Goal: Task Accomplishment & Management: Manage account settings

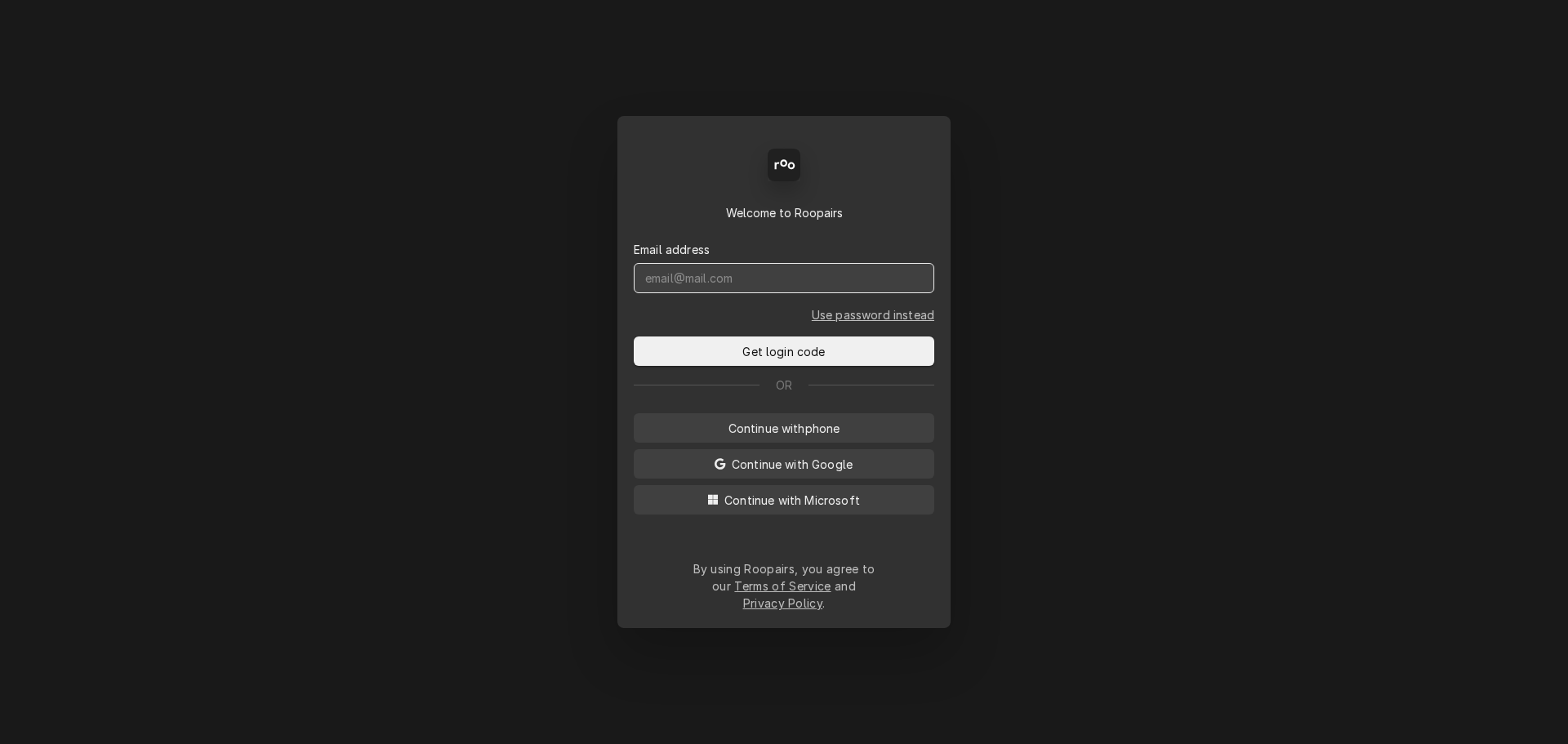
click at [758, 293] on input "Dynamic Content Wrapper" at bounding box center [784, 277] width 300 height 30
type input "chad@sodelventures.com"
click at [633, 336] on button "Get login code" at bounding box center [784, 350] width 300 height 29
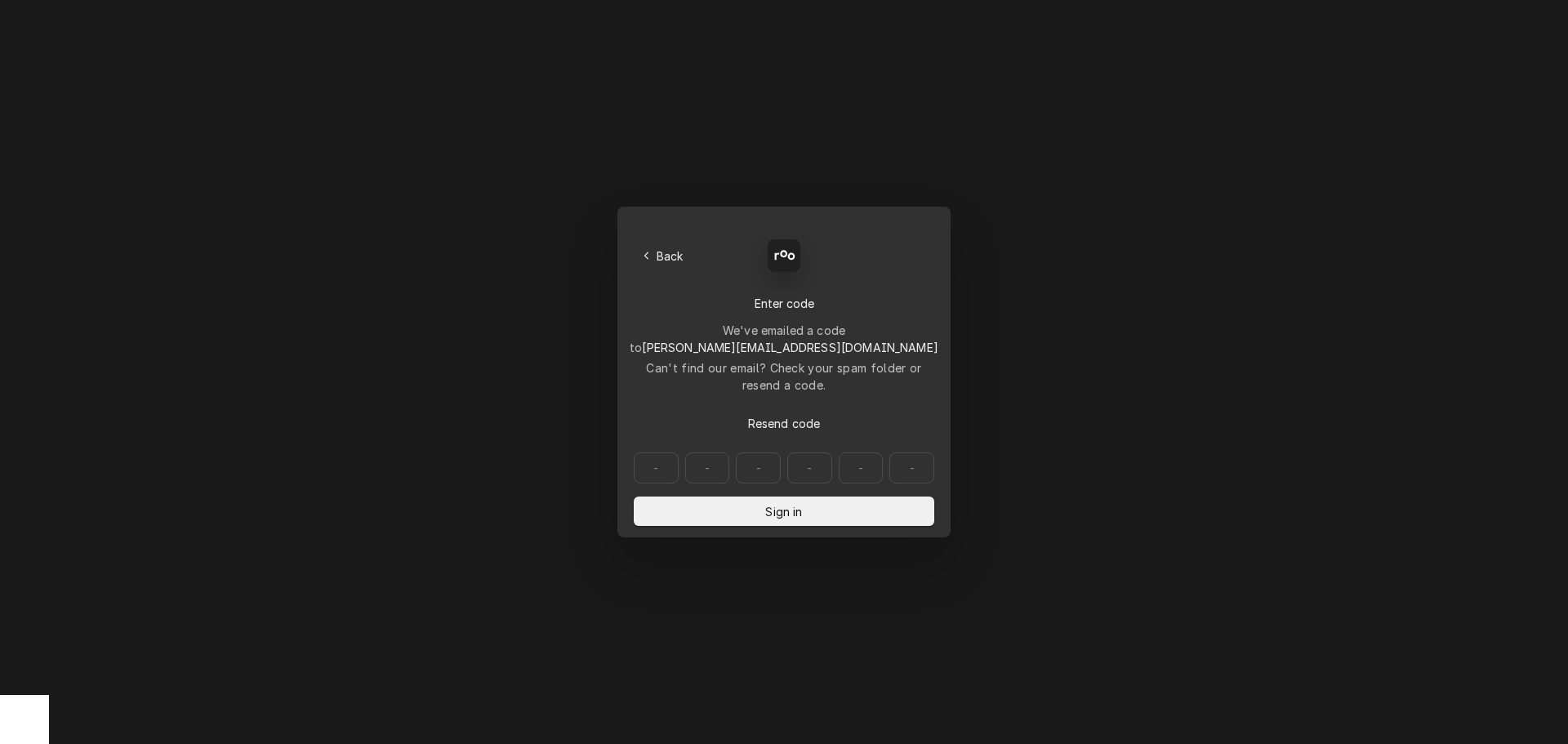
drag, startPoint x: 1392, startPoint y: 322, endPoint x: 1319, endPoint y: 326, distance: 73.1
click at [1392, 322] on div "Back Enter code Welcome to Roopairs We've emailed a code to chad@sodelventures.…" at bounding box center [784, 372] width 1568 height 744
click at [657, 452] on input "Dynamic Content Wrapper" at bounding box center [784, 468] width 300 height 31
type input "137548"
click at [758, 496] on button "Sign in" at bounding box center [784, 511] width 300 height 29
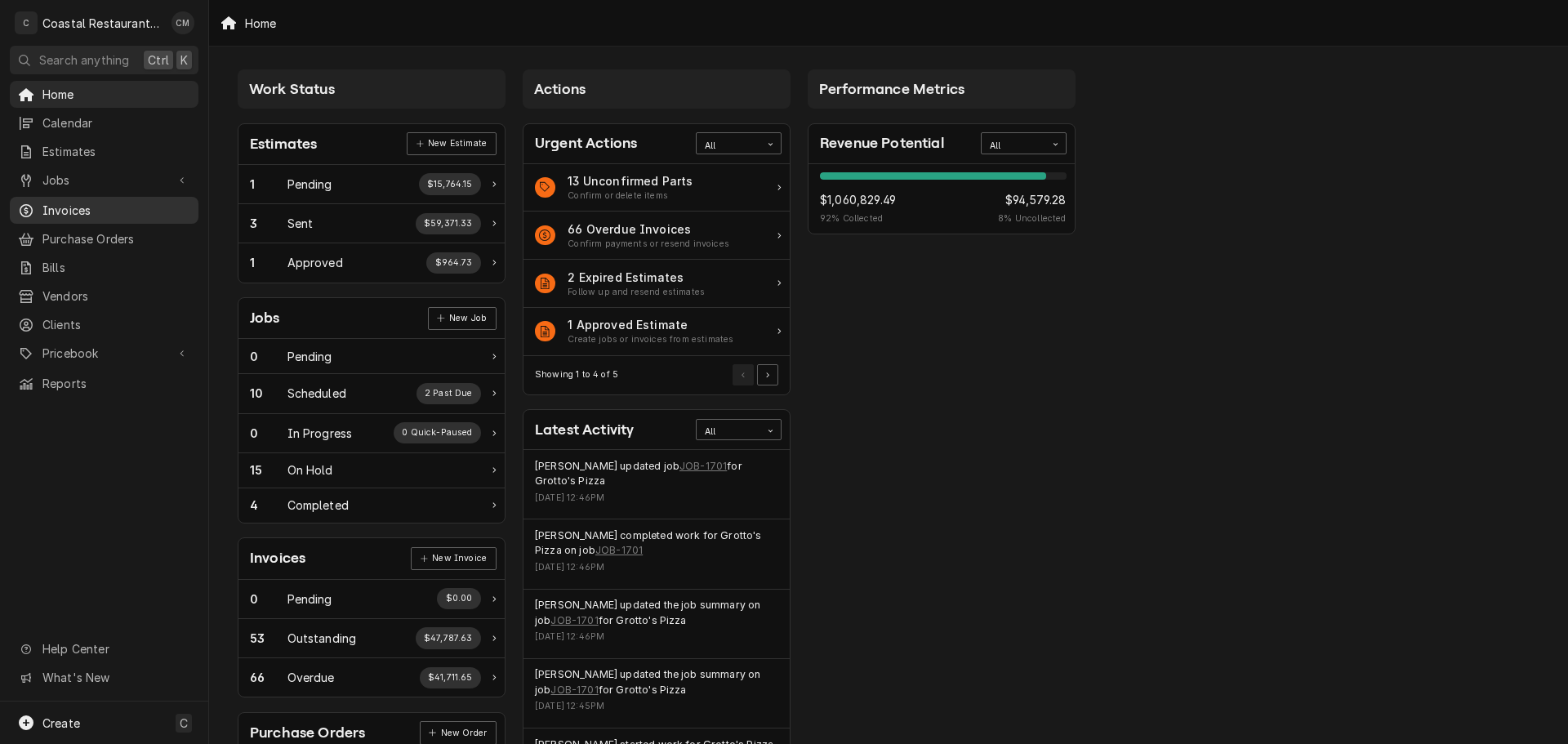
click at [83, 207] on span "Invoices" at bounding box center [115, 210] width 147 height 17
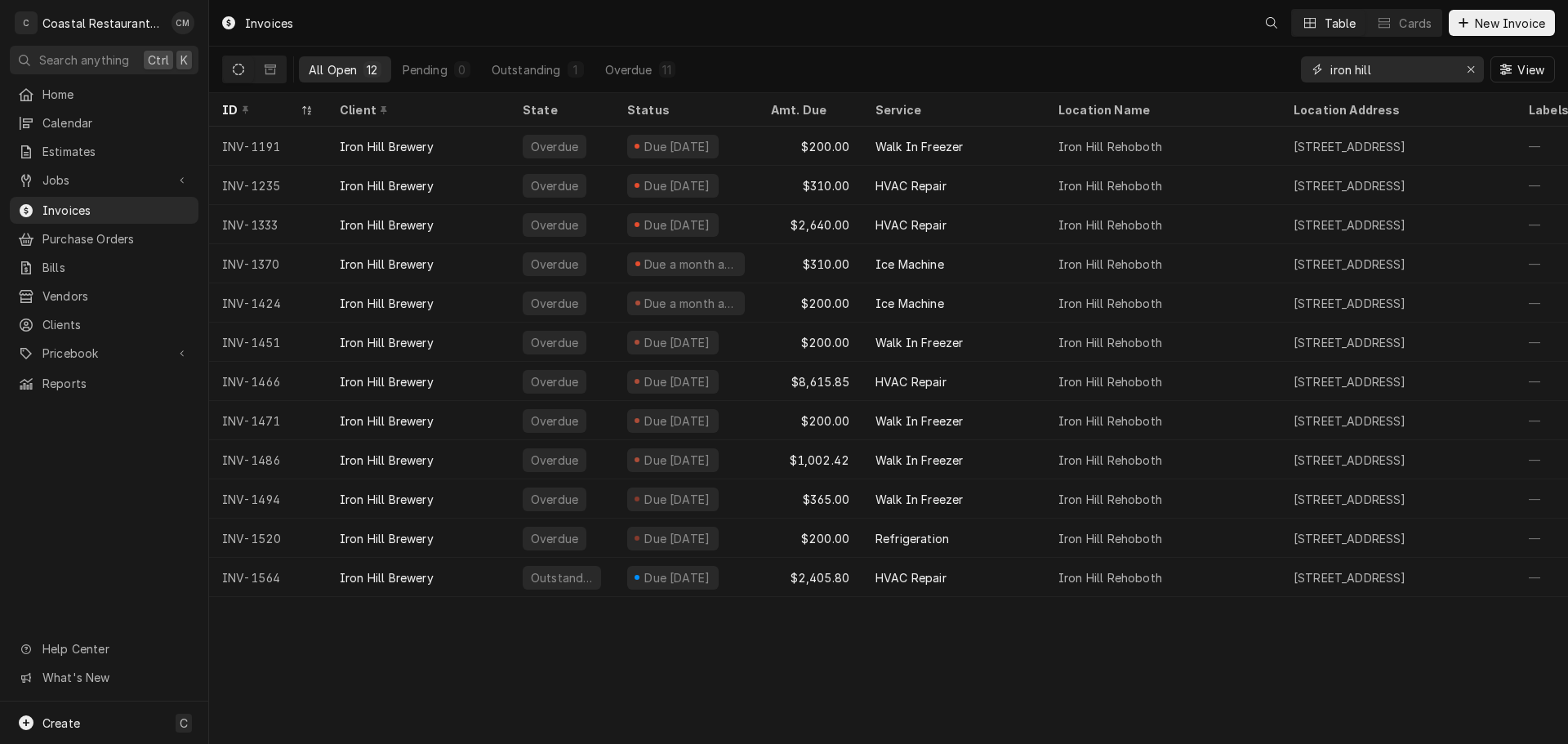
drag, startPoint x: 1389, startPoint y: 66, endPoint x: 1275, endPoint y: 61, distance: 114.1
click at [1275, 61] on div "All Open 12 Pending 0 Outstanding 1 Overdue 11 iron hill View" at bounding box center [889, 70] width 1333 height 46
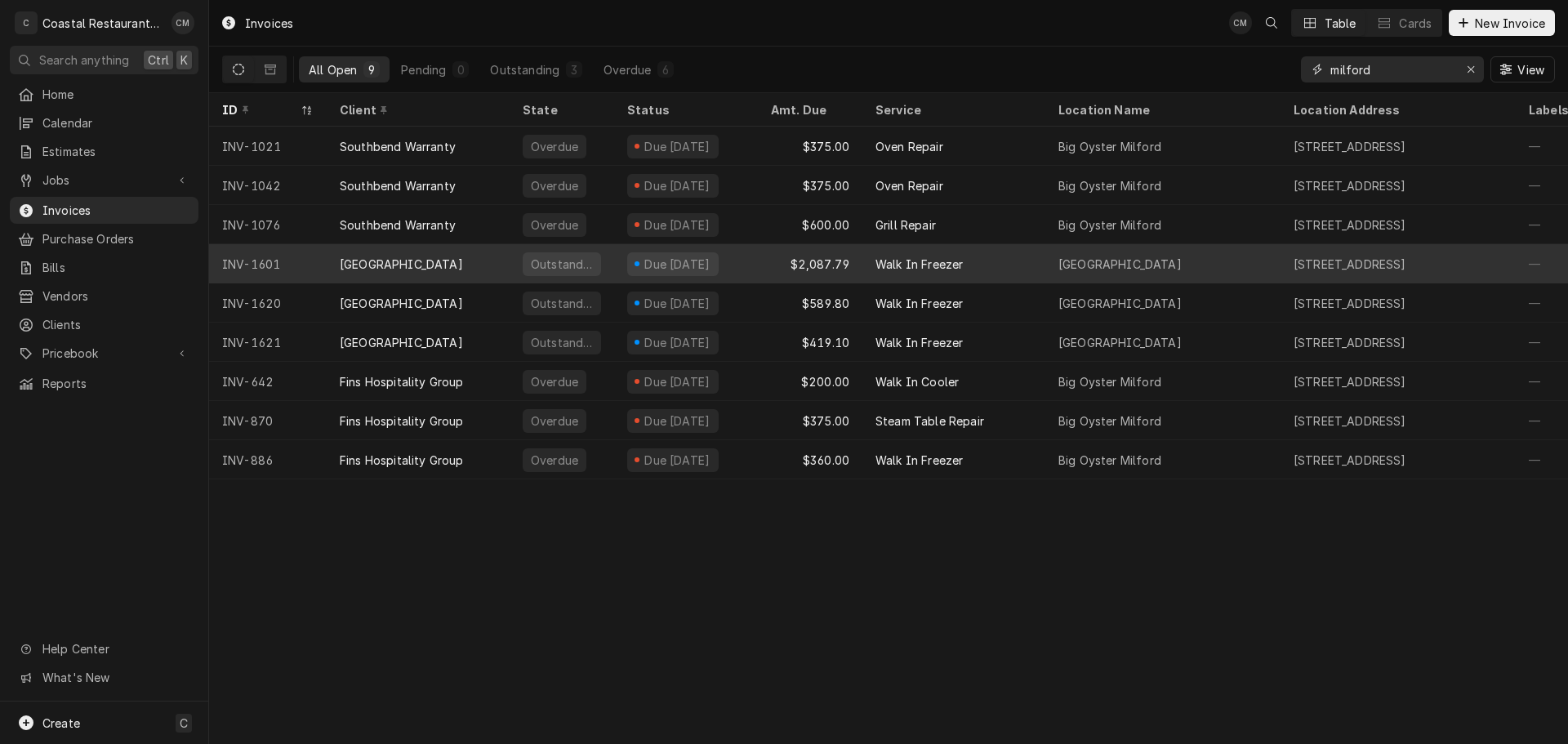
type input "milford"
click at [774, 264] on div "$2,087.79" at bounding box center [810, 264] width 104 height 39
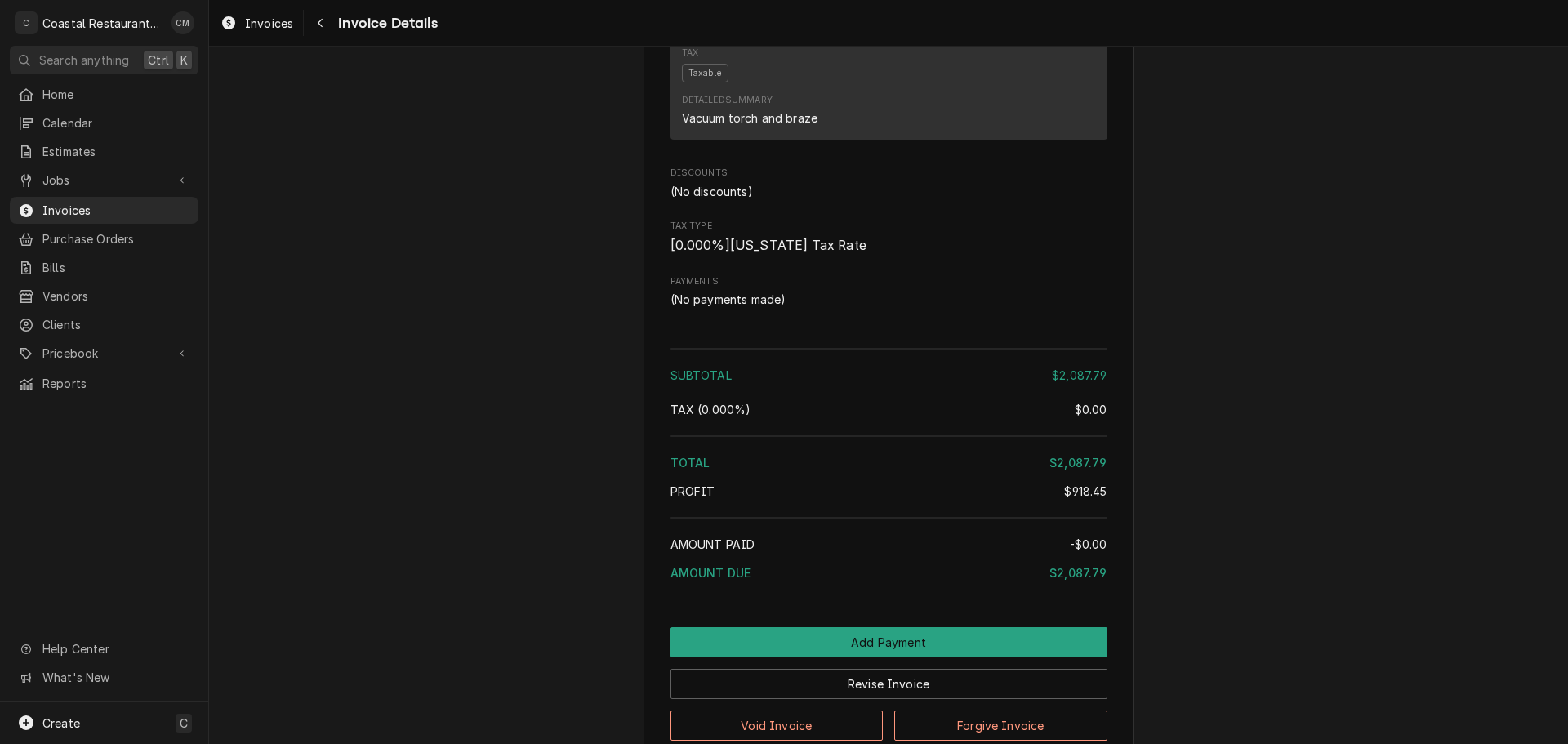
scroll to position [3305, 0]
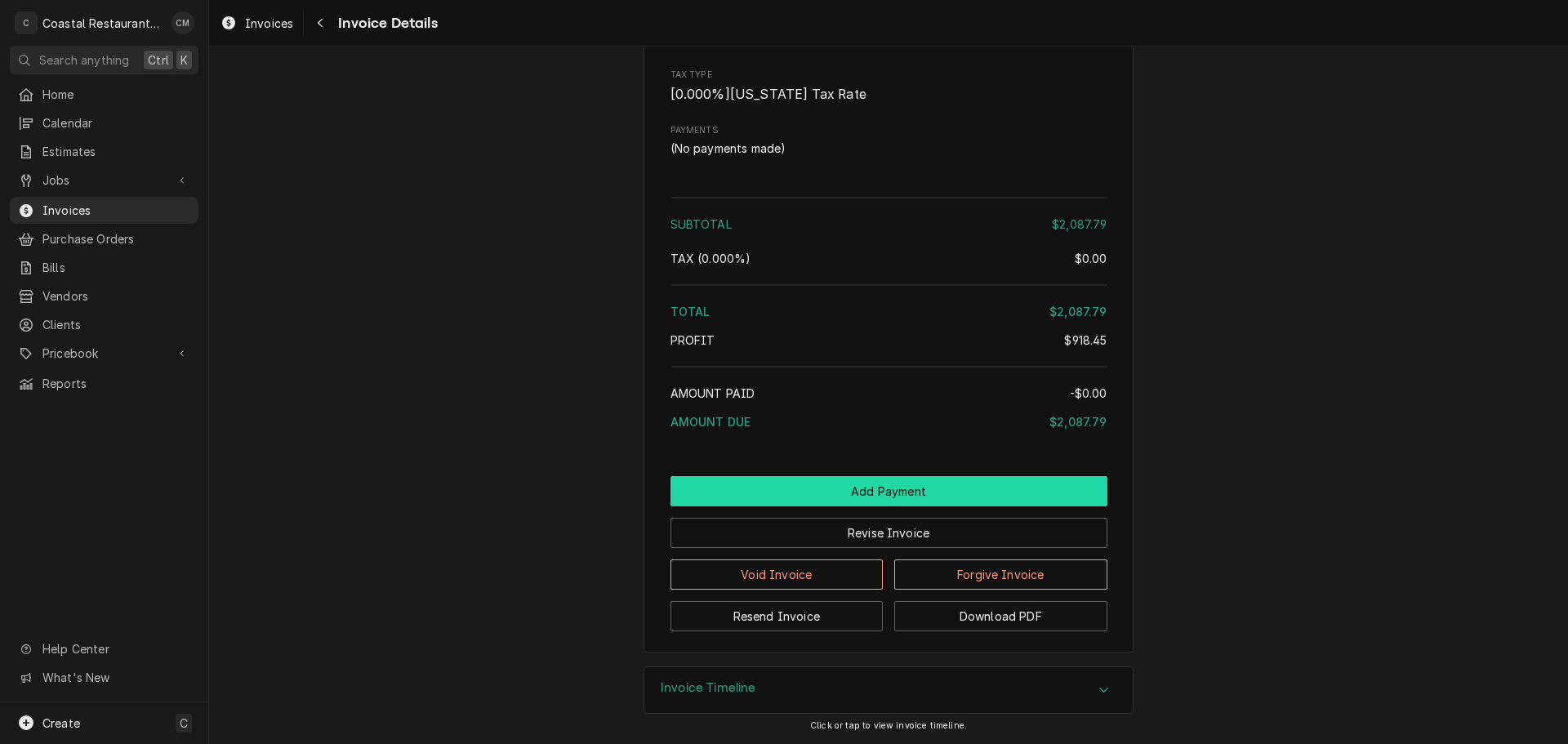
click at [817, 491] on button "Add Payment" at bounding box center [888, 491] width 437 height 30
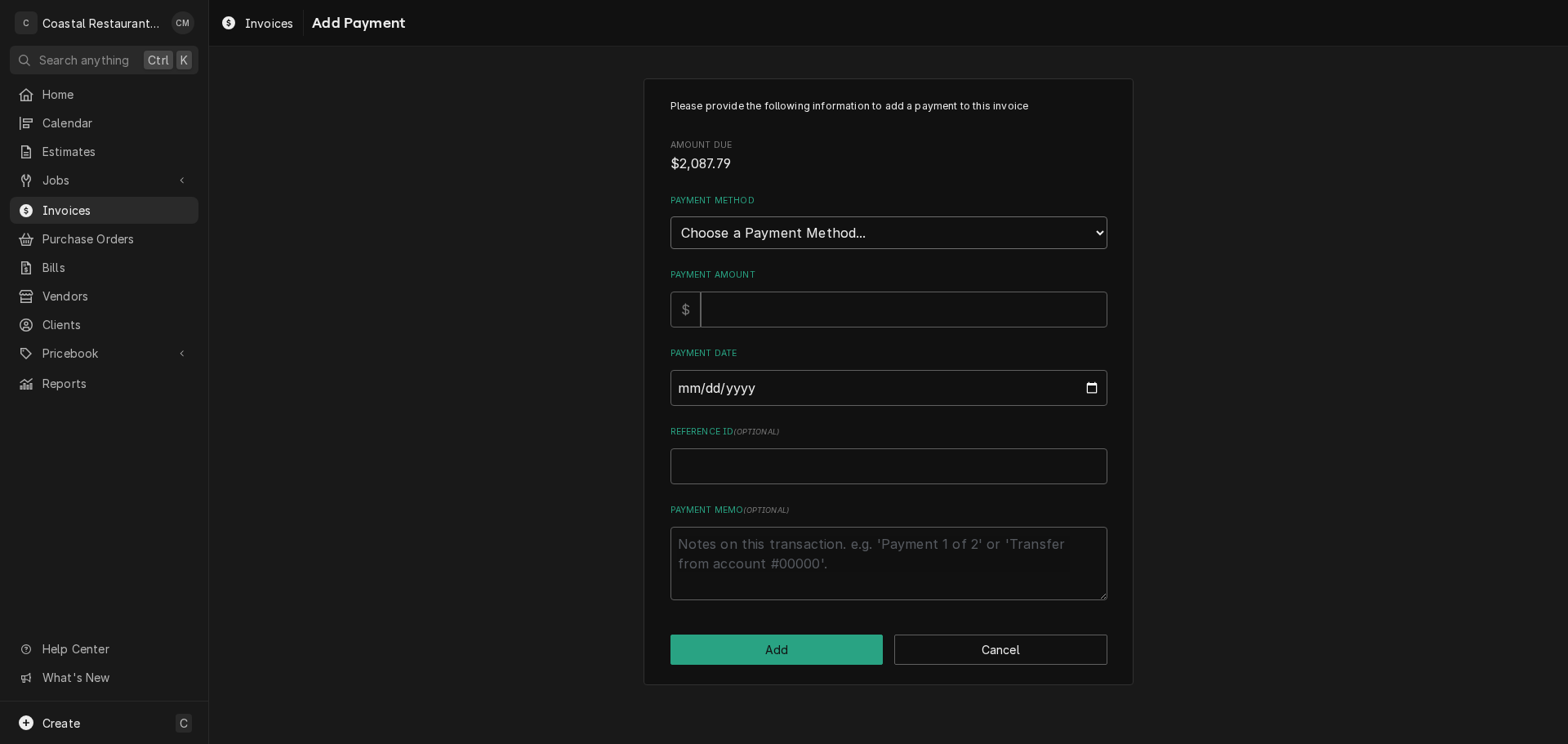
click at [748, 245] on select "Choose a Payment Method... Cash Check Credit/Debit Card ACH/eCheck Other" at bounding box center [888, 232] width 437 height 33
select select "4"
click at [670, 216] on select "Choose a Payment Method... Cash Check Credit/Debit Card ACH/eCheck Other" at bounding box center [888, 232] width 437 height 33
click at [734, 312] on input "Payment Amount" at bounding box center [903, 308] width 406 height 36
type textarea "x"
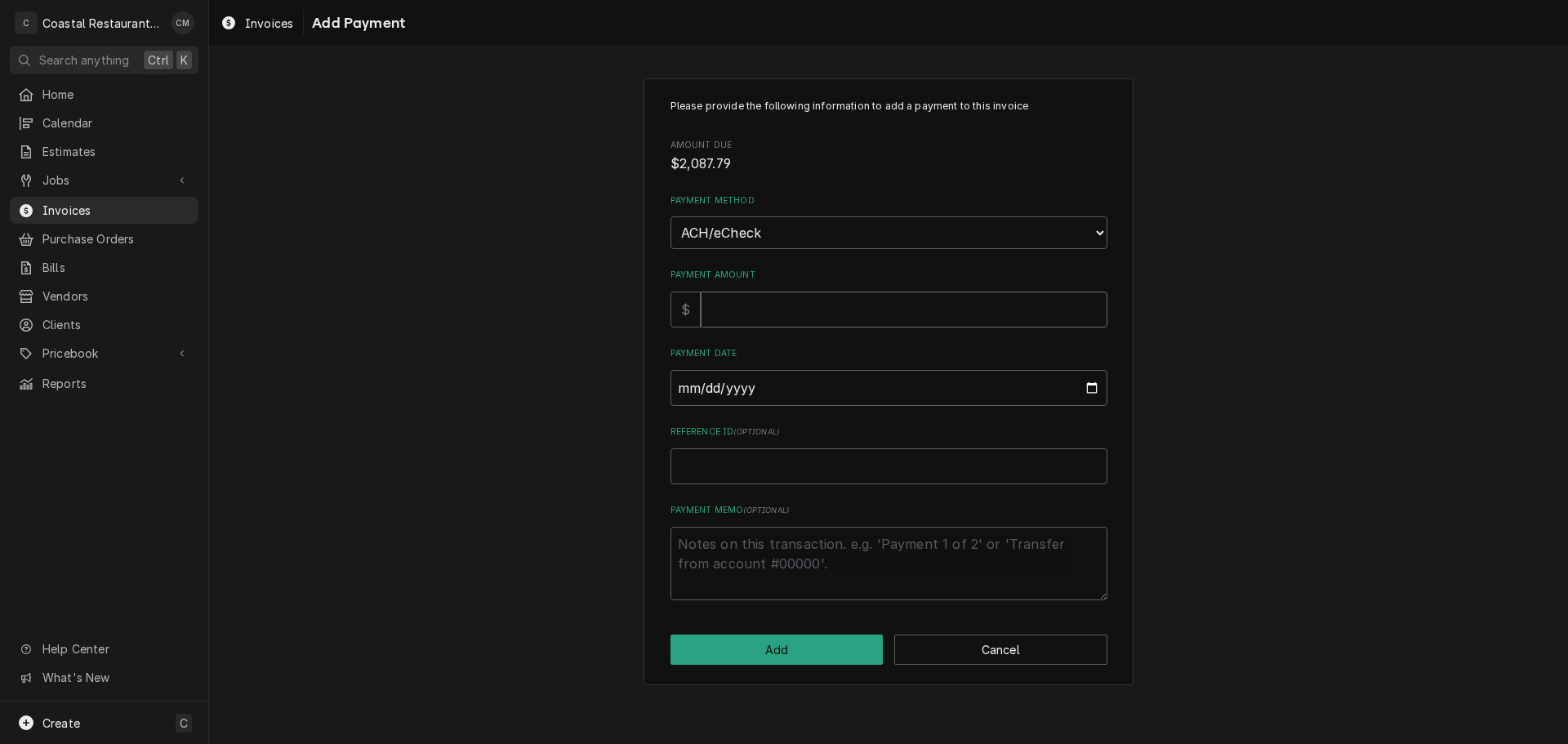
type input "2"
type textarea "x"
type input "20"
type textarea "x"
type input "208"
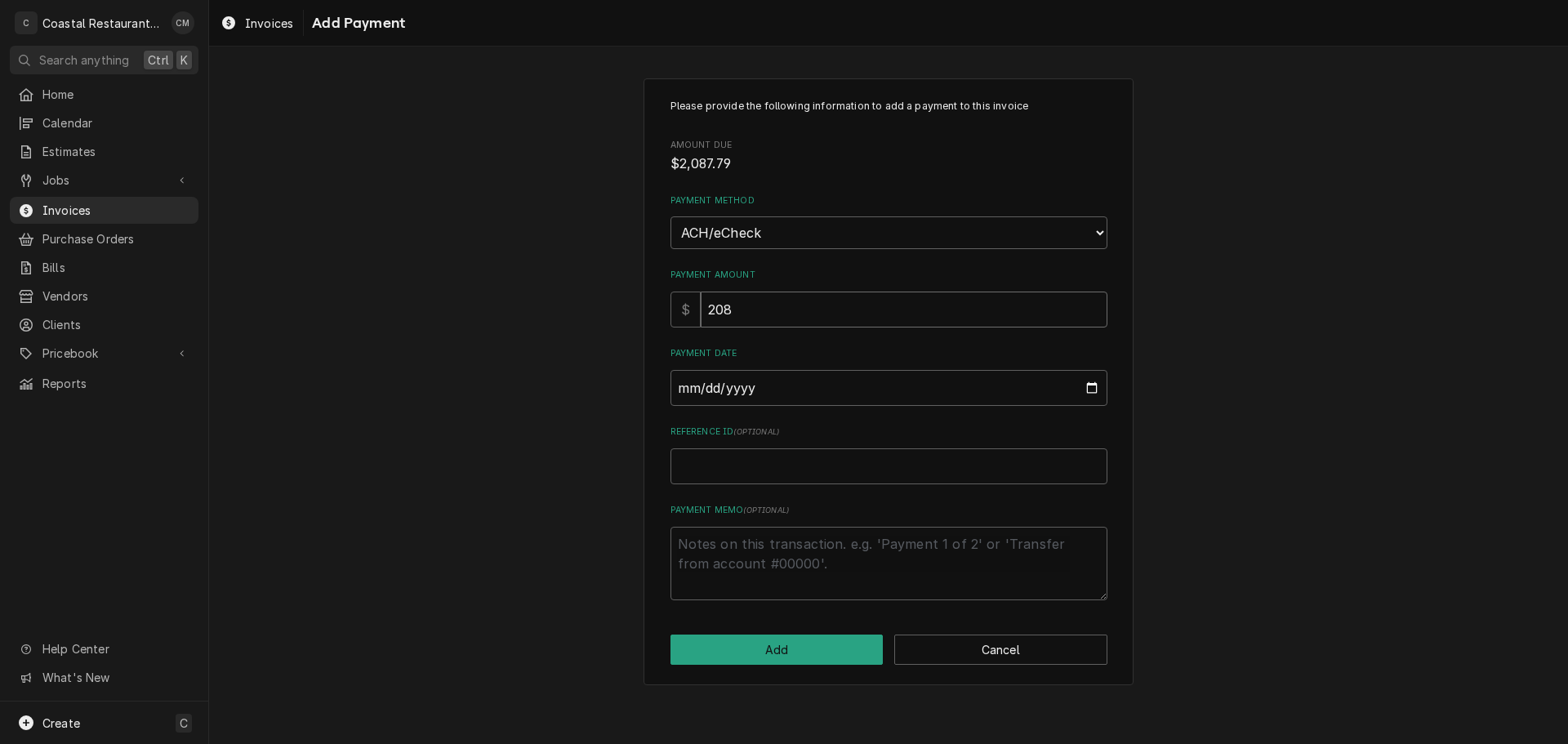
type textarea "x"
type input "2087"
type textarea "x"
type input "2087.7"
type textarea "x"
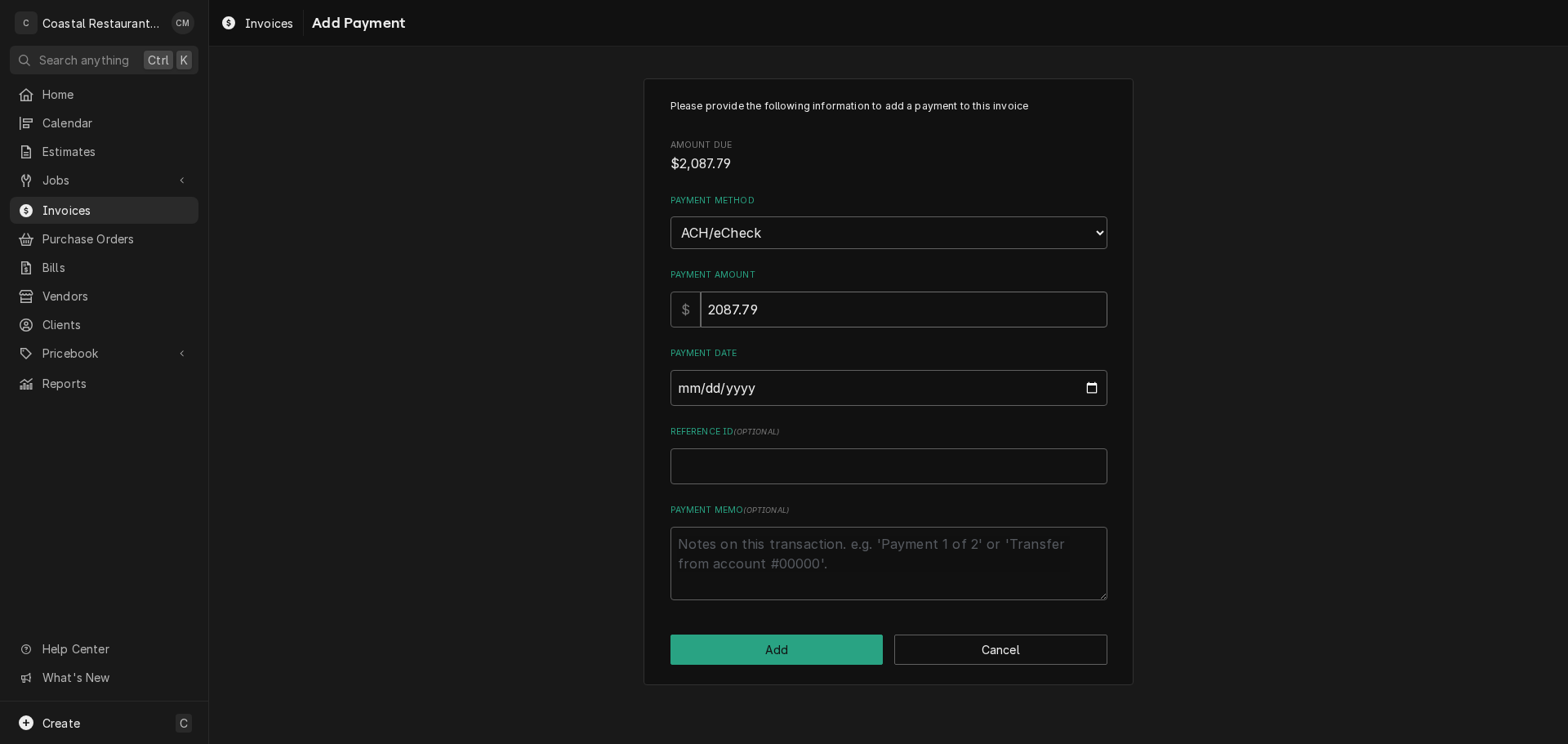
type input "2087.79"
type input "0002-09-29"
type textarea "x"
type input "0020-09-29"
type textarea "x"
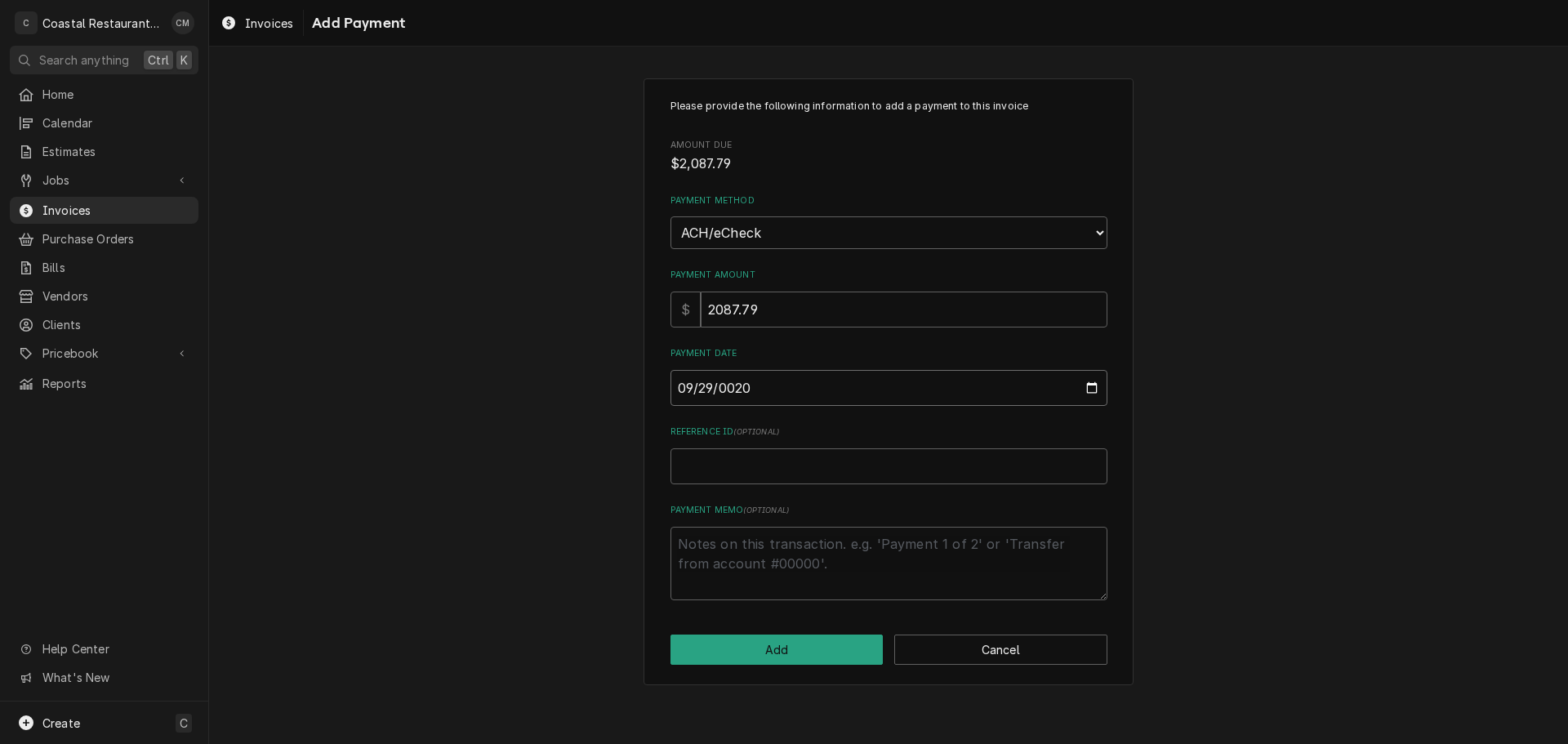
type input "0202-09-29"
type textarea "x"
type input "2025-09-29"
type textarea "x"
type input "E"
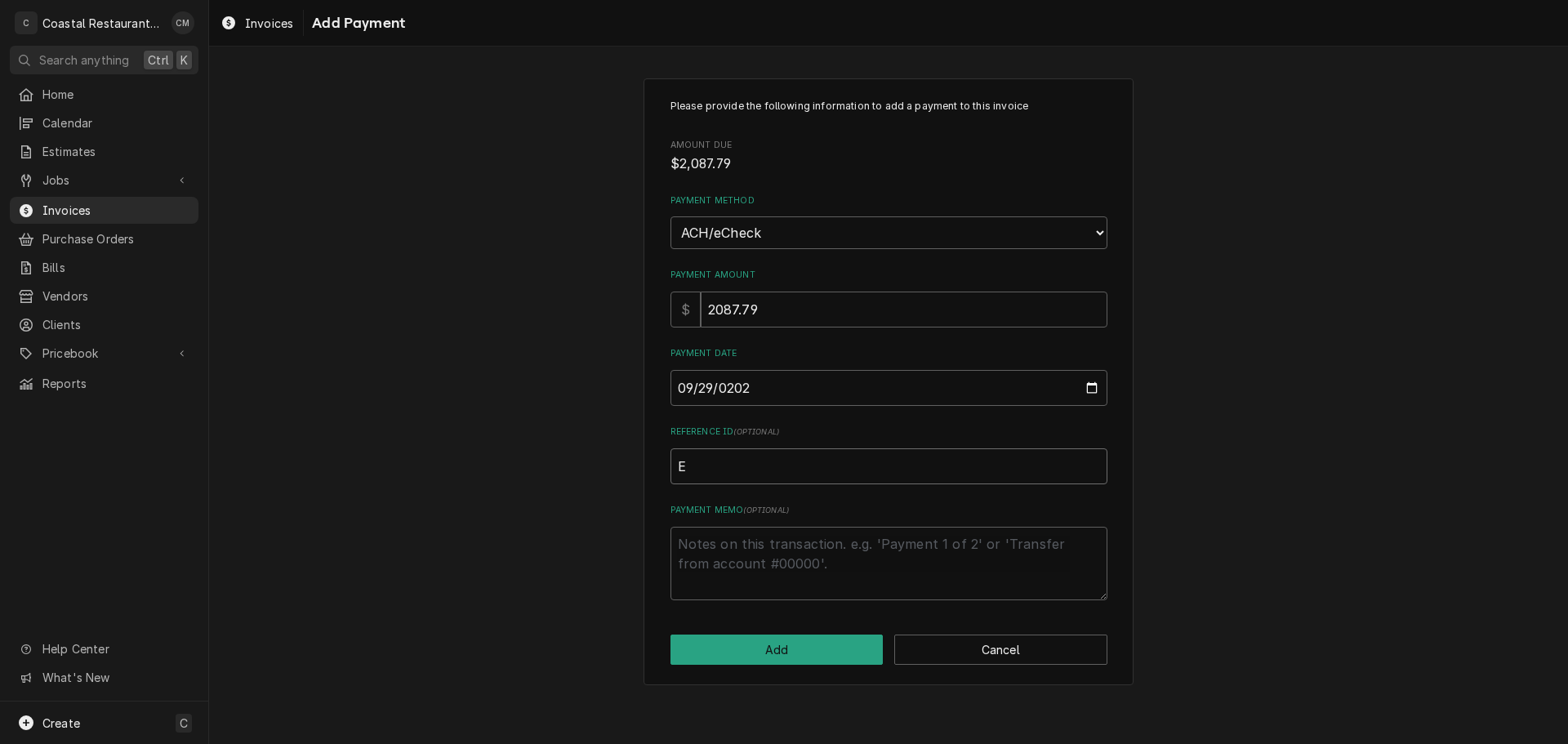
type textarea "x"
type input "EF"
type textarea "x"
type input "EFT"
drag, startPoint x: 795, startPoint y: 651, endPoint x: 744, endPoint y: 631, distance: 54.8
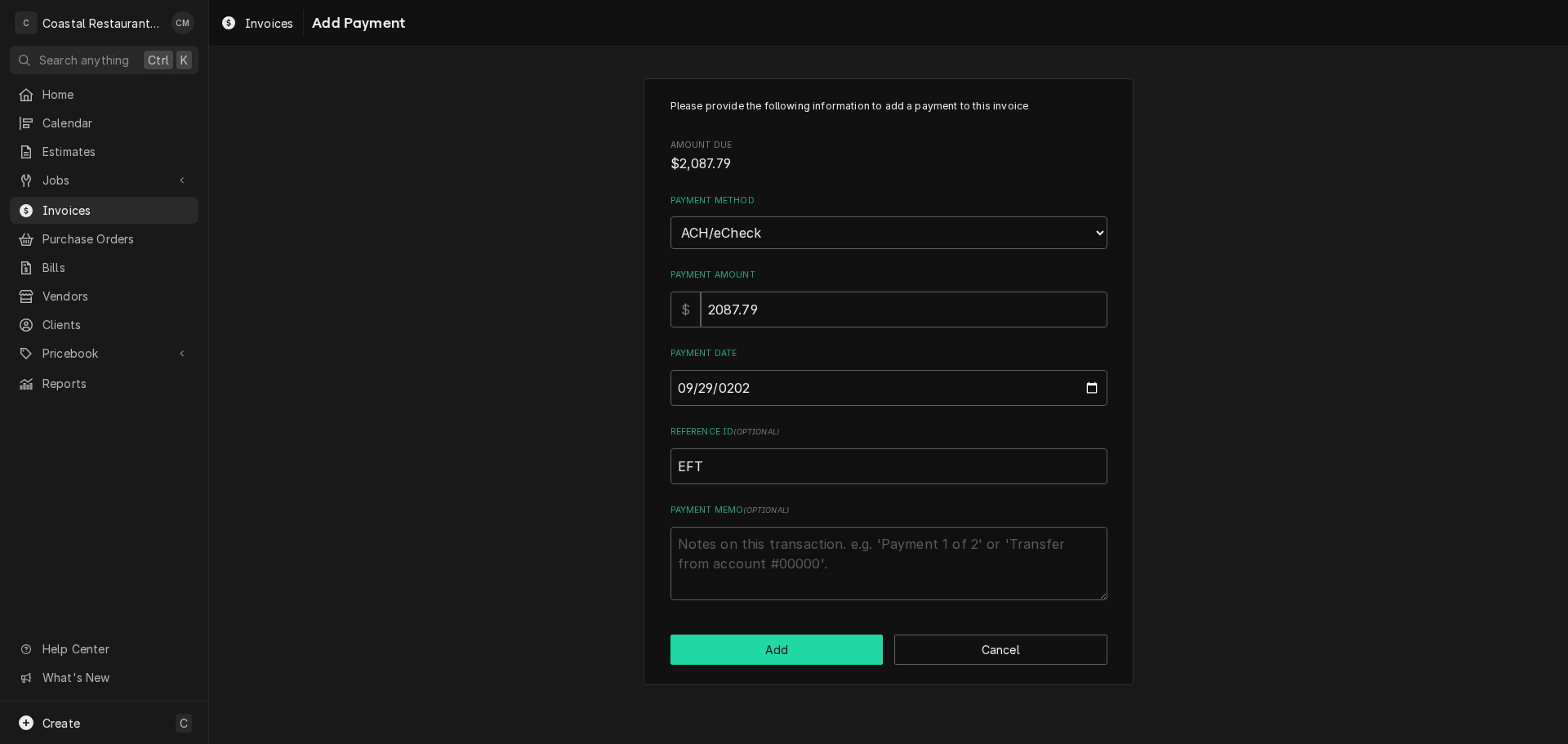
click at [794, 651] on button "Add" at bounding box center [776, 649] width 213 height 30
type textarea "x"
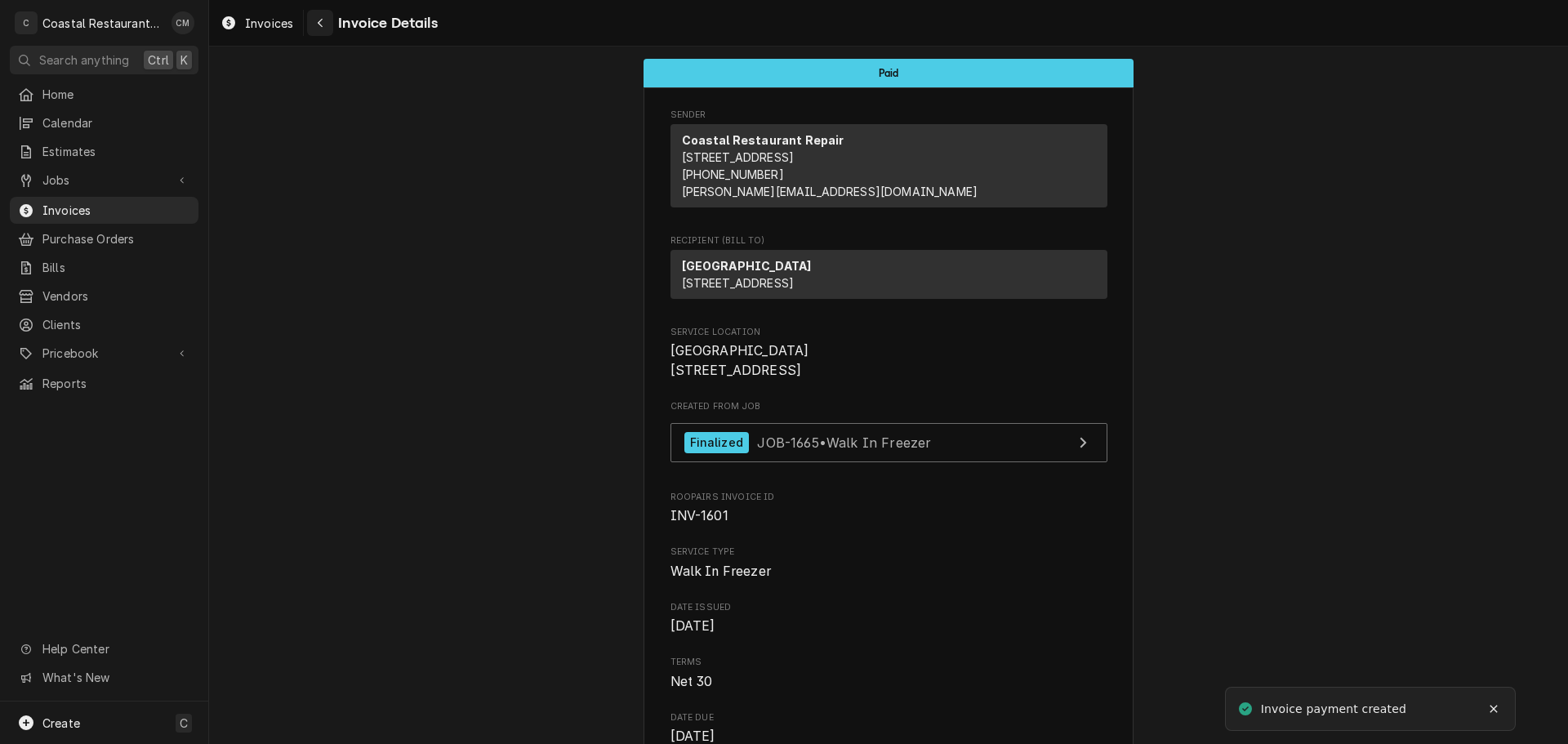
click at [323, 23] on icon "Navigate back" at bounding box center [320, 23] width 7 height 11
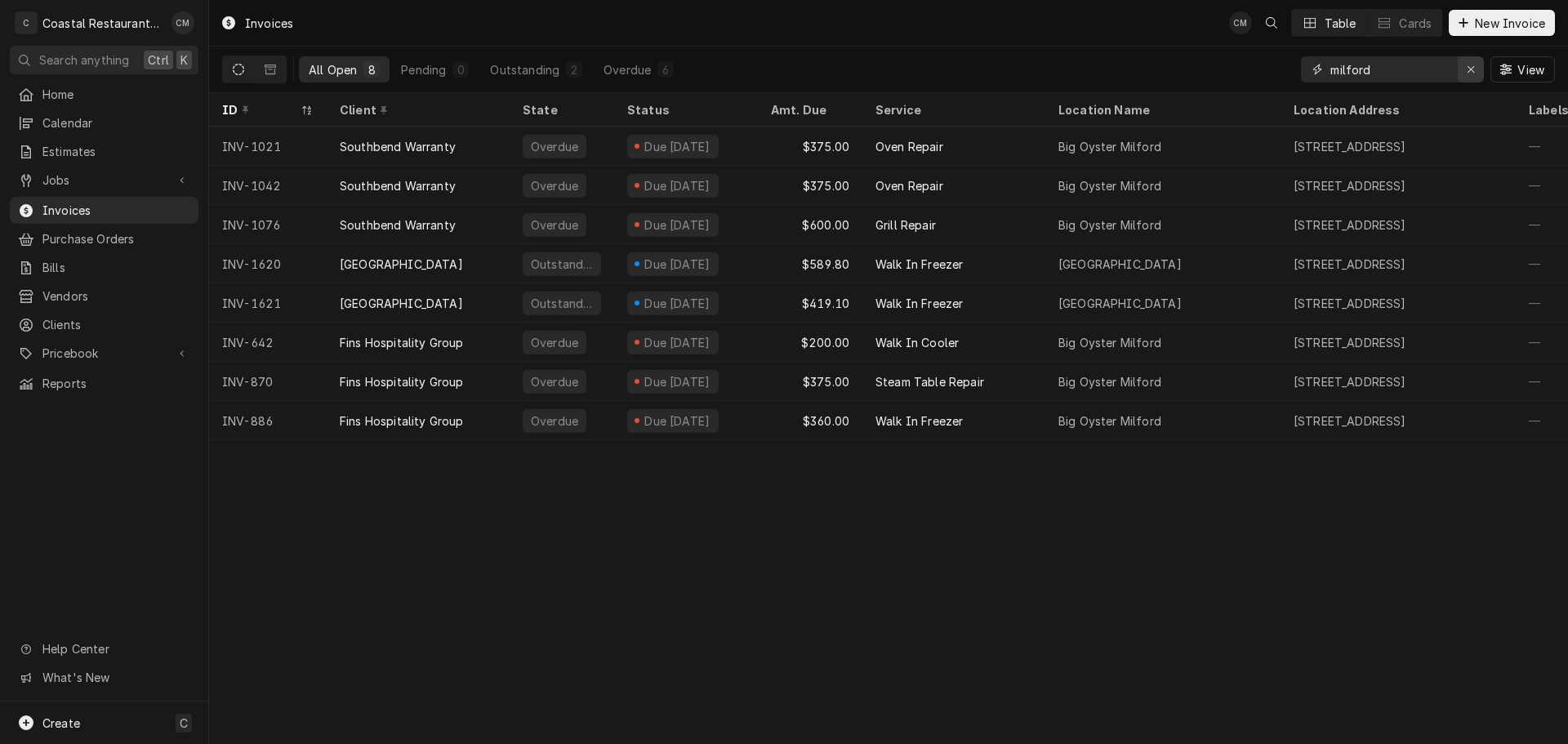
click at [1466, 63] on div "Erase input" at bounding box center [1471, 70] width 16 height 16
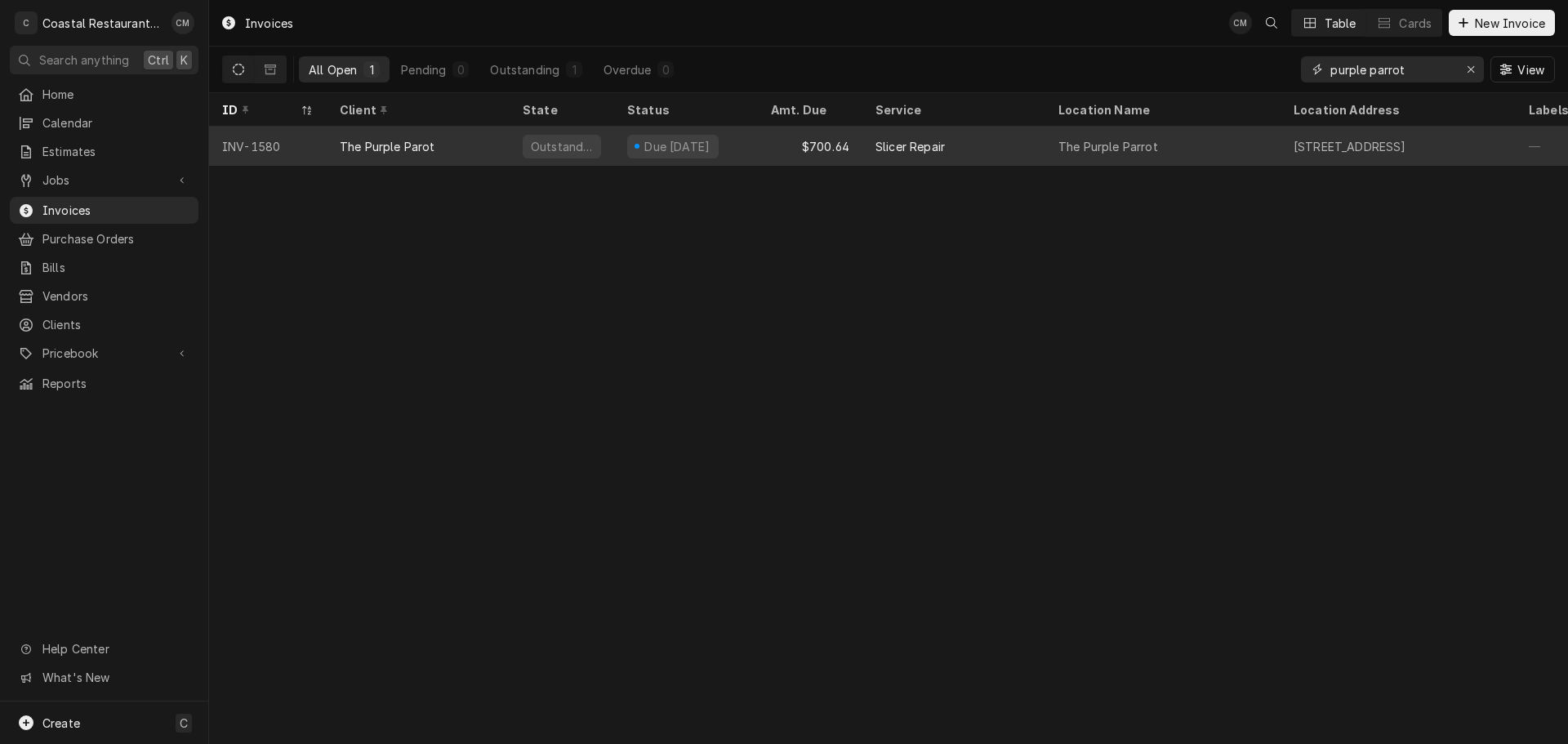
type input "purple parrot"
click at [749, 146] on div "Due in 10 days" at bounding box center [686, 146] width 144 height 39
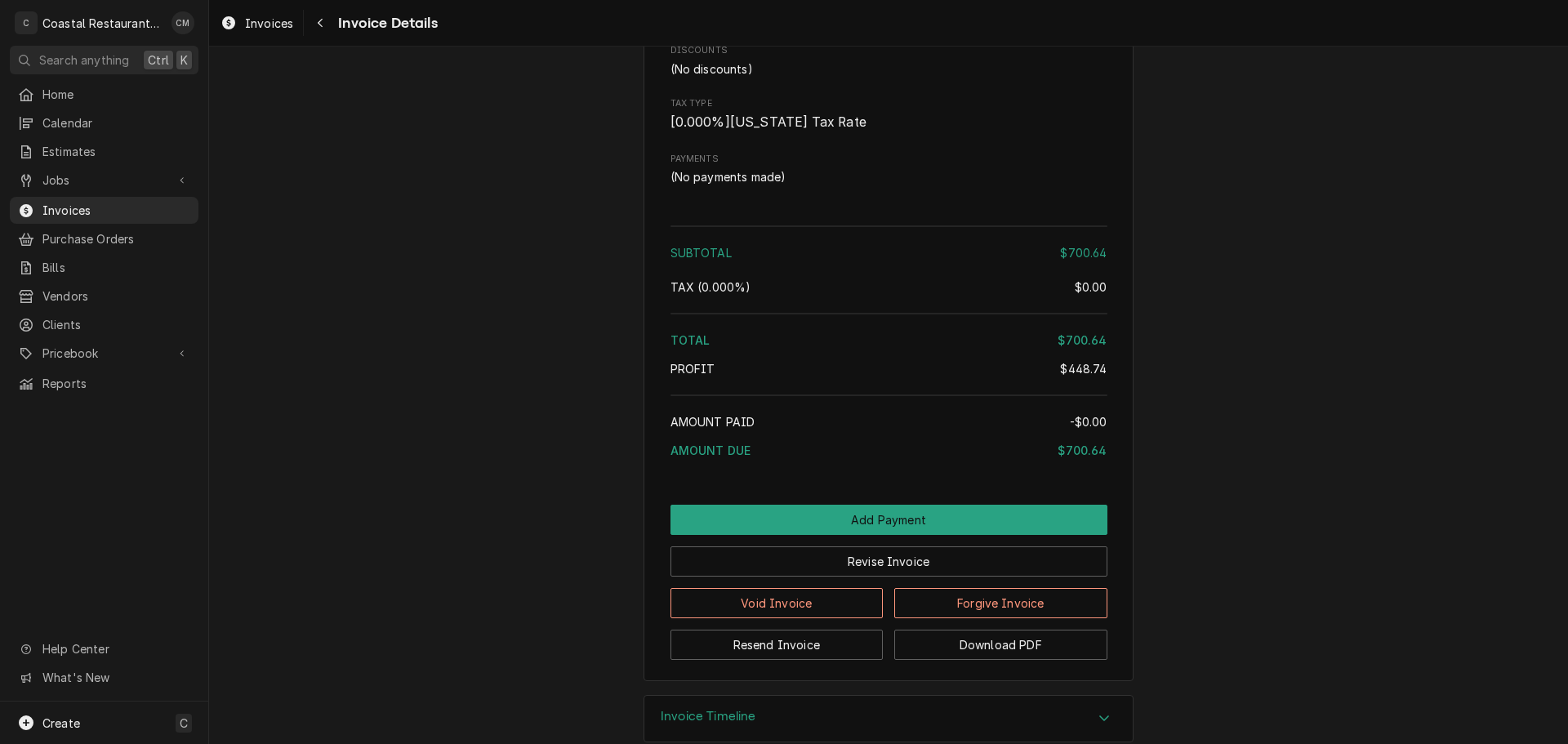
scroll to position [1716, 0]
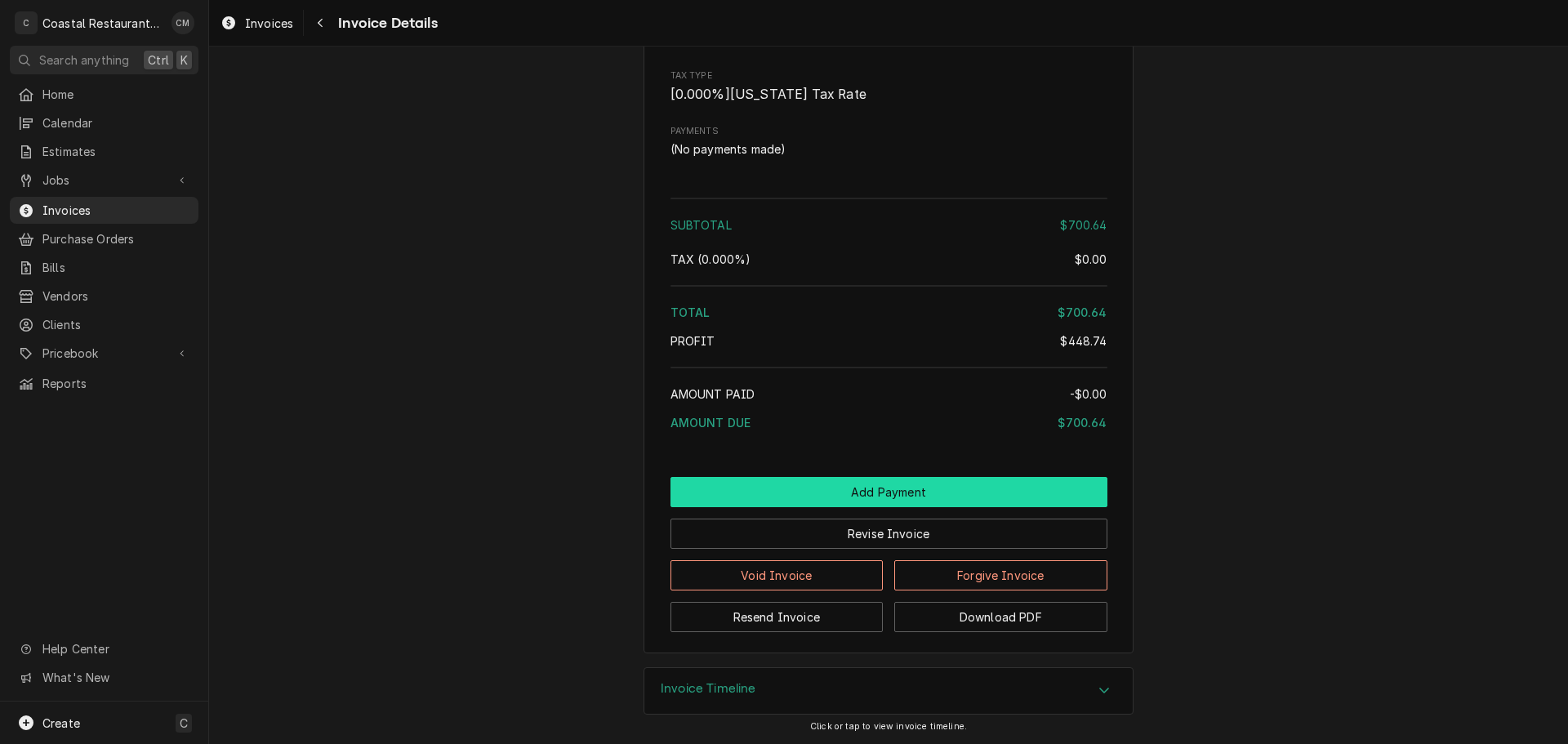
click at [806, 493] on button "Add Payment" at bounding box center [888, 491] width 437 height 30
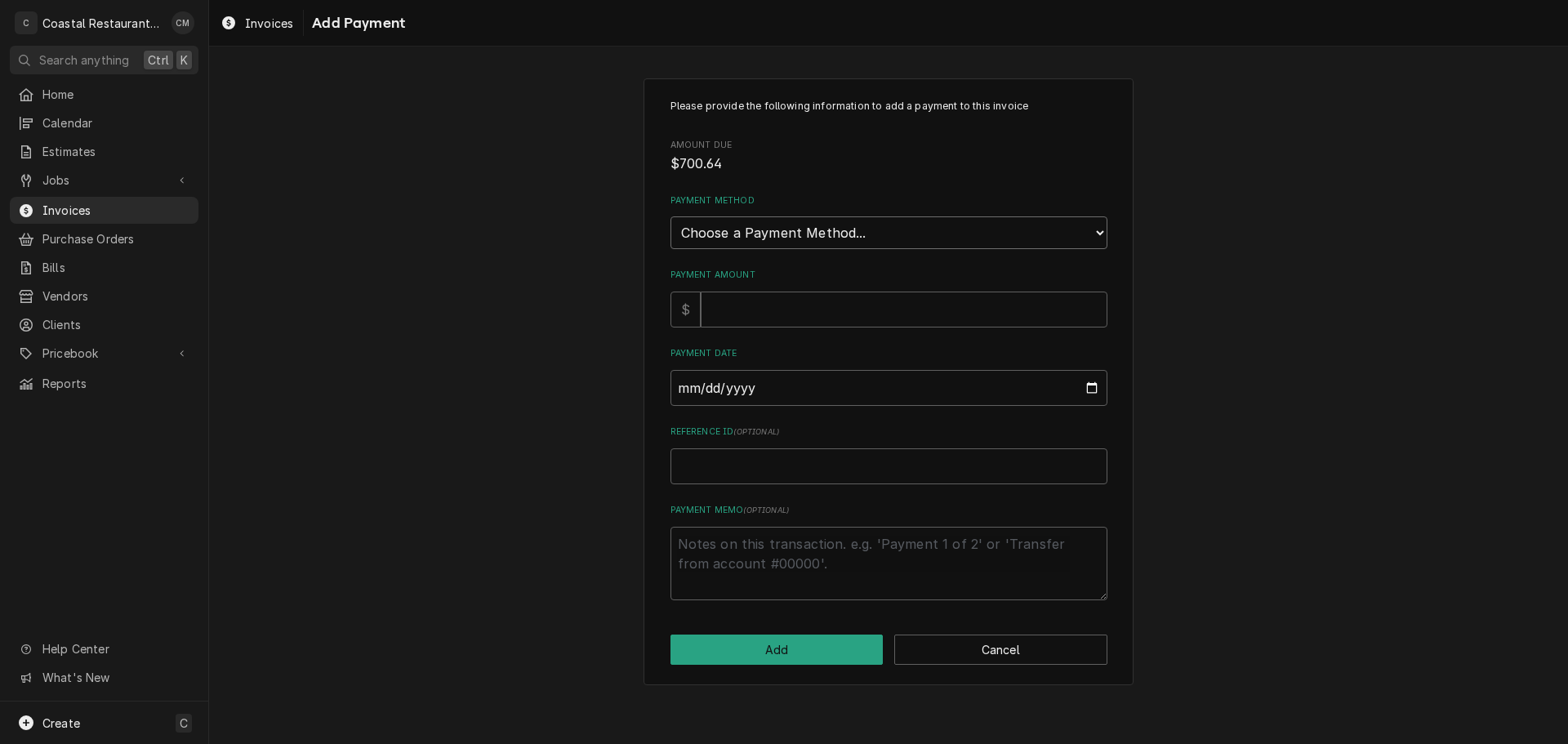
click at [756, 240] on select "Choose a Payment Method... Cash Check Credit/Debit Card ACH/eCheck Other" at bounding box center [888, 232] width 437 height 33
select select "2"
click at [670, 216] on select "Choose a Payment Method... Cash Check Credit/Debit Card ACH/eCheck Other" at bounding box center [888, 232] width 437 height 33
type textarea "x"
click at [737, 303] on input "Payment Amount" at bounding box center [903, 308] width 406 height 36
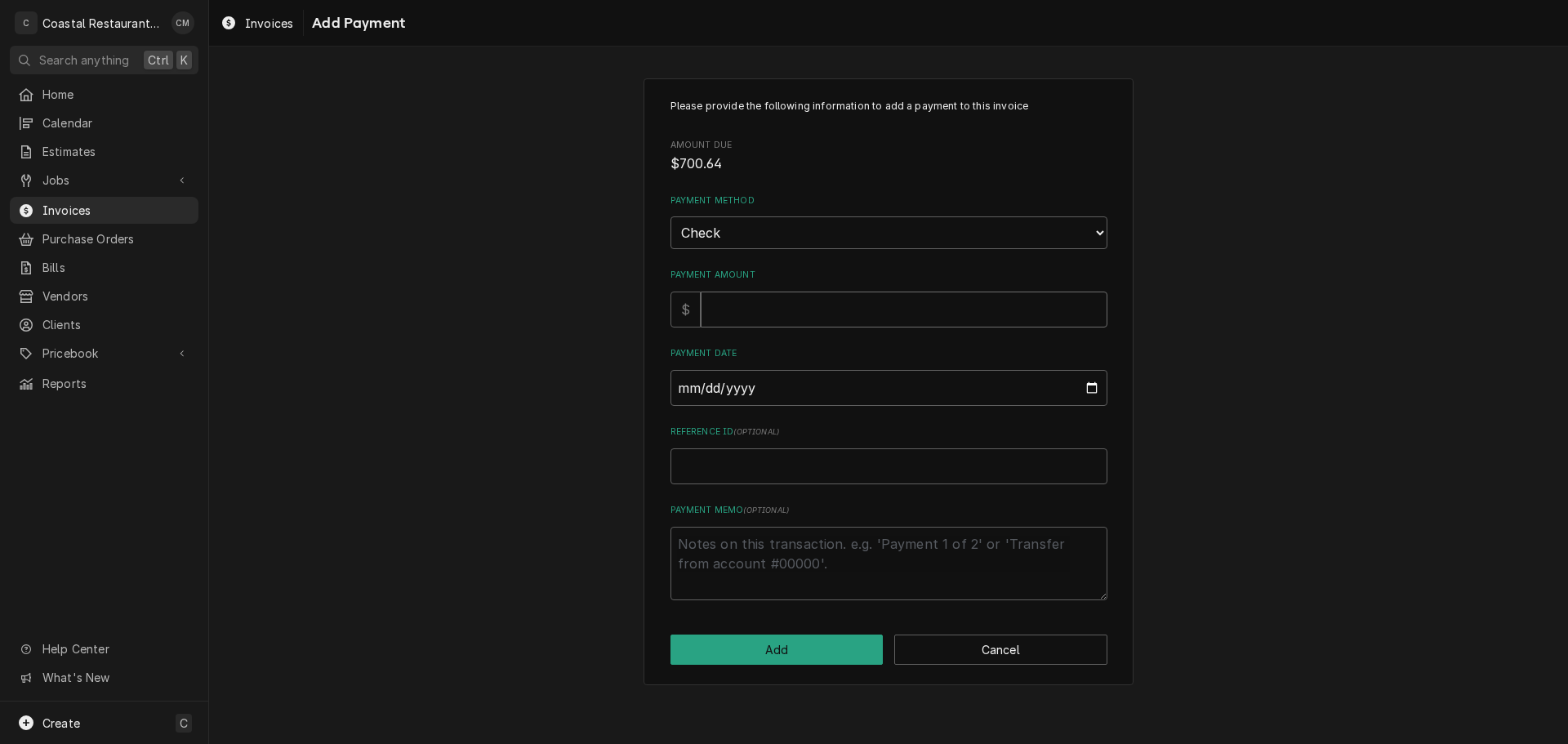
type input "7"
type textarea "x"
type input "70"
type textarea "x"
type input "700"
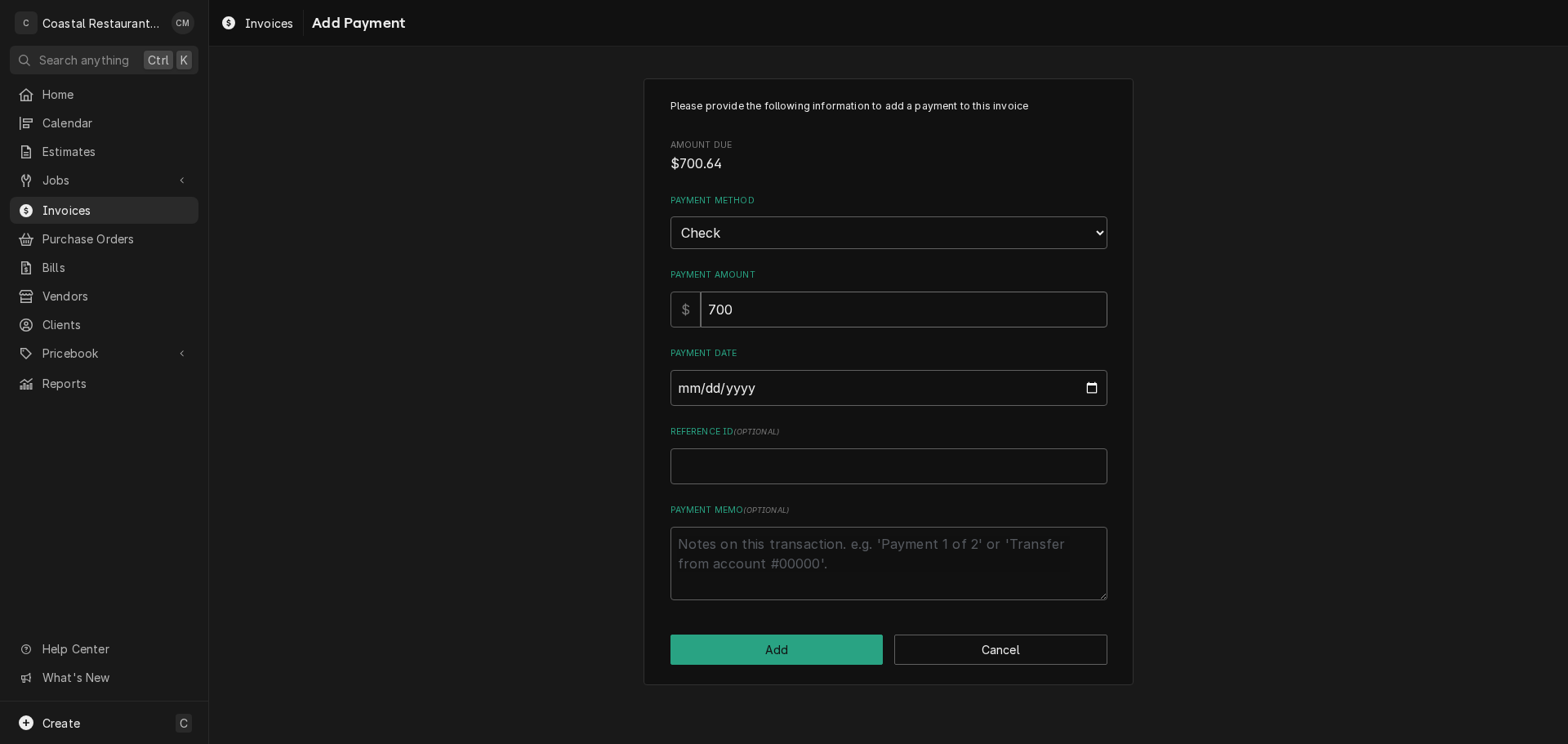
type textarea "x"
type input "700.6"
type textarea "x"
type input "700.64"
type input "0002-09-29"
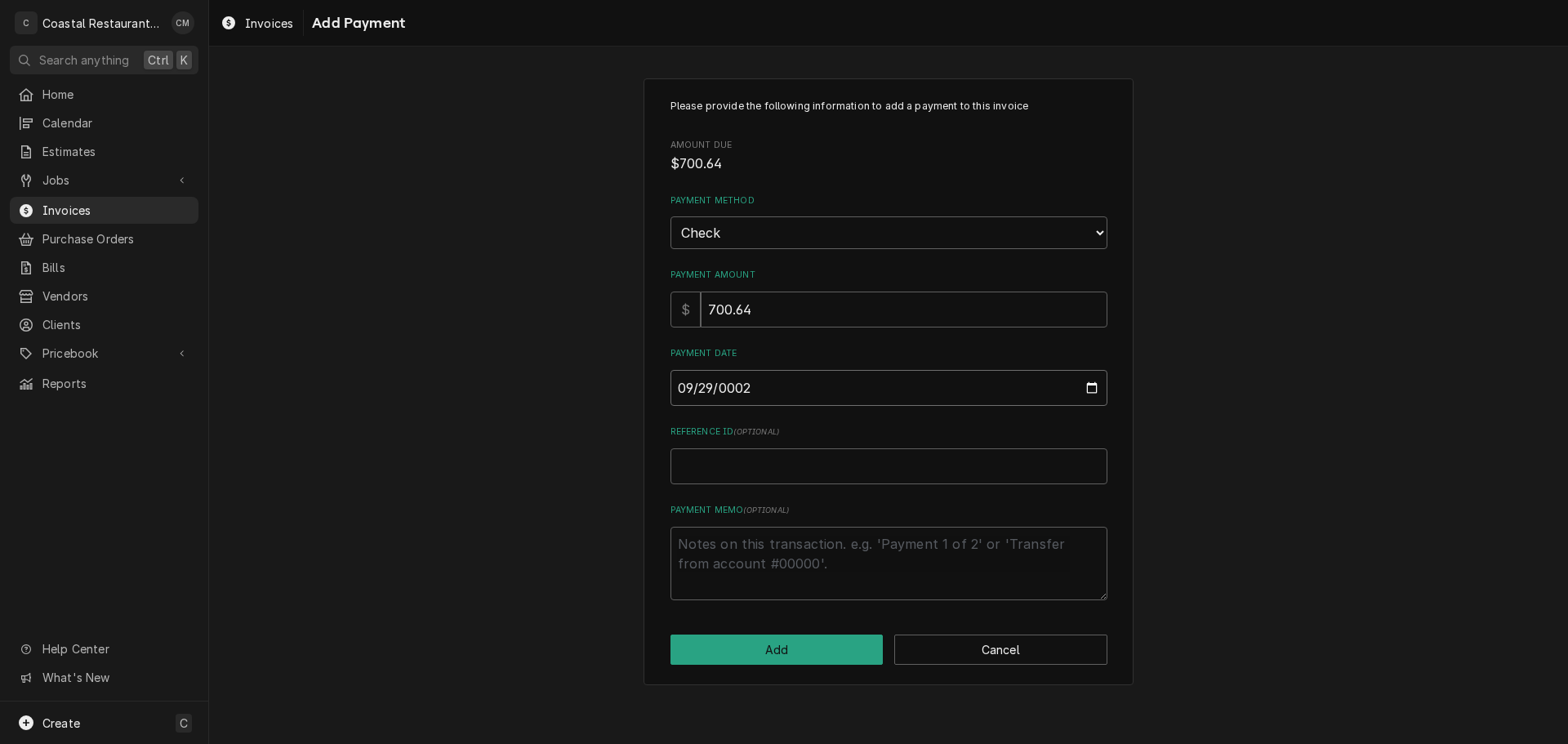
type textarea "x"
type input "0020-09-29"
type textarea "x"
type input "0202-09-29"
type textarea "x"
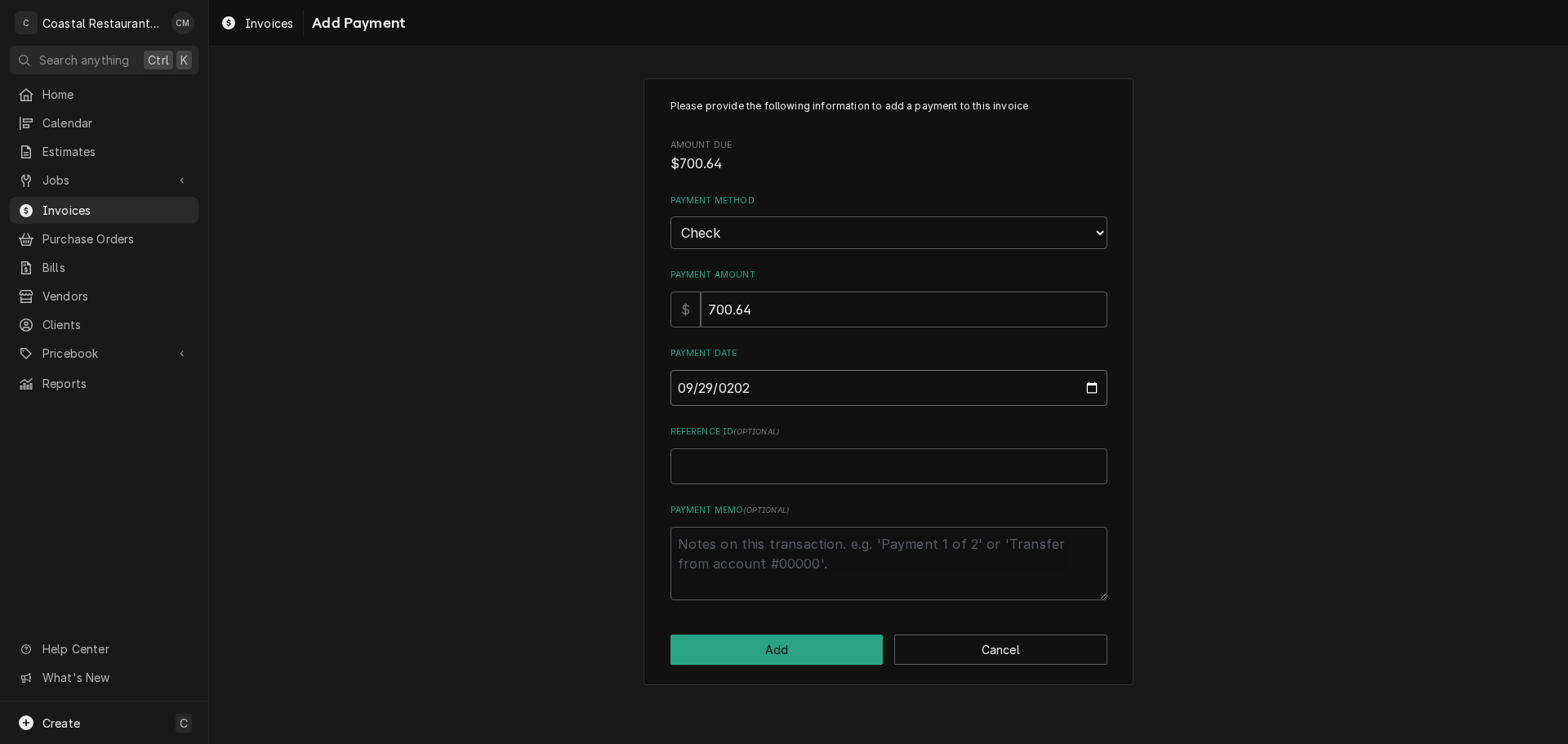
type input "[DATE]"
type textarea "x"
type input "4"
type textarea "x"
type input "40"
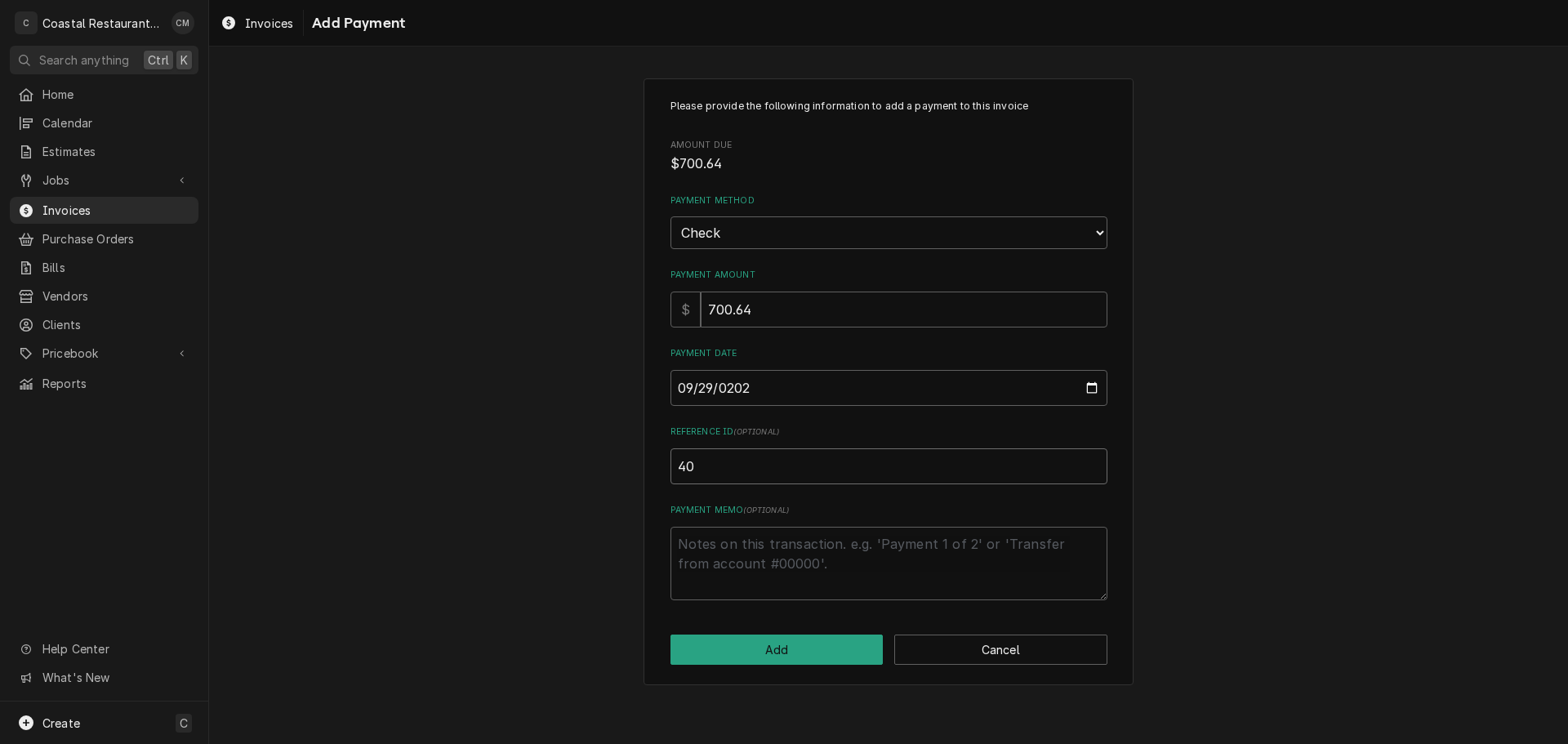
type textarea "x"
type input "406"
type textarea "x"
type input "4061"
type textarea "x"
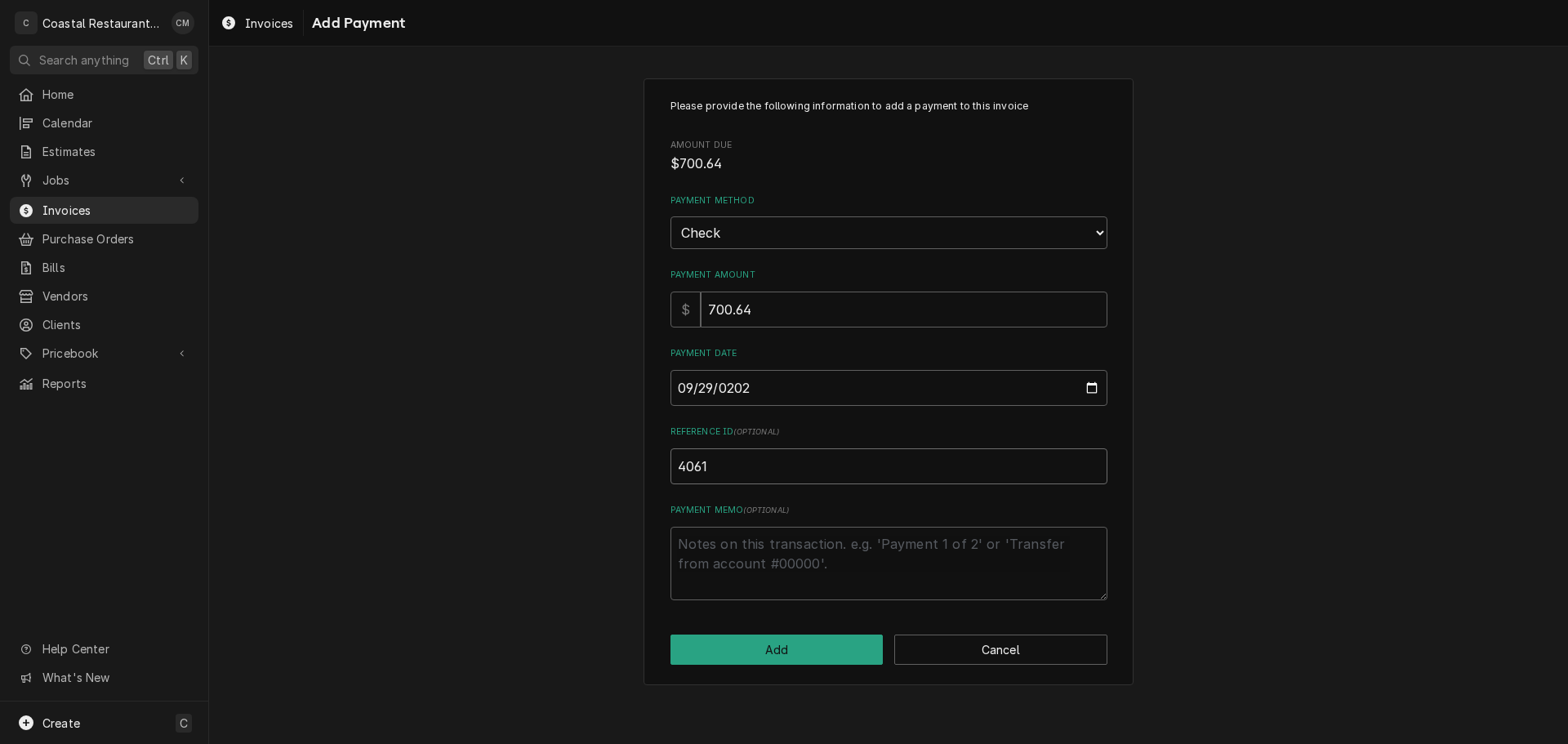
type input "40615"
type textarea "x"
type input "406153"
type textarea "x"
type input "4061536"
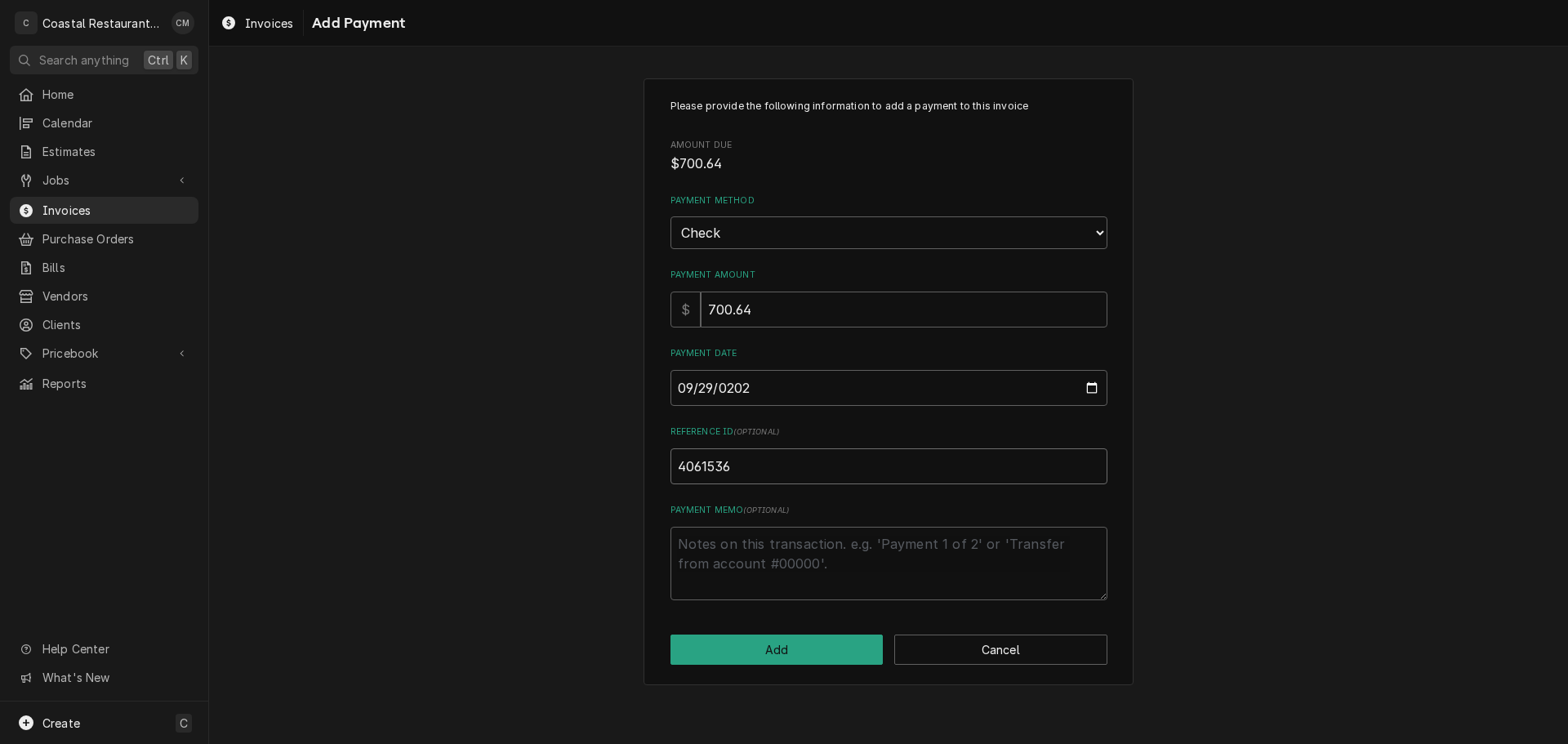
type textarea "x"
type input "40615360"
type textarea "x"
type input "406153601"
type textarea "x"
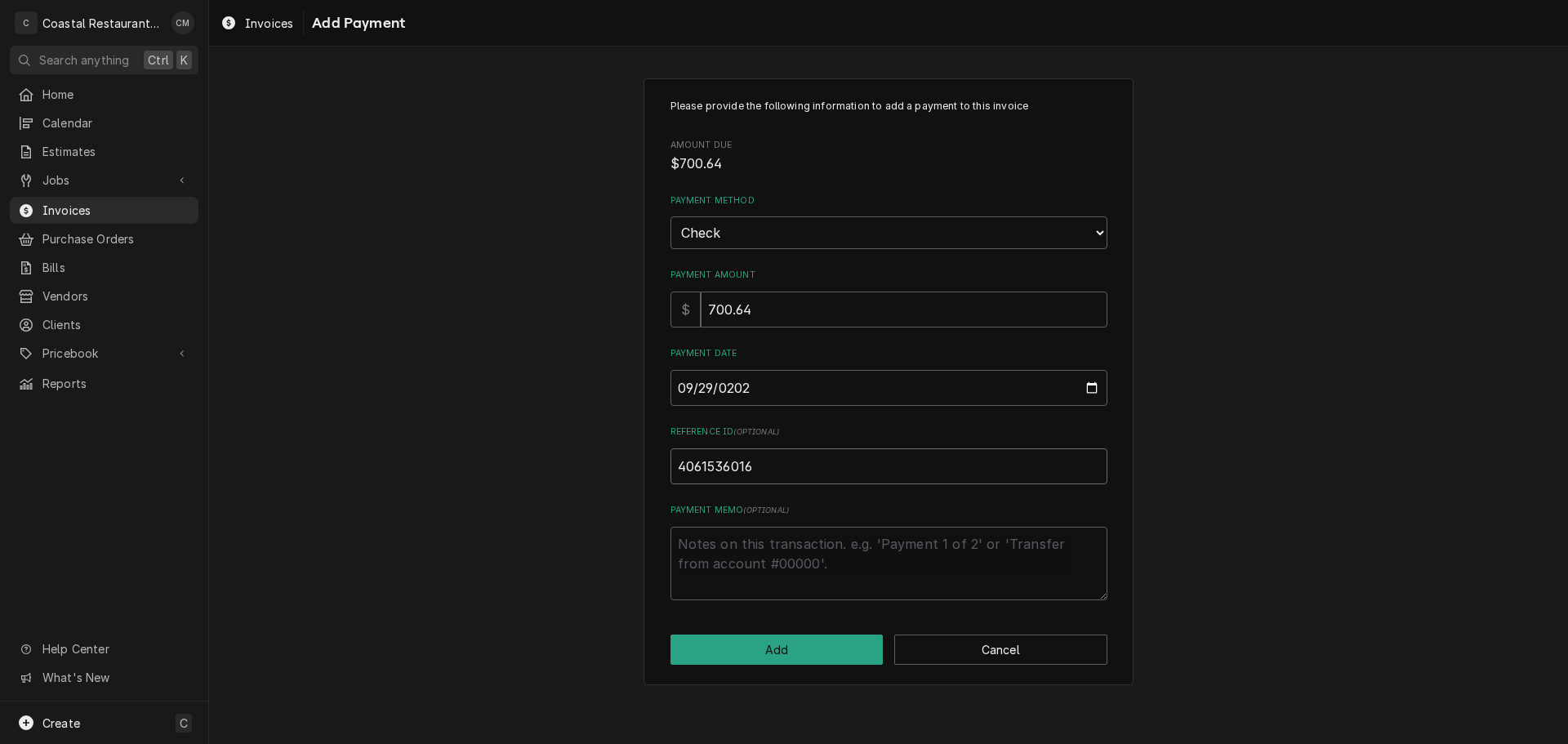
type input "4061536016"
click button "Add" at bounding box center [776, 649] width 213 height 30
type textarea "x"
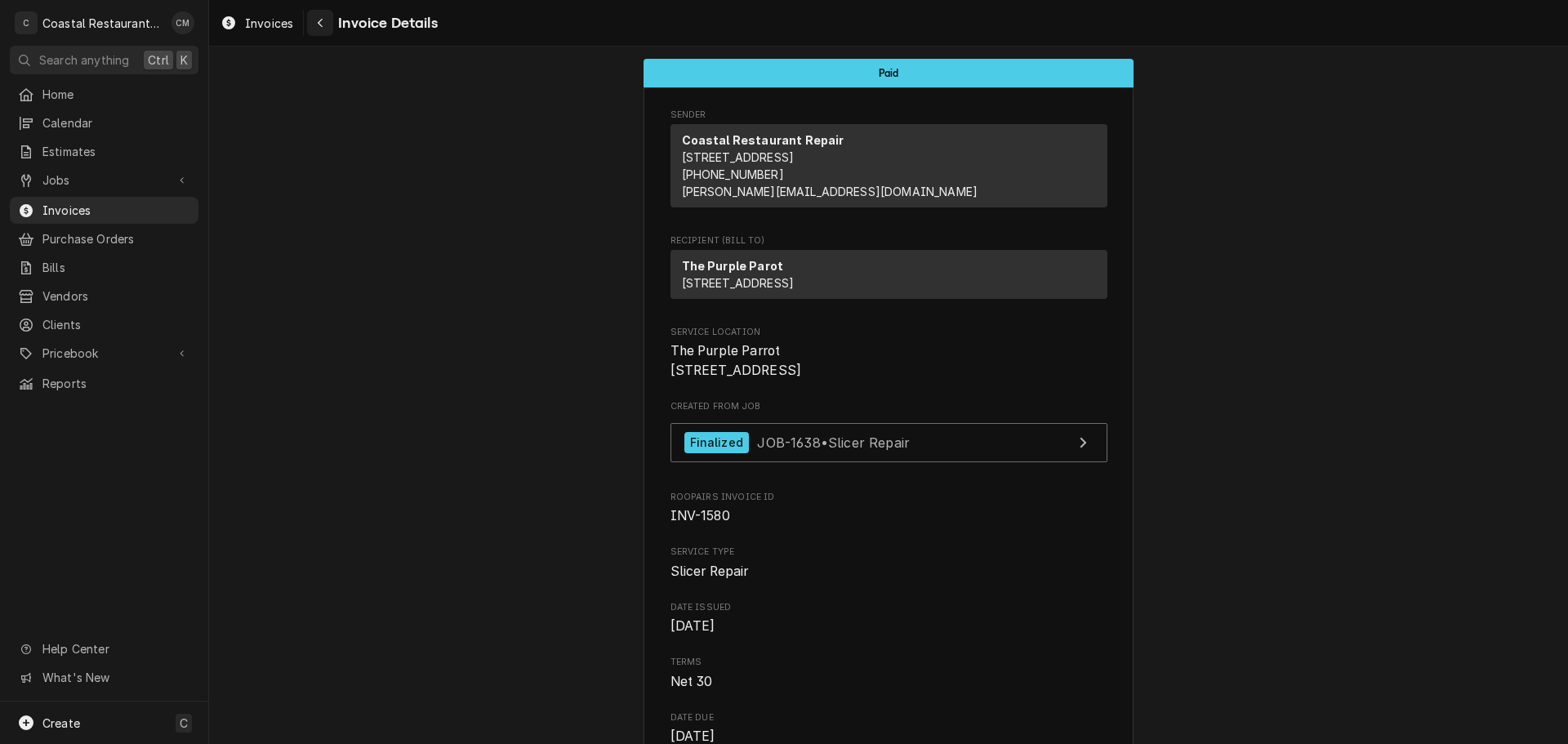
click at [319, 19] on icon "Navigate back" at bounding box center [320, 23] width 7 height 11
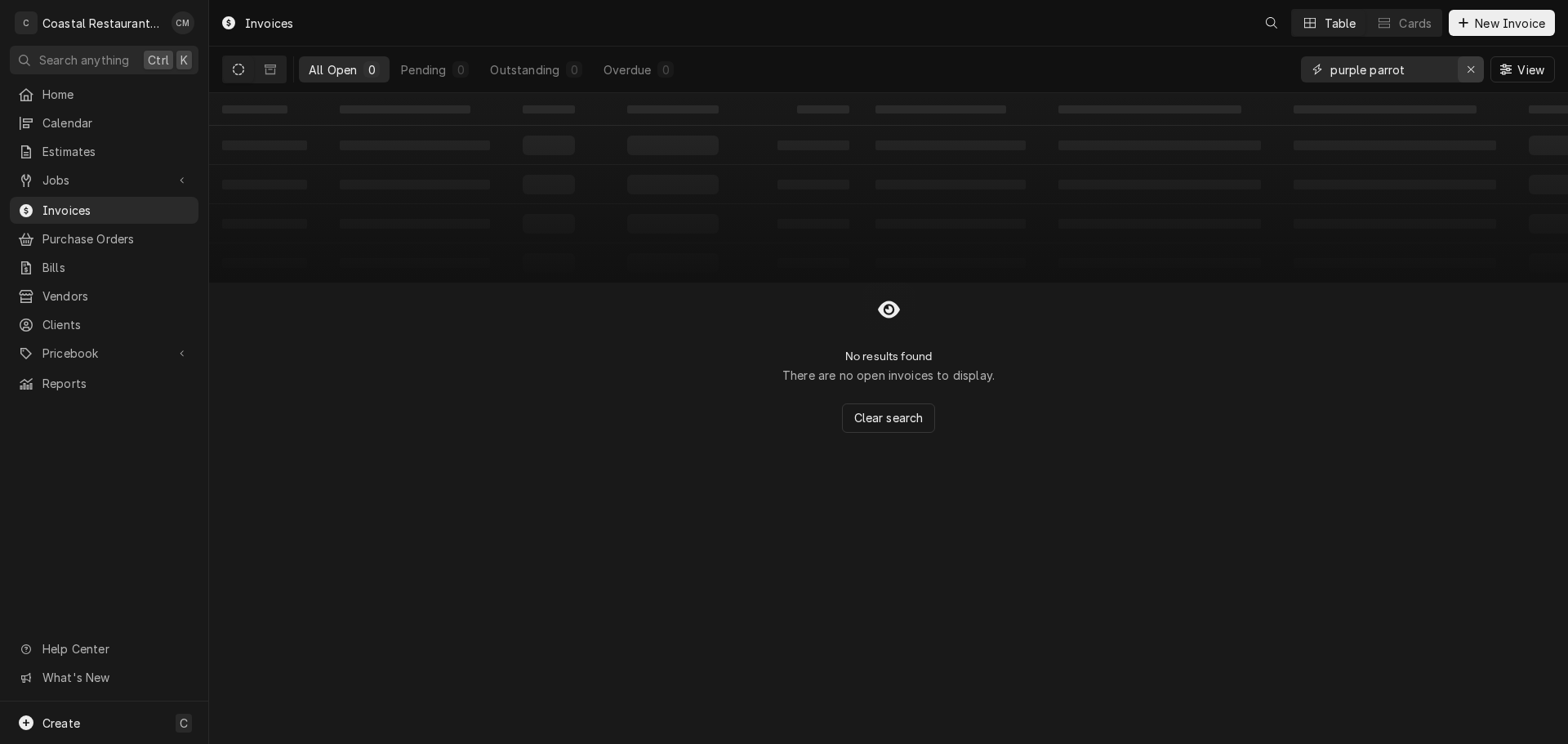
click at [1471, 70] on icon "Erase input" at bounding box center [1471, 70] width 9 height 11
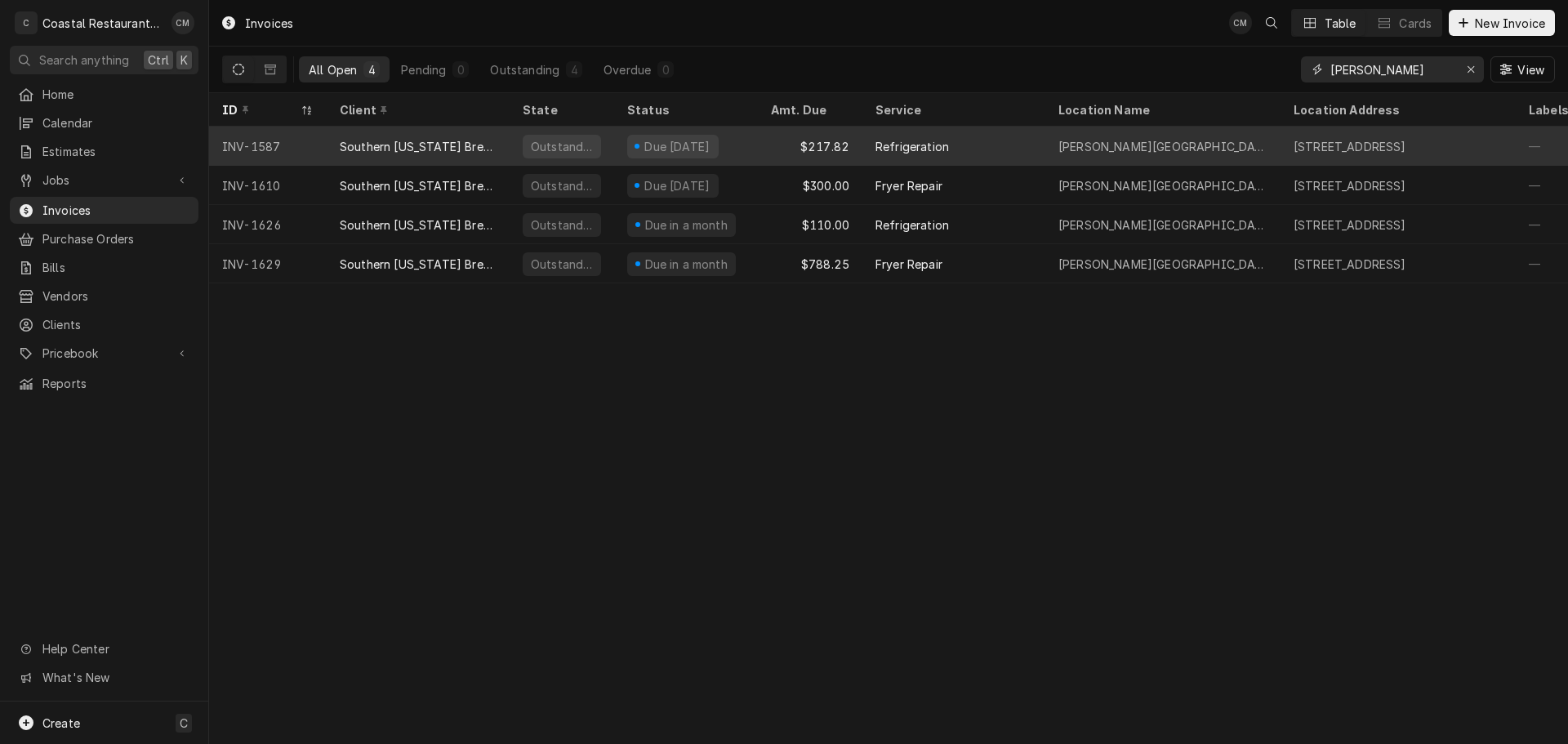
type input "thompson"
click at [971, 146] on div "Refrigeration" at bounding box center [954, 146] width 183 height 39
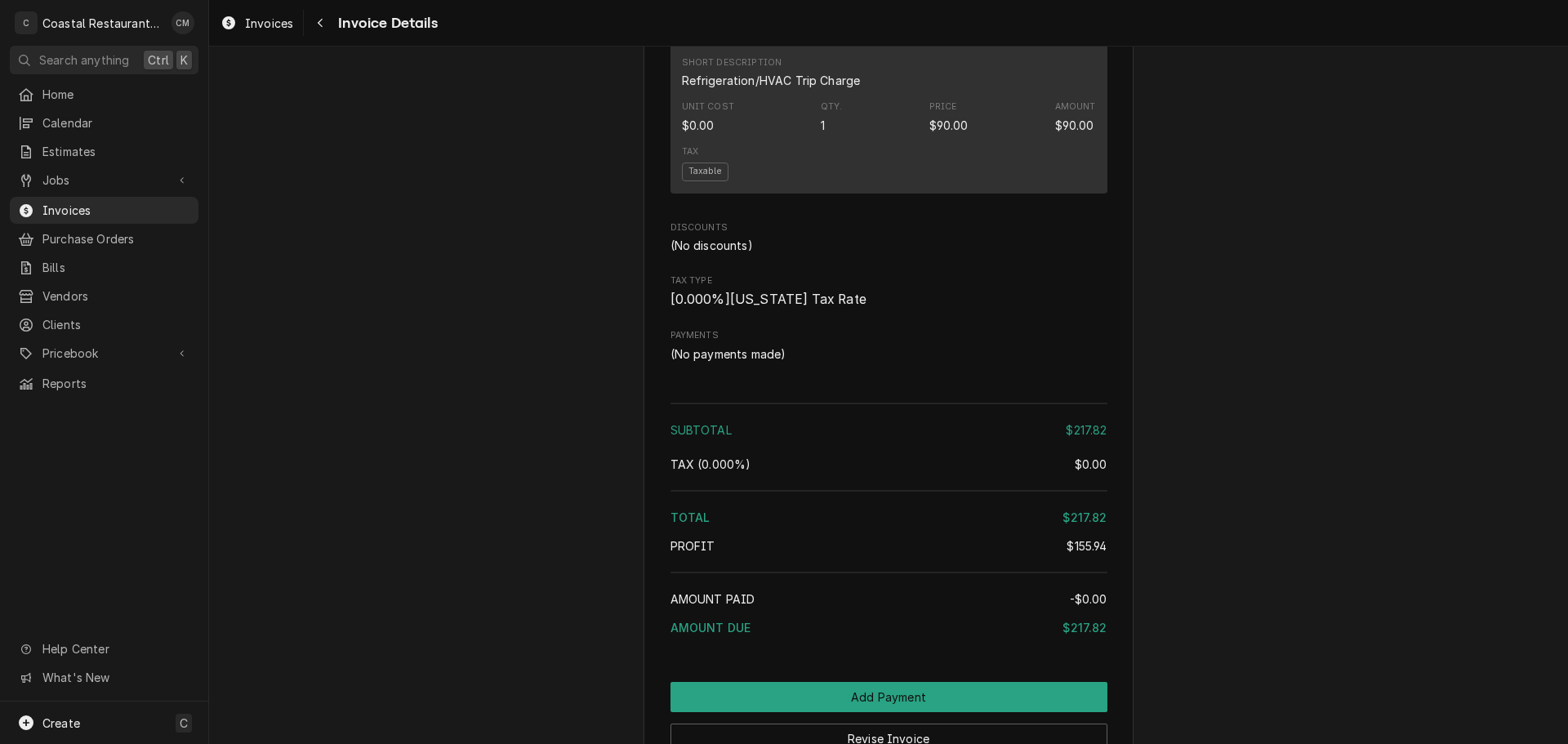
scroll to position [1633, 0]
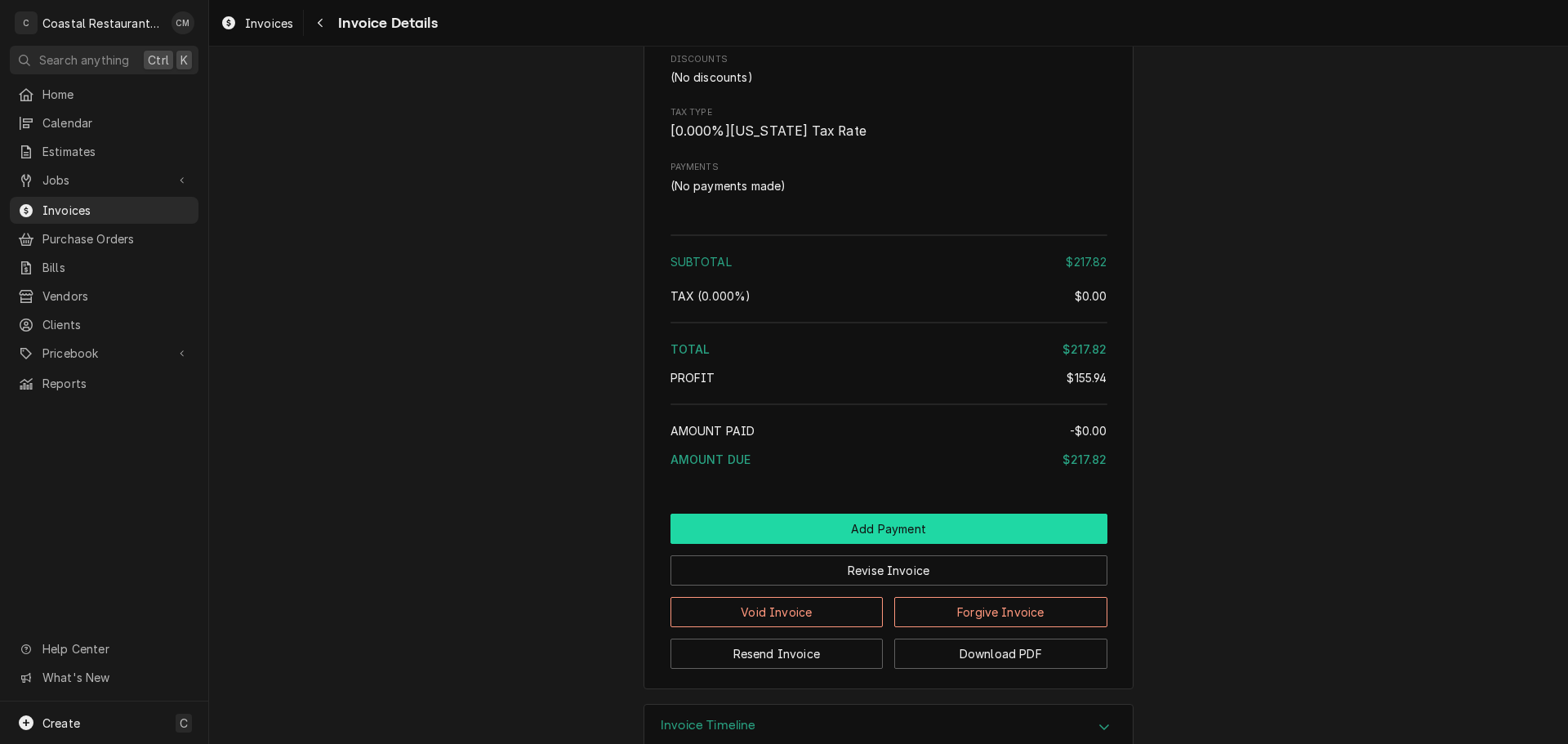
click at [795, 544] on button "Add Payment" at bounding box center [888, 528] width 437 height 30
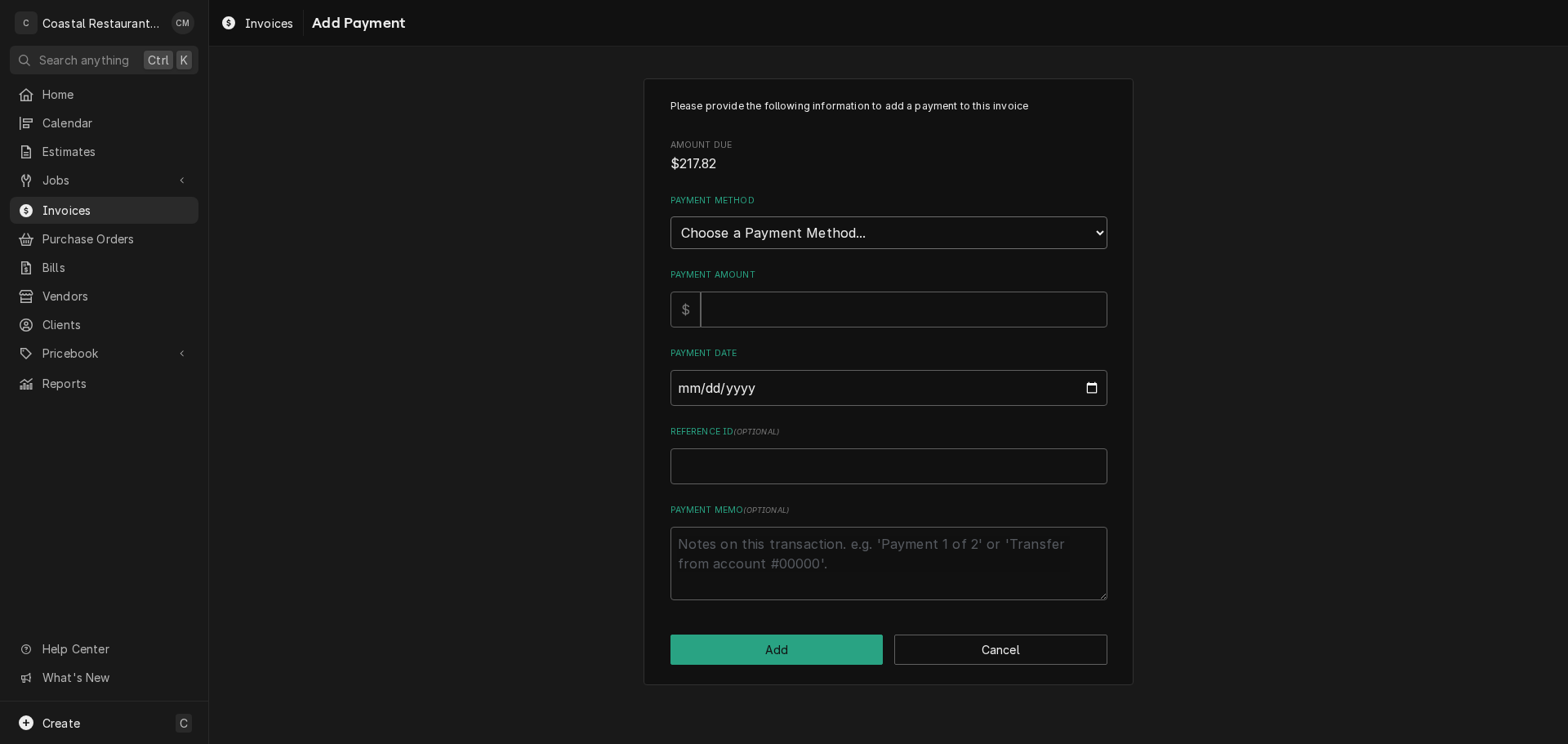
drag, startPoint x: 819, startPoint y: 225, endPoint x: 815, endPoint y: 239, distance: 14.6
click at [819, 225] on select "Choose a Payment Method... Cash Check Credit/Debit Card ACH/eCheck Other" at bounding box center [888, 232] width 437 height 33
select select "2"
click at [670, 216] on select "Choose a Payment Method... Cash Check Credit/Debit Card ACH/eCheck Other" at bounding box center [888, 232] width 437 height 33
click at [771, 312] on input "Payment Amount" at bounding box center [903, 308] width 406 height 36
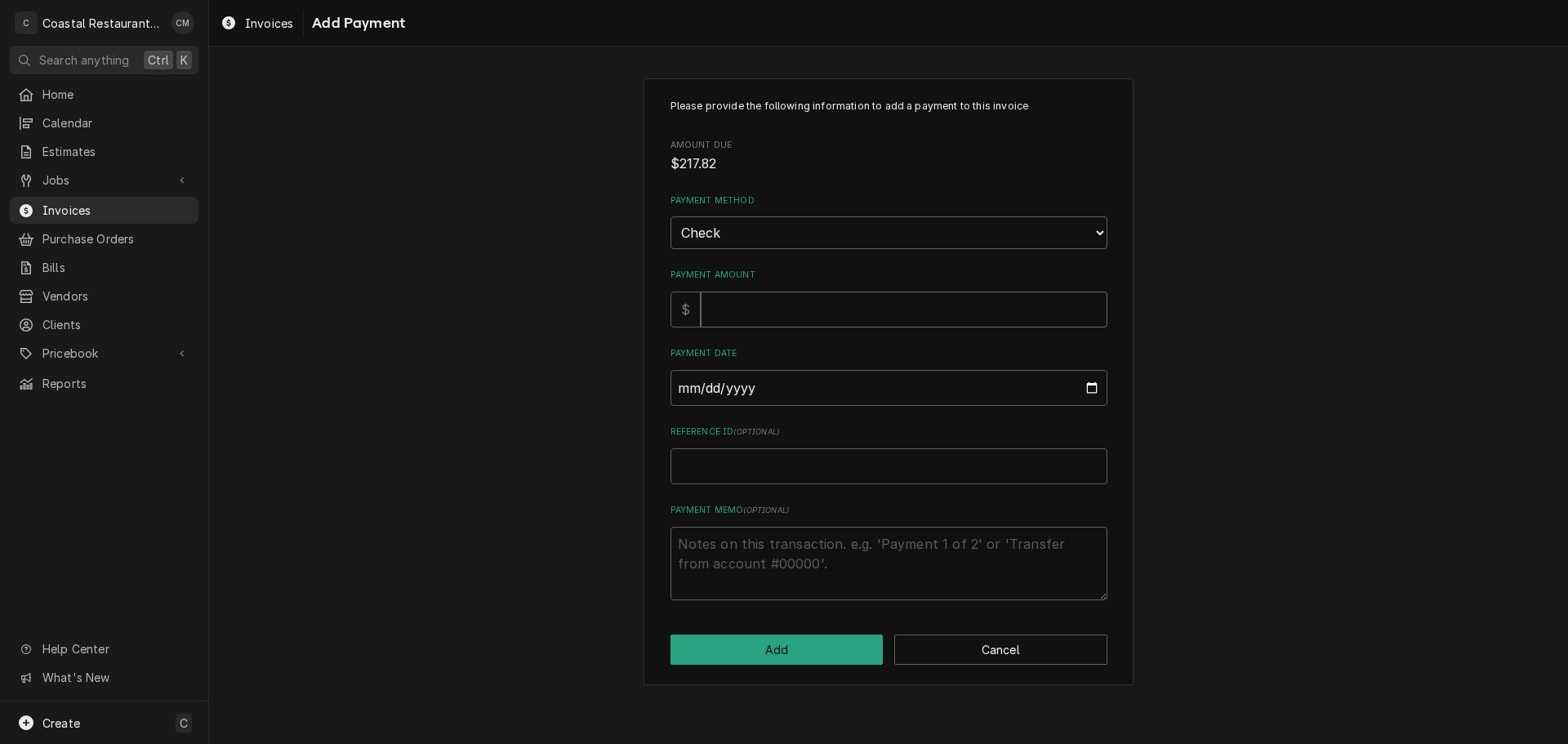
type textarea "x"
type input "2"
type textarea "x"
type input "21"
type textarea "x"
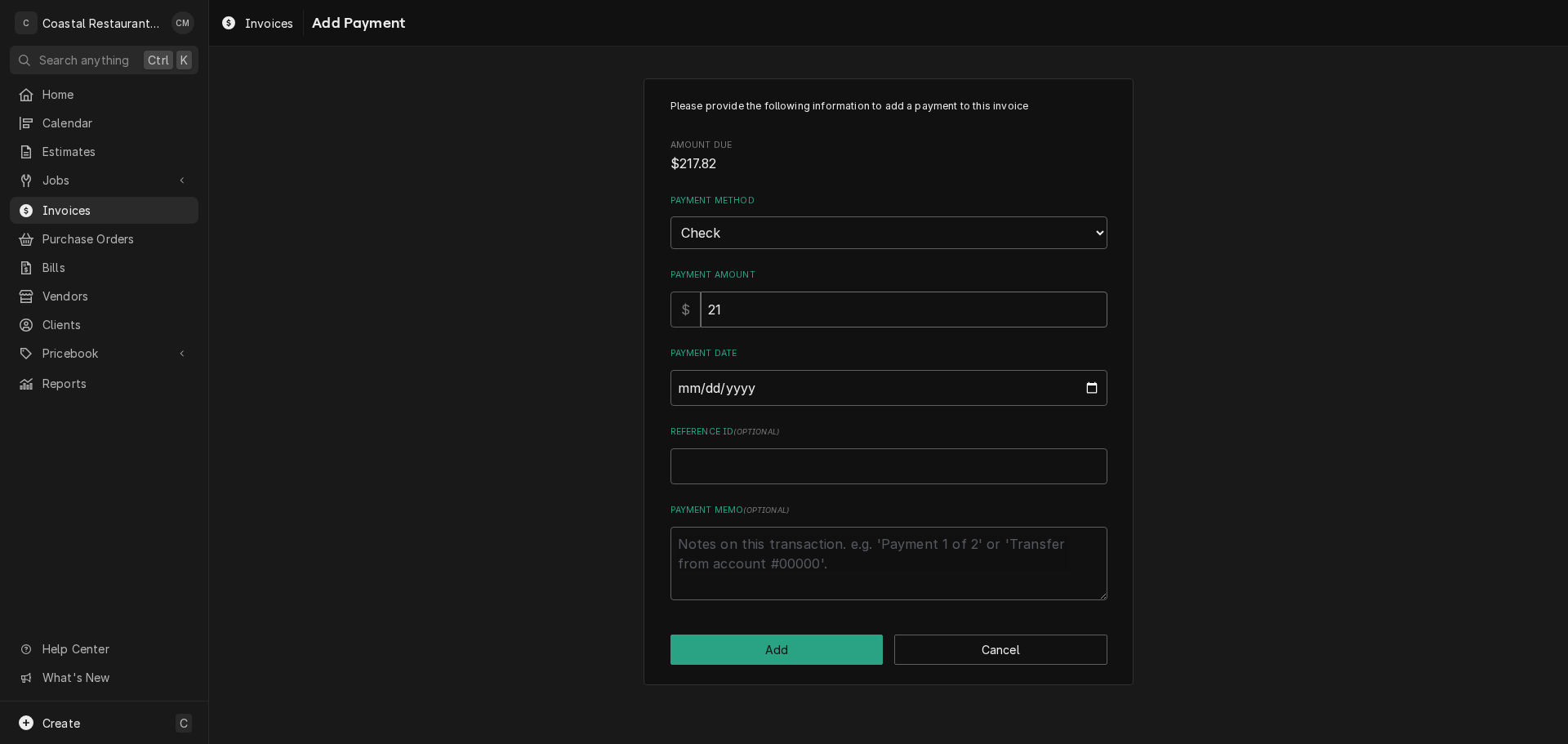
type input "217"
type textarea "x"
type input "217.8"
type textarea "x"
type input "217.82"
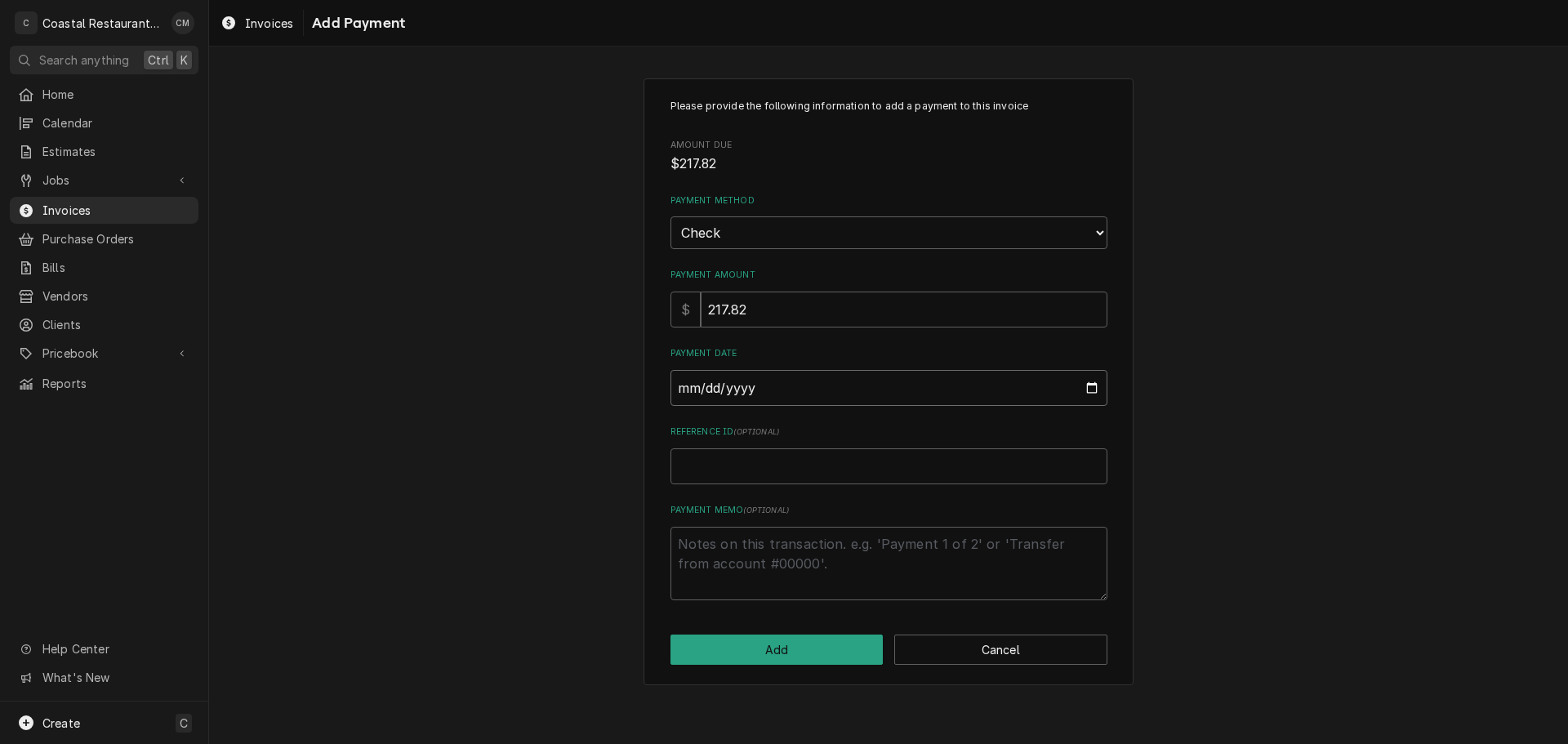
type input "0002-09-29"
type textarea "x"
type input "0020-09-29"
type textarea "x"
type input "0202-09-29"
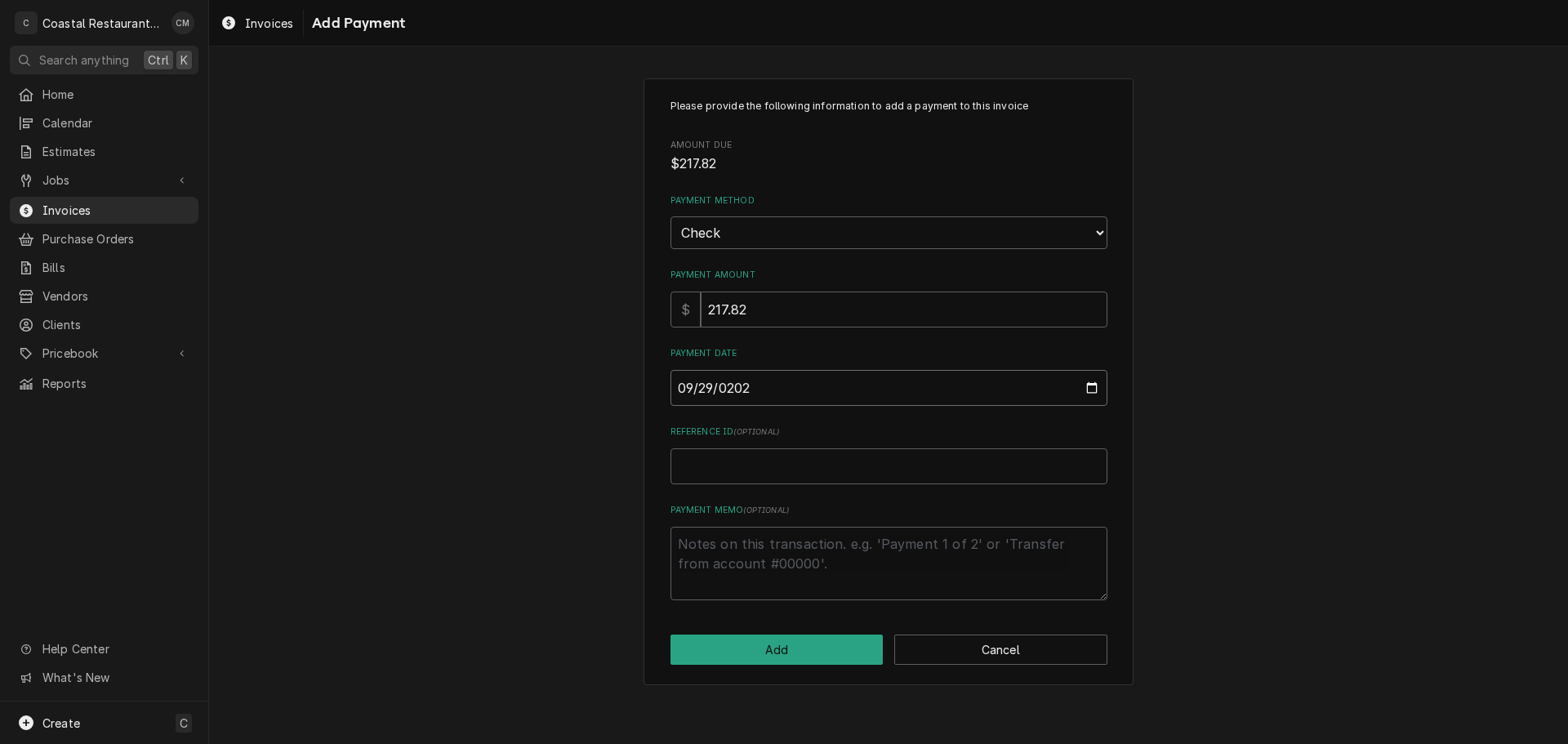
type textarea "x"
type input "[DATE]"
type textarea "x"
type input "2"
type textarea "x"
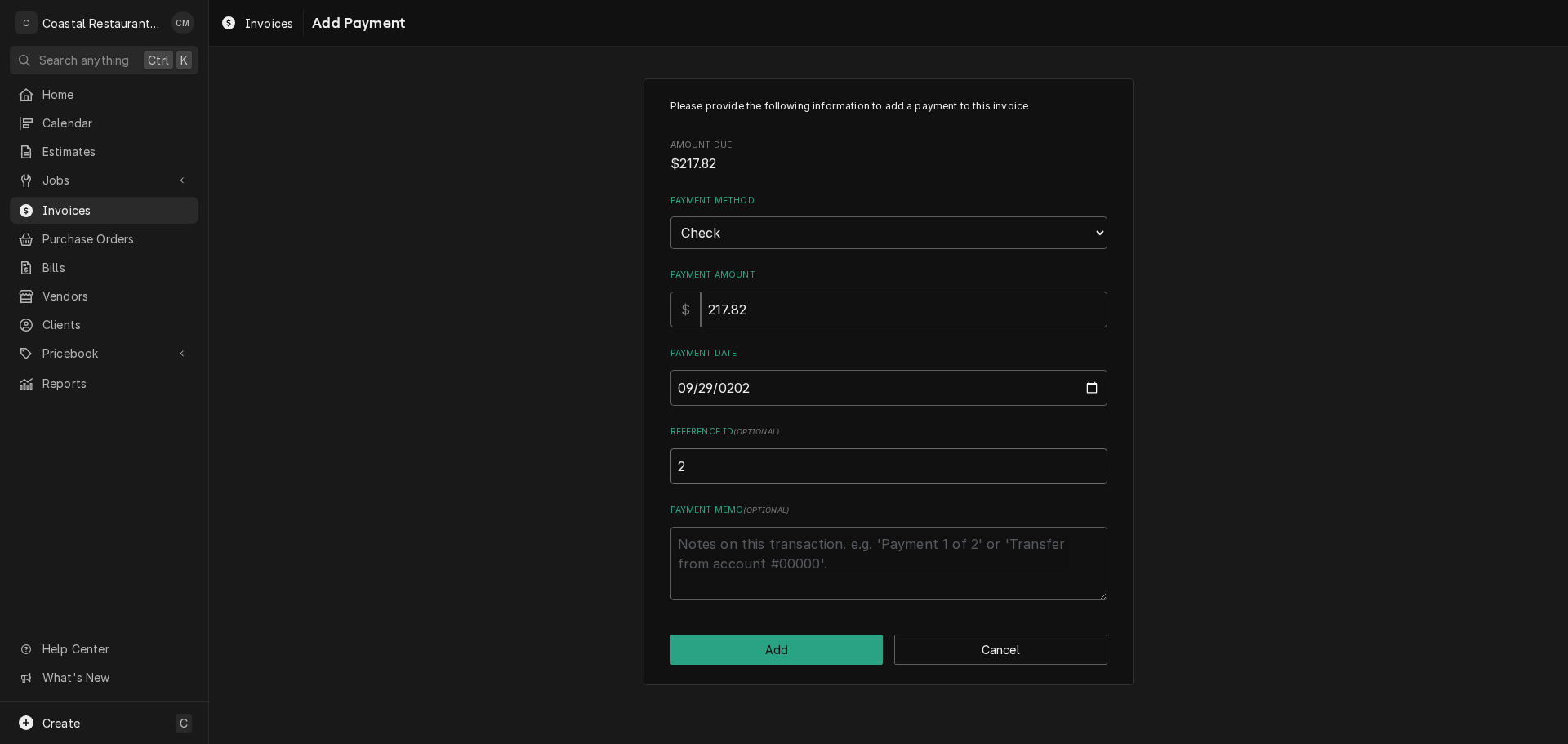
type input "26"
type textarea "x"
type input "265"
type textarea "x"
type input "2653"
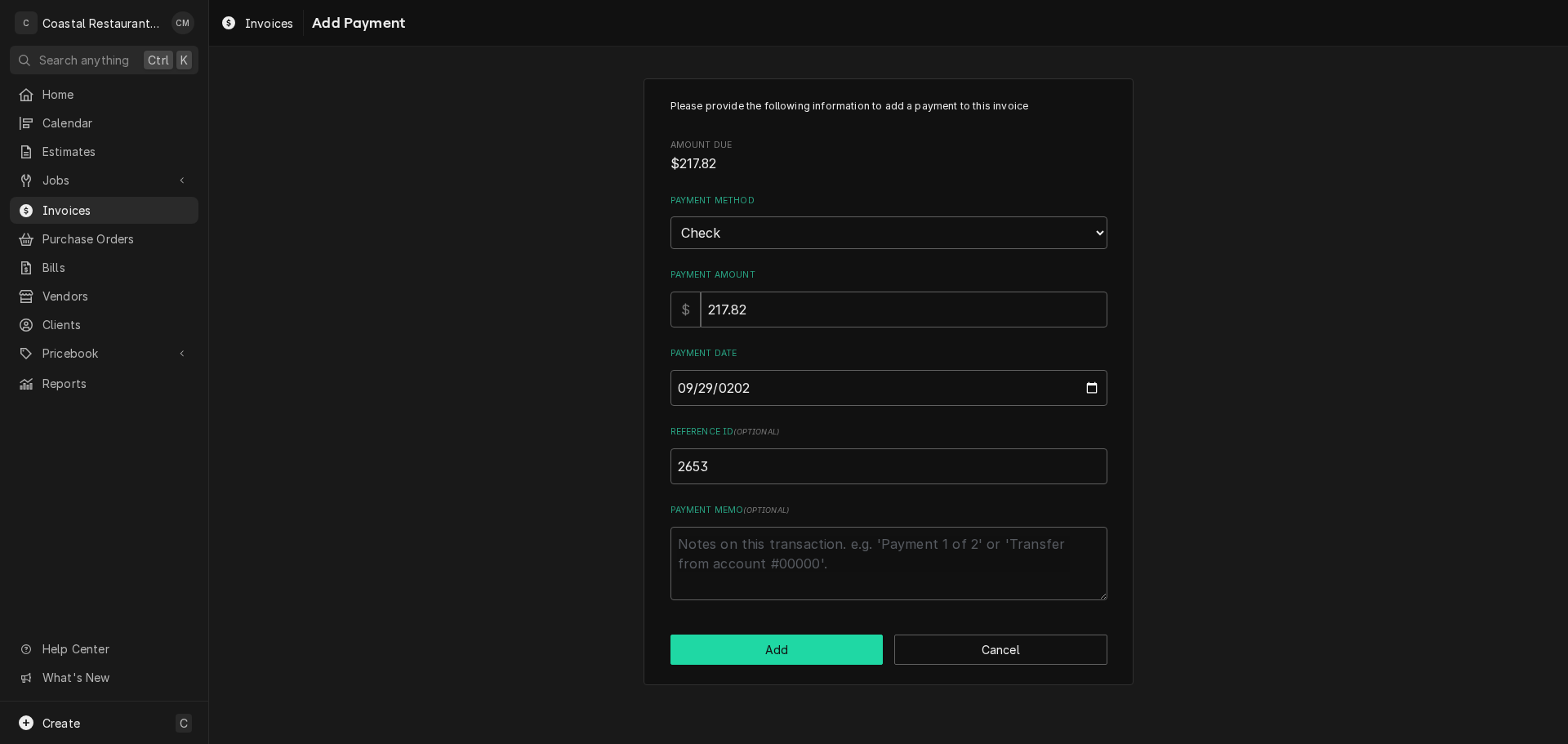
click button "Add" at bounding box center [776, 649] width 213 height 30
type textarea "x"
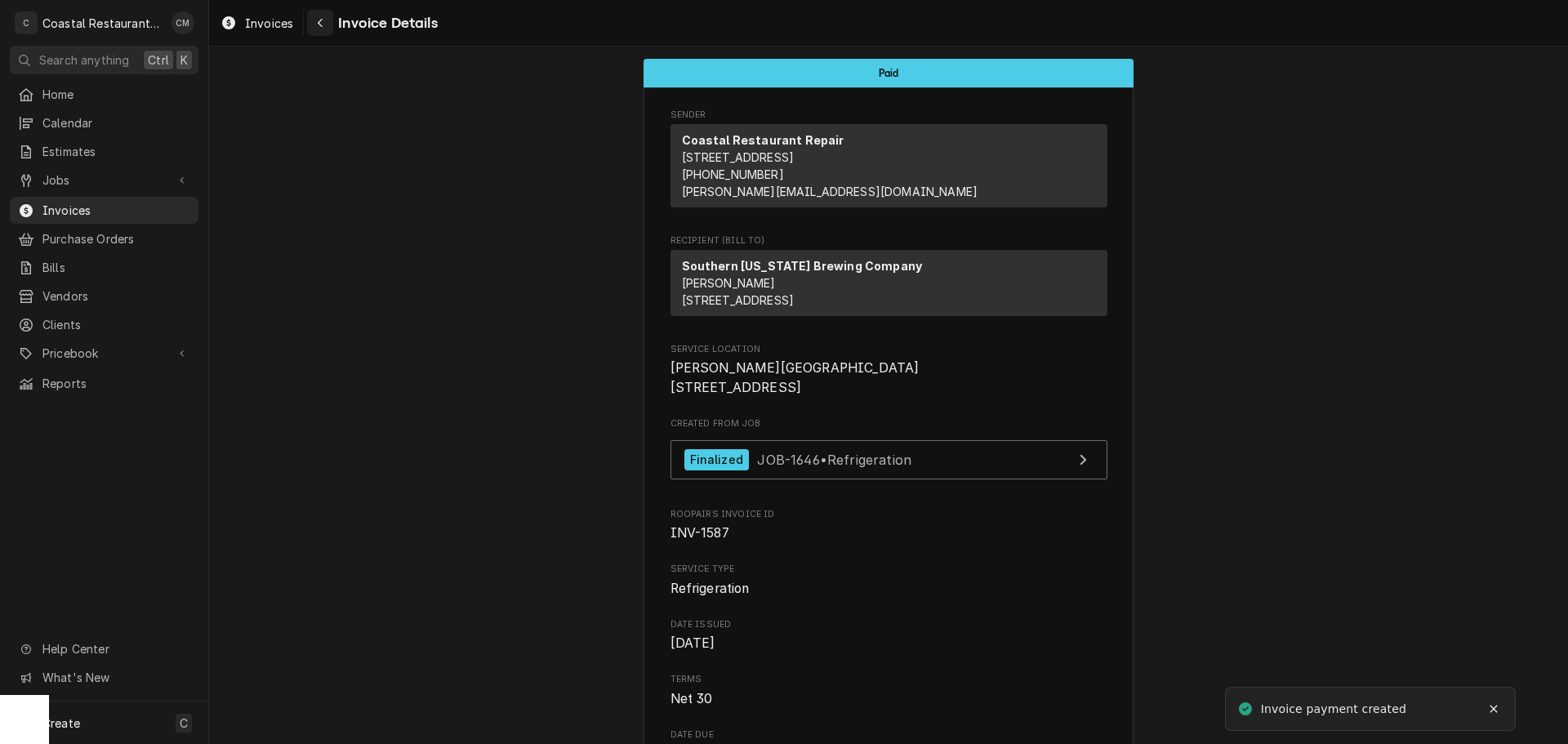
click at [315, 18] on div "Navigate back" at bounding box center [320, 23] width 16 height 16
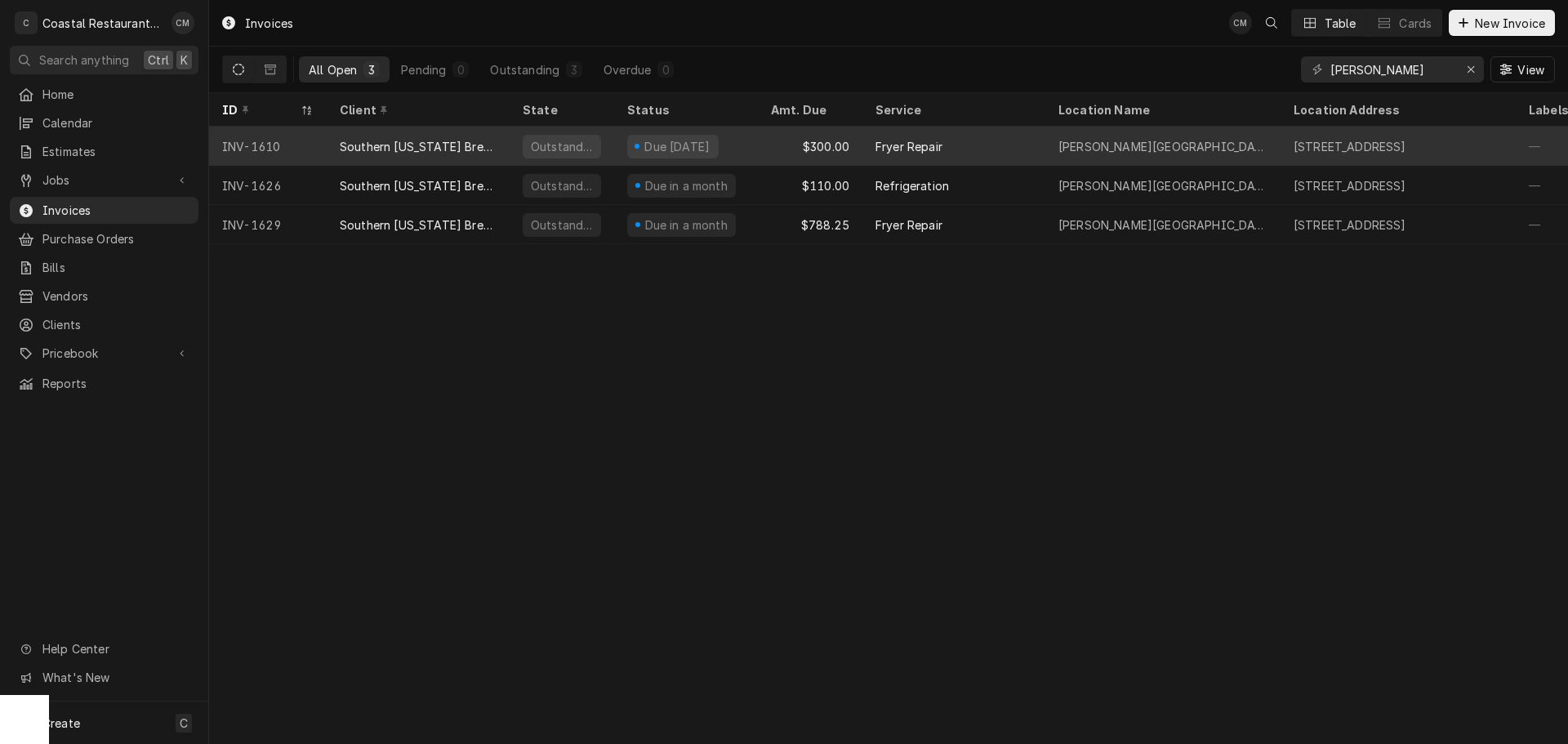
click at [776, 153] on div "$300.00" at bounding box center [810, 146] width 104 height 39
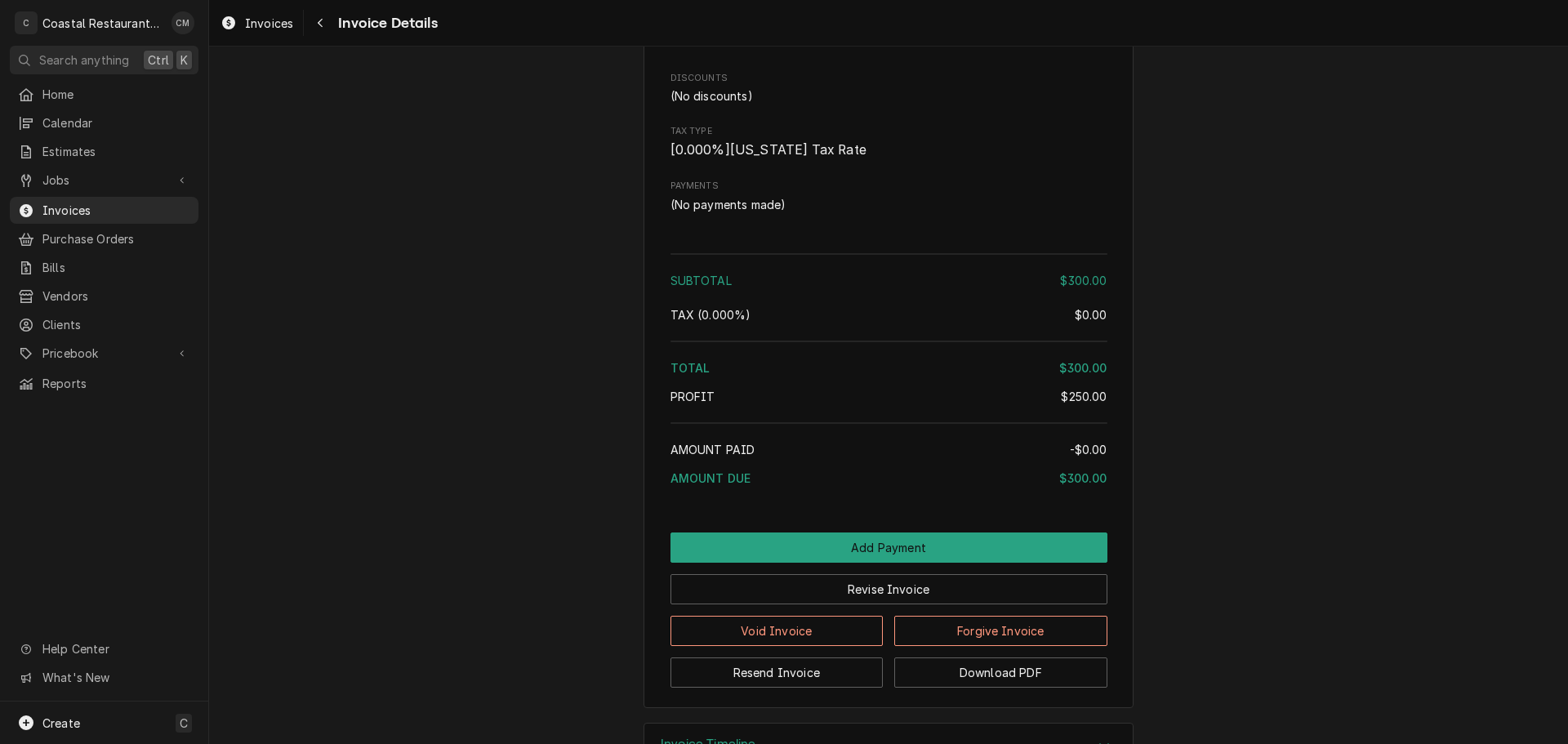
scroll to position [1511, 0]
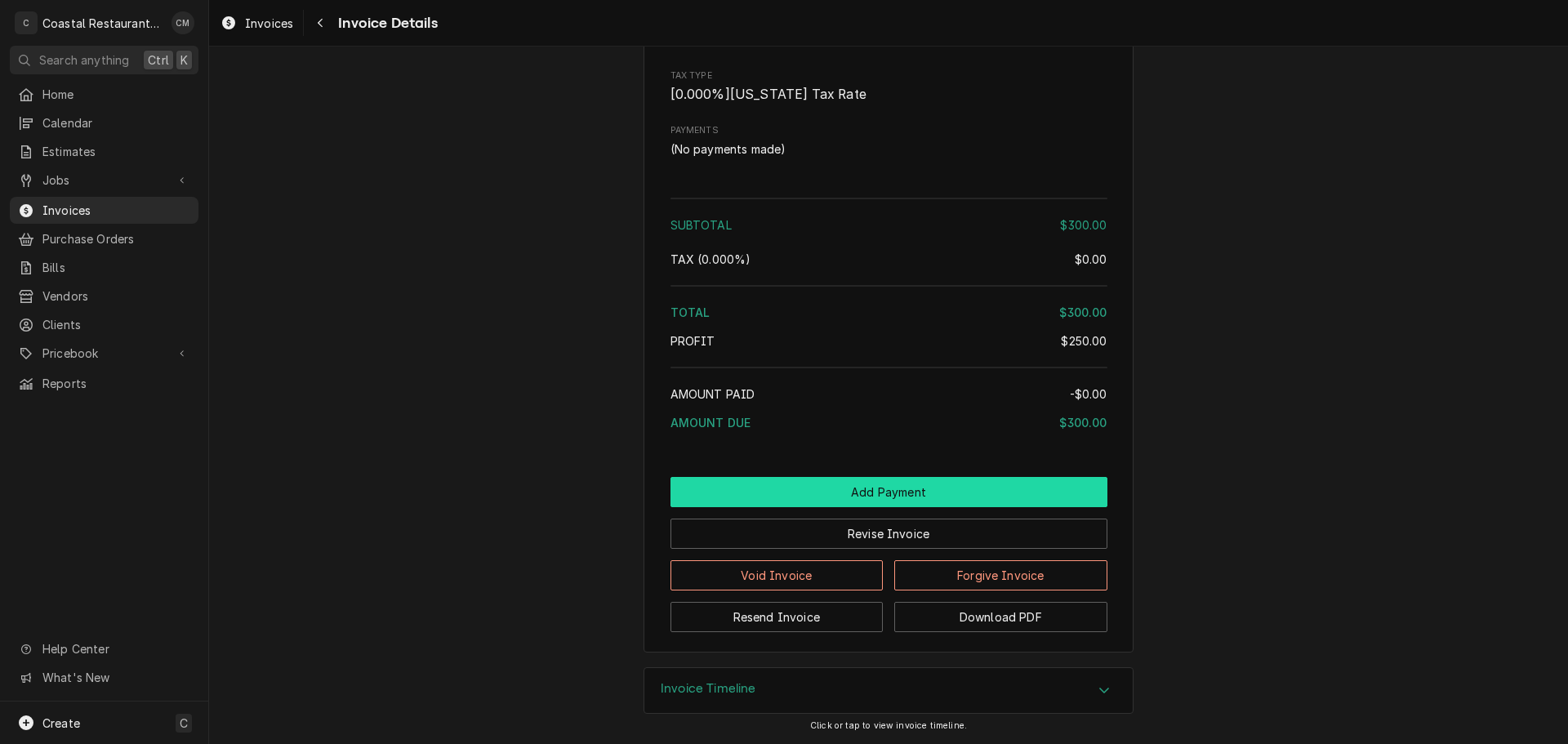
click at [842, 491] on button "Add Payment" at bounding box center [888, 491] width 437 height 30
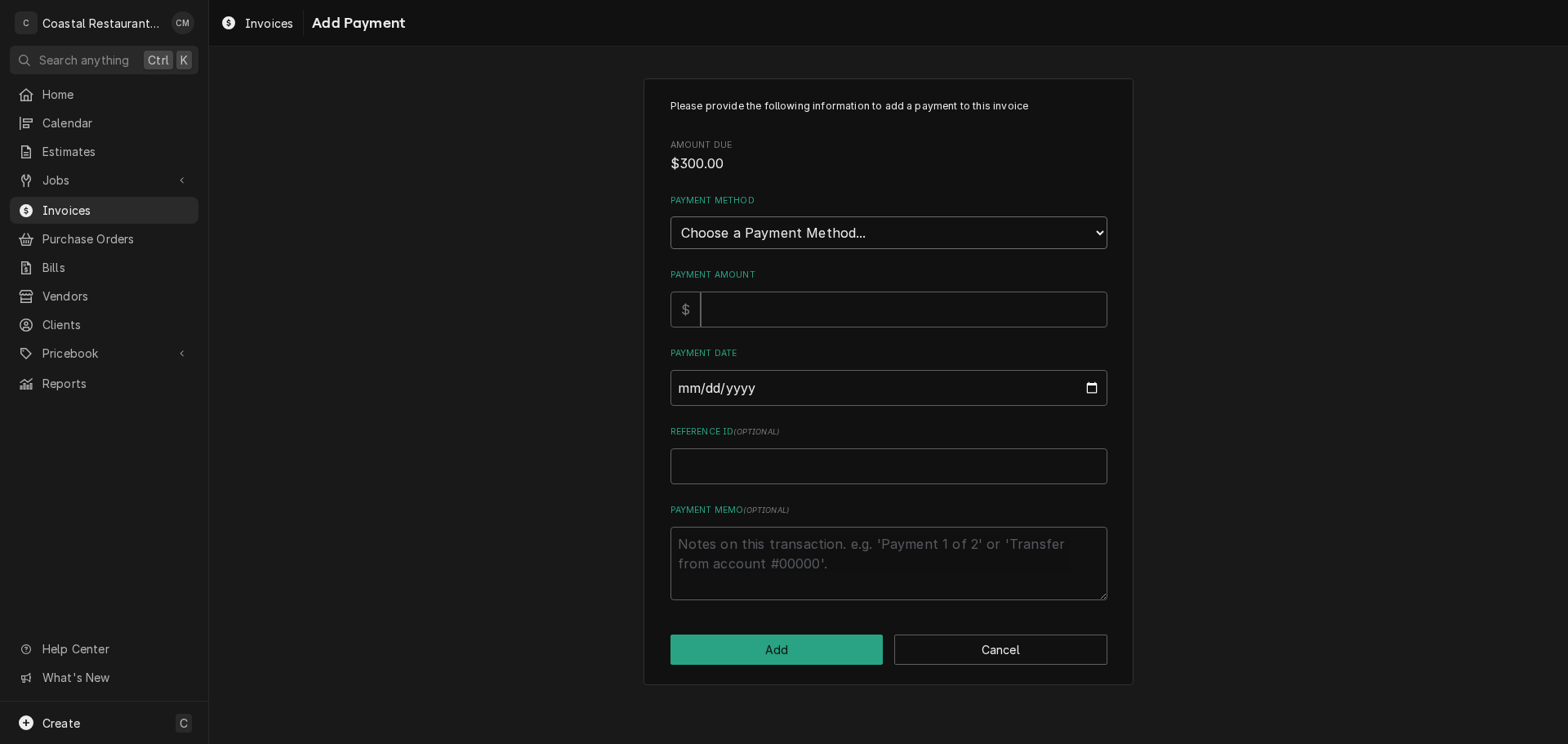
drag, startPoint x: 799, startPoint y: 231, endPoint x: 797, endPoint y: 246, distance: 15.1
click at [799, 232] on select "Choose a Payment Method... Cash Check Credit/Debit Card ACH/eCheck Other" at bounding box center [888, 232] width 437 height 33
select select "2"
click at [670, 216] on select "Choose a Payment Method... Cash Check Credit/Debit Card ACH/eCheck Other" at bounding box center [888, 232] width 437 height 33
click at [744, 313] on input "Payment Amount" at bounding box center [903, 308] width 406 height 36
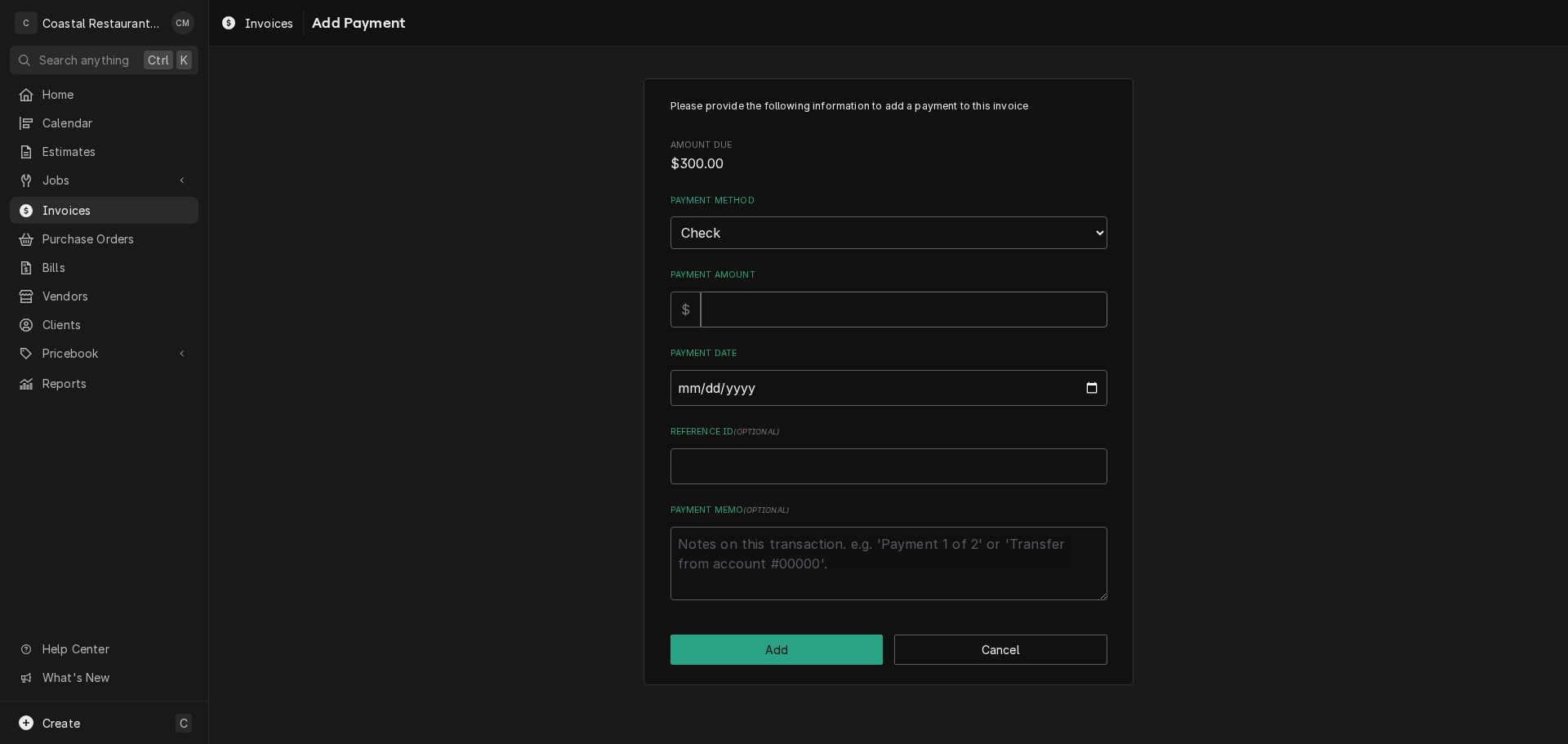
type textarea "x"
type input "3"
type textarea "x"
type input "30"
type textarea "x"
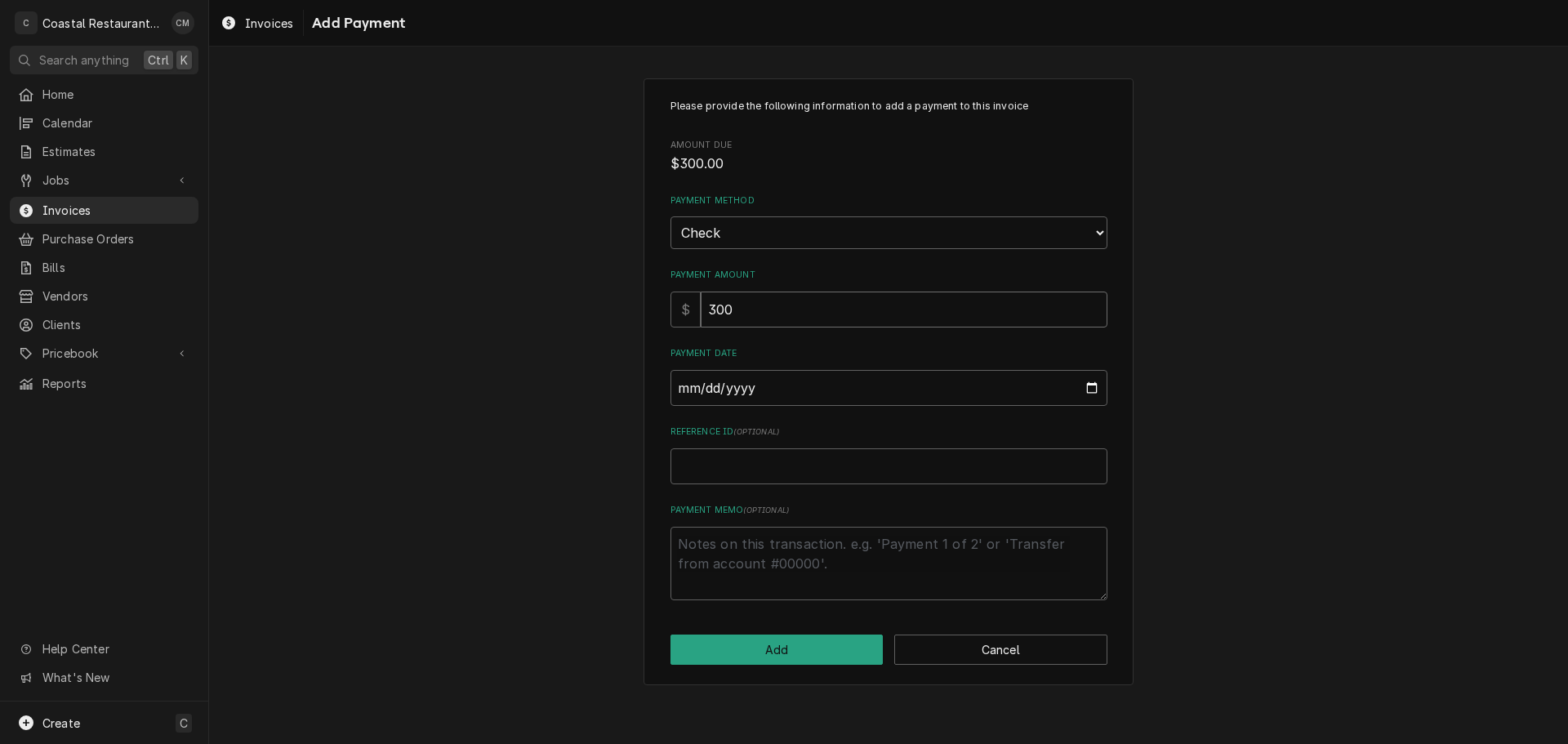
type input "300"
type input "0002-09-29"
type textarea "x"
type input "0020-09-29"
type textarea "x"
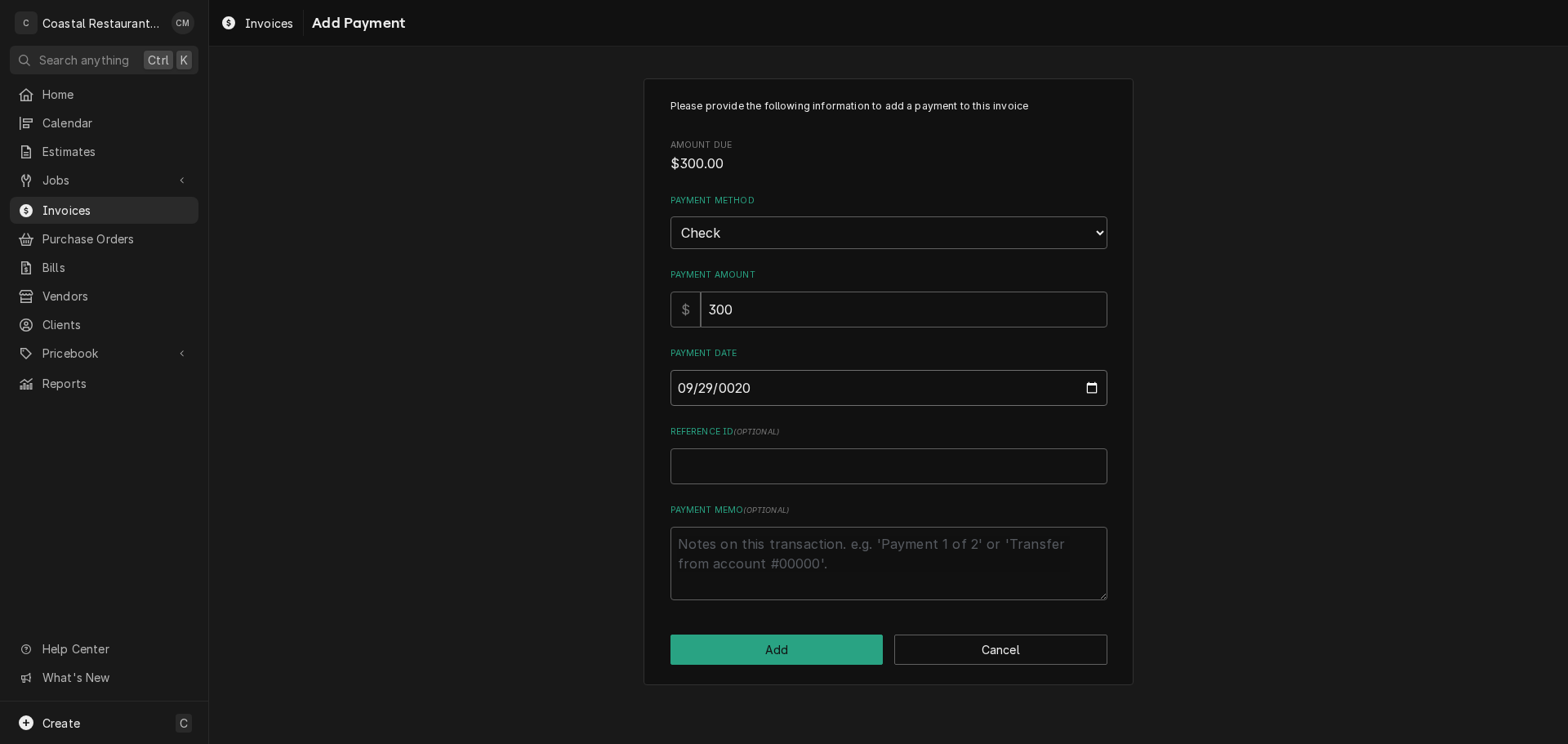
type input "0202-09-29"
type textarea "x"
type input "2025-09-29"
type textarea "x"
type input "2"
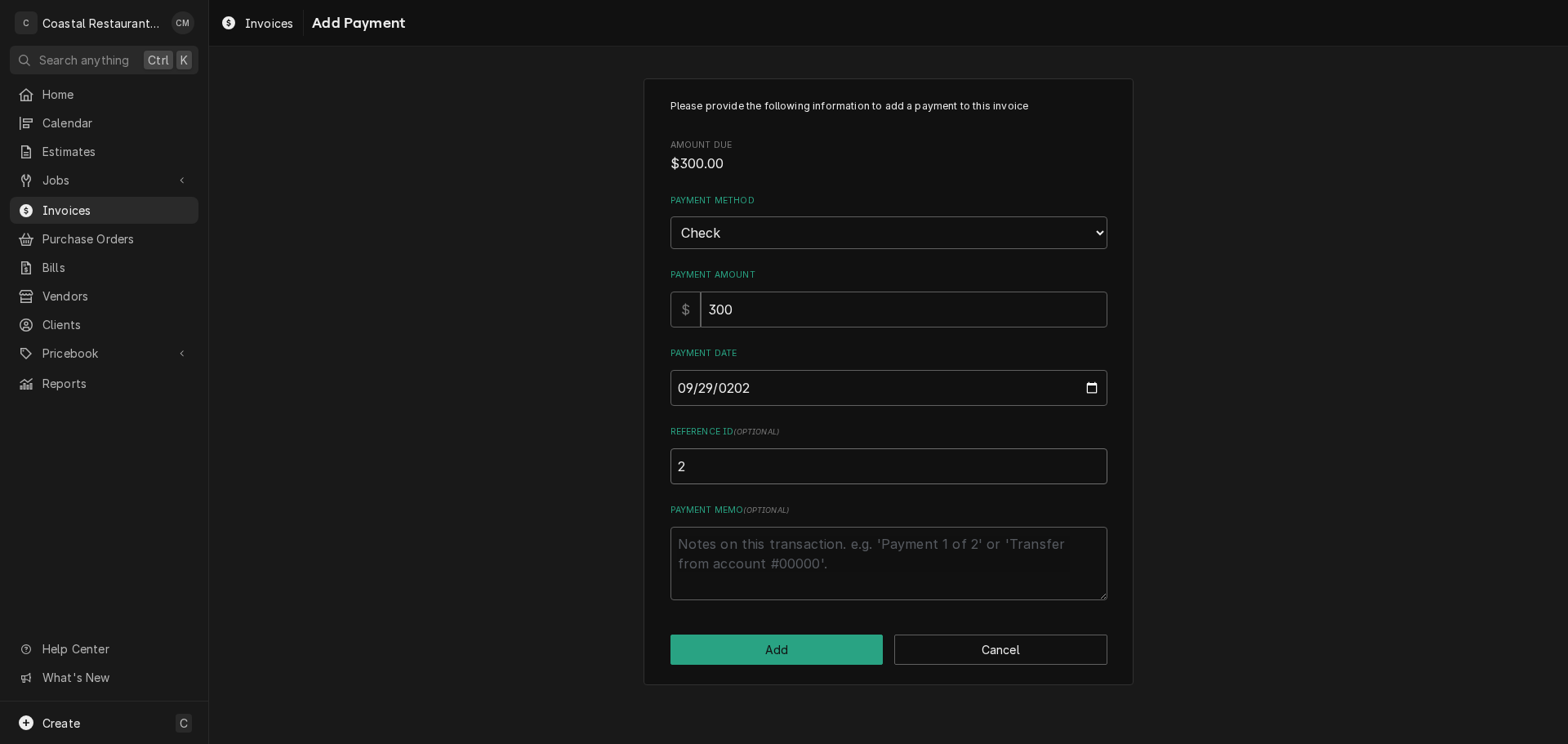
type textarea "x"
type input "26"
type textarea "x"
type input "265"
type textarea "x"
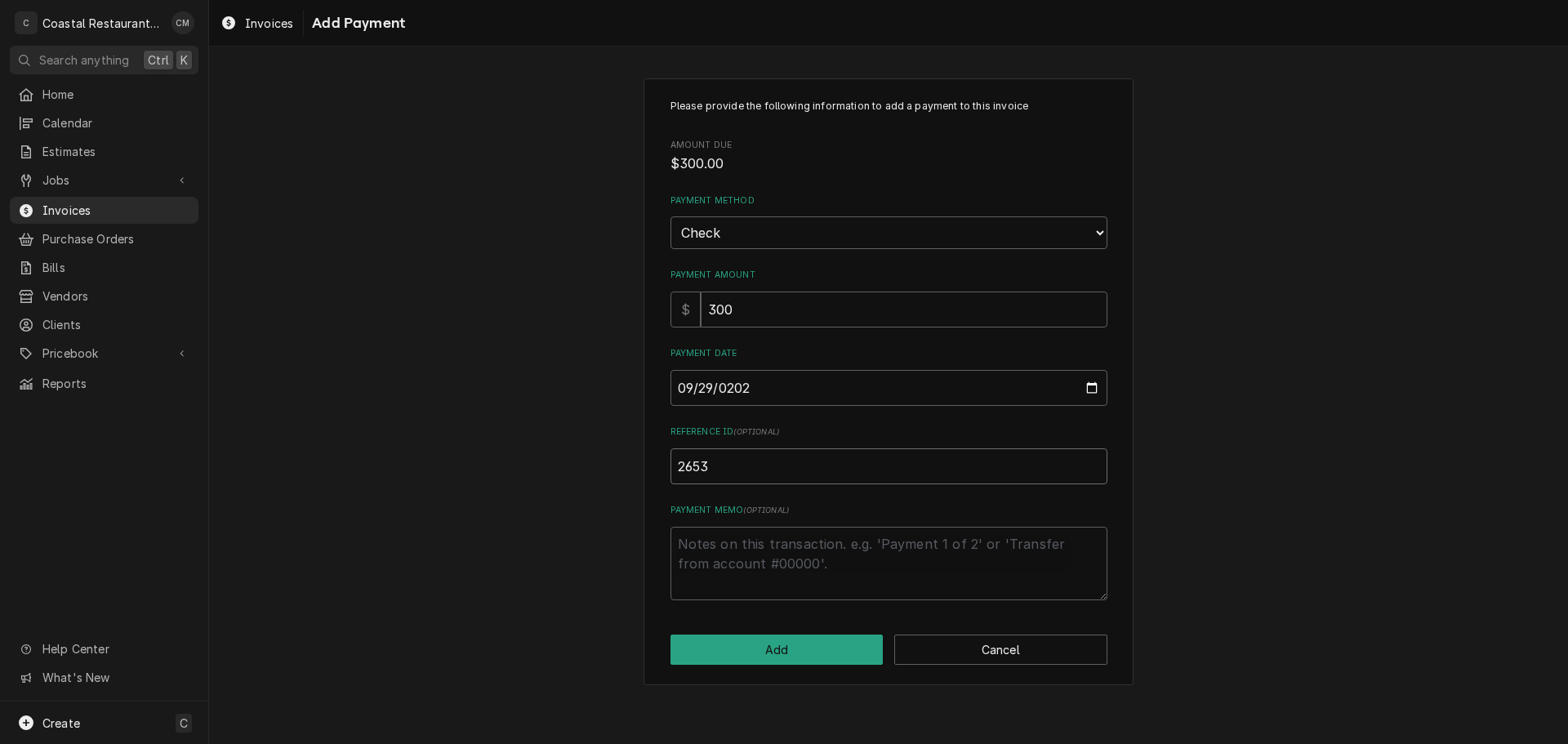
type input "2653"
click button "Add" at bounding box center [776, 649] width 213 height 30
type textarea "x"
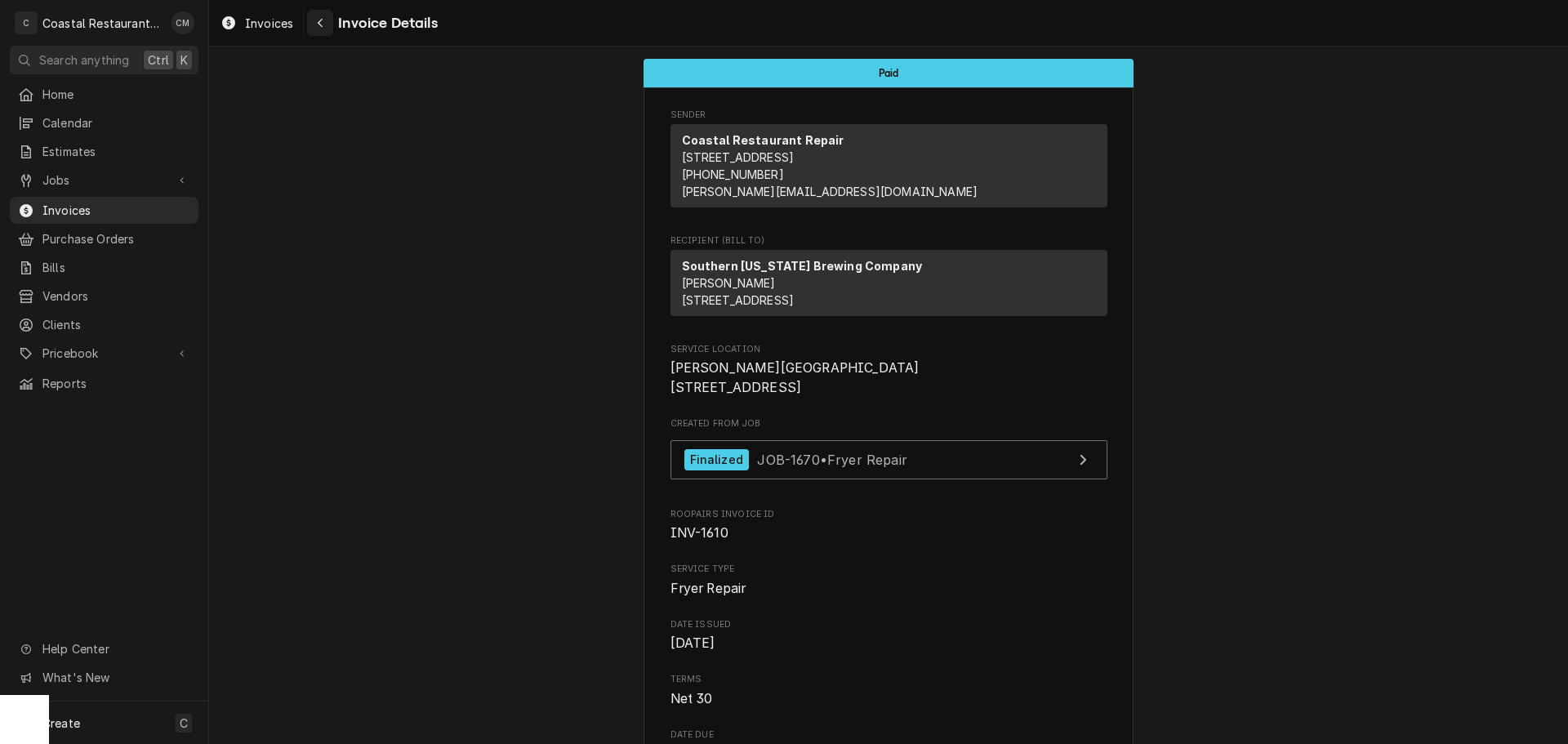
click at [325, 27] on div "Navigate back" at bounding box center [320, 23] width 16 height 16
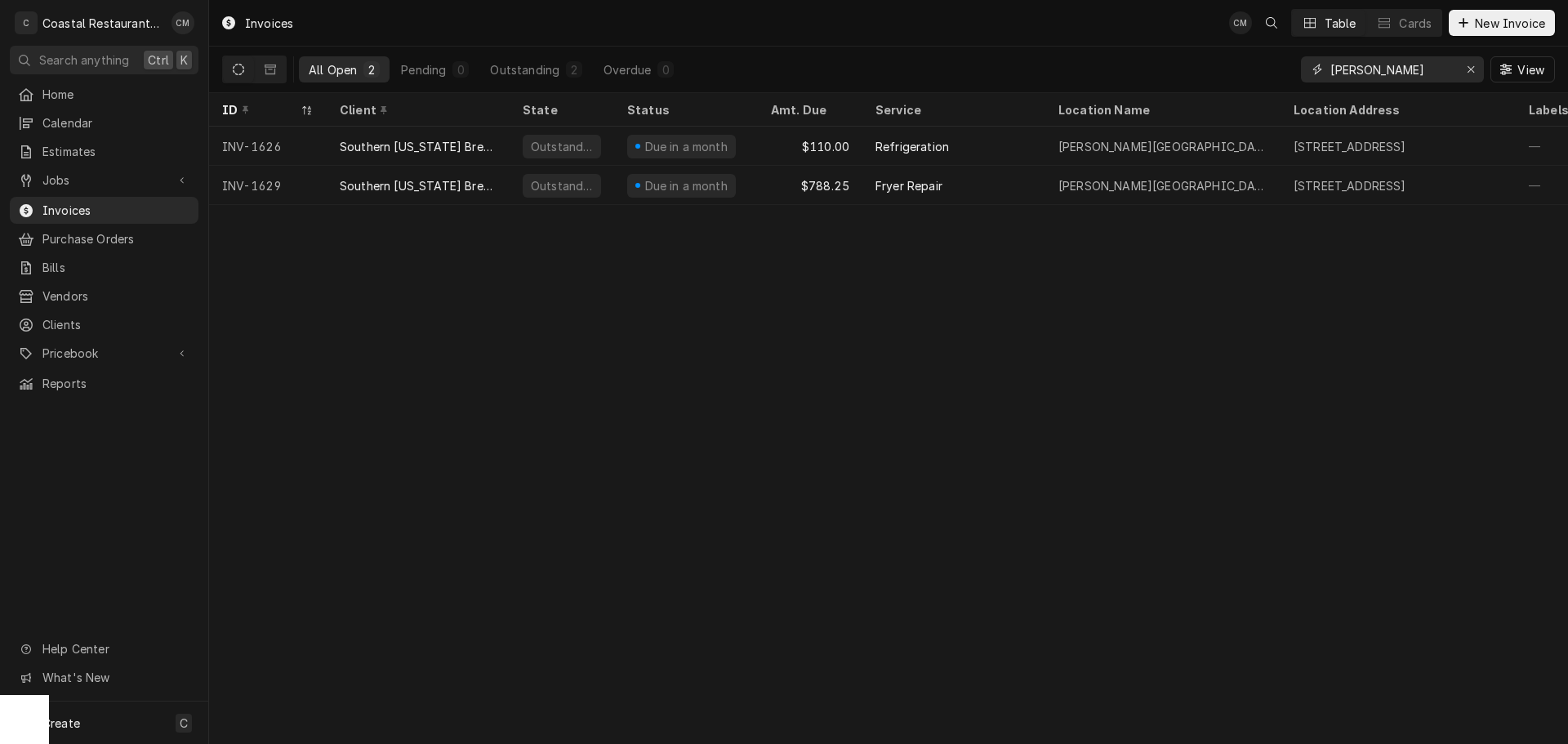
drag, startPoint x: 1426, startPoint y: 63, endPoint x: 1241, endPoint y: 68, distance: 185.1
click at [1241, 68] on div "All Open 2 Pending 0 Outstanding 2 Overdue 0 [PERSON_NAME] View" at bounding box center [889, 70] width 1333 height 46
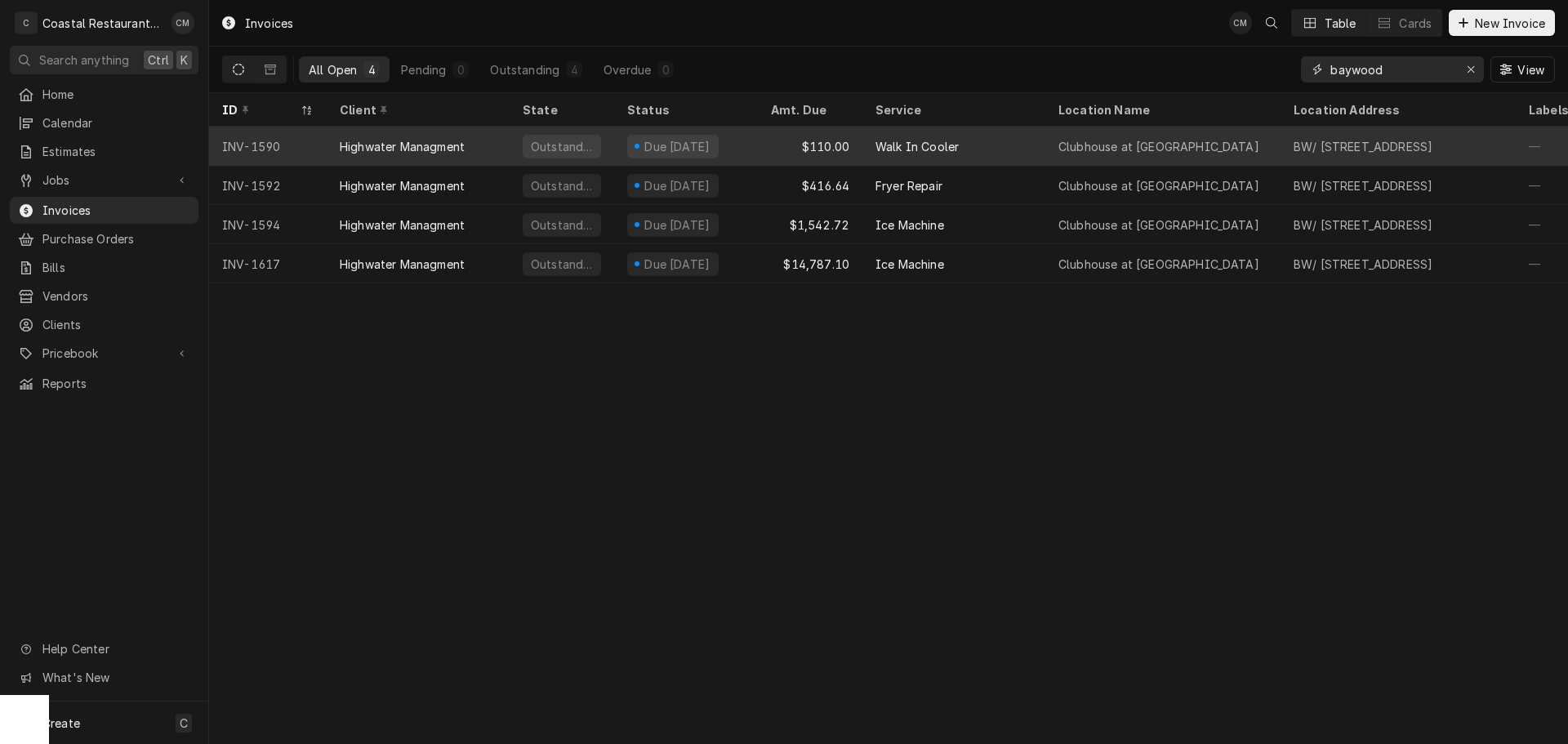
type input "baywood"
click at [760, 140] on div "$110.00" at bounding box center [810, 146] width 104 height 39
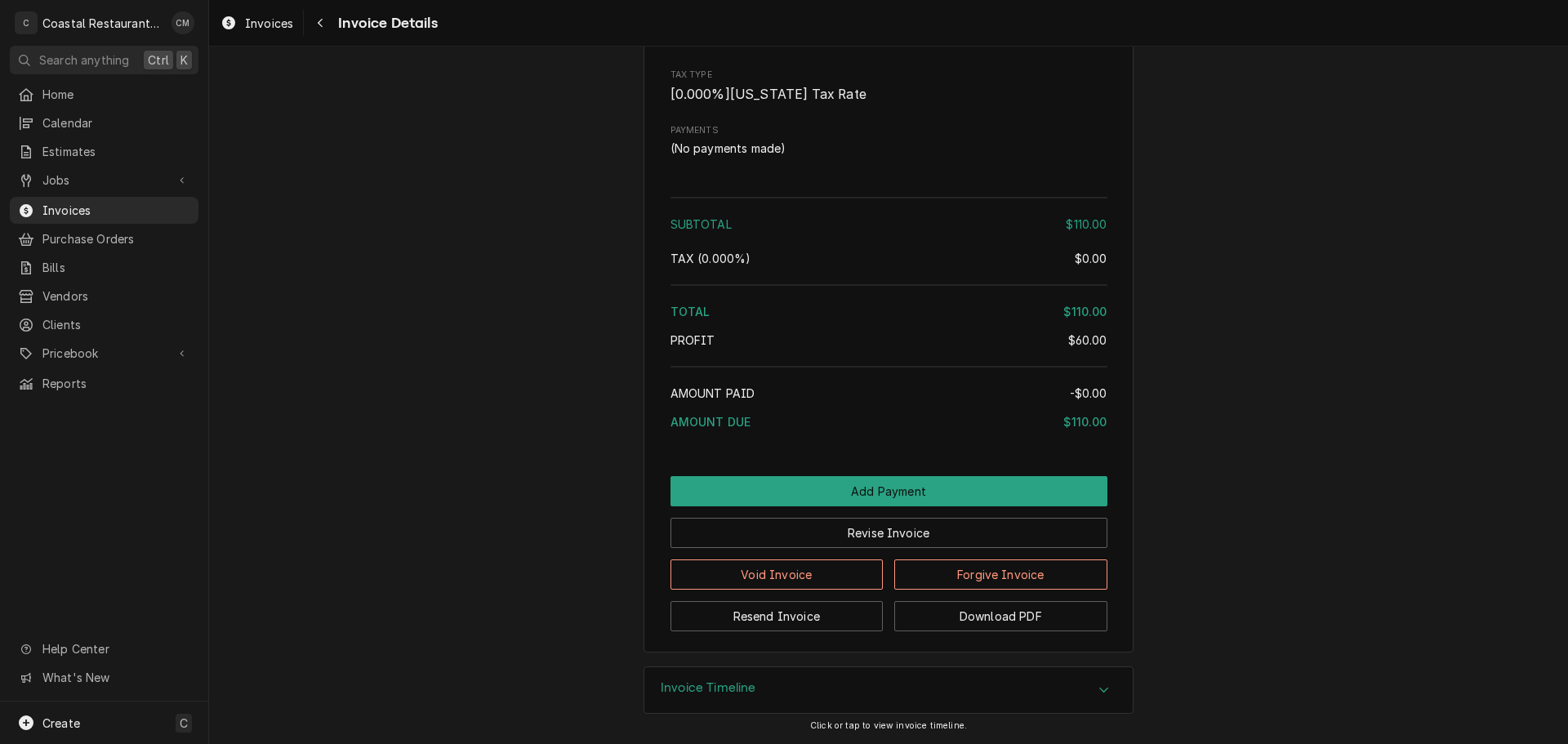
scroll to position [1569, 0]
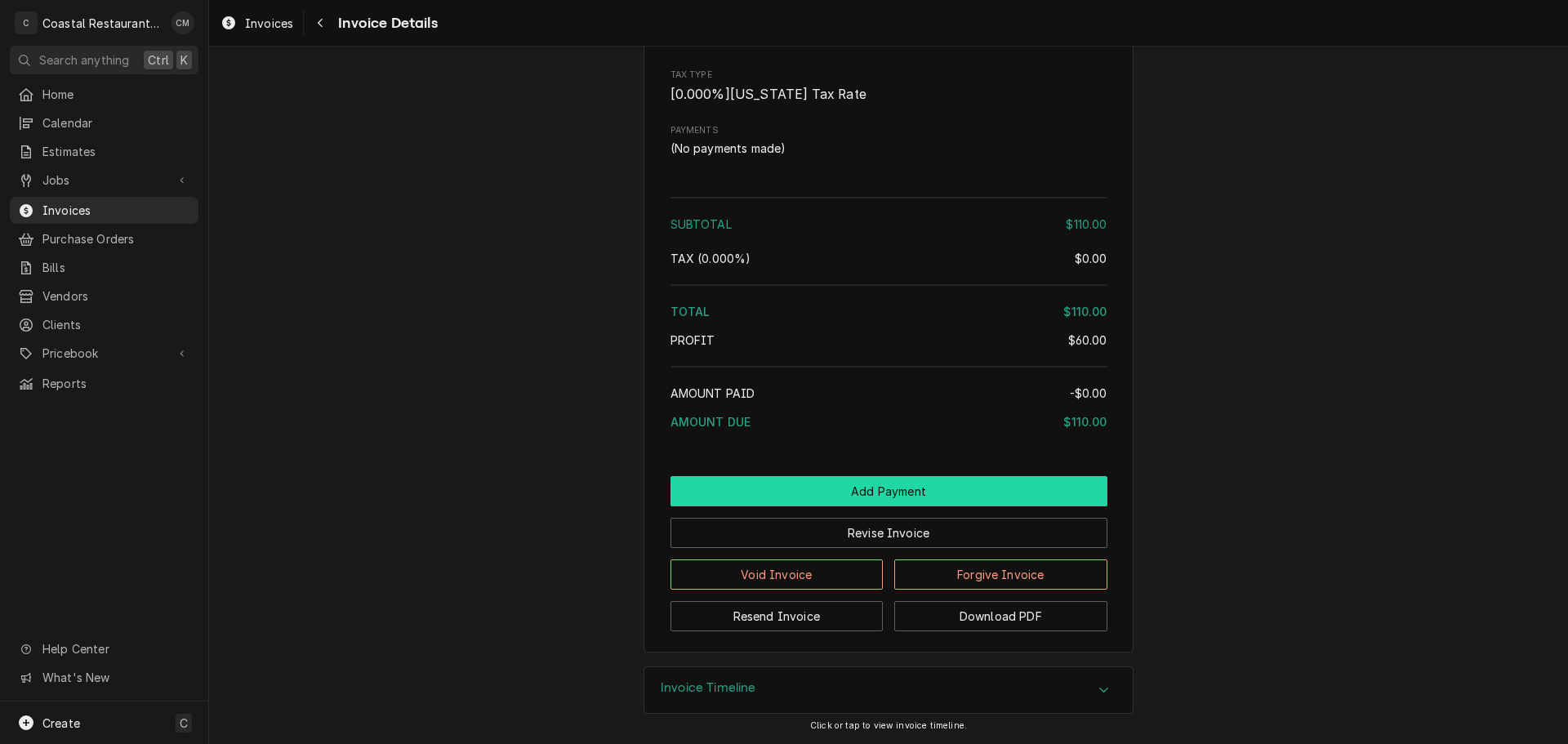
click at [860, 489] on button "Add Payment" at bounding box center [888, 491] width 437 height 30
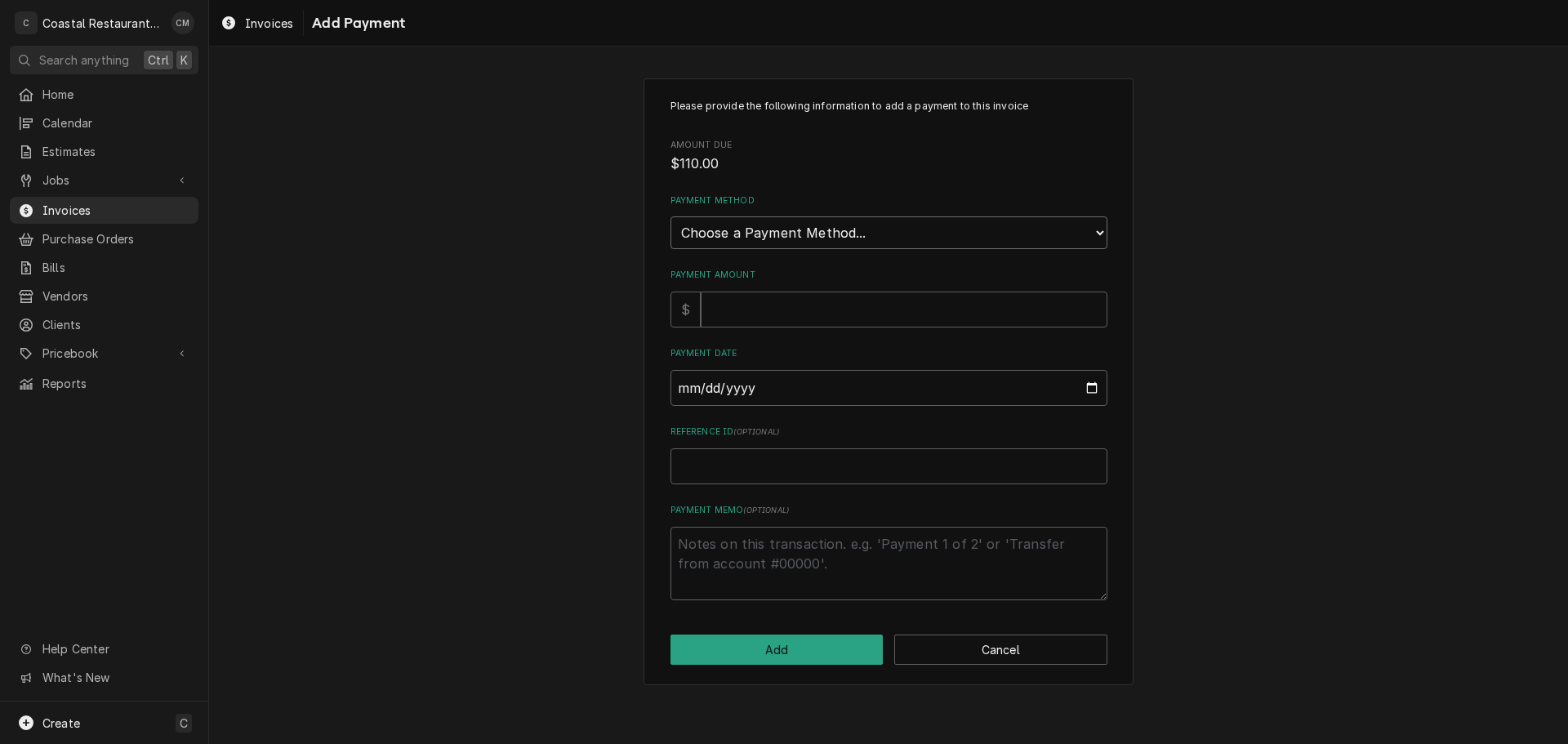
click at [752, 226] on select "Choose a Payment Method... Cash Check Credit/Debit Card ACH/eCheck Other" at bounding box center [888, 232] width 437 height 33
select select "2"
click at [670, 216] on select "Choose a Payment Method... Cash Check Credit/Debit Card ACH/eCheck Other" at bounding box center [888, 232] width 437 height 33
click at [737, 314] on input "Payment Amount" at bounding box center [903, 308] width 406 height 36
type textarea "x"
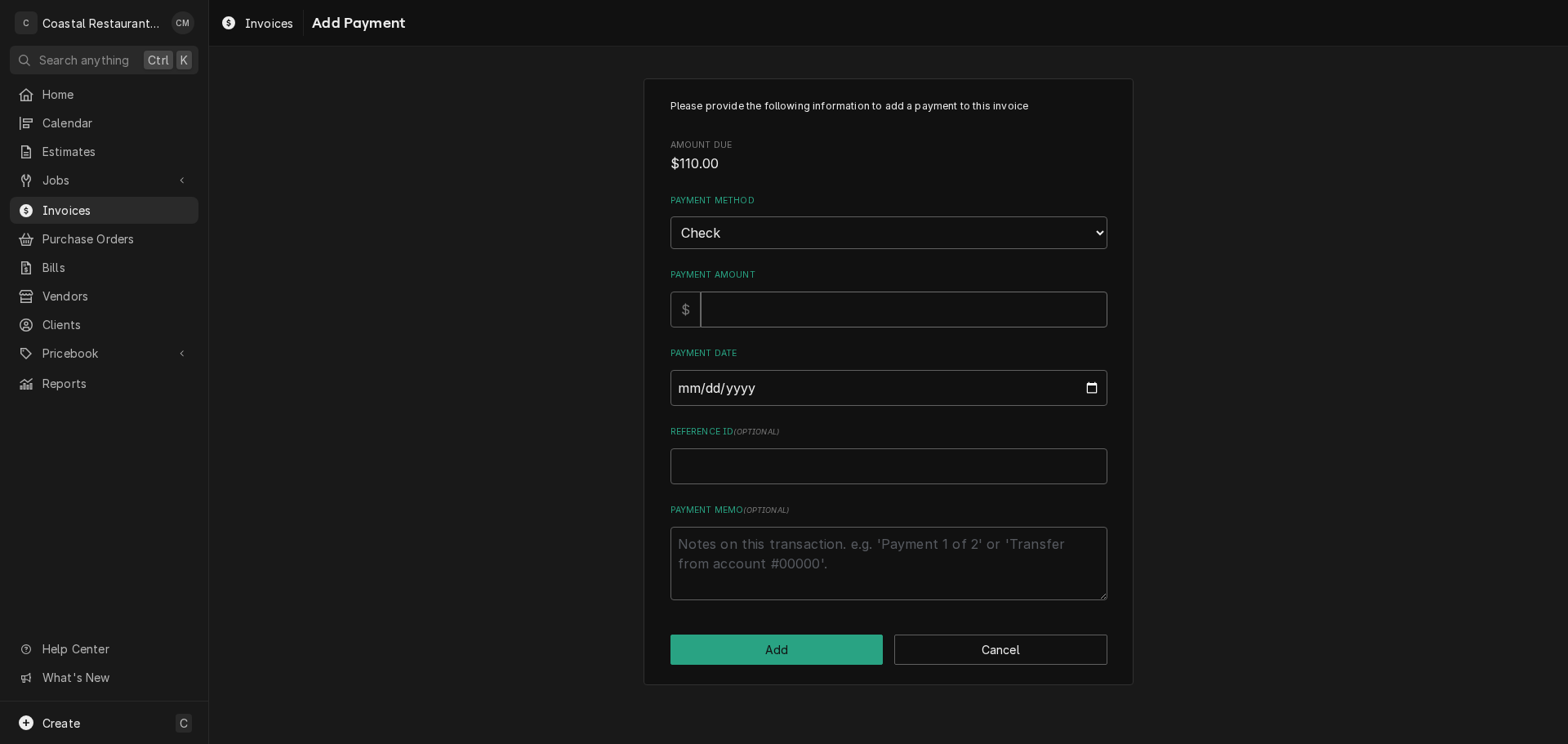
type input "1"
type textarea "x"
type input "11"
type textarea "x"
type input "110"
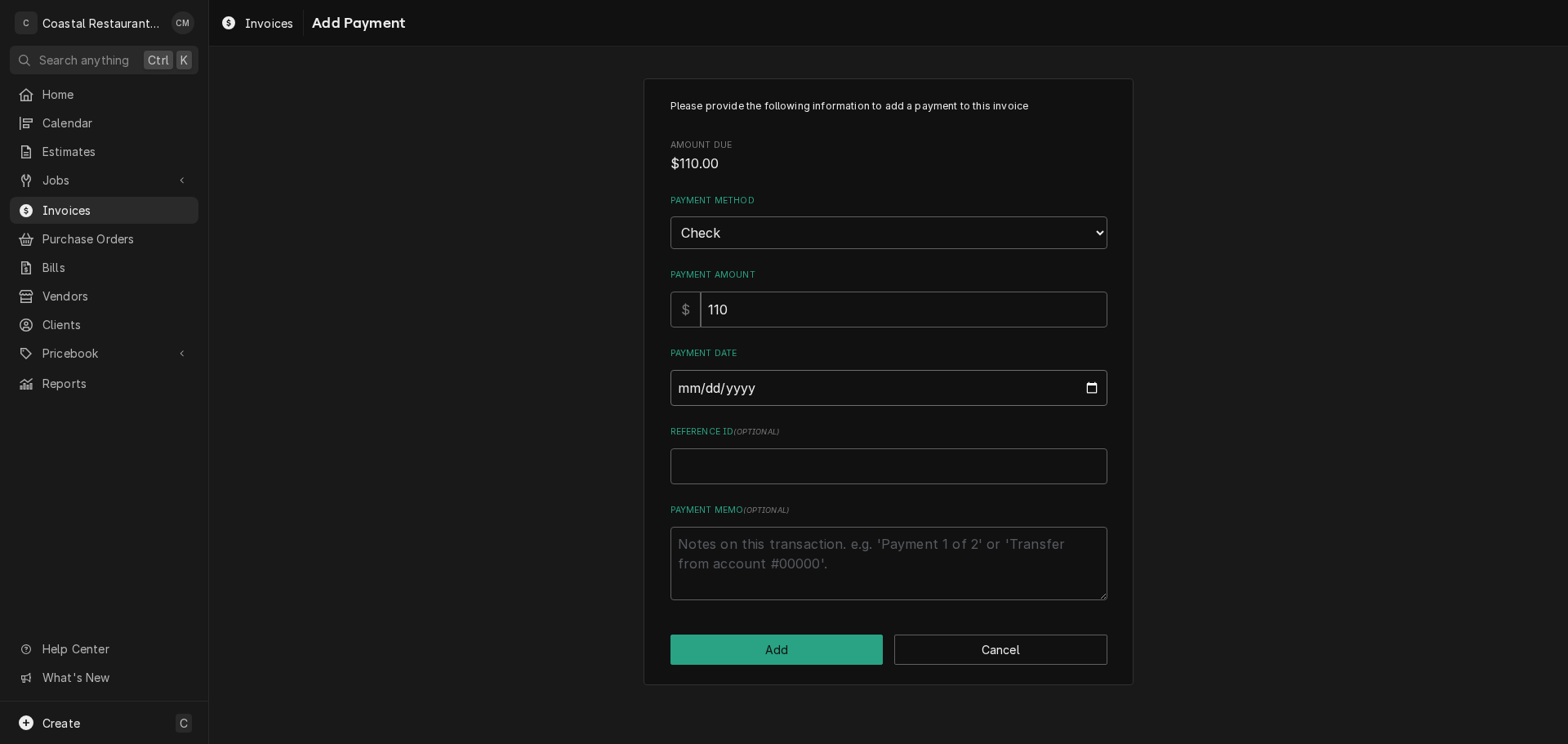
type input "0002-09-29"
type textarea "x"
type input "0020-09-29"
type textarea "x"
type input "0202-09-29"
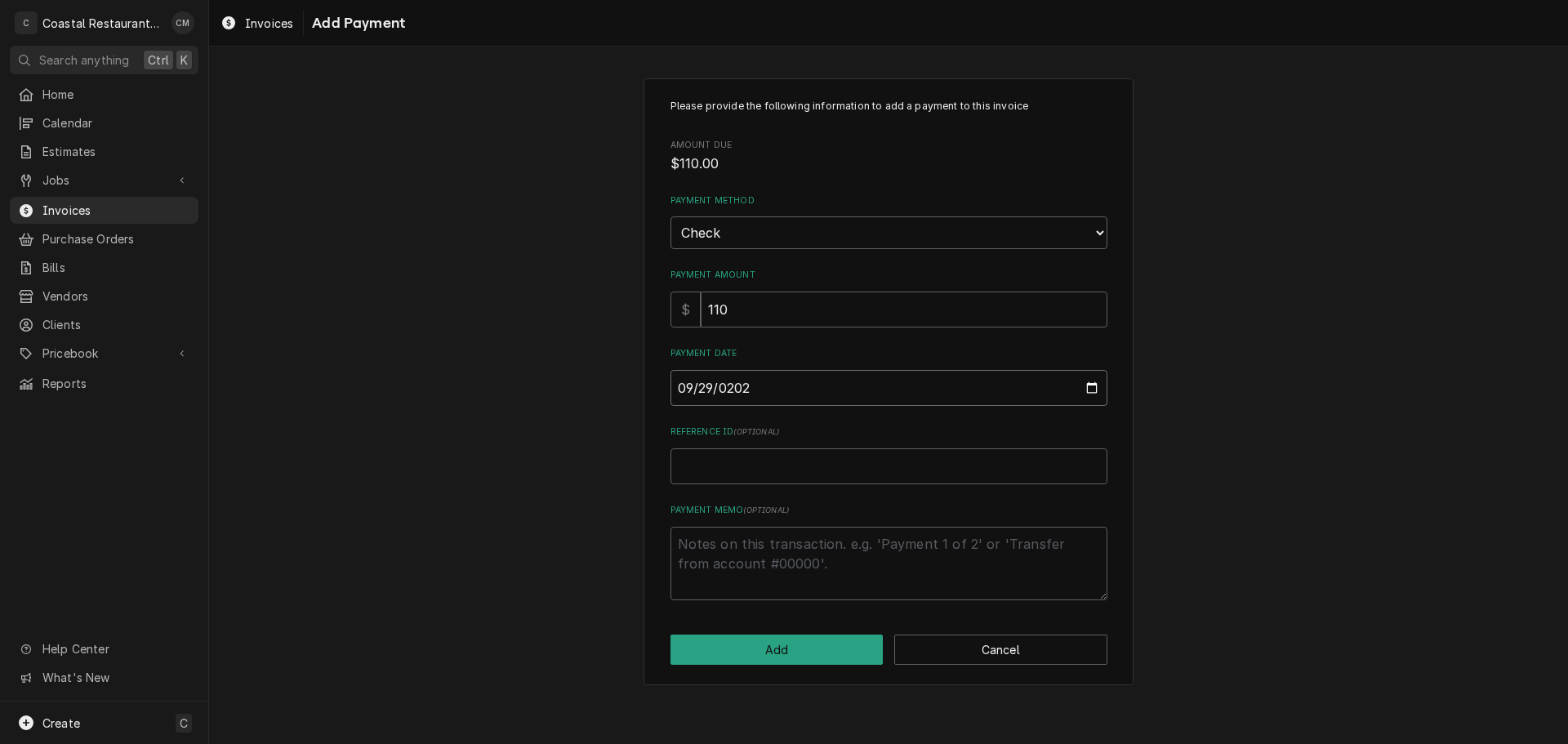
type textarea "x"
type input "2025-09-29"
type textarea "x"
type input "9"
type textarea "x"
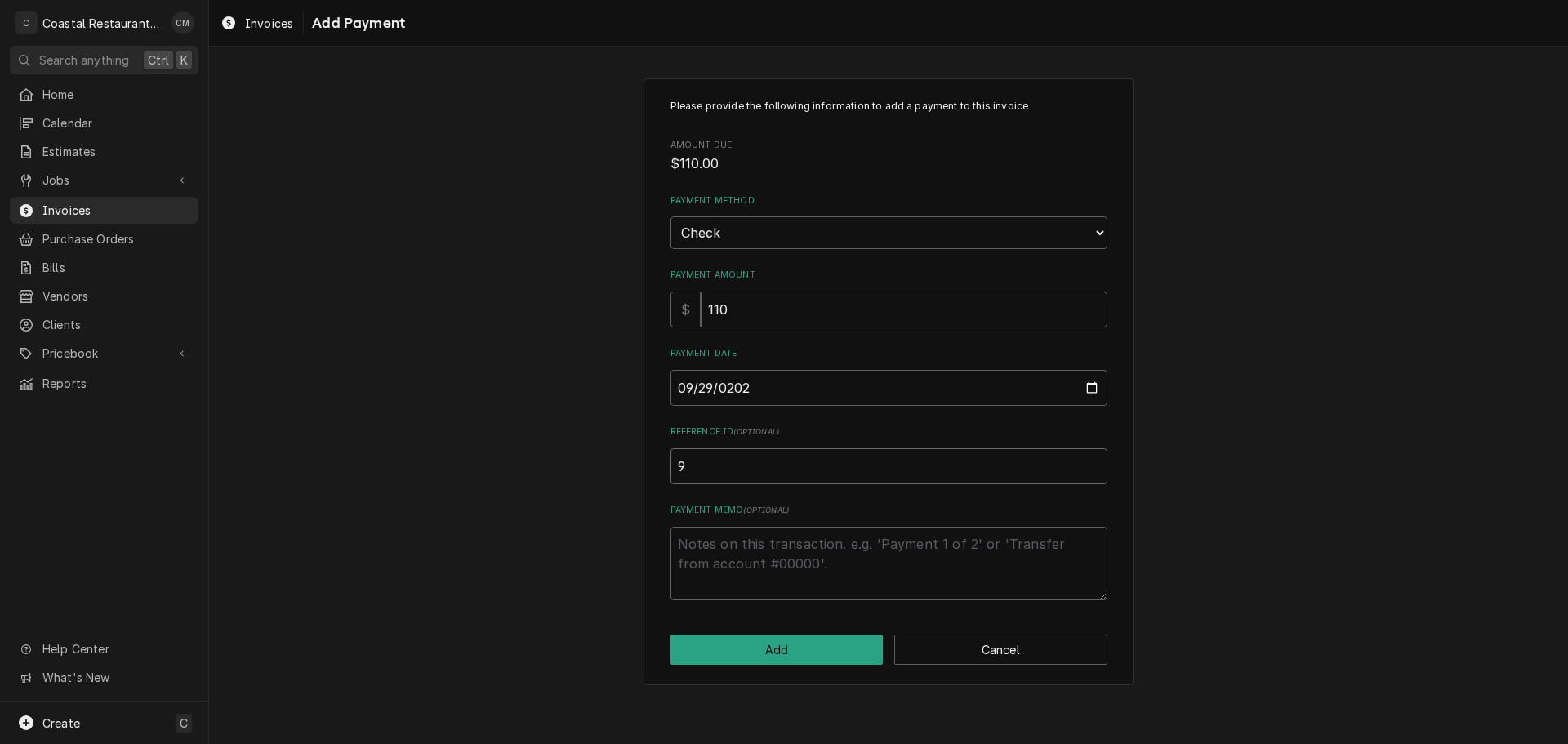
type input "98"
type textarea "x"
type input "988"
type textarea "x"
type input "9889"
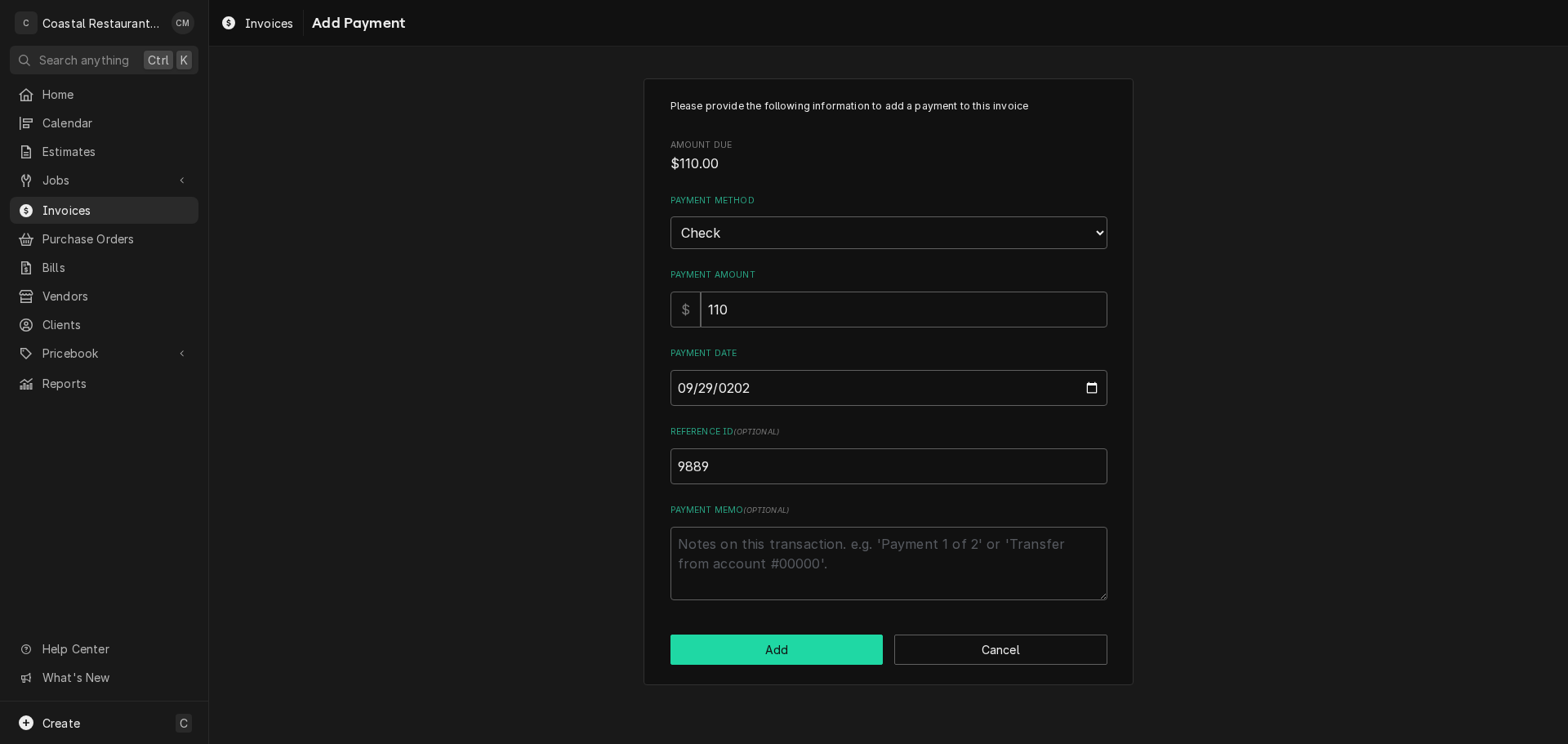
click button "Add" at bounding box center [776, 649] width 213 height 30
type textarea "x"
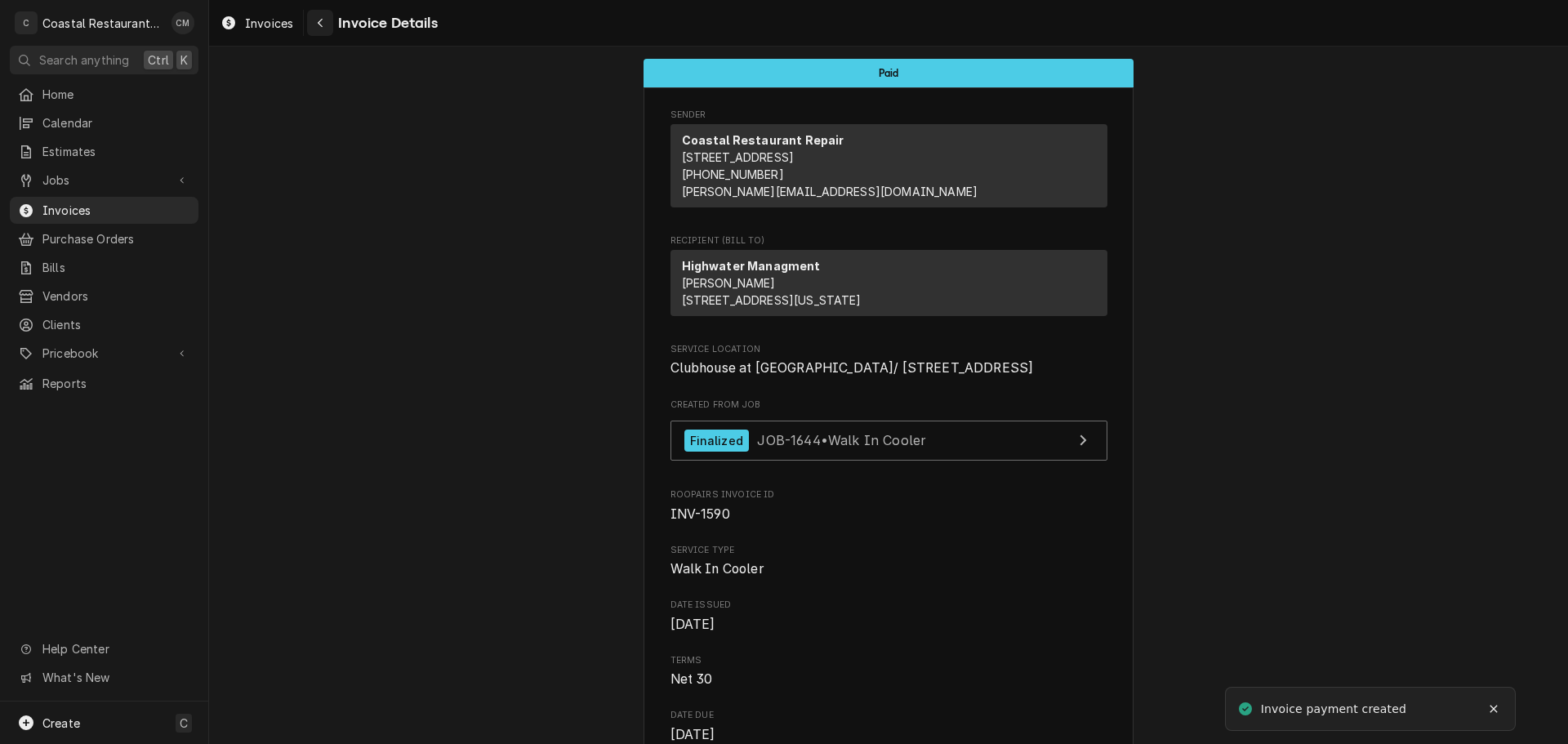
click at [314, 16] on div "Navigate back" at bounding box center [320, 23] width 16 height 16
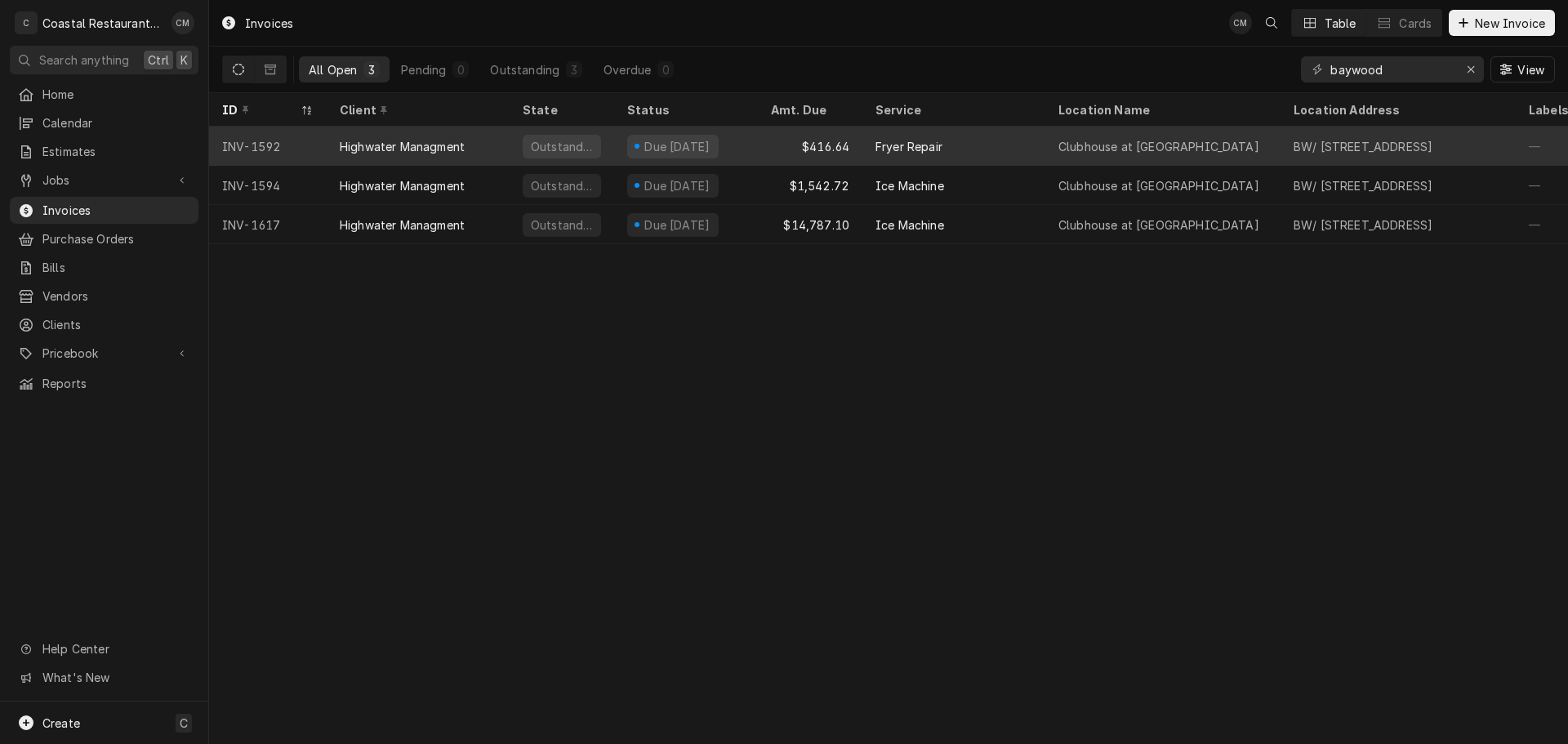
click at [763, 147] on div "$416.64" at bounding box center [810, 146] width 104 height 39
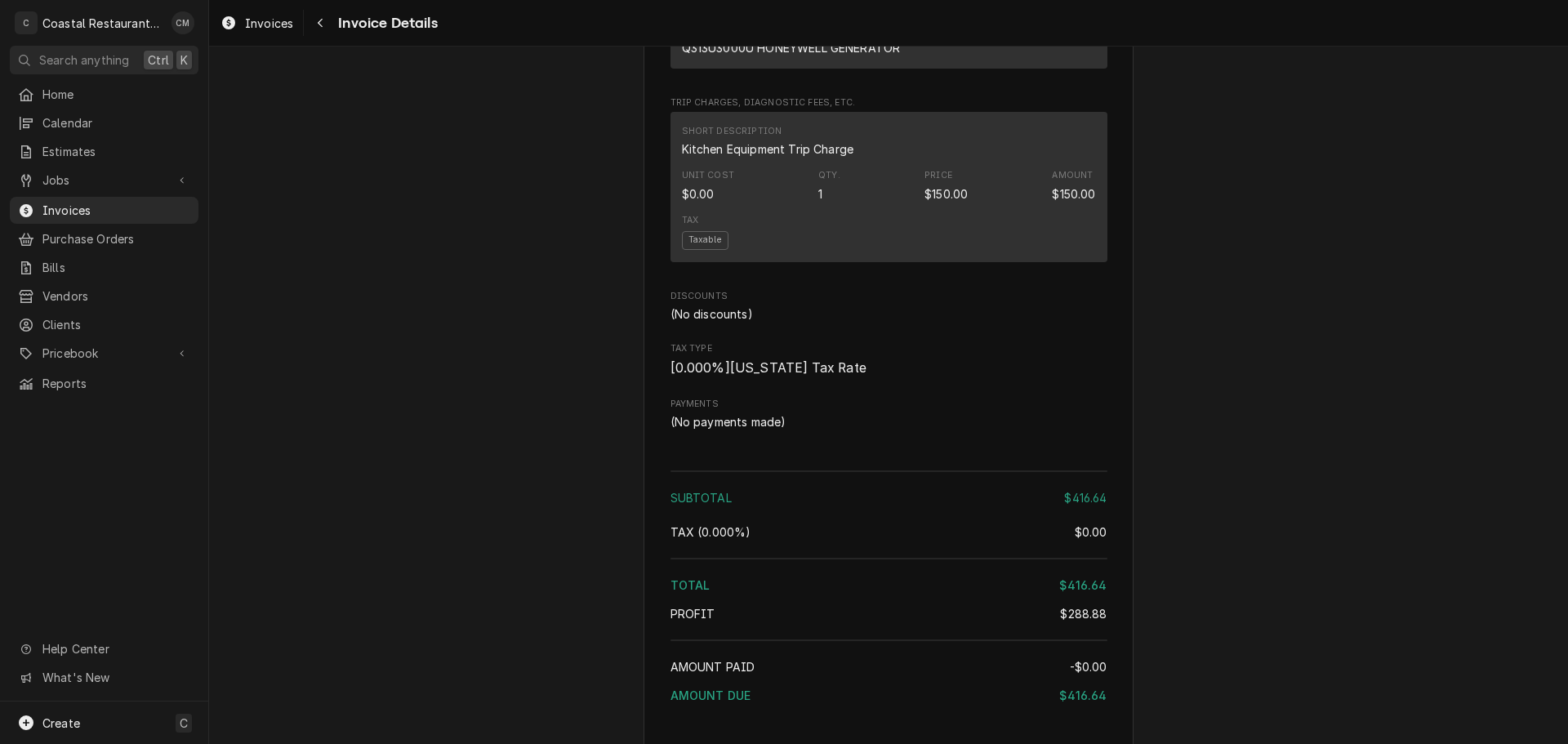
scroll to position [1714, 0]
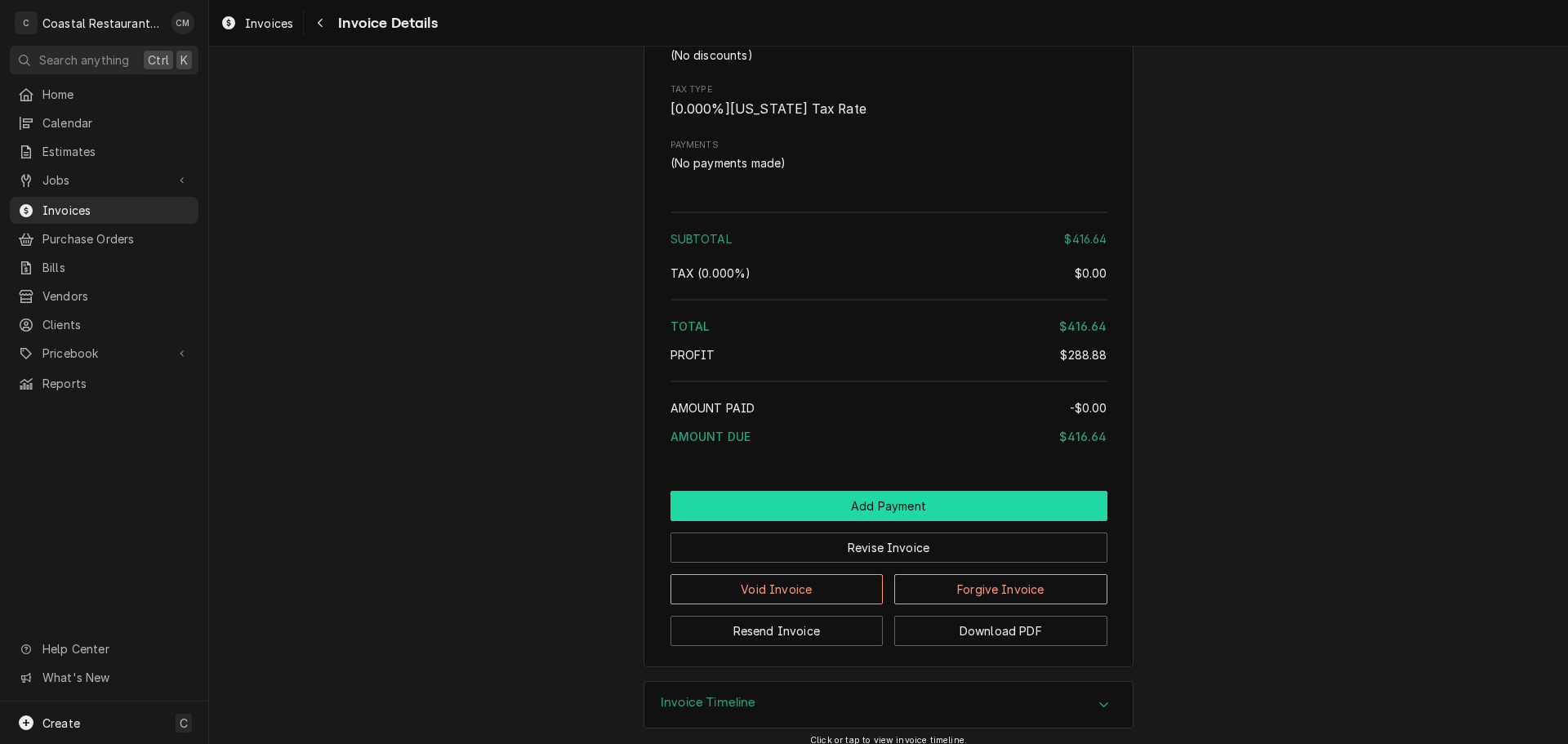
click at [827, 521] on button "Add Payment" at bounding box center [888, 505] width 437 height 30
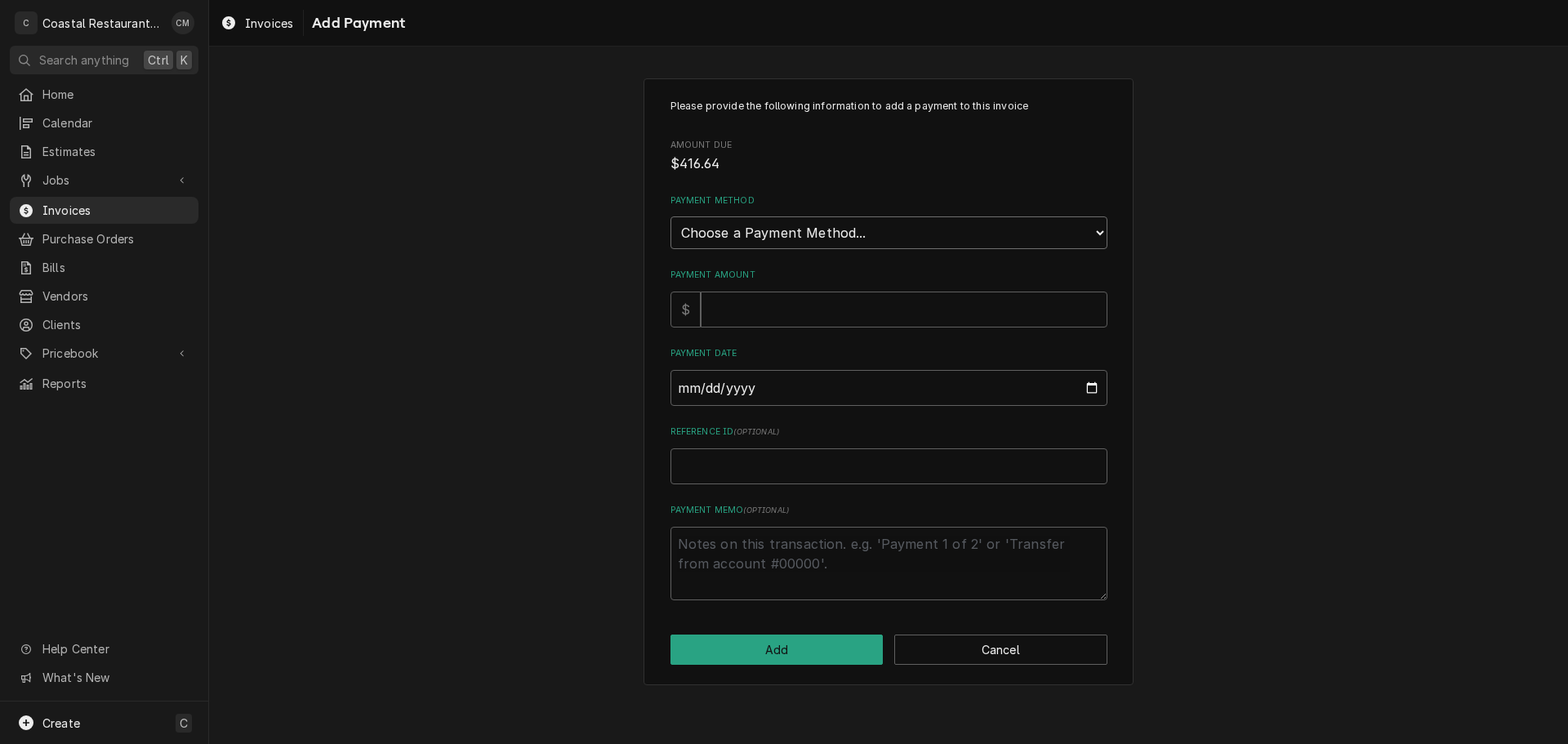
click at [789, 233] on select "Choose a Payment Method... Cash Check Credit/Debit Card ACH/eCheck Other" at bounding box center [888, 232] width 437 height 33
select select "2"
click at [670, 216] on select "Choose a Payment Method... Cash Check Credit/Debit Card ACH/eCheck Other" at bounding box center [888, 232] width 437 height 33
drag, startPoint x: 758, startPoint y: 318, endPoint x: 767, endPoint y: 299, distance: 21.0
click at [756, 318] on input "Payment Amount" at bounding box center [903, 308] width 406 height 36
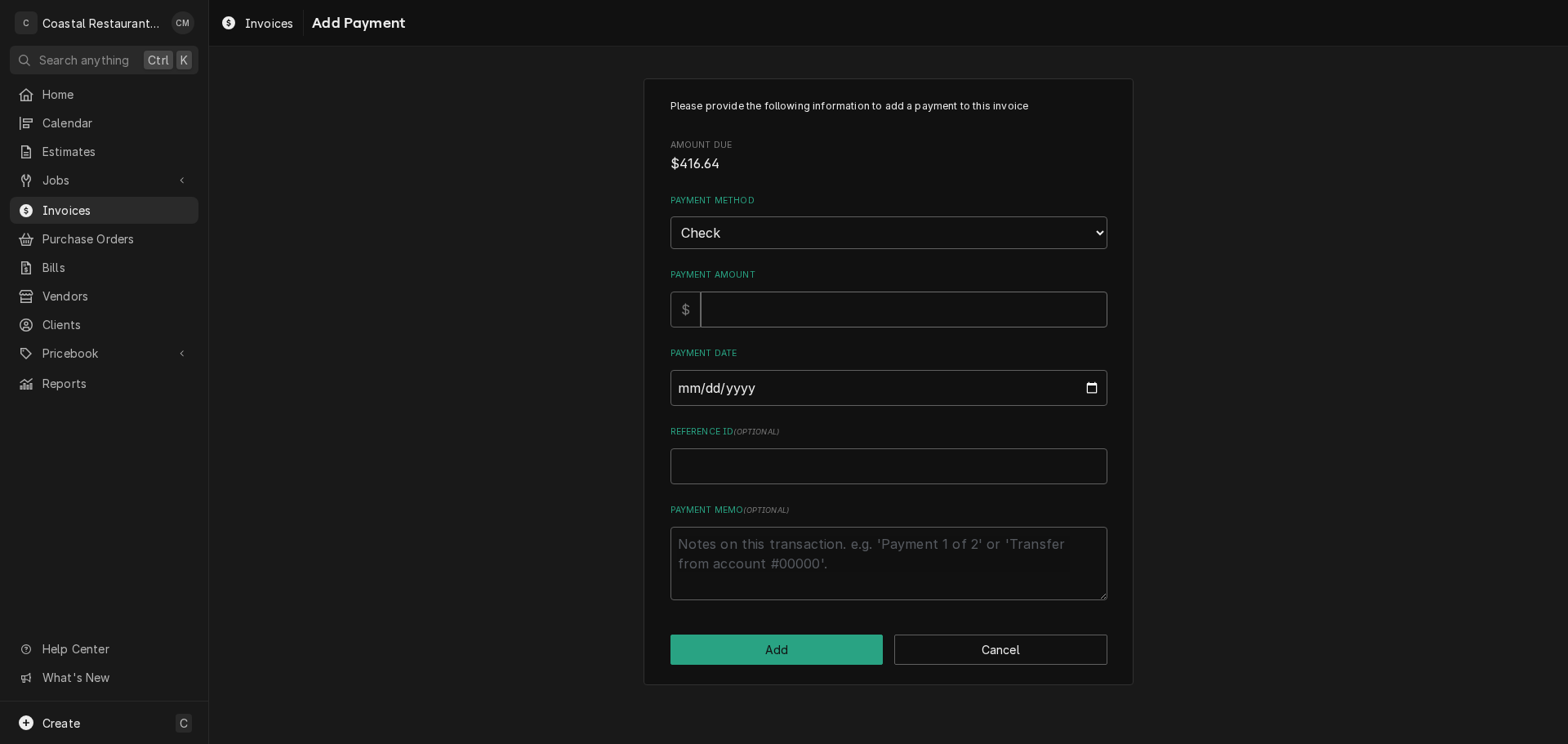
type textarea "x"
type input "4"
type textarea "x"
type input "41"
type textarea "x"
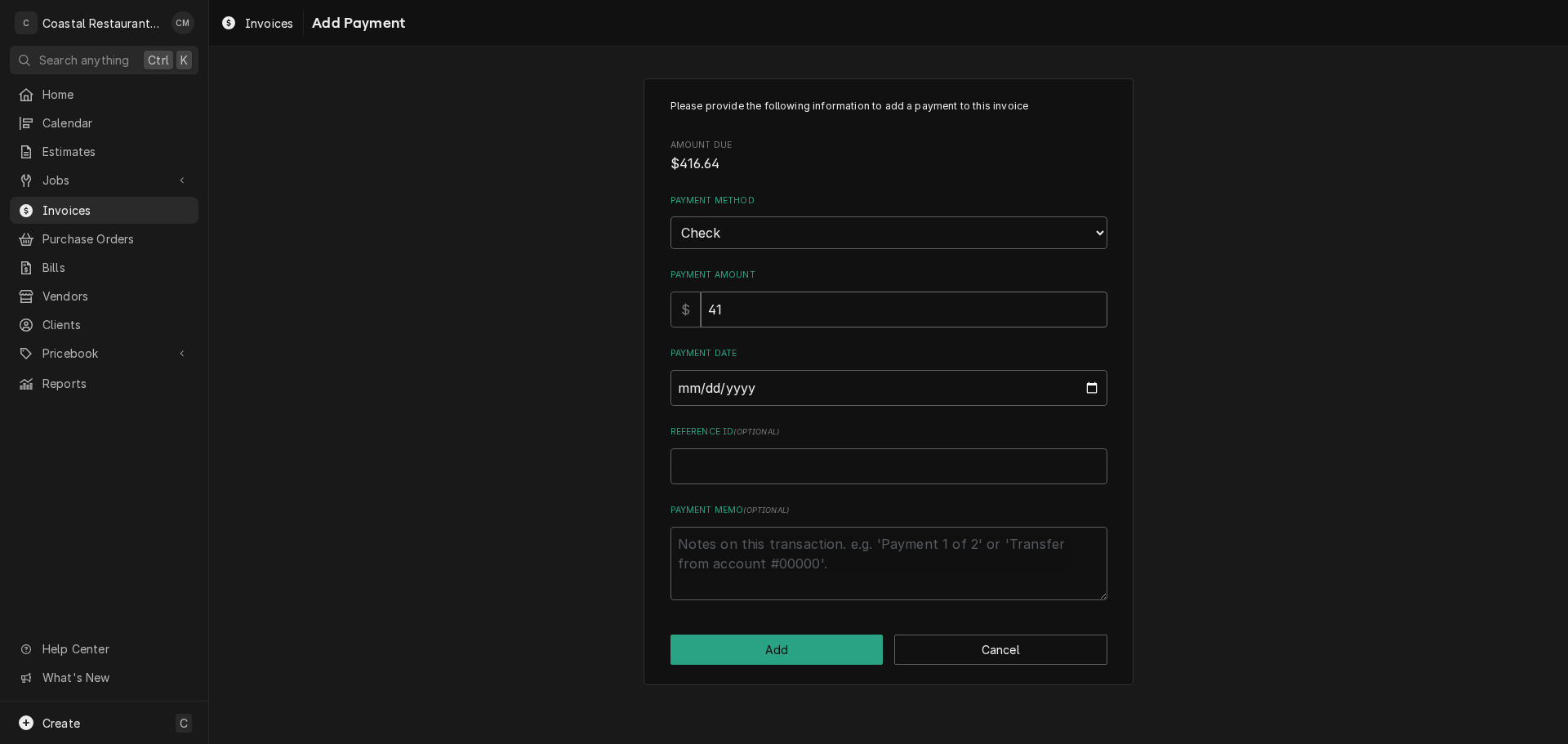
type input "416"
type textarea "x"
type input "416.6"
type textarea "x"
type input "416.64"
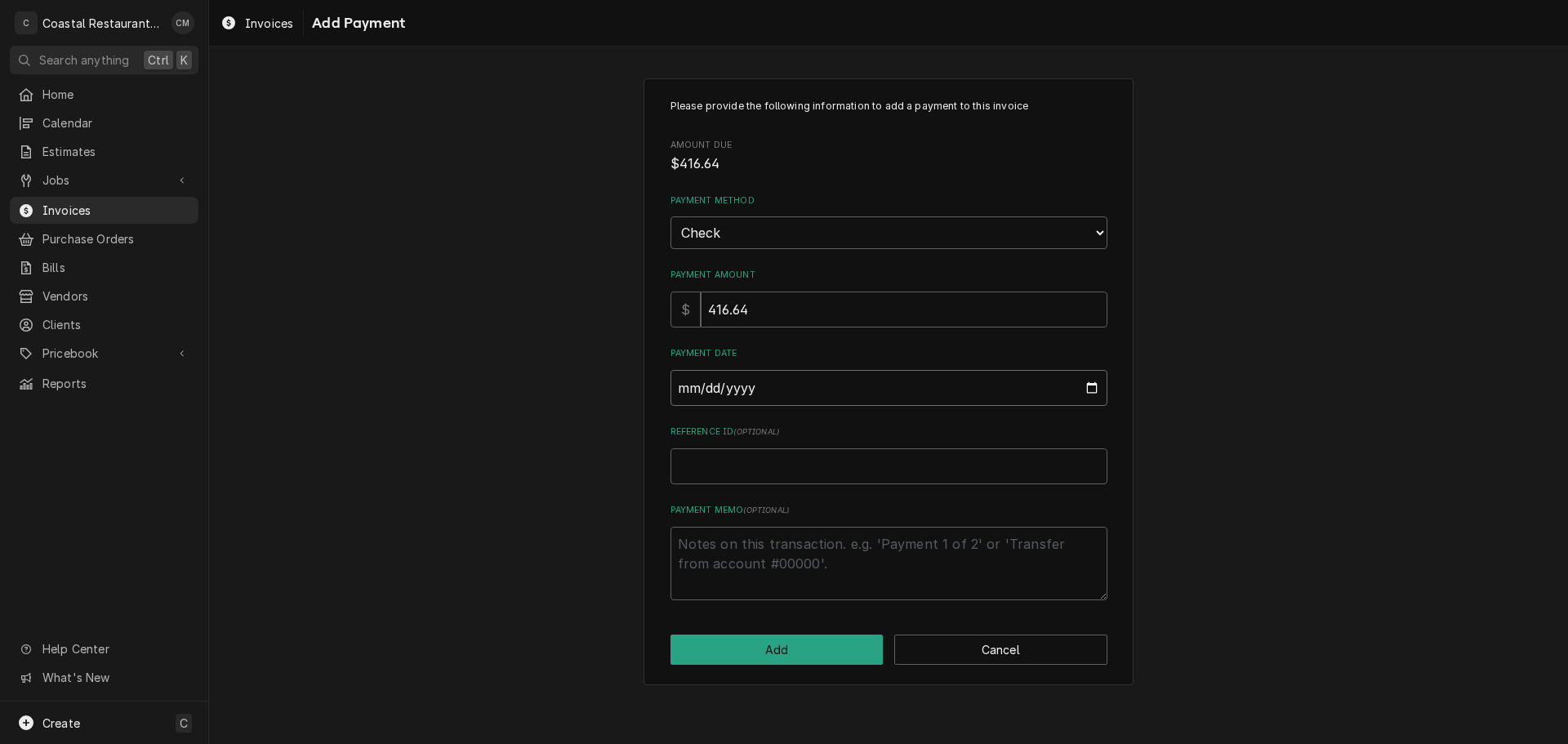
type input "0002-09-29"
type textarea "x"
type input "0020-09-29"
type textarea "x"
type input "0202-09-29"
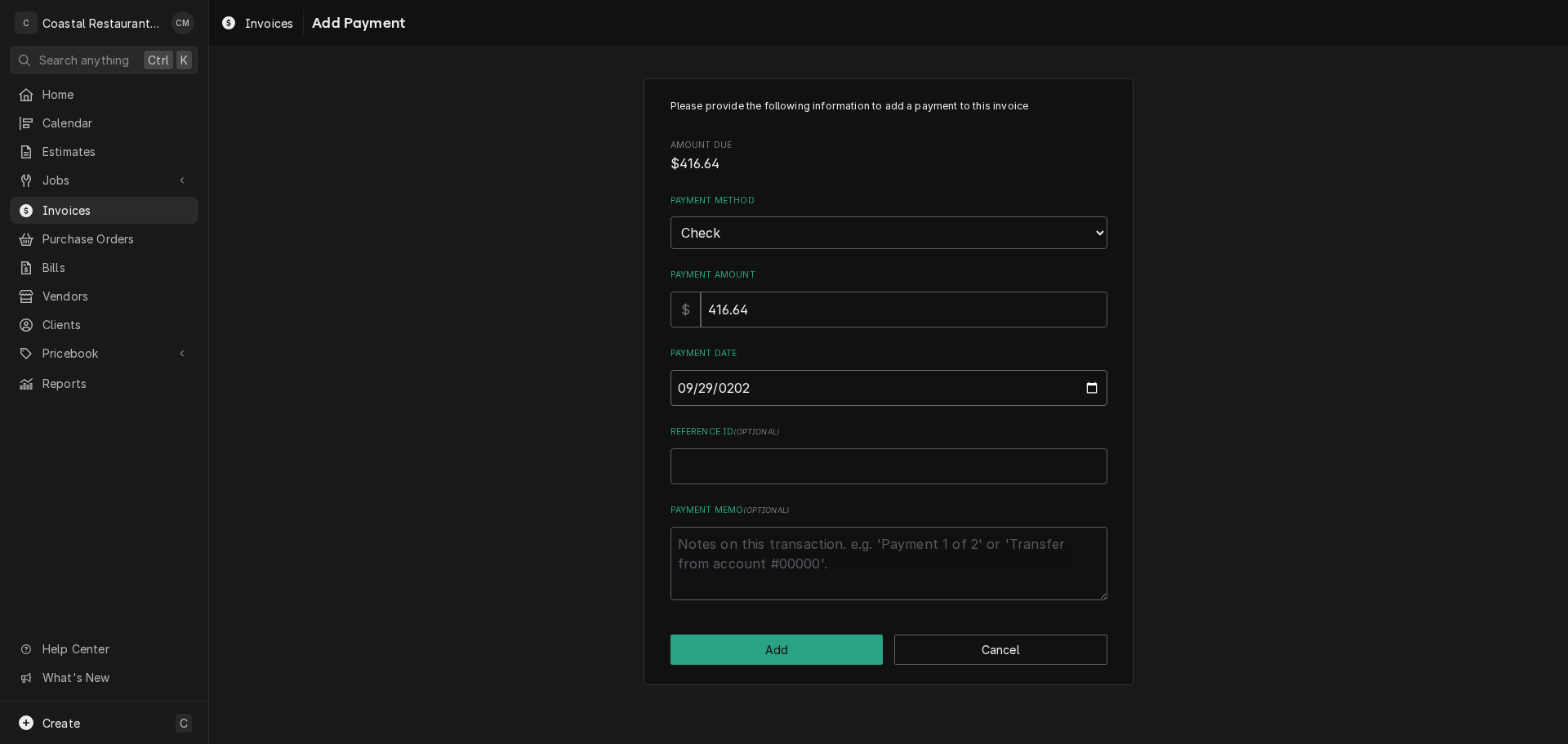
type textarea "x"
type input "2025-09-29"
type textarea "x"
type input "9"
type textarea "x"
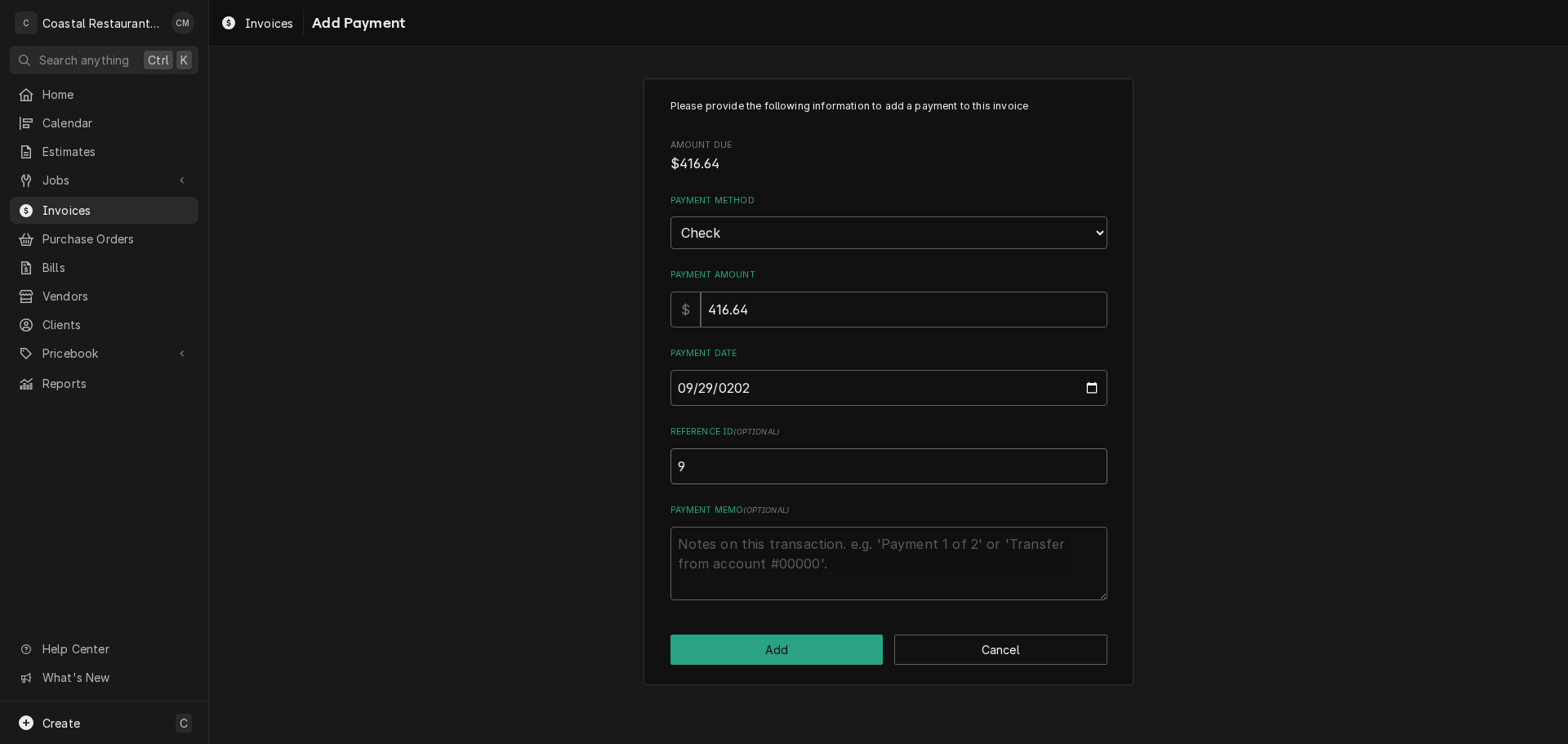
type input "98"
type textarea "x"
type input "988"
type textarea "x"
type input "9889"
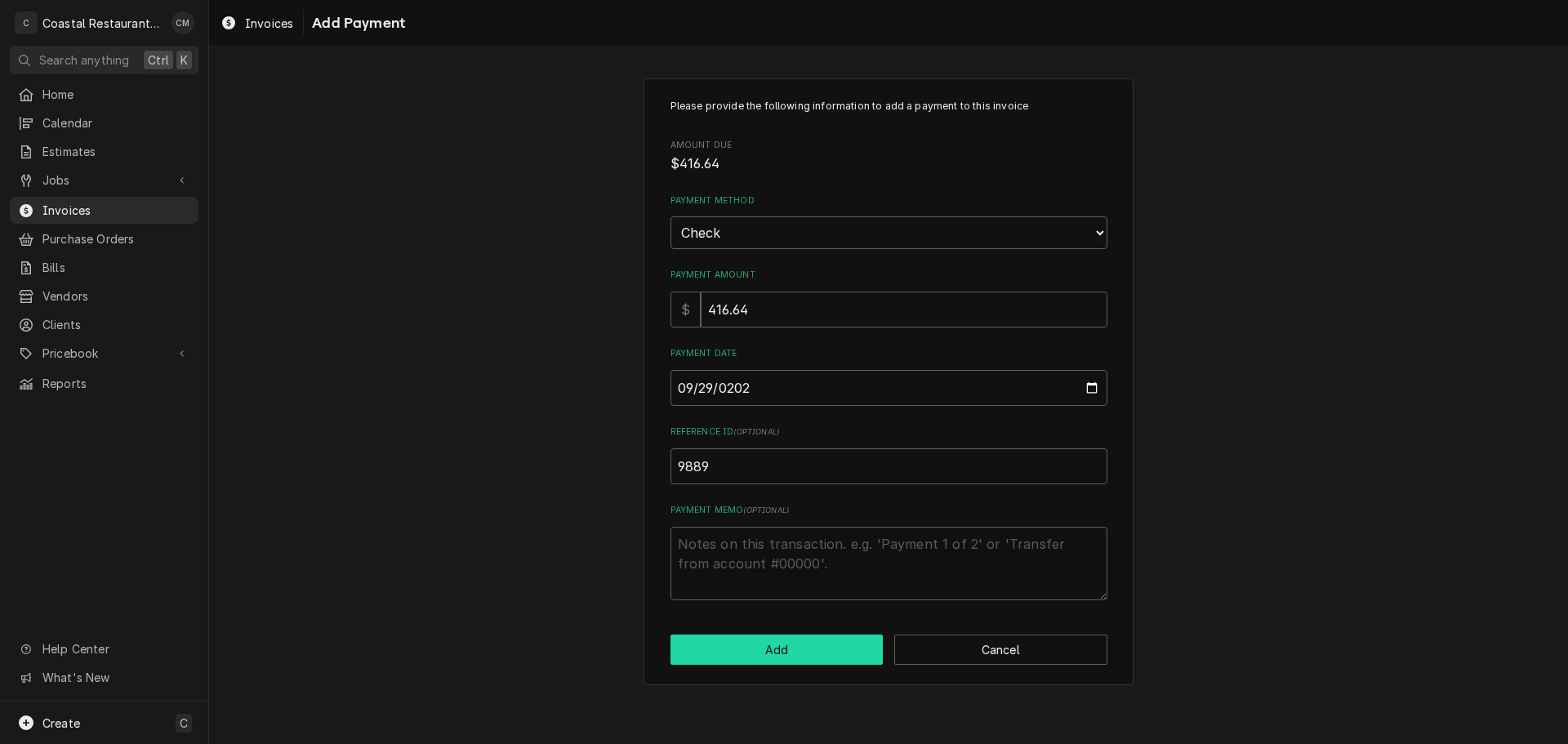
click button "Add" at bounding box center [776, 649] width 213 height 30
type textarea "x"
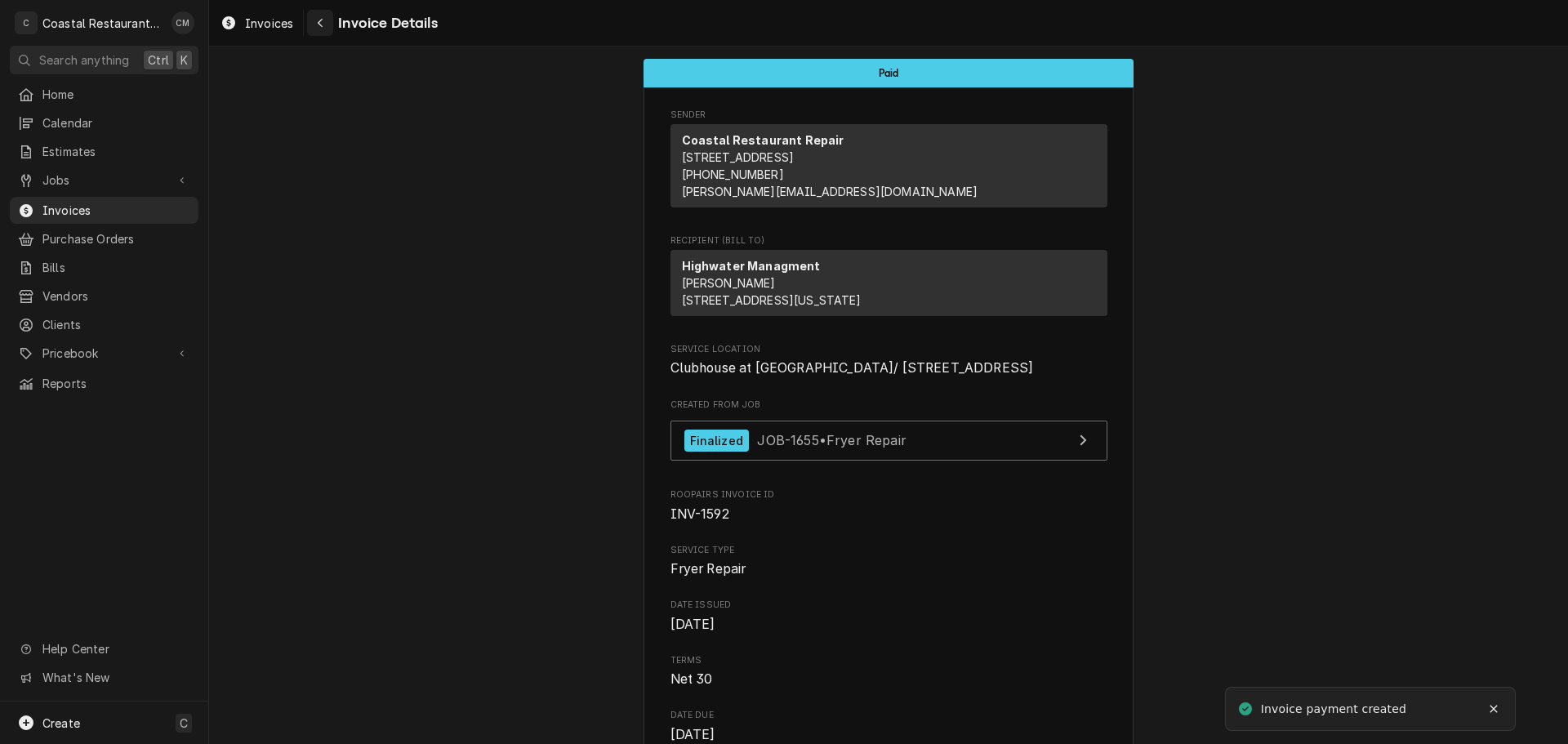
click at [318, 25] on icon "Navigate back" at bounding box center [320, 23] width 7 height 11
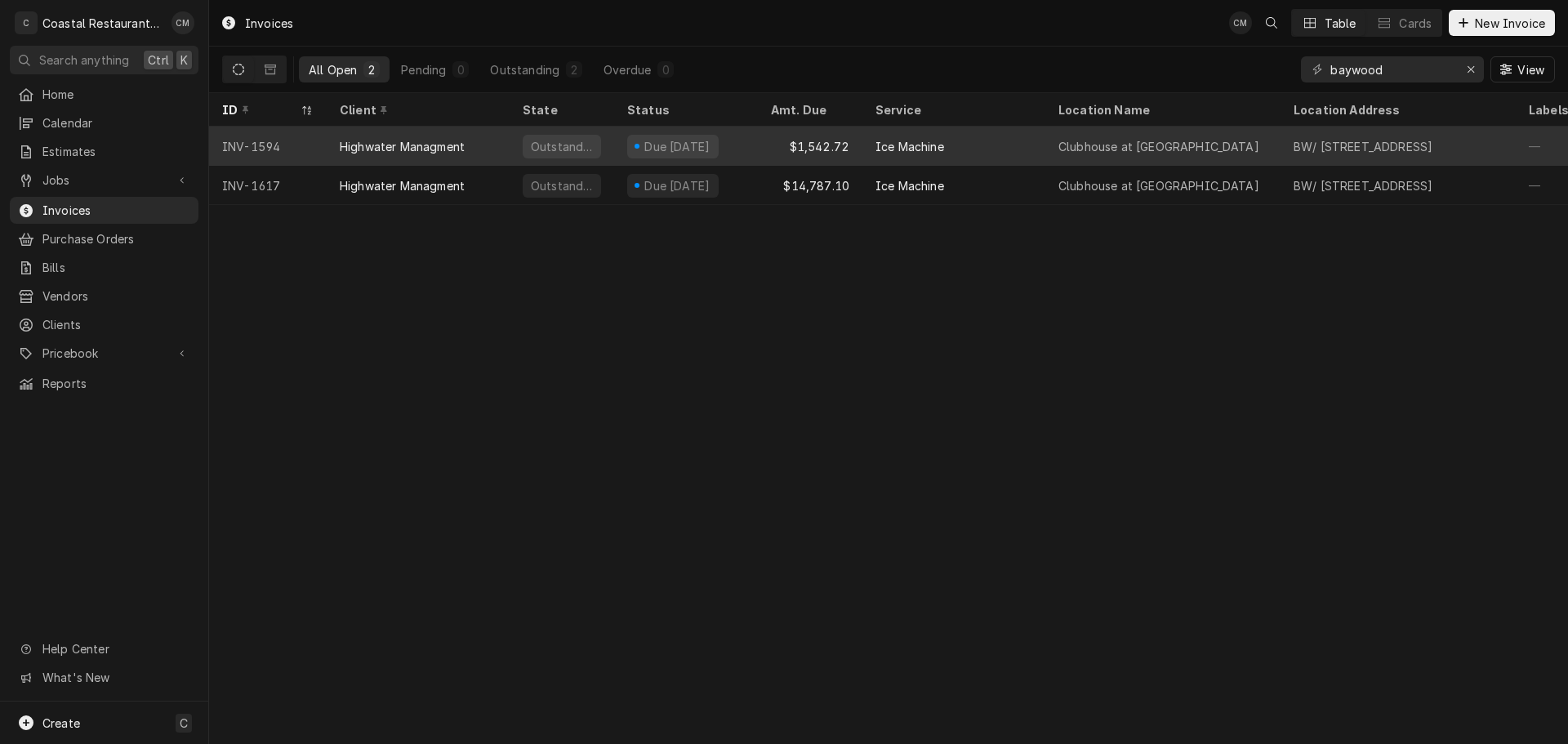
click at [765, 142] on div "$1,542.72" at bounding box center [810, 146] width 104 height 39
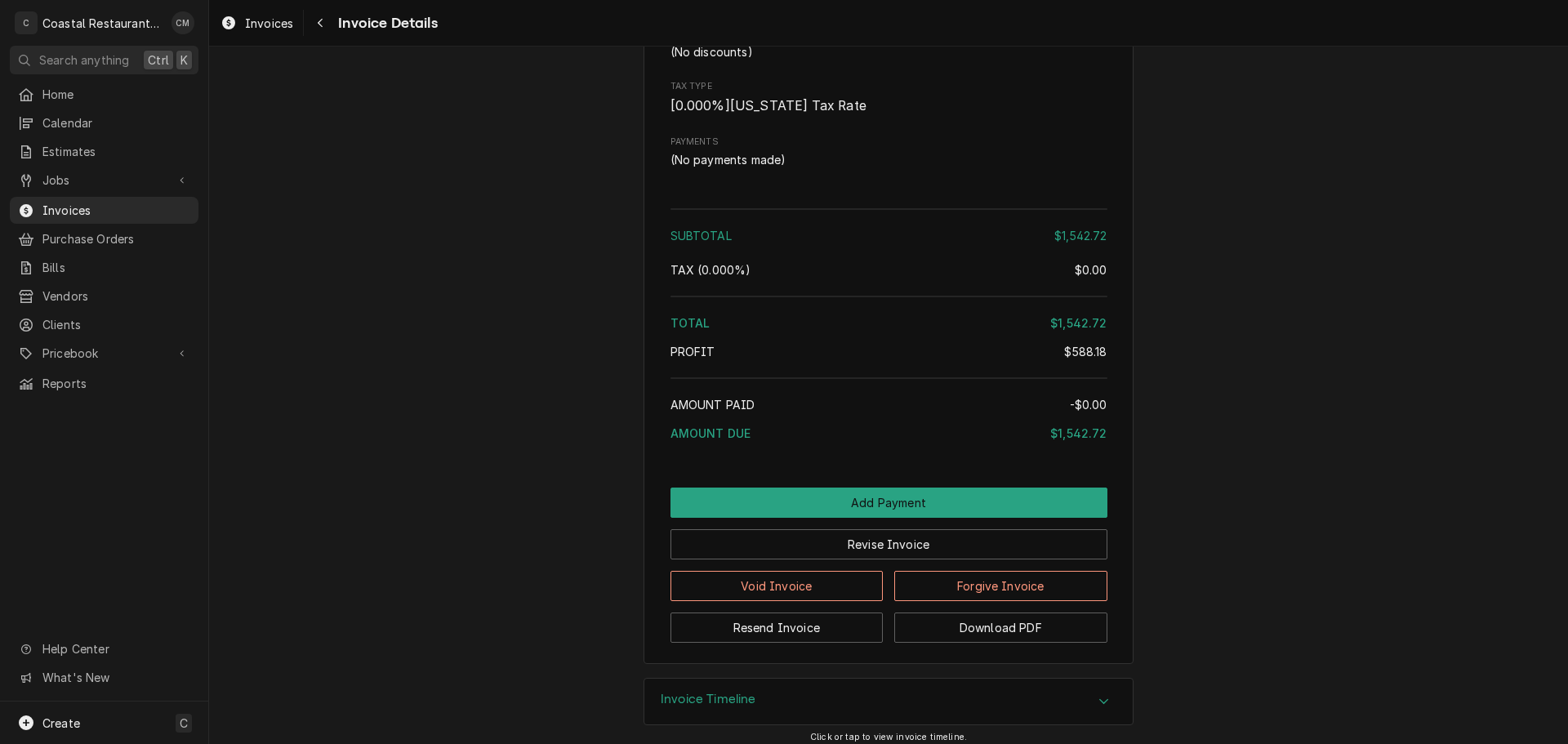
scroll to position [2959, 0]
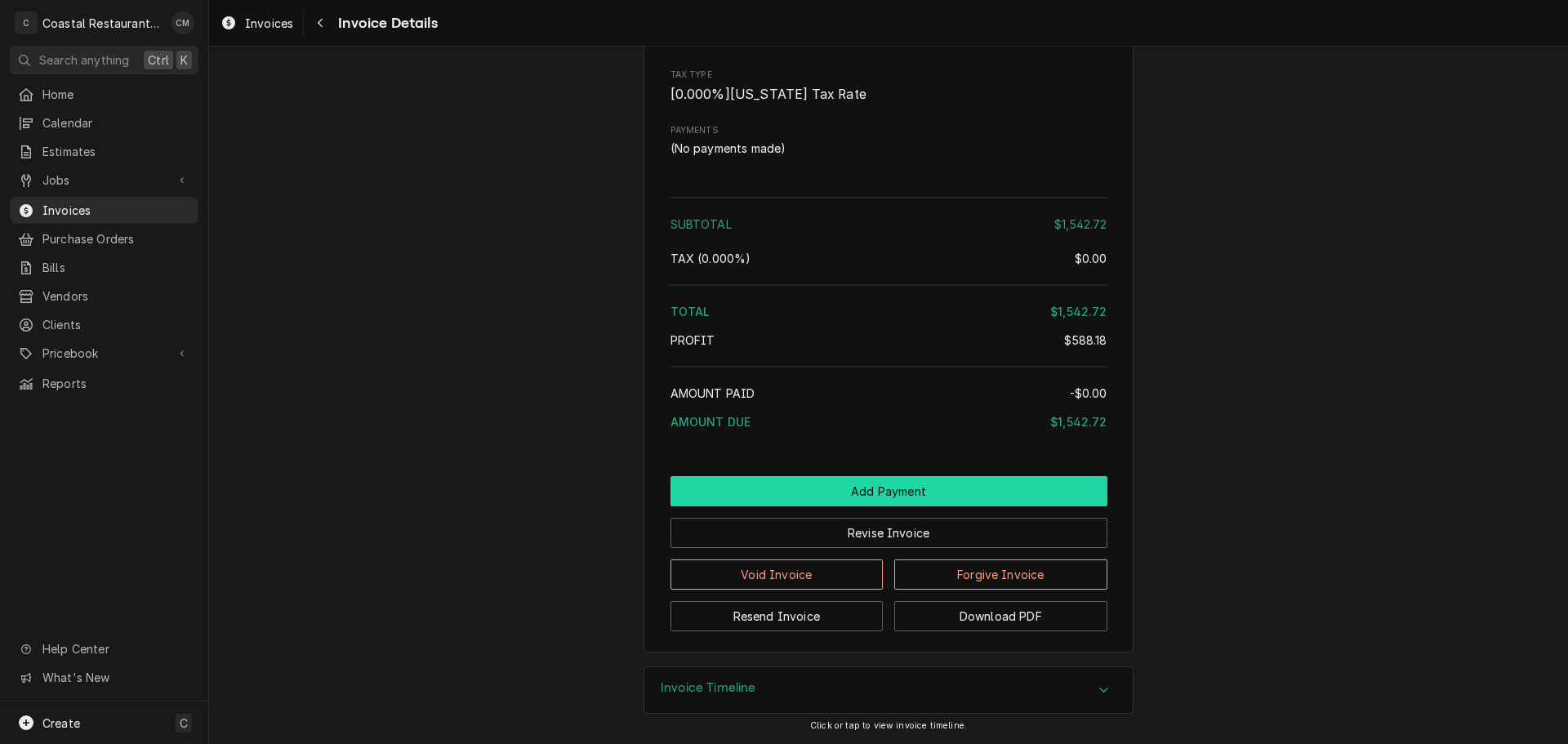
click at [823, 491] on button "Add Payment" at bounding box center [888, 491] width 437 height 30
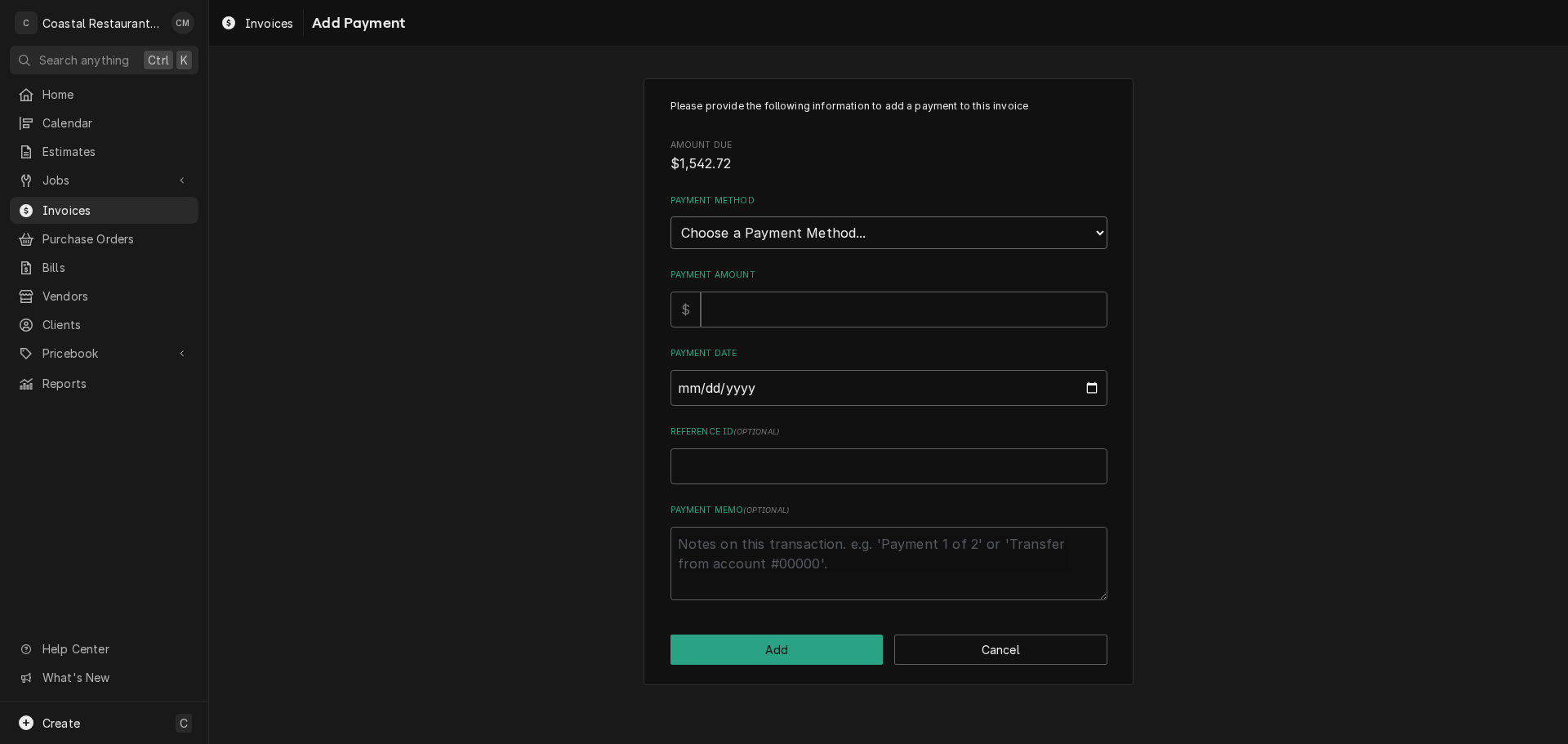
drag, startPoint x: 812, startPoint y: 235, endPoint x: 803, endPoint y: 247, distance: 15.0
click at [812, 235] on select "Choose a Payment Method... Cash Check Credit/Debit Card ACH/eCheck Other" at bounding box center [888, 232] width 437 height 33
select select "2"
click at [670, 216] on select "Choose a Payment Method... Cash Check Credit/Debit Card ACH/eCheck Other" at bounding box center [888, 232] width 437 height 33
click at [760, 314] on input "Payment Amount" at bounding box center [903, 308] width 406 height 36
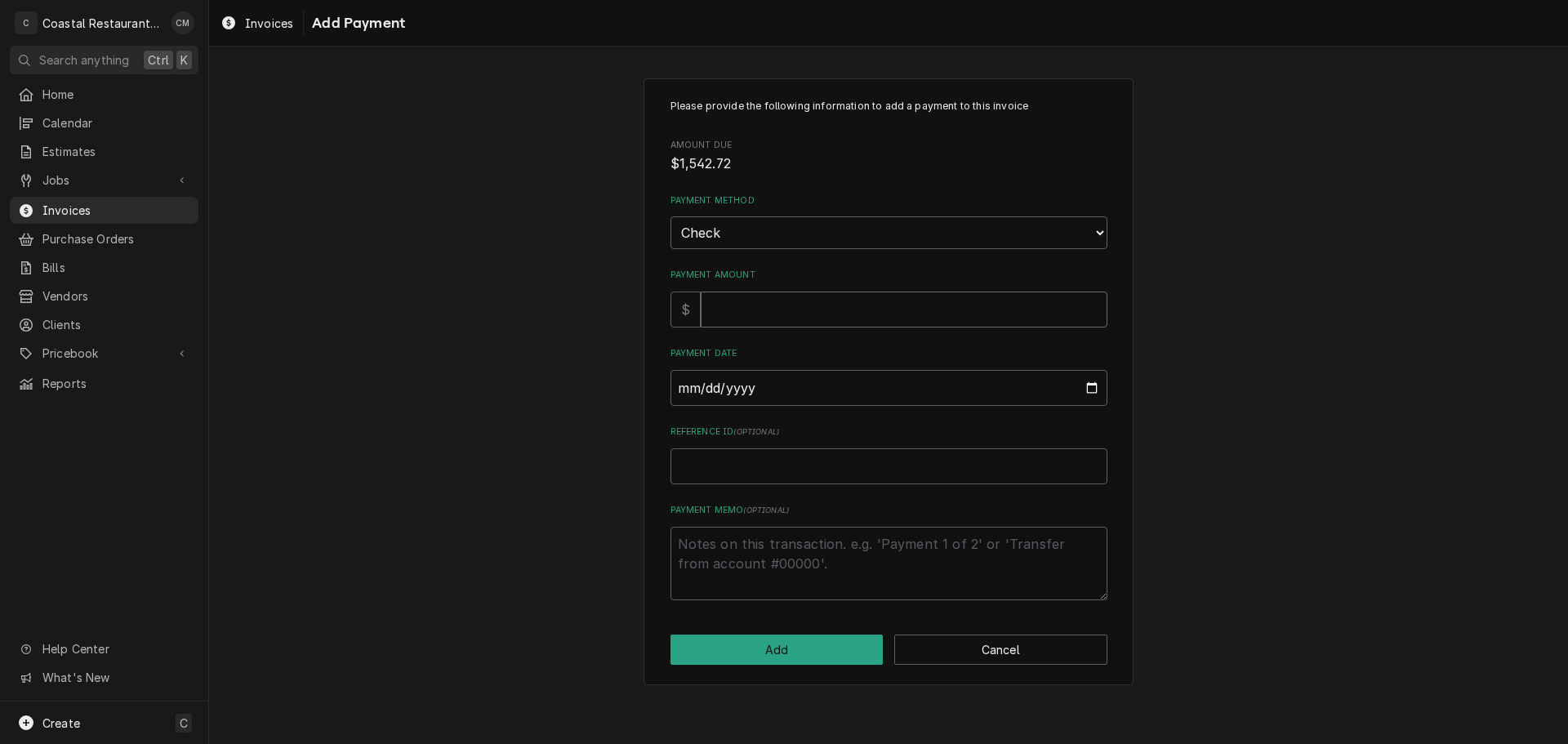
type textarea "x"
type input "1"
type textarea "x"
type input "15"
type textarea "x"
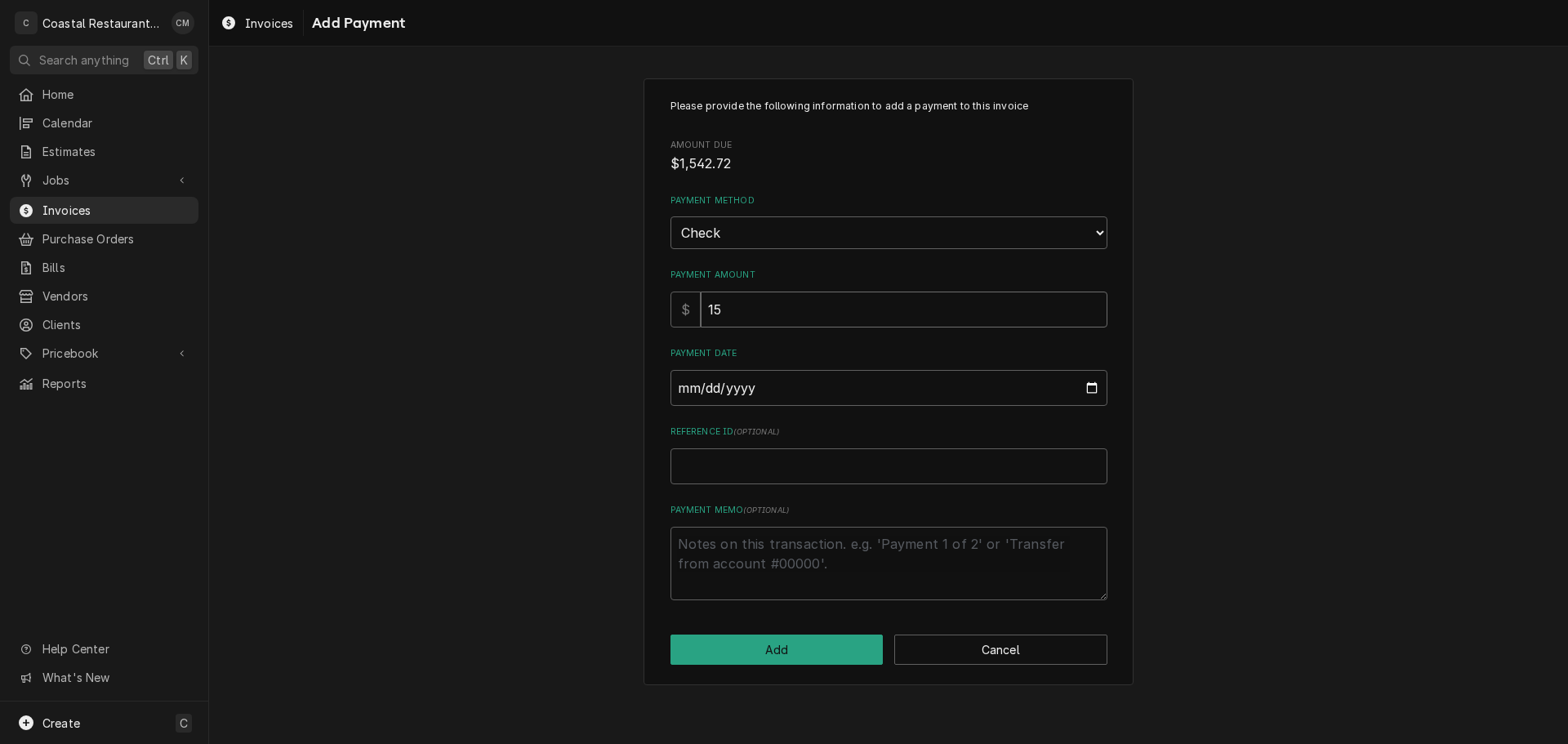
type input "154"
type textarea "x"
type input "1542"
type textarea "x"
type input "1542.7"
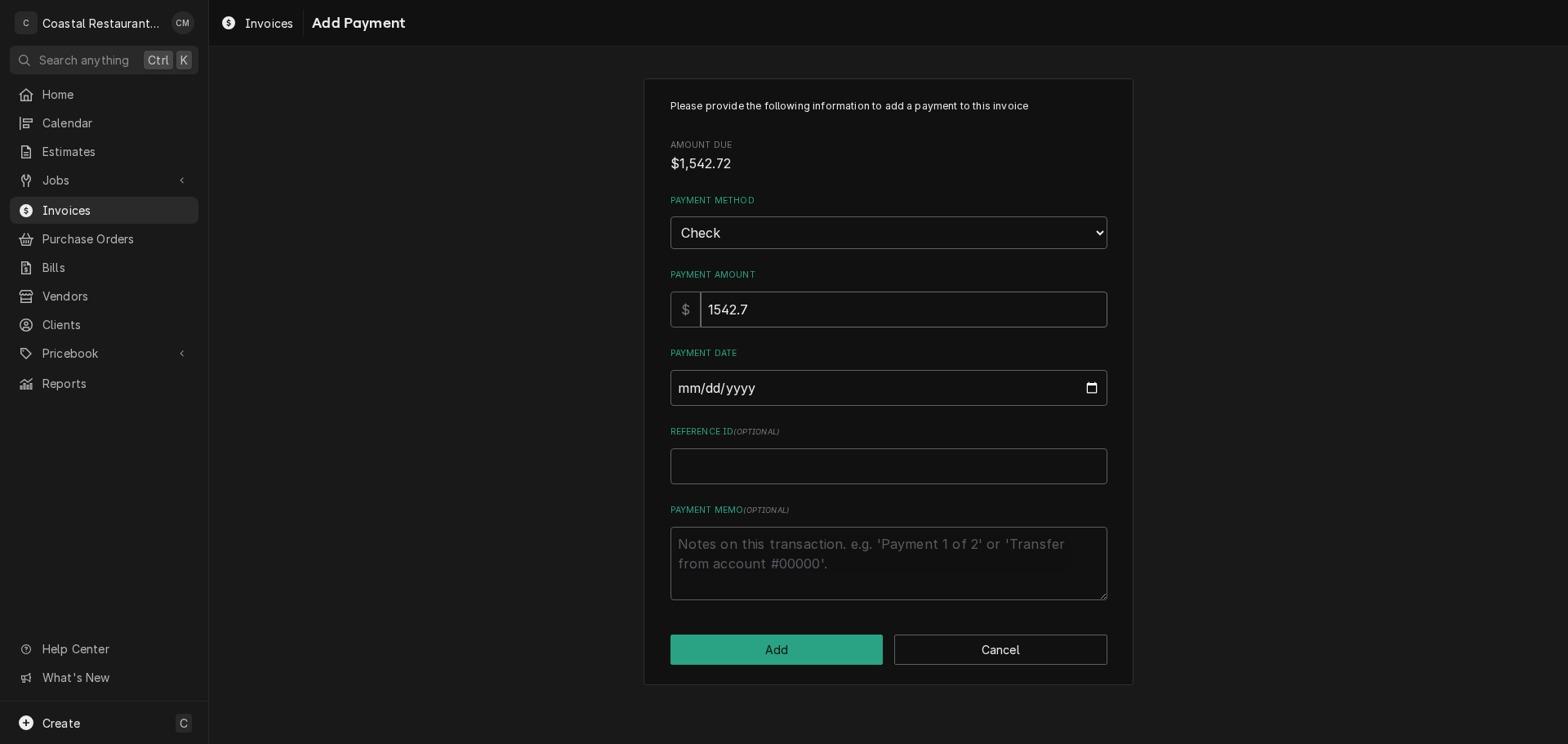
type textarea "x"
type input "1542.72"
type input "0002-09-29"
type textarea "x"
type input "0020-09-29"
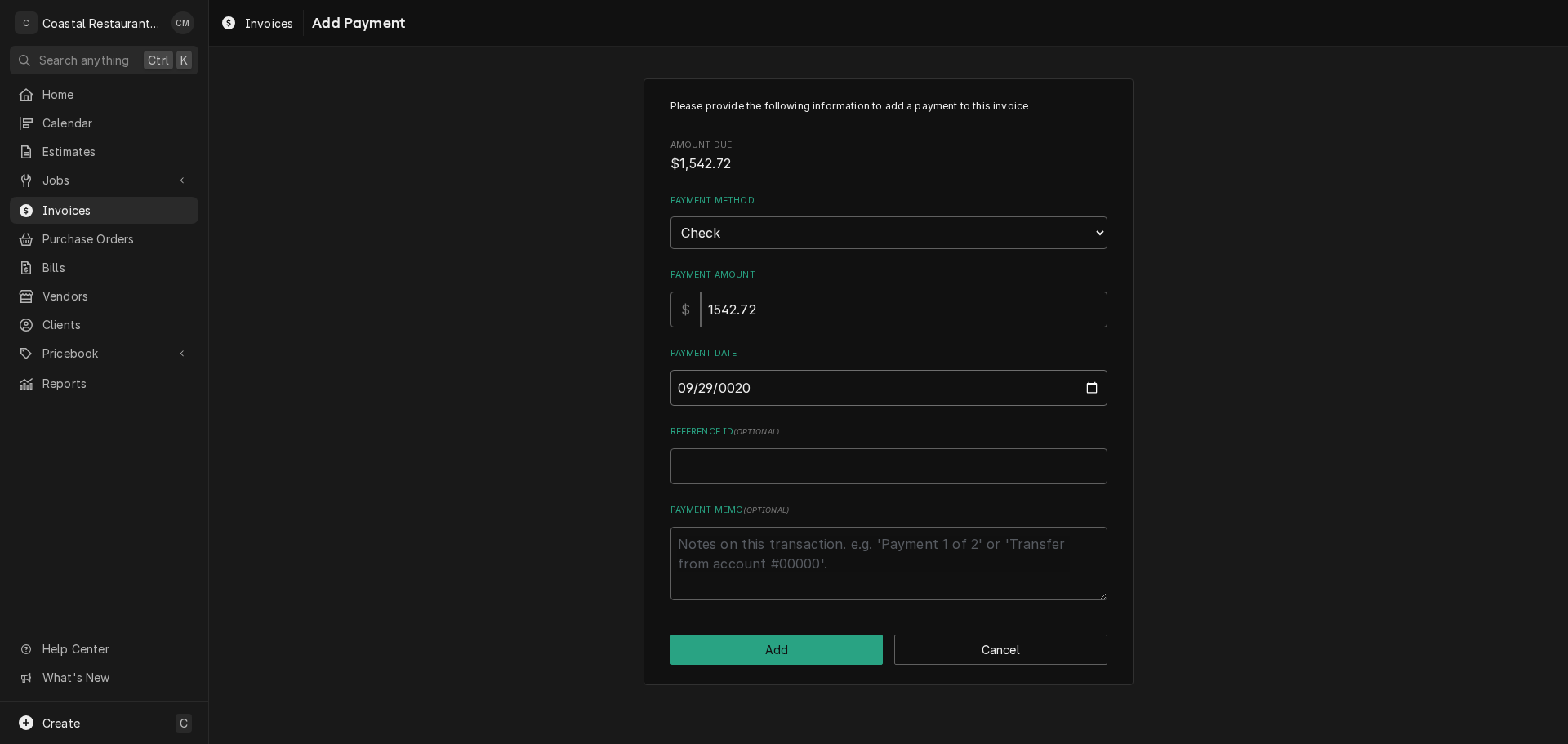
type textarea "x"
type input "0202-09-29"
type textarea "x"
type input "[DATE]"
type textarea "x"
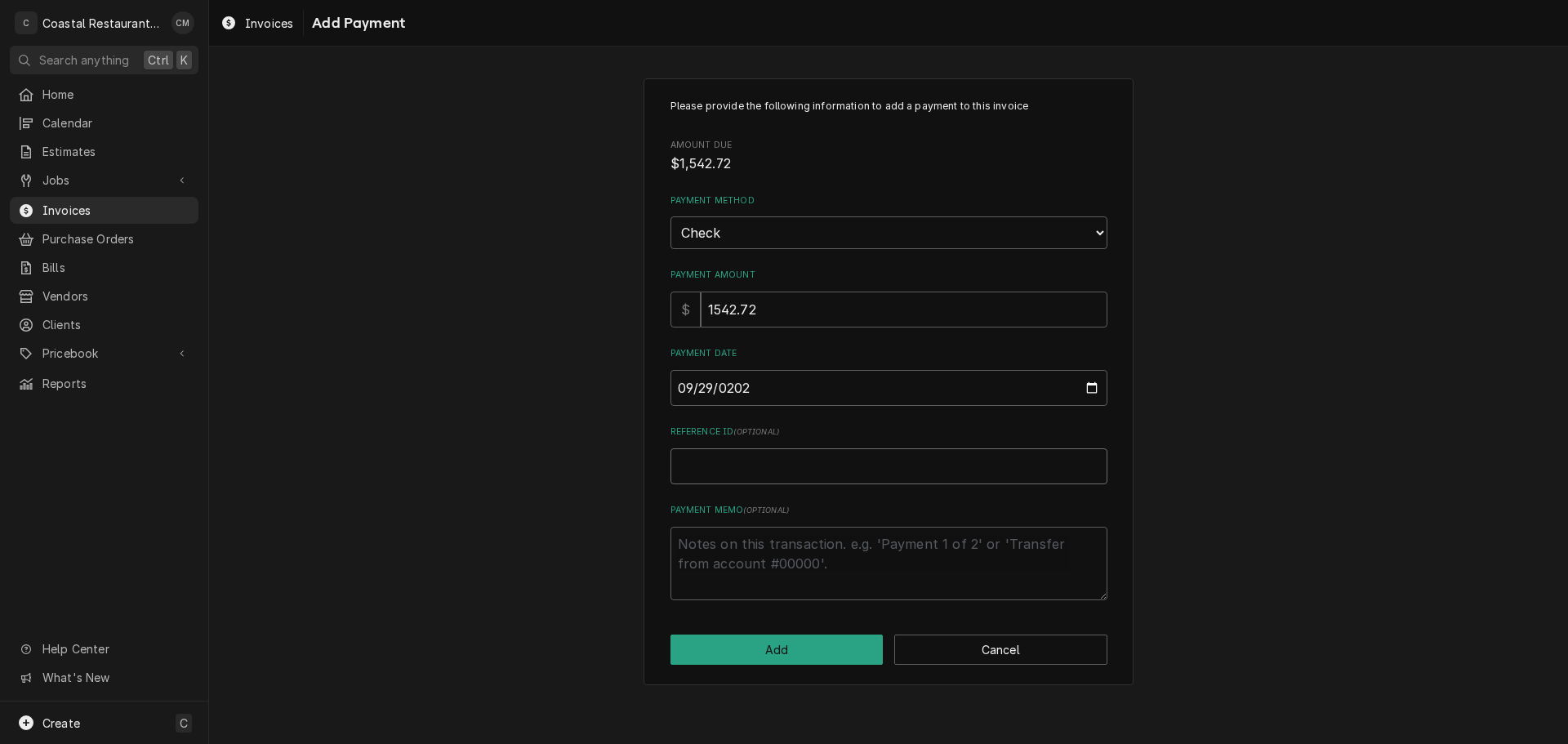
type input "9"
type textarea "x"
type input "98"
type textarea "x"
type input "988"
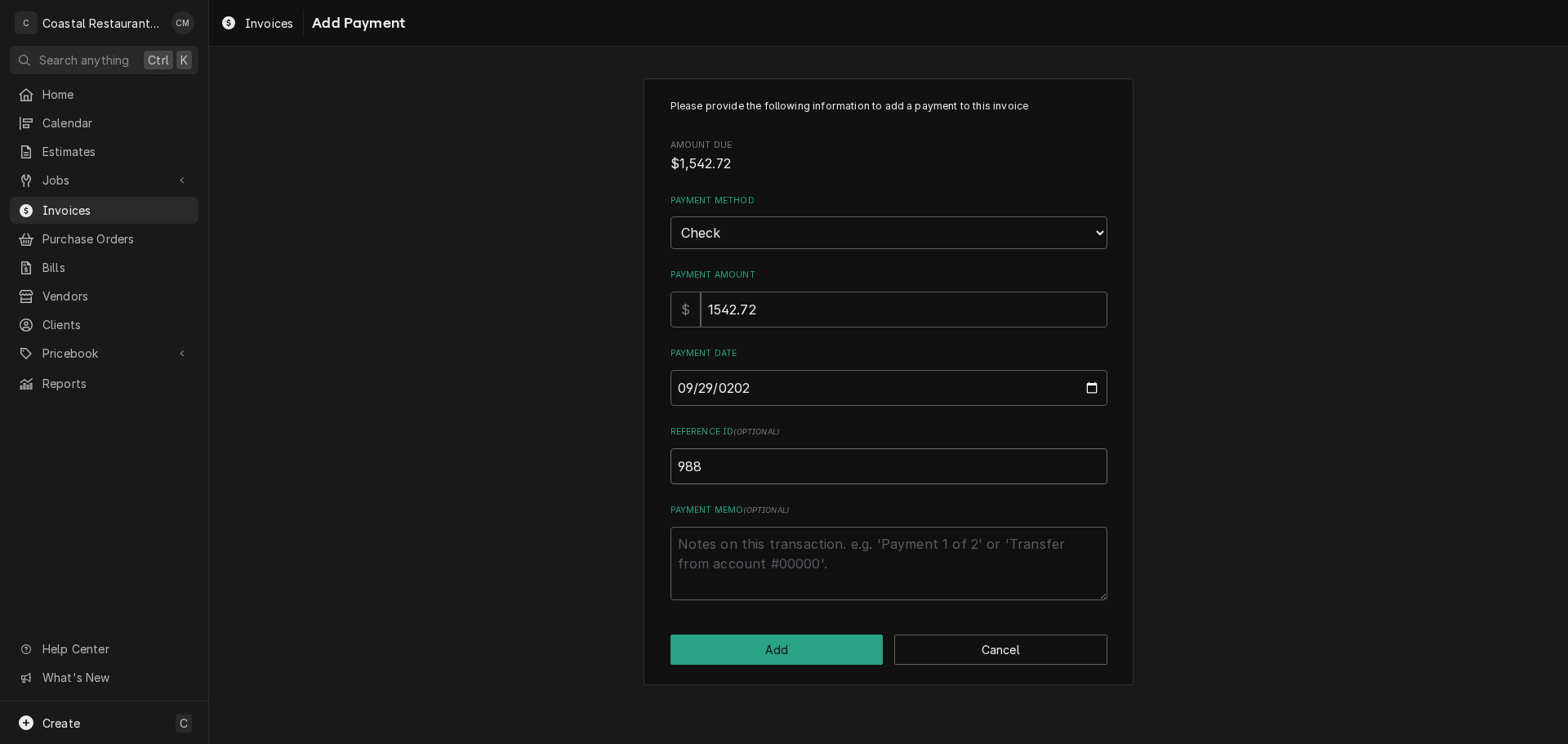
type textarea "x"
type input "9889"
click button "Add" at bounding box center [776, 649] width 213 height 30
type textarea "x"
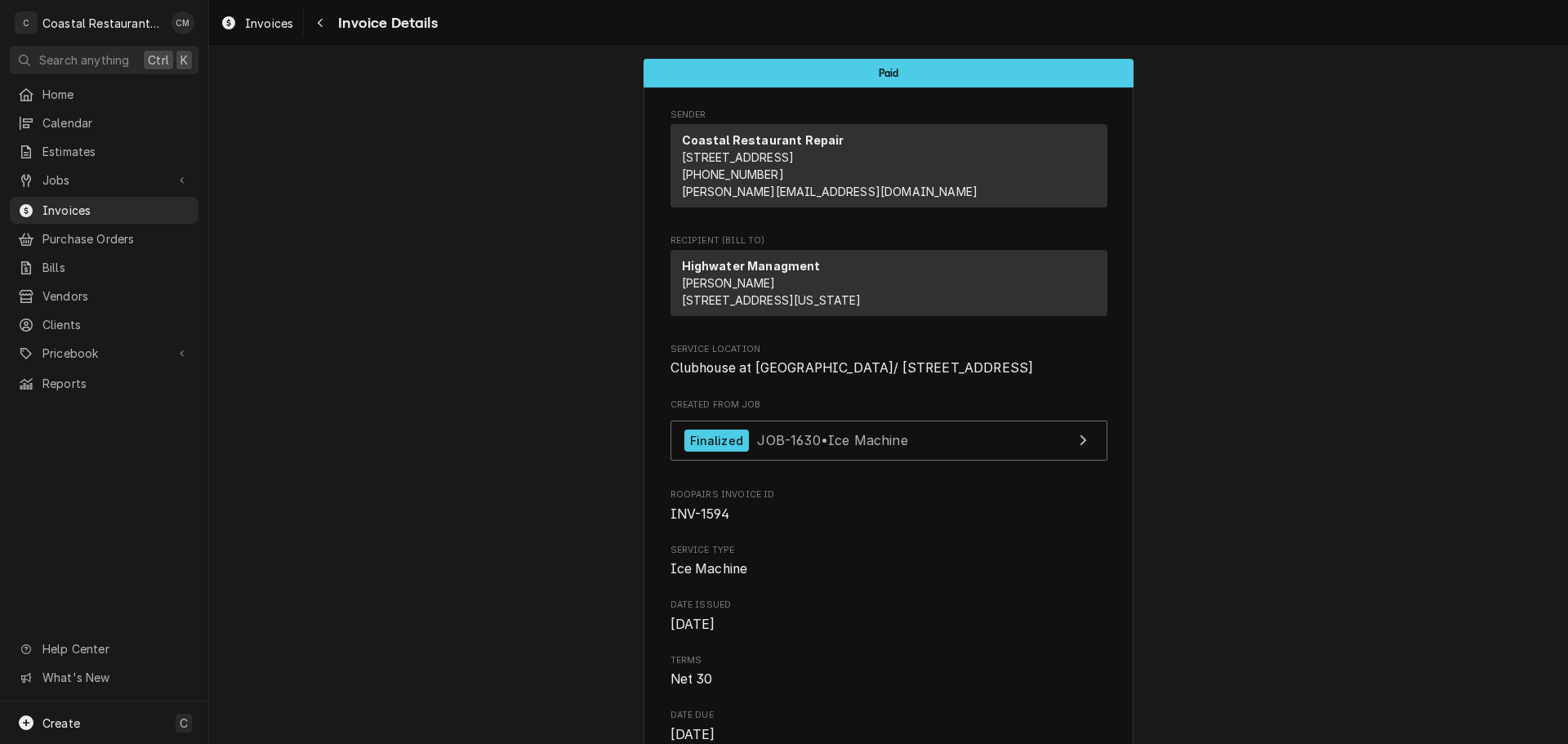
click at [320, 25] on icon "Navigate back" at bounding box center [319, 24] width 5 height 9
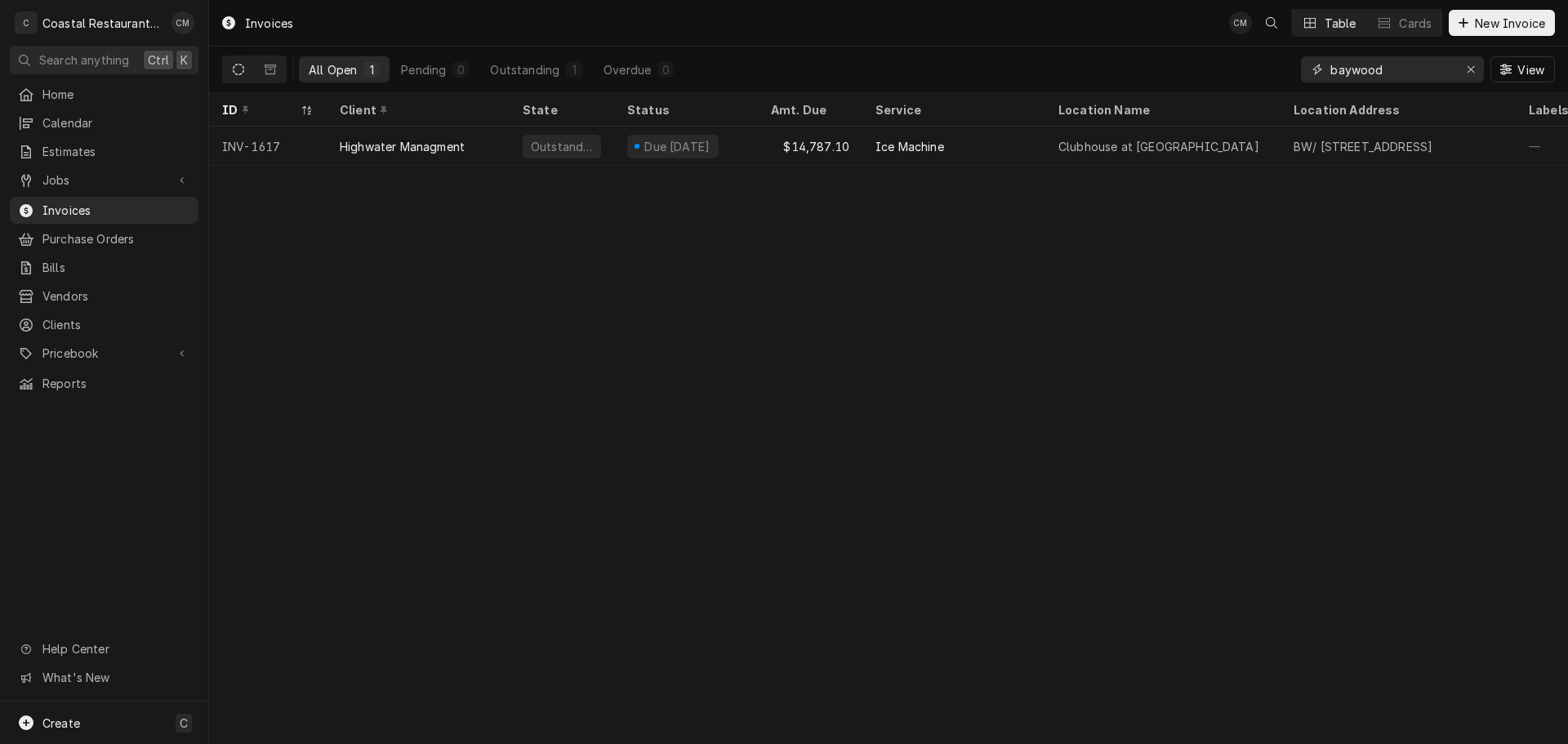
click at [1470, 69] on icon "Erase input" at bounding box center [1471, 70] width 9 height 11
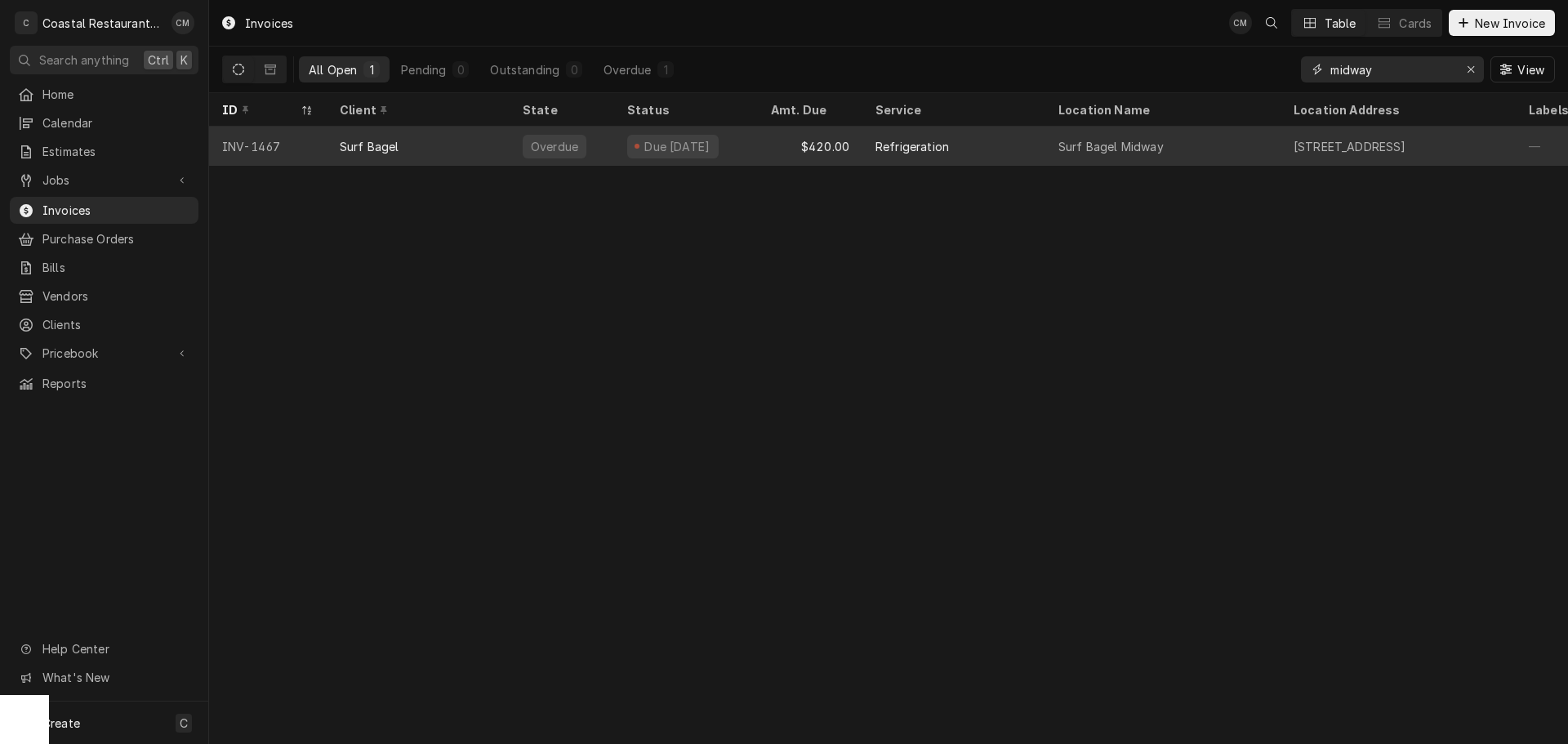
type input "midway"
click at [478, 153] on div "Surf Bagel" at bounding box center [418, 146] width 183 height 39
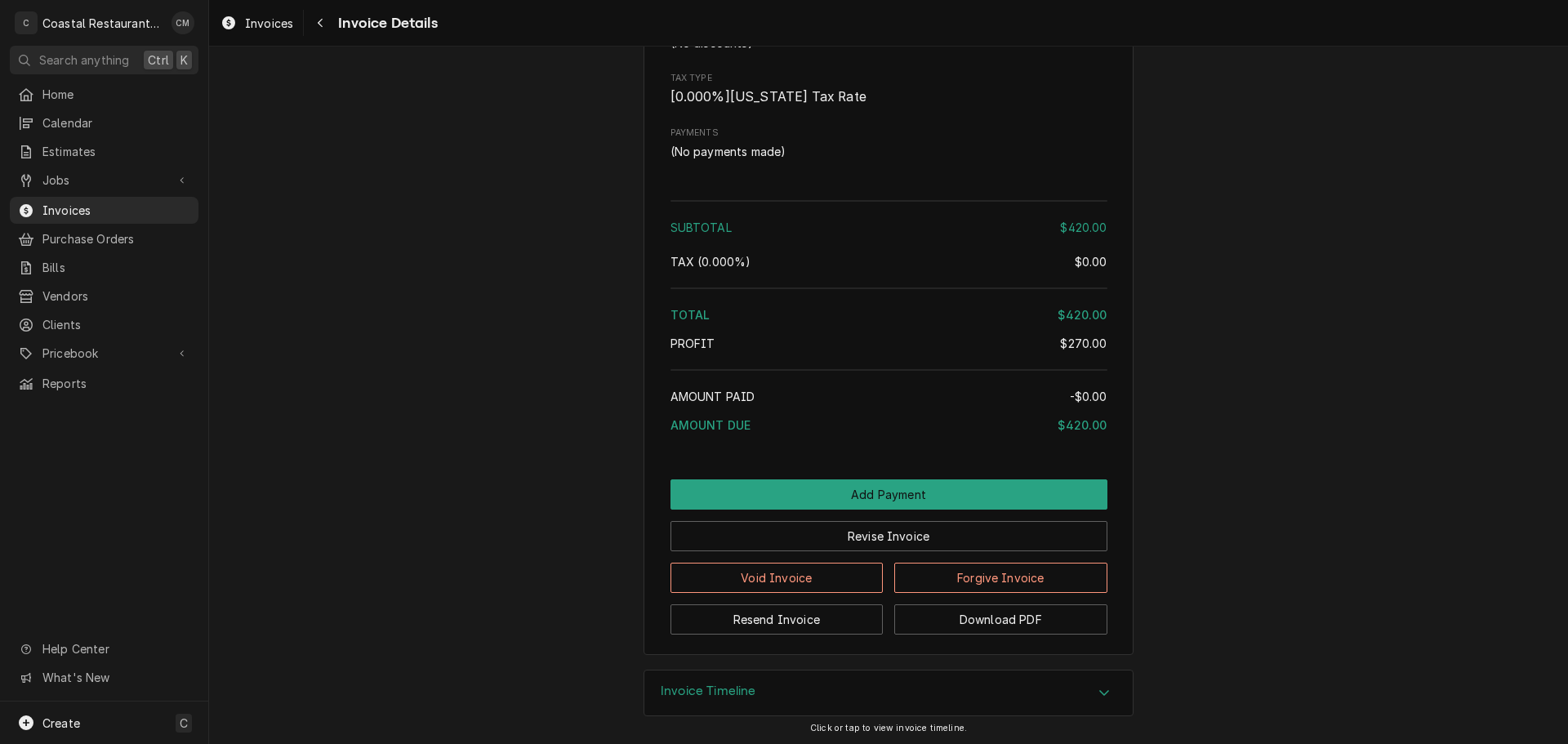
scroll to position [1613, 0]
click at [855, 485] on button "Add Payment" at bounding box center [888, 491] width 437 height 30
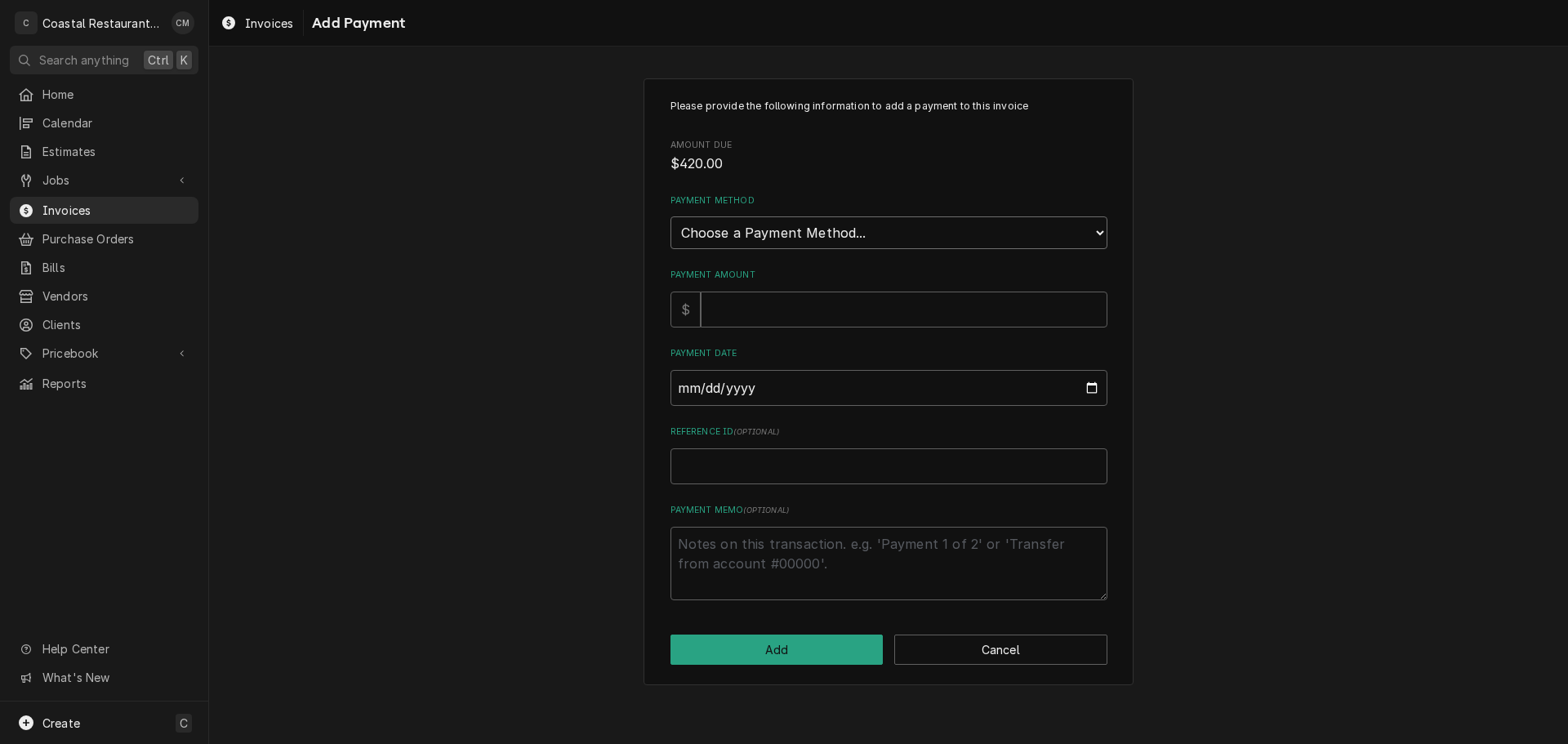
click at [780, 227] on select "Choose a Payment Method... Cash Check Credit/Debit Card ACH/eCheck Other" at bounding box center [888, 232] width 437 height 33
select select "2"
click at [670, 216] on select "Choose a Payment Method... Cash Check Credit/Debit Card ACH/eCheck Other" at bounding box center [888, 232] width 437 height 33
click at [751, 318] on input "Payment Amount" at bounding box center [903, 308] width 406 height 36
type textarea "x"
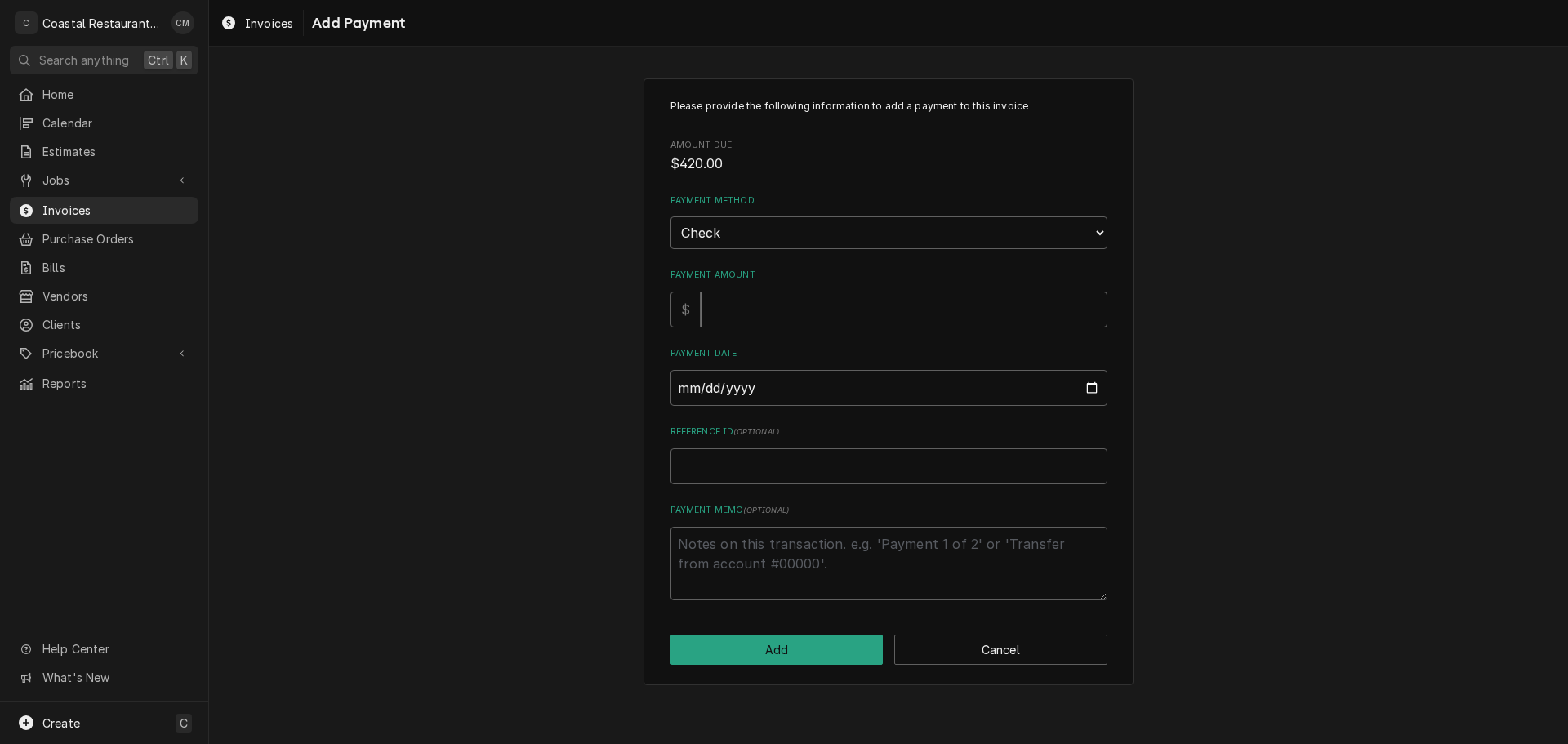
type input "4"
type textarea "x"
type input "42"
type textarea "x"
type input "420"
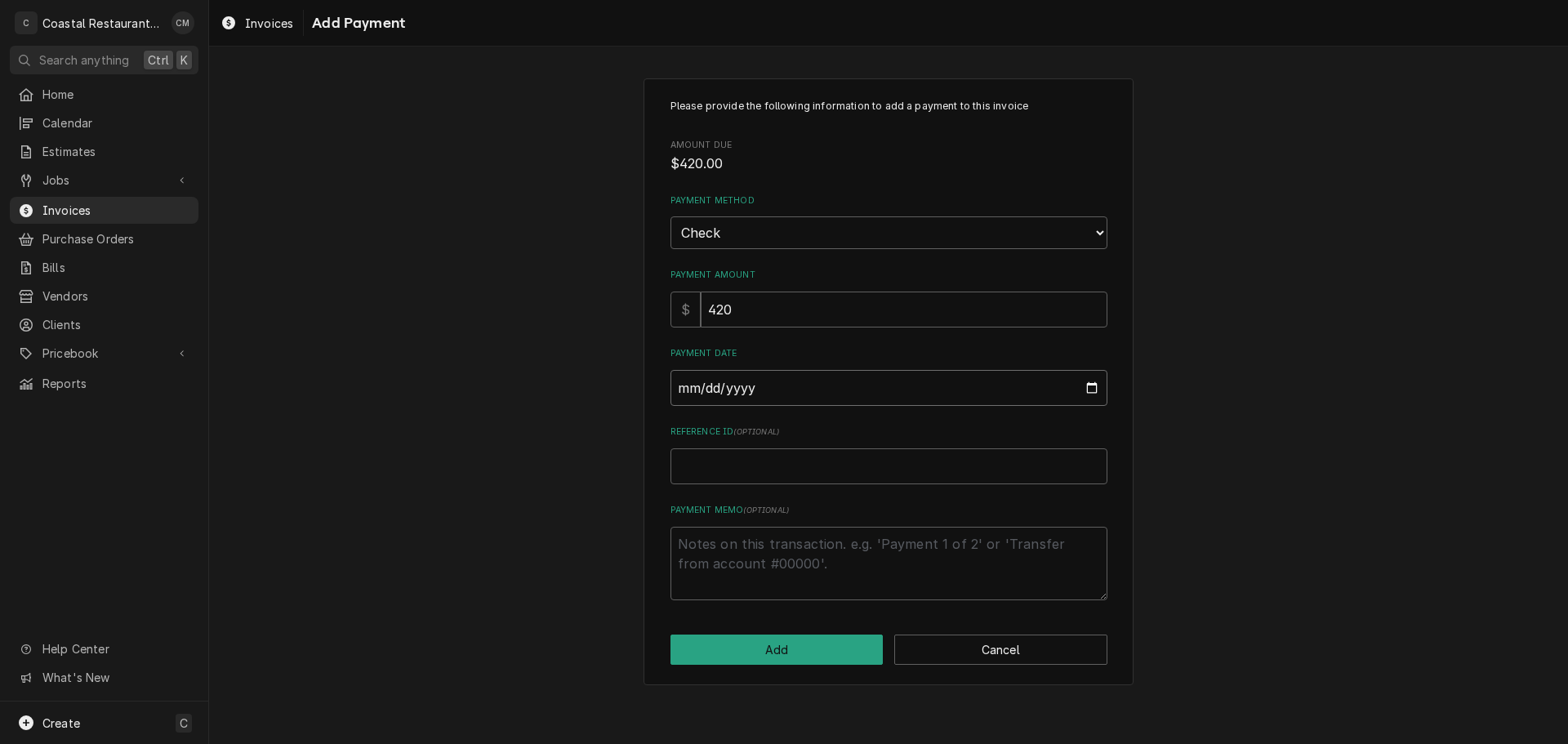
type input "0002-09-29"
type textarea "x"
type input "0020-09-29"
type textarea "x"
type input "0202-09-29"
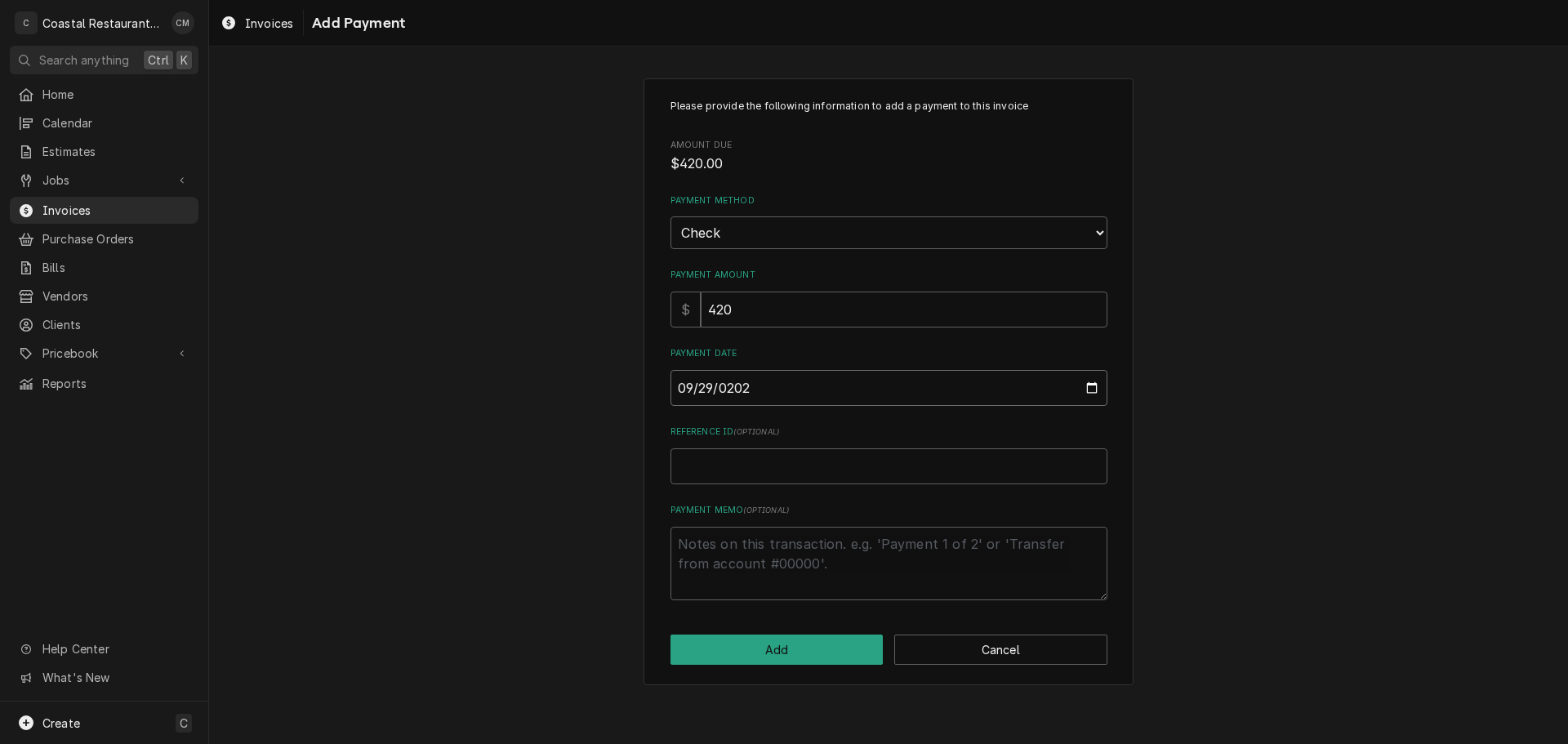
type textarea "x"
type input "[DATE]"
type textarea "x"
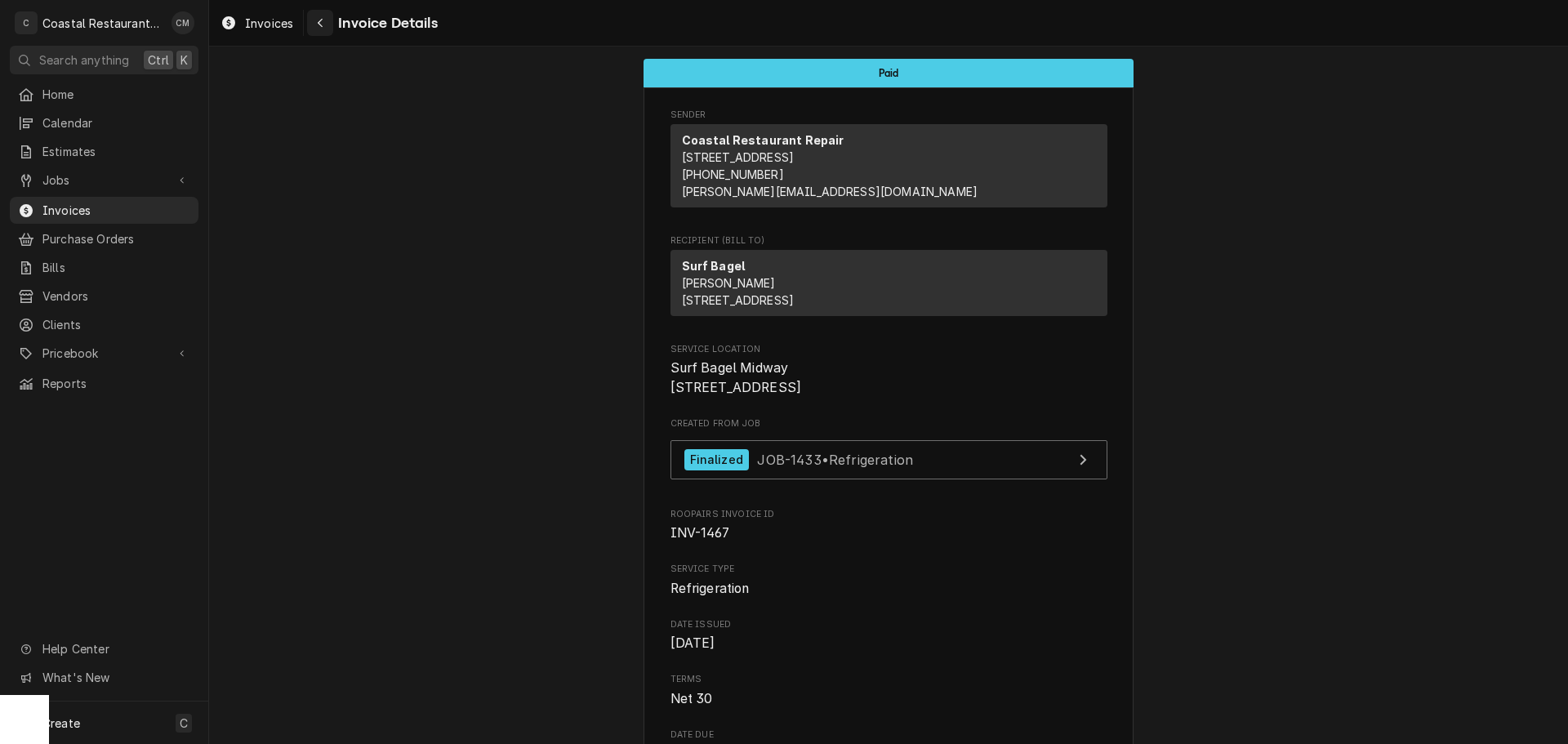
click at [327, 20] on div "Navigate back" at bounding box center [320, 23] width 16 height 16
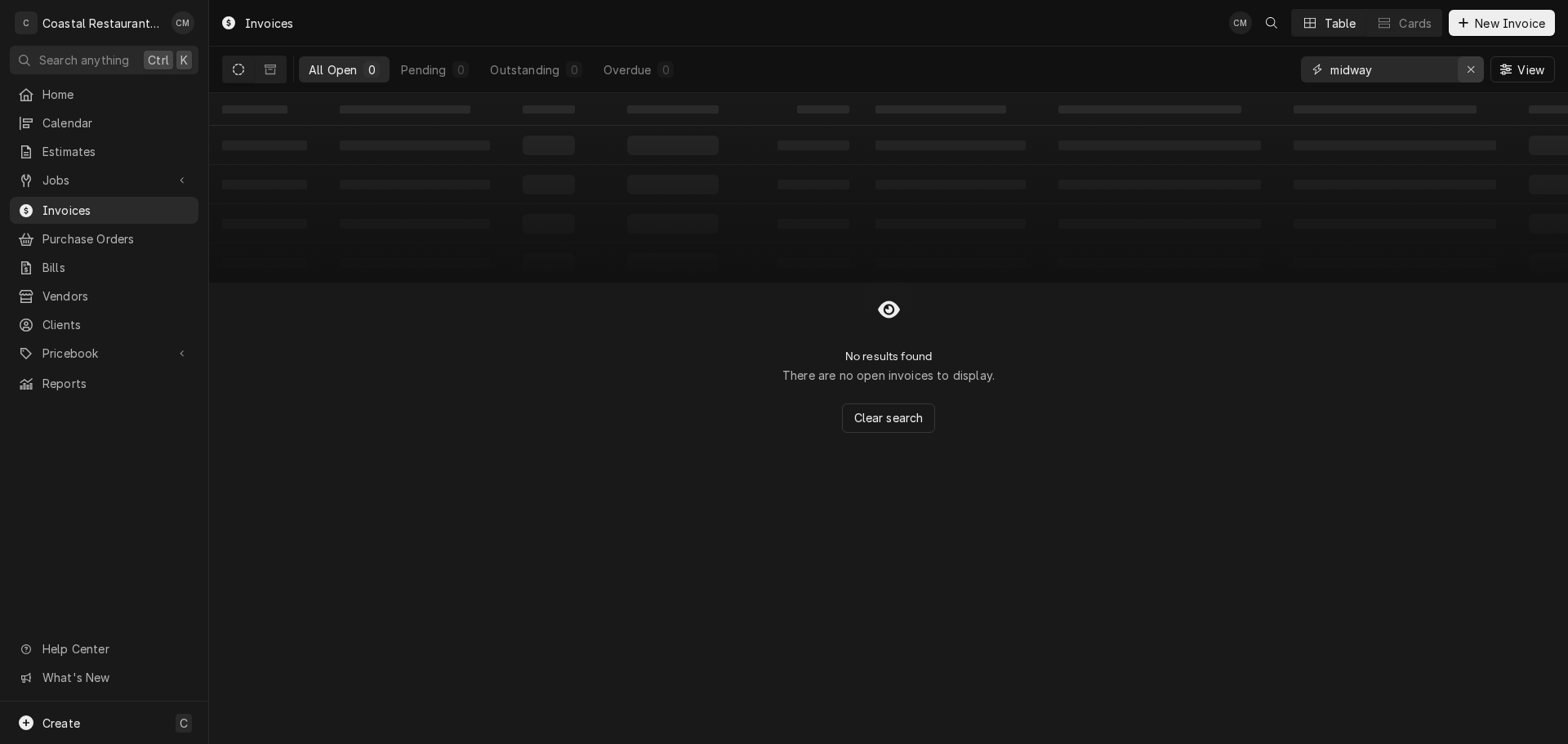
click at [1459, 70] on button "Erase input" at bounding box center [1470, 70] width 27 height 27
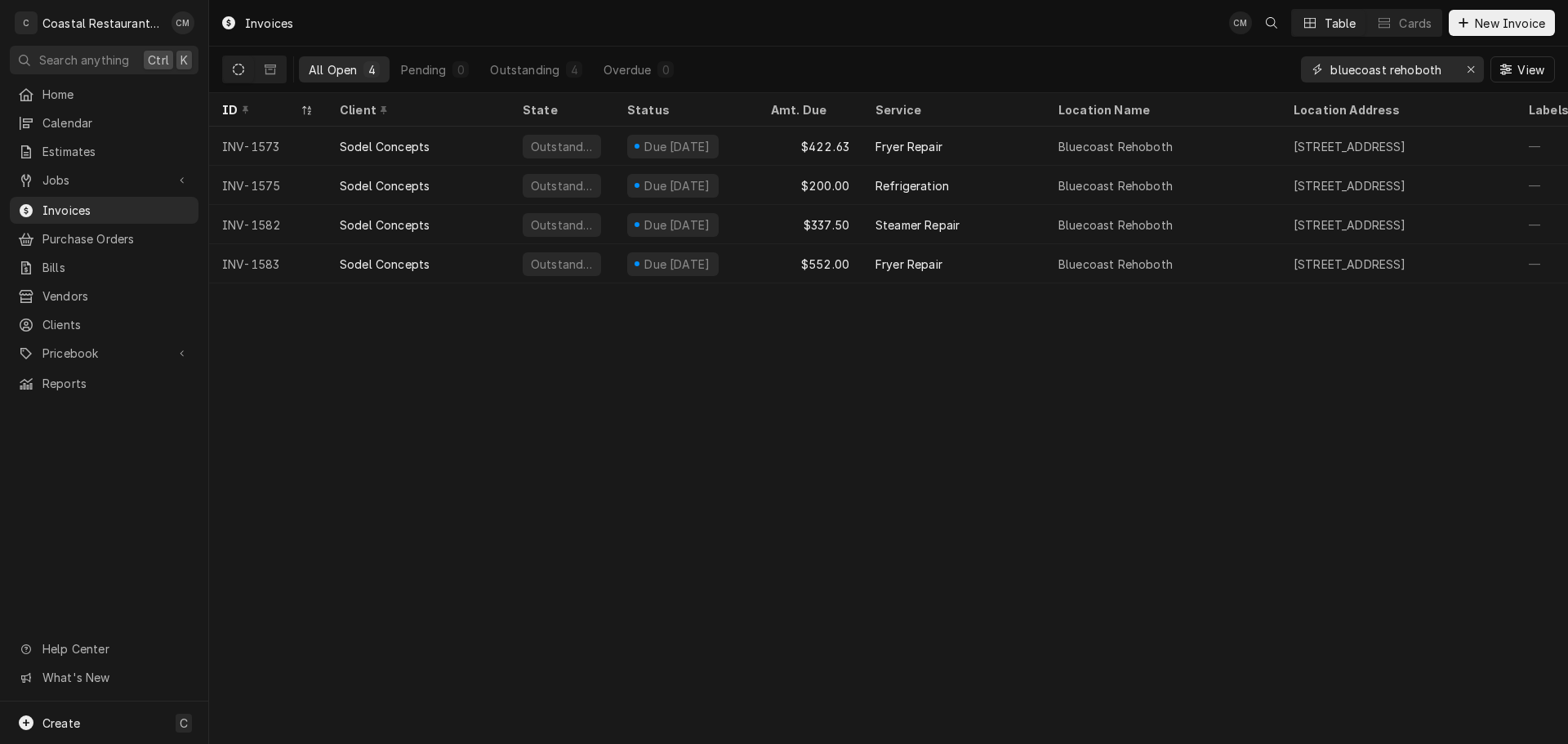
type input "bluecoast rehoboth"
click at [1338, 469] on div "Invoices CM Table Cards New Invoice All Open 4 Pending 0 Outstanding 4 Overdue …" at bounding box center [888, 372] width 1358 height 744
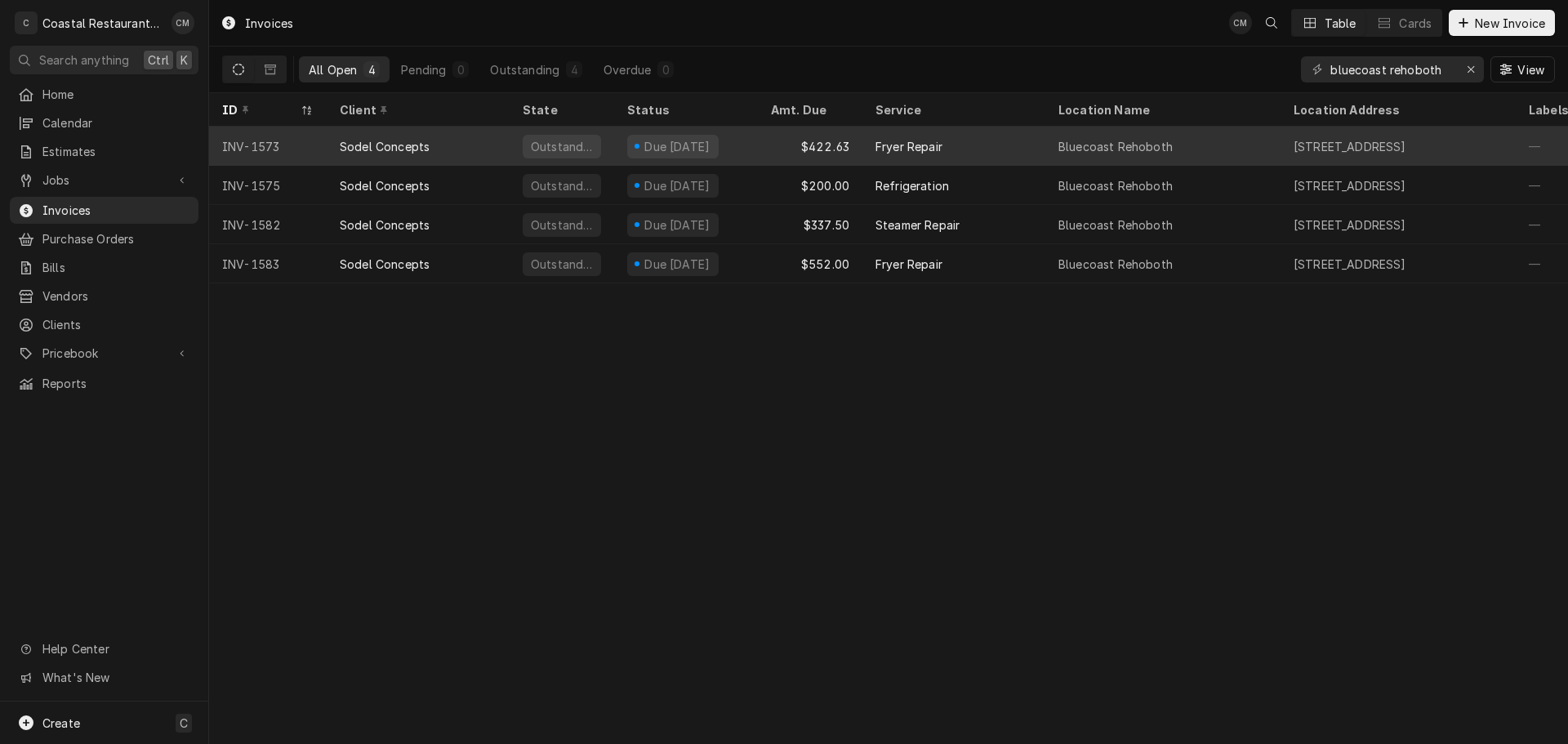
click at [770, 142] on div "$422.63" at bounding box center [810, 146] width 104 height 39
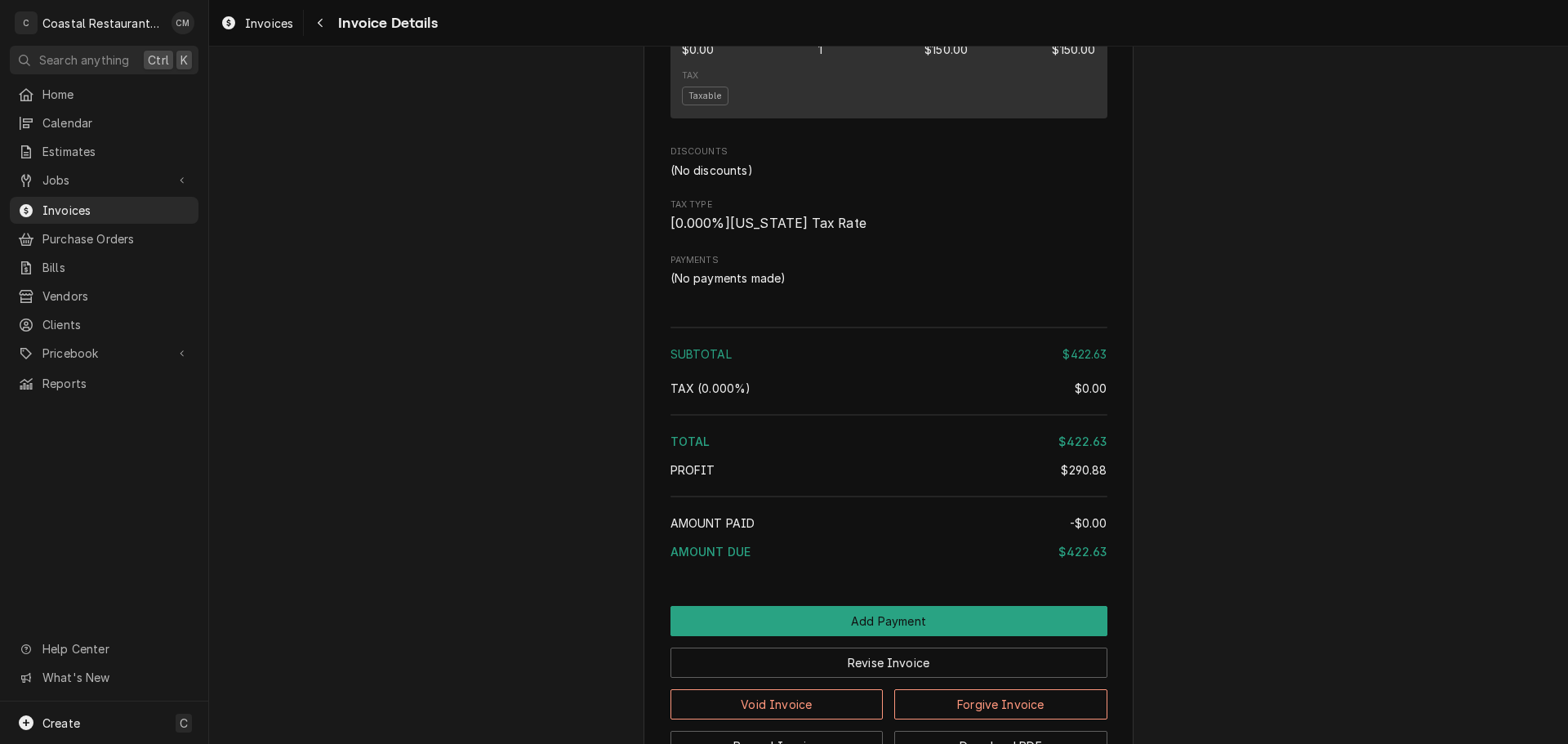
scroll to position [1785, 0]
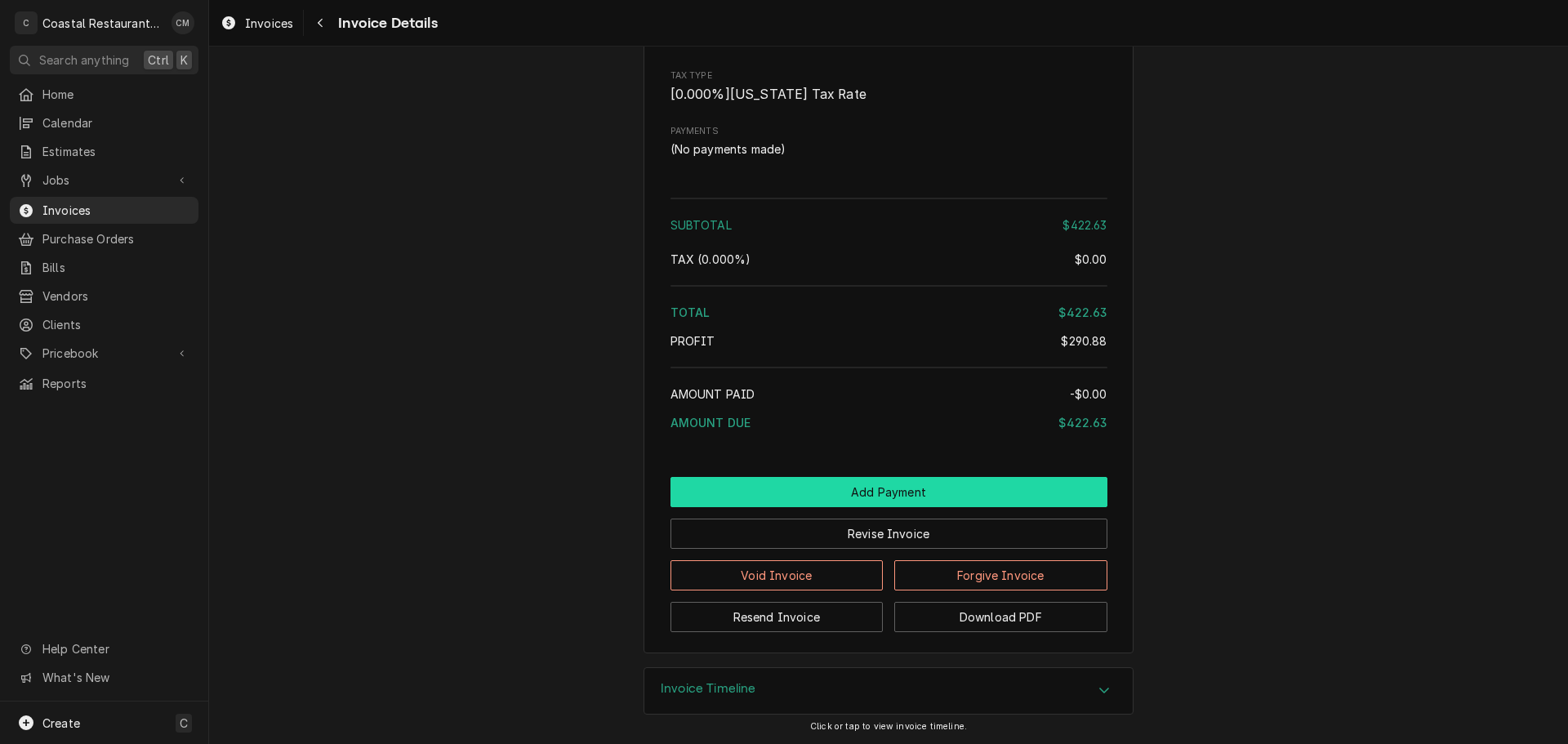
click at [905, 499] on button "Add Payment" at bounding box center [888, 491] width 437 height 30
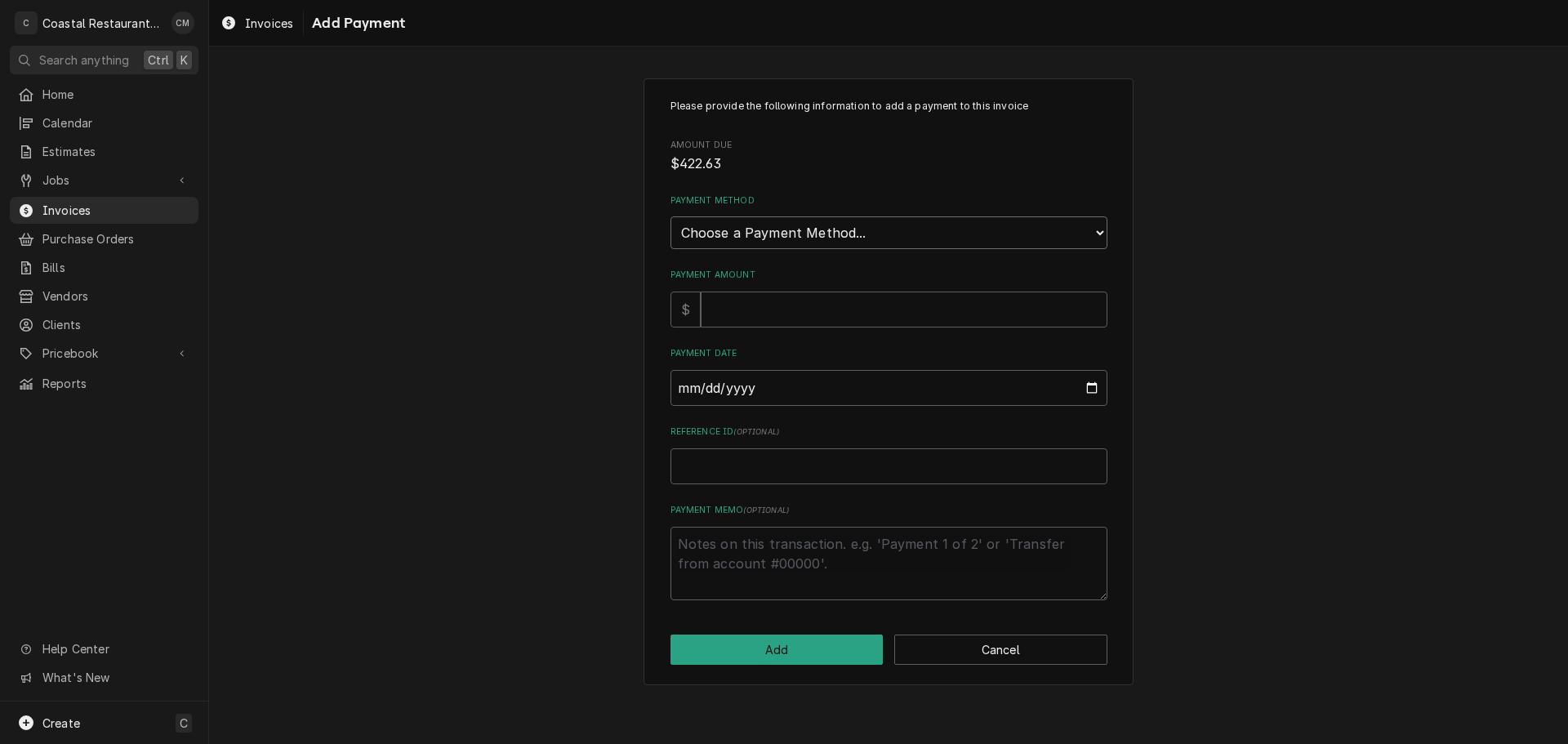
click at [801, 231] on select "Choose a Payment Method... Cash Check Credit/Debit Card ACH/eCheck Other" at bounding box center [888, 232] width 437 height 33
select select "2"
click at [670, 216] on select "Choose a Payment Method... Cash Check Credit/Debit Card ACH/eCheck Other" at bounding box center [888, 232] width 437 height 33
click at [752, 308] on input "Payment Amount" at bounding box center [903, 308] width 406 height 36
type textarea "x"
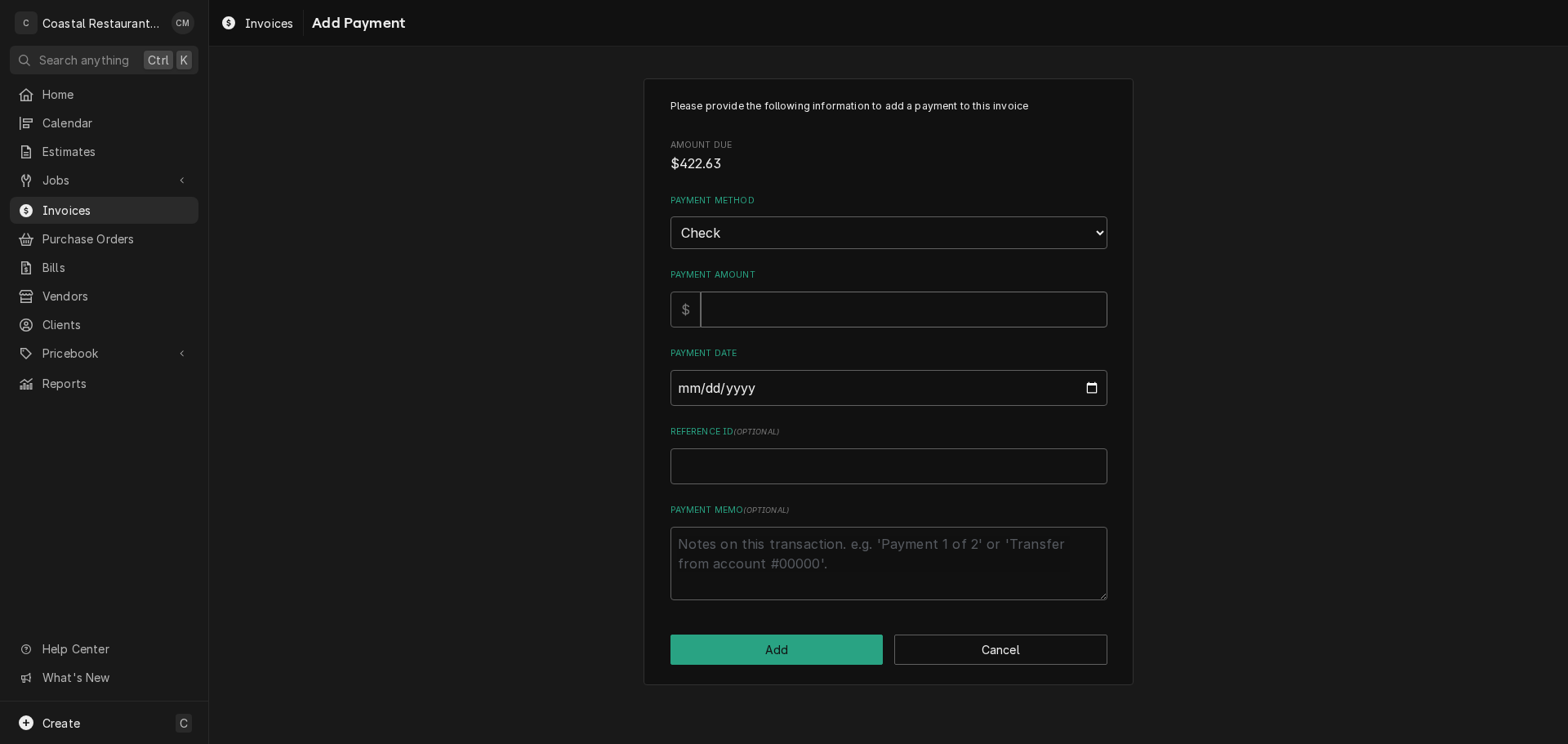
type input "4"
type textarea "x"
type input "42"
type textarea "x"
type input "422"
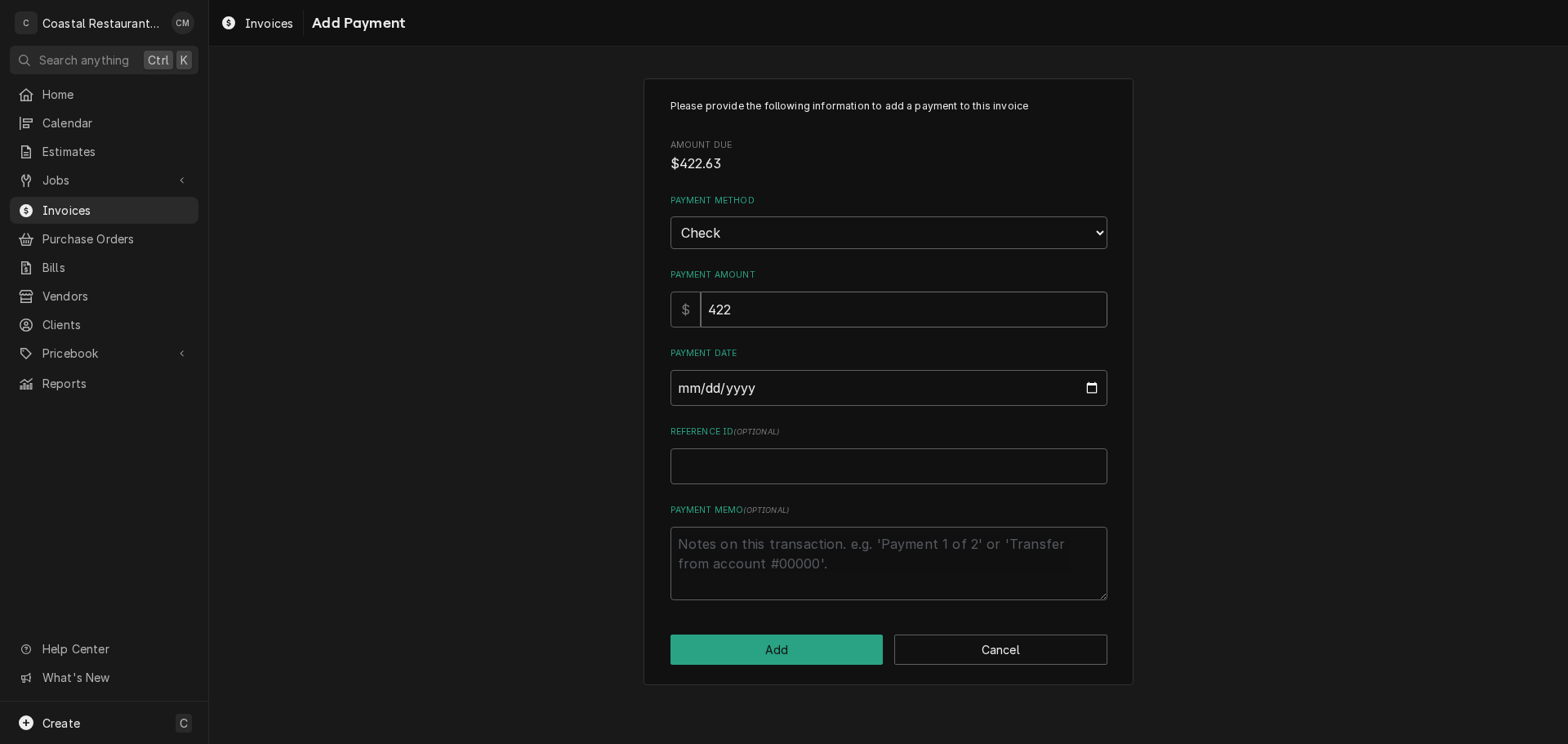
type textarea "x"
type input "422.6"
type textarea "x"
type input "422.63"
type input "0002-09-29"
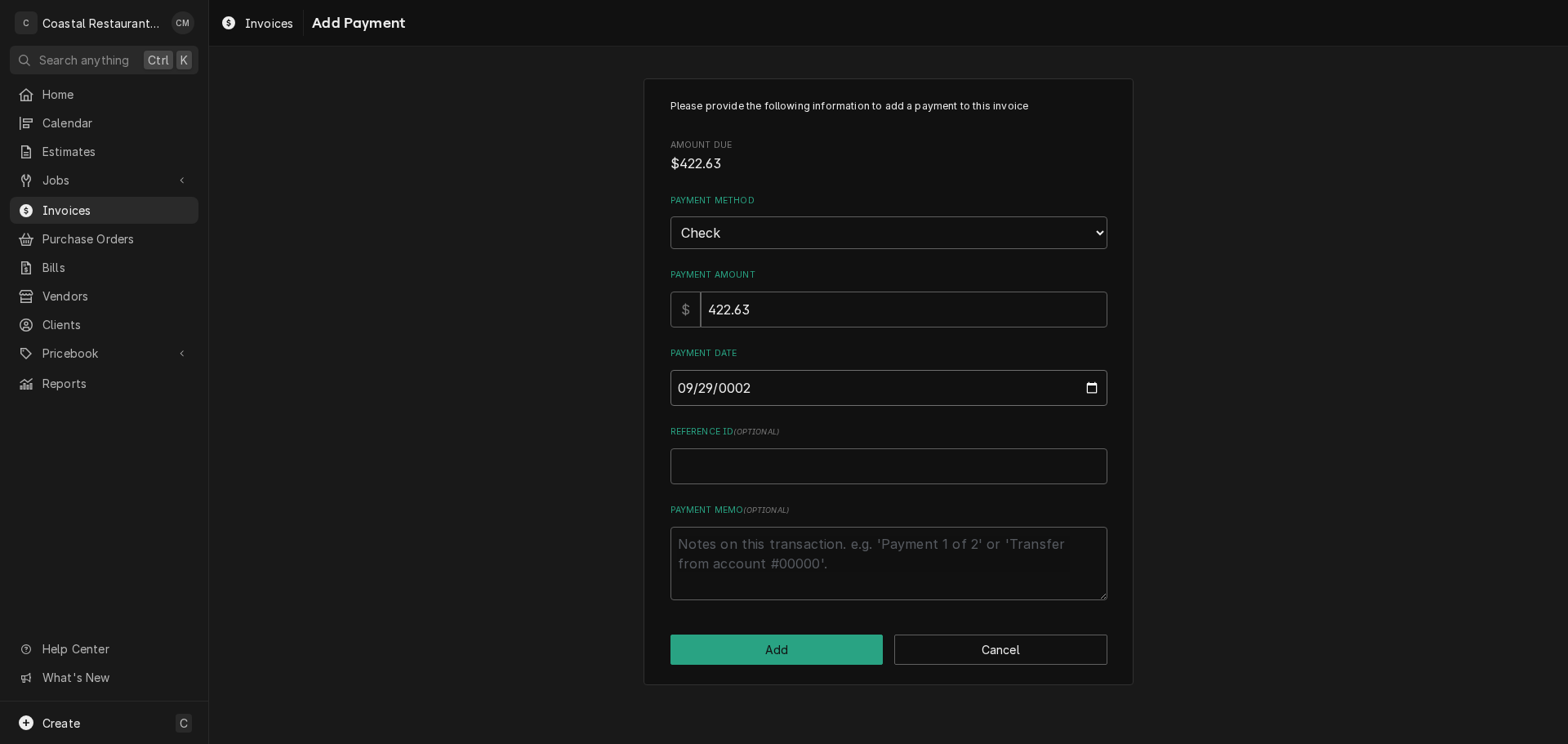
type textarea "x"
type input "0020-09-29"
type textarea "x"
type input "0202-09-29"
type textarea "x"
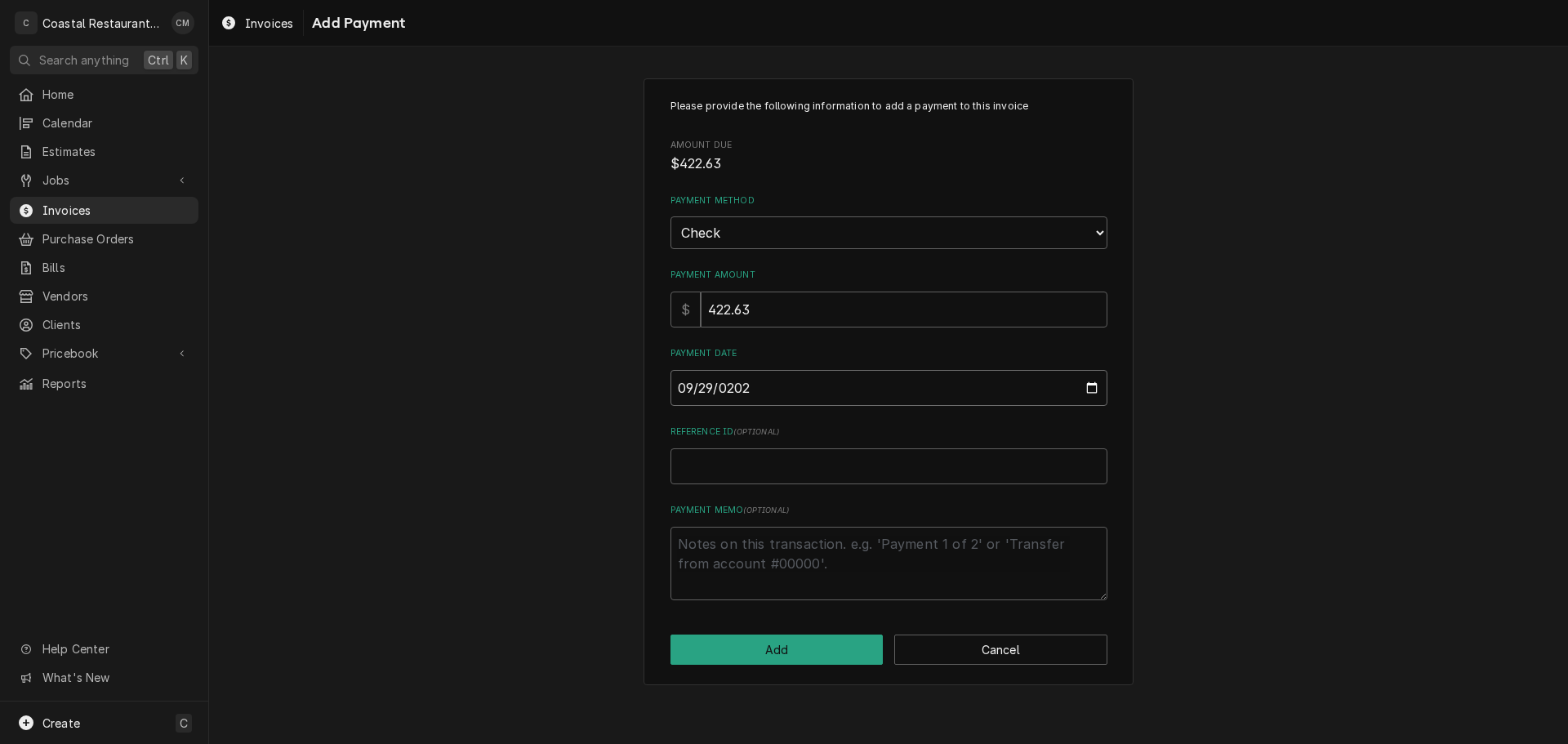
type input "[DATE]"
type textarea "x"
type input "3"
type textarea "x"
type input "33"
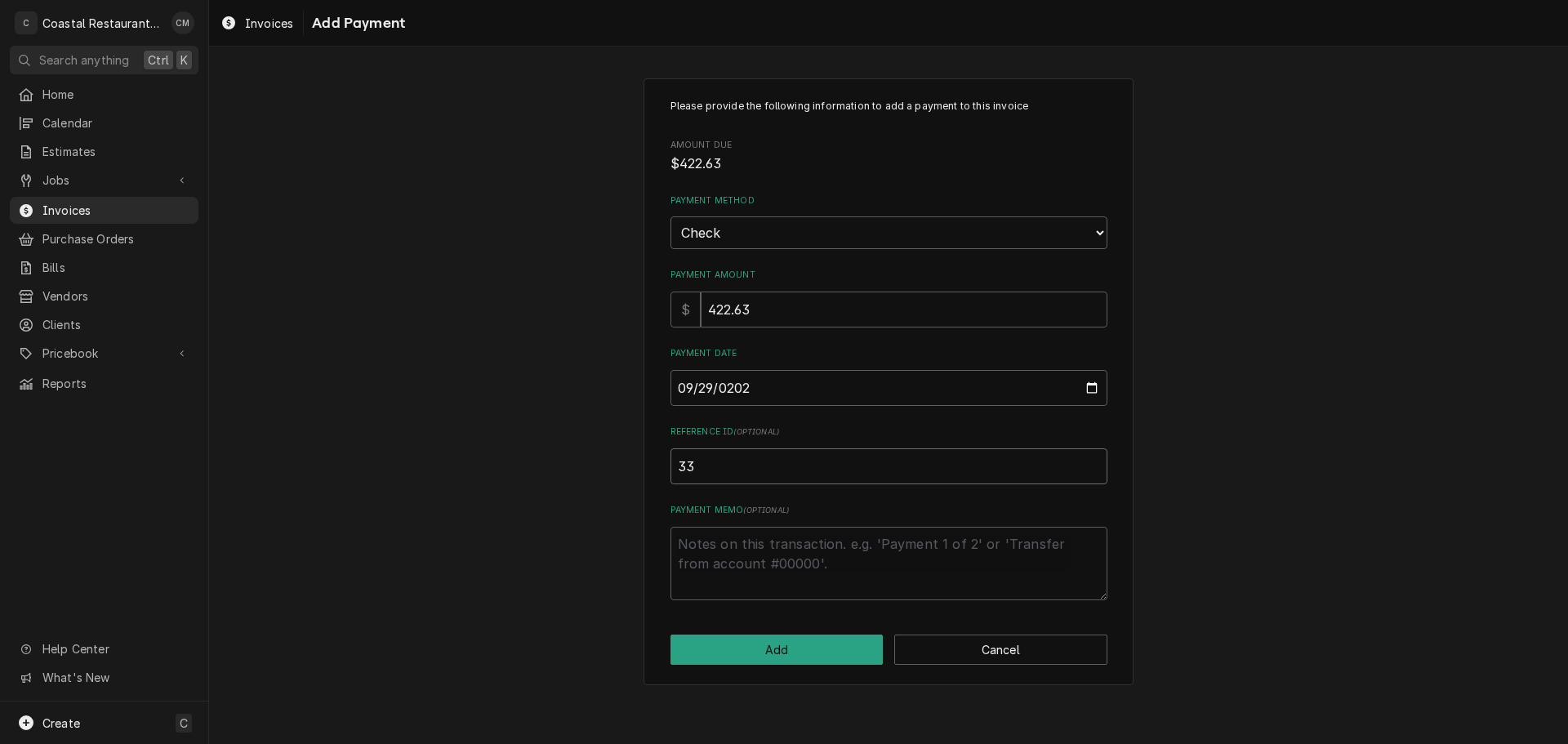
type textarea "x"
type input "332"
type textarea "x"
type input "3324"
click button "Add" at bounding box center [776, 649] width 213 height 30
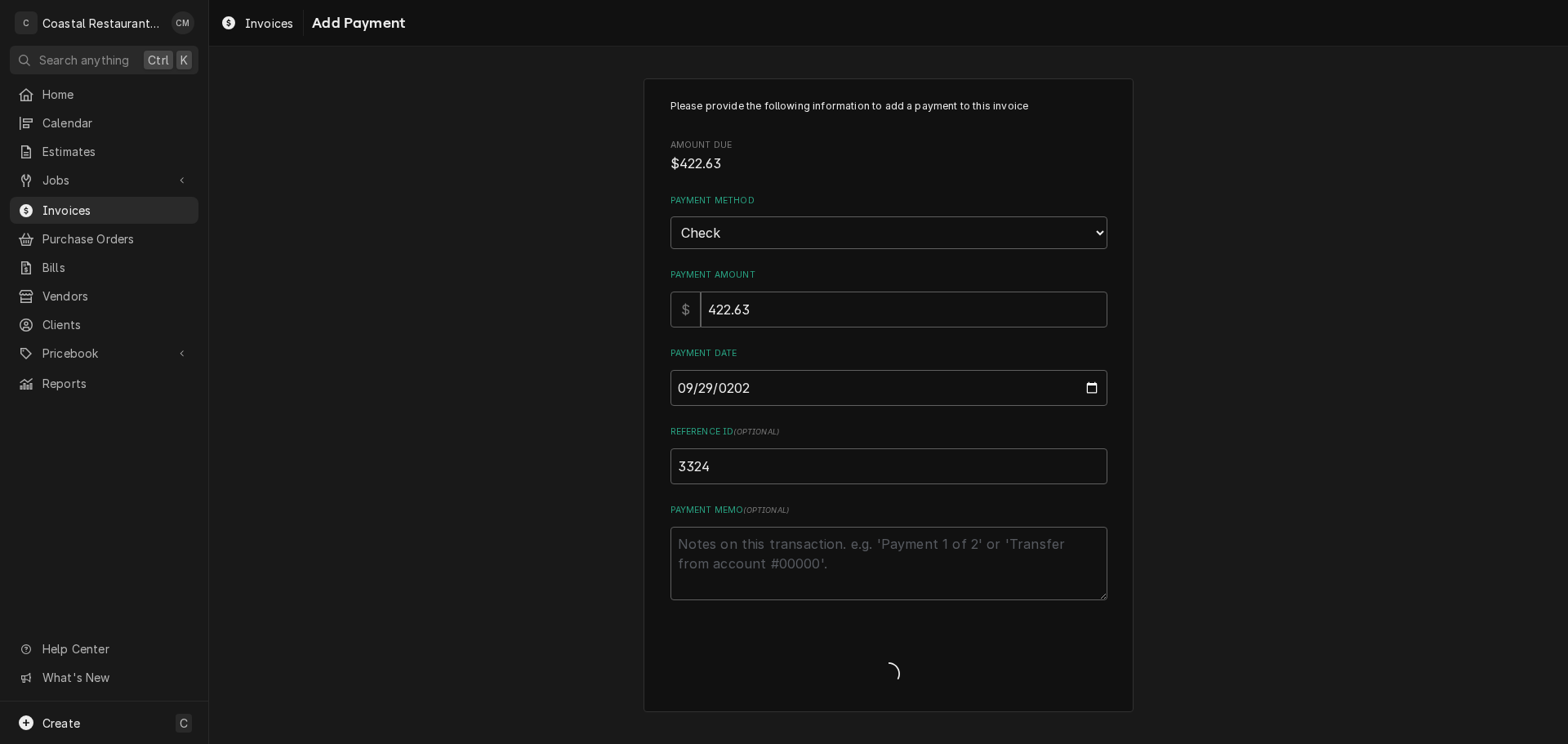
type textarea "x"
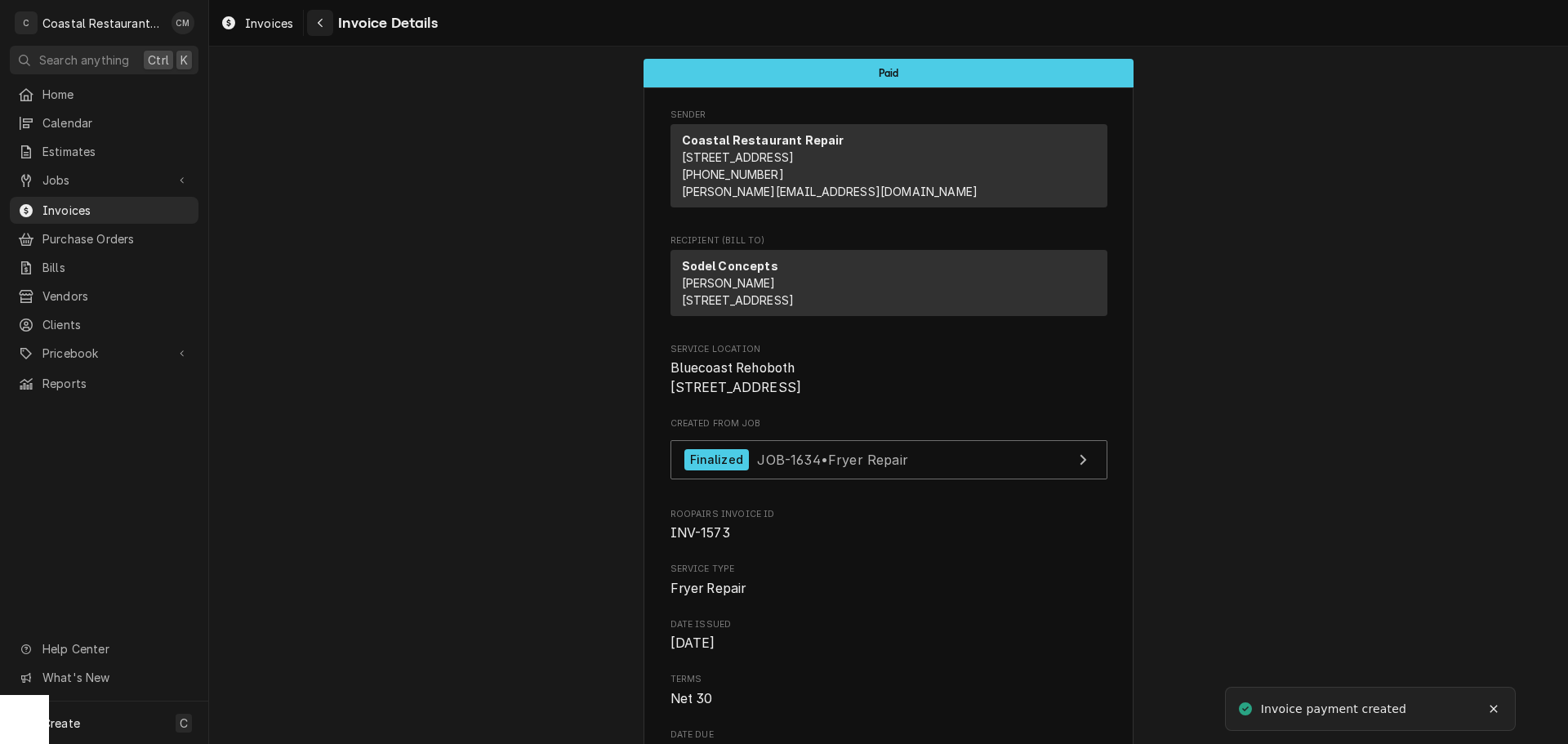
click at [311, 20] on button "Navigate back" at bounding box center [319, 23] width 27 height 27
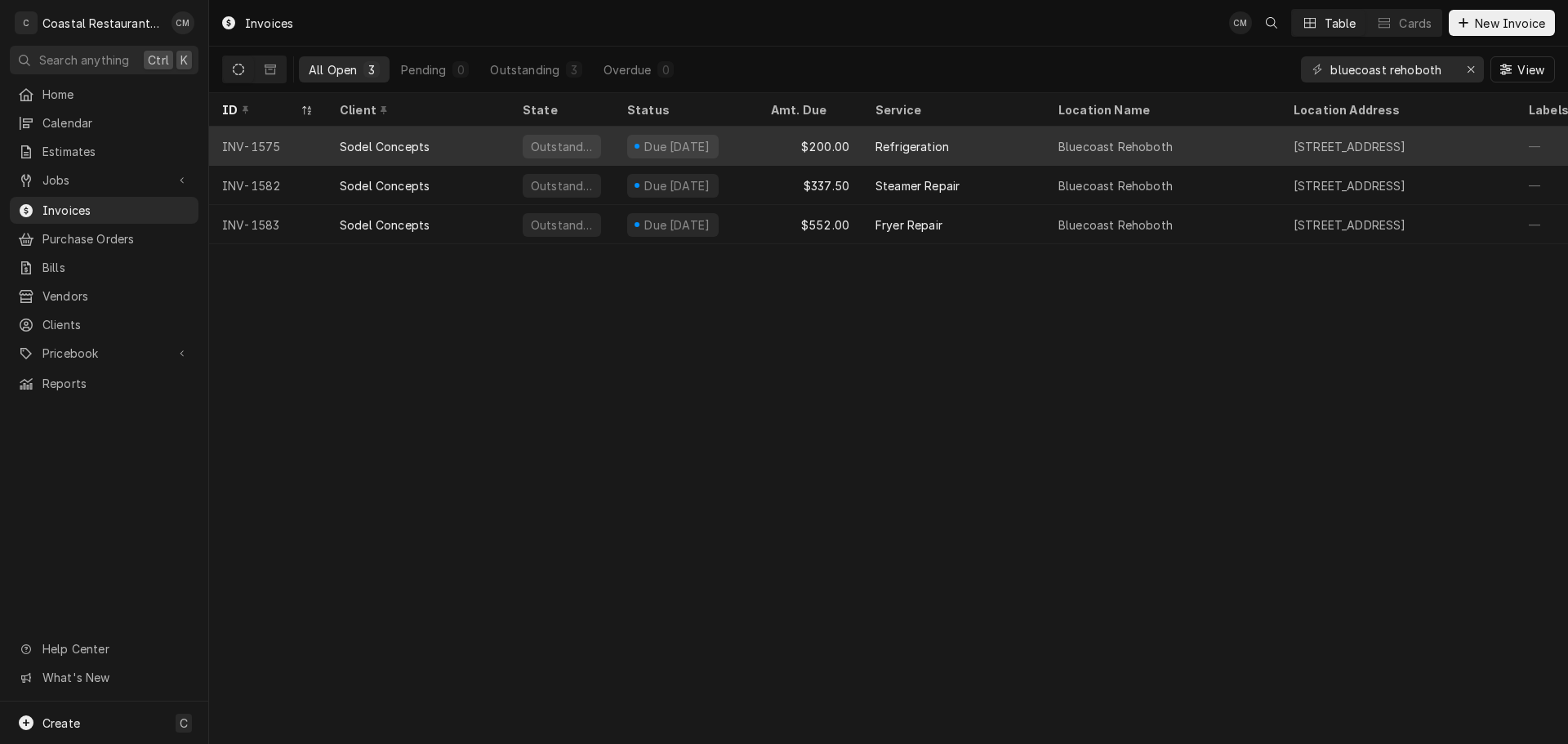
click at [774, 139] on div "$200.00" at bounding box center [810, 146] width 104 height 39
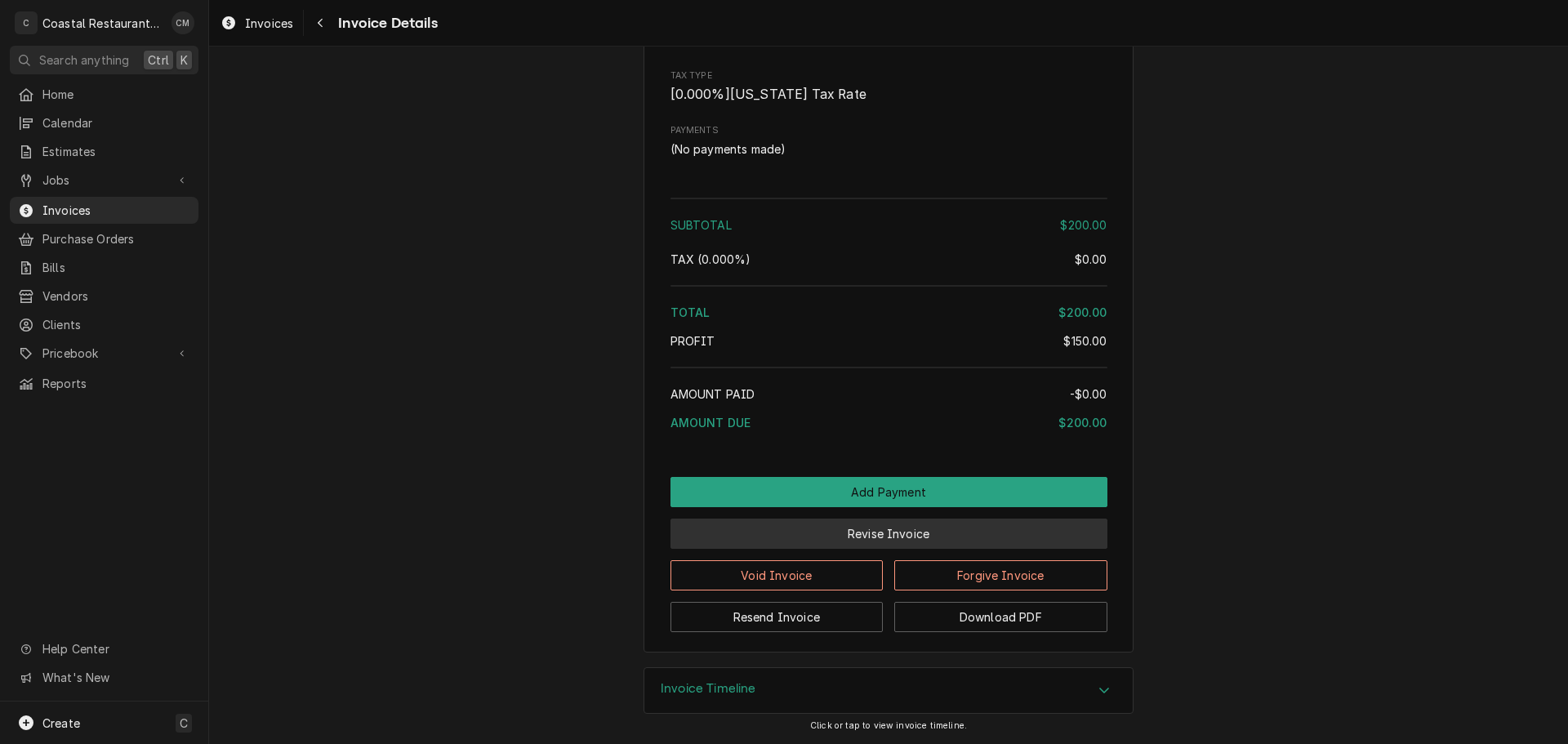
scroll to position [1470, 0]
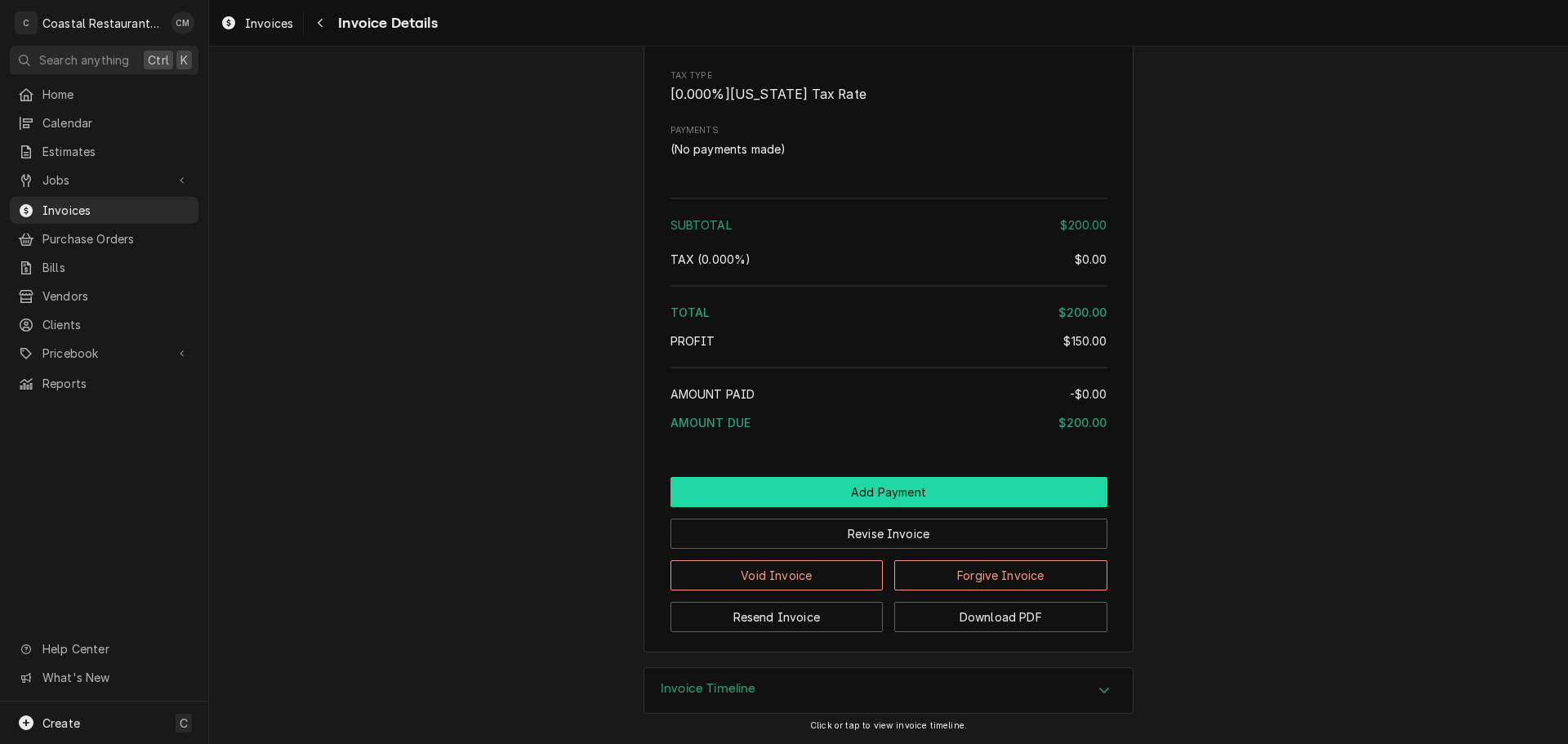
click at [797, 507] on button "Add Payment" at bounding box center [888, 491] width 437 height 30
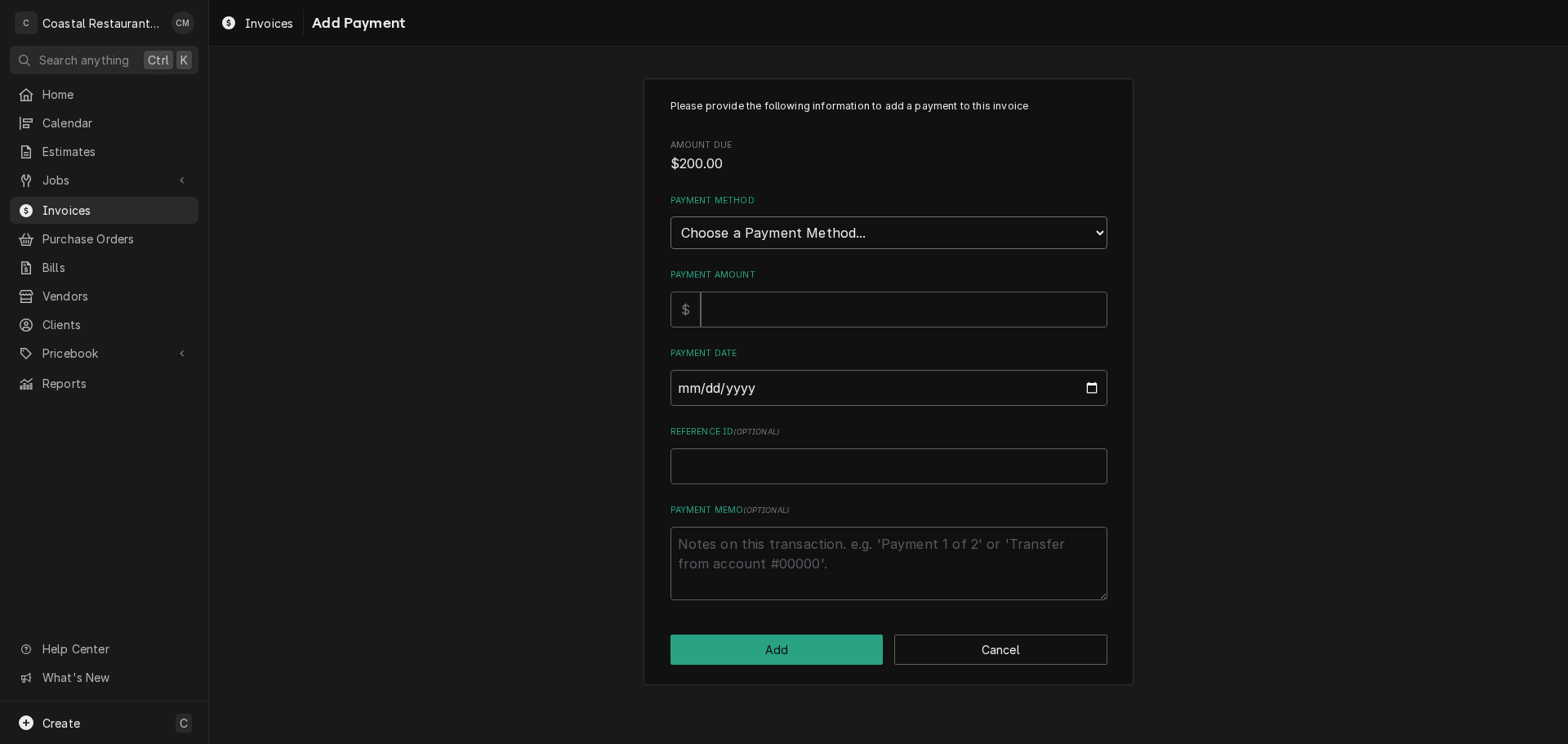
click at [775, 240] on select "Choose a Payment Method... Cash Check Credit/Debit Card ACH/eCheck Other" at bounding box center [888, 232] width 437 height 33
select select "2"
click at [670, 216] on select "Choose a Payment Method... Cash Check Credit/Debit Card ACH/eCheck Other" at bounding box center [888, 232] width 437 height 33
click at [749, 322] on input "Payment Amount" at bounding box center [903, 308] width 406 height 36
type textarea "x"
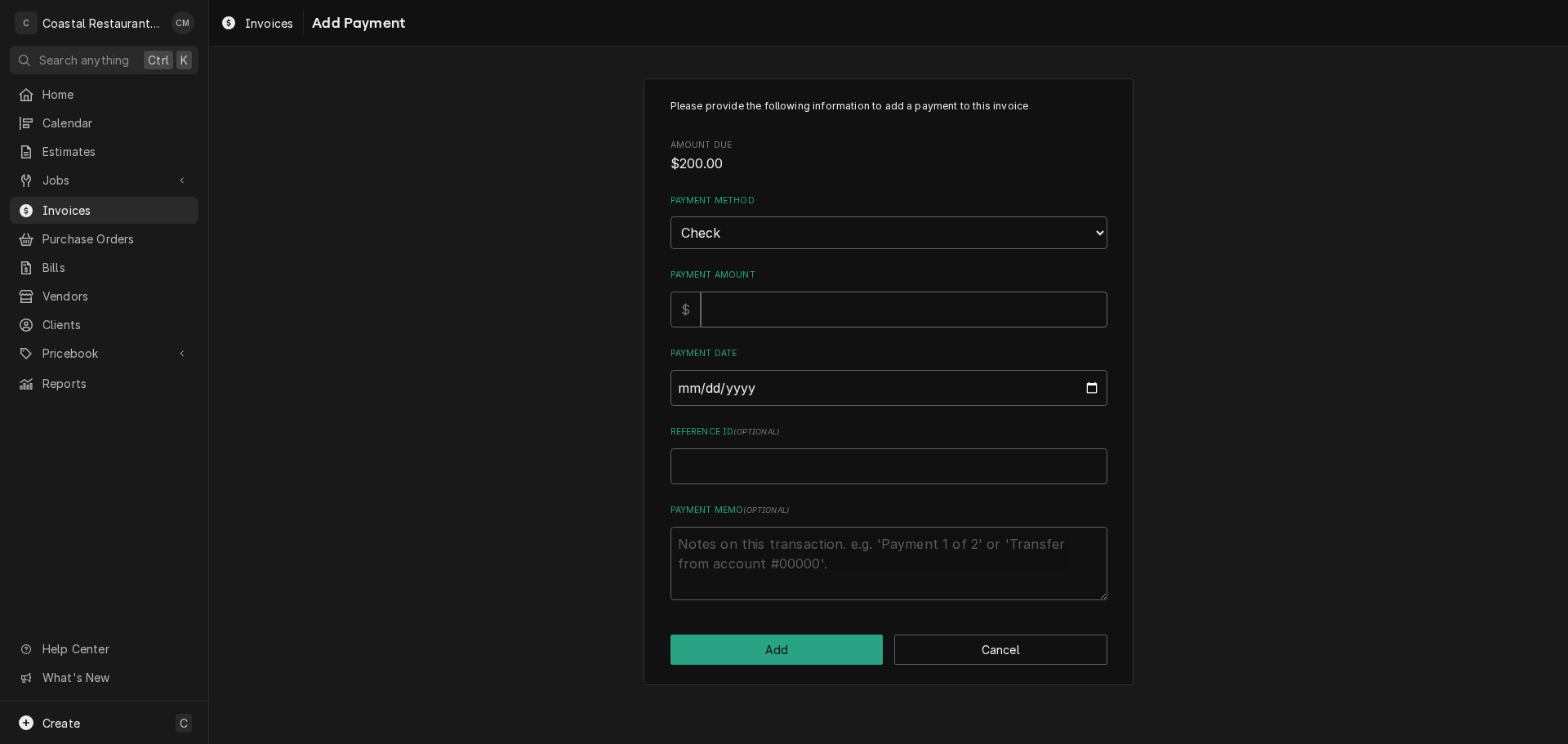
type input "2"
type textarea "x"
type input "20"
type textarea "x"
type input "200"
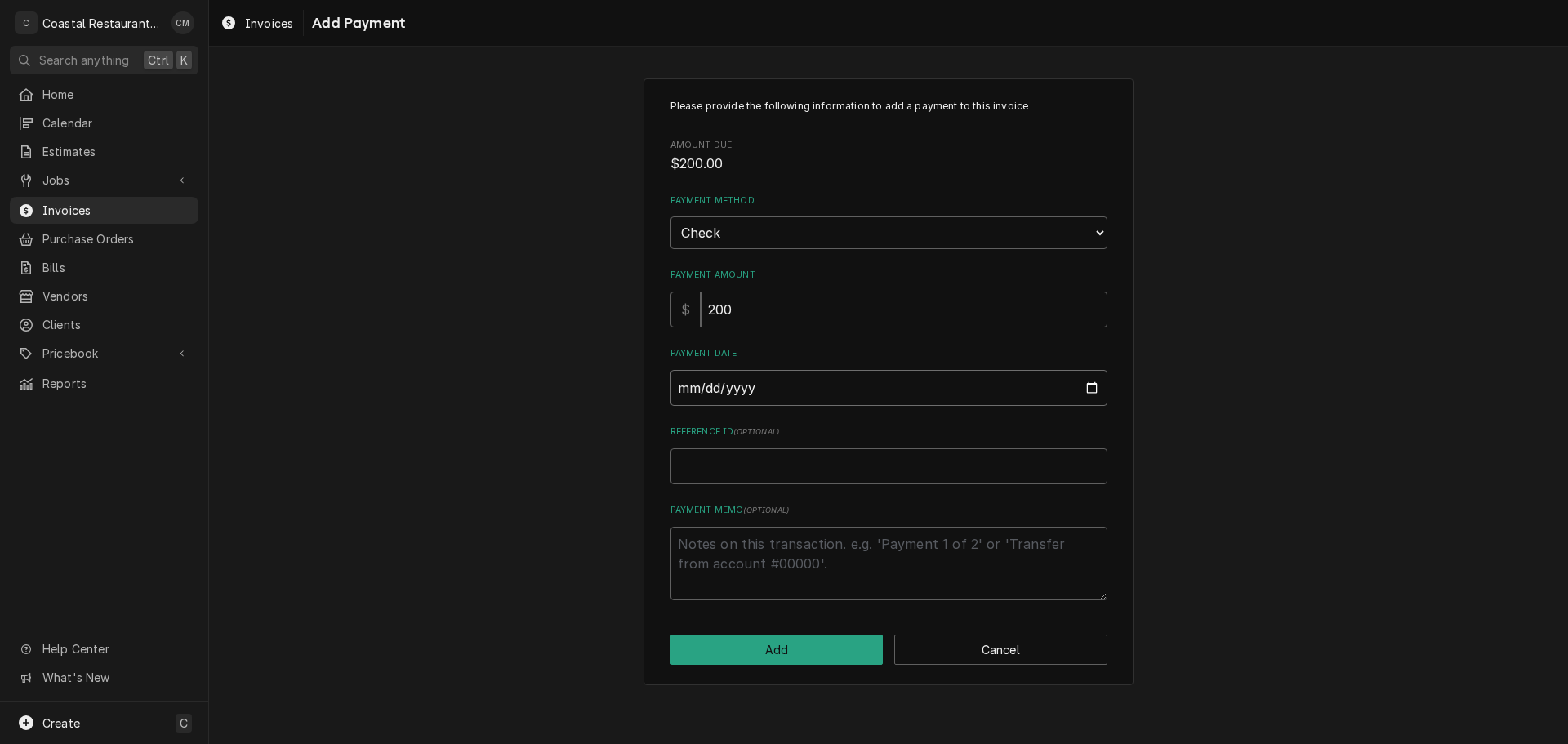
type input "0002-09-29"
type textarea "x"
type input "0020-09-29"
type textarea "x"
type input "0202-09-29"
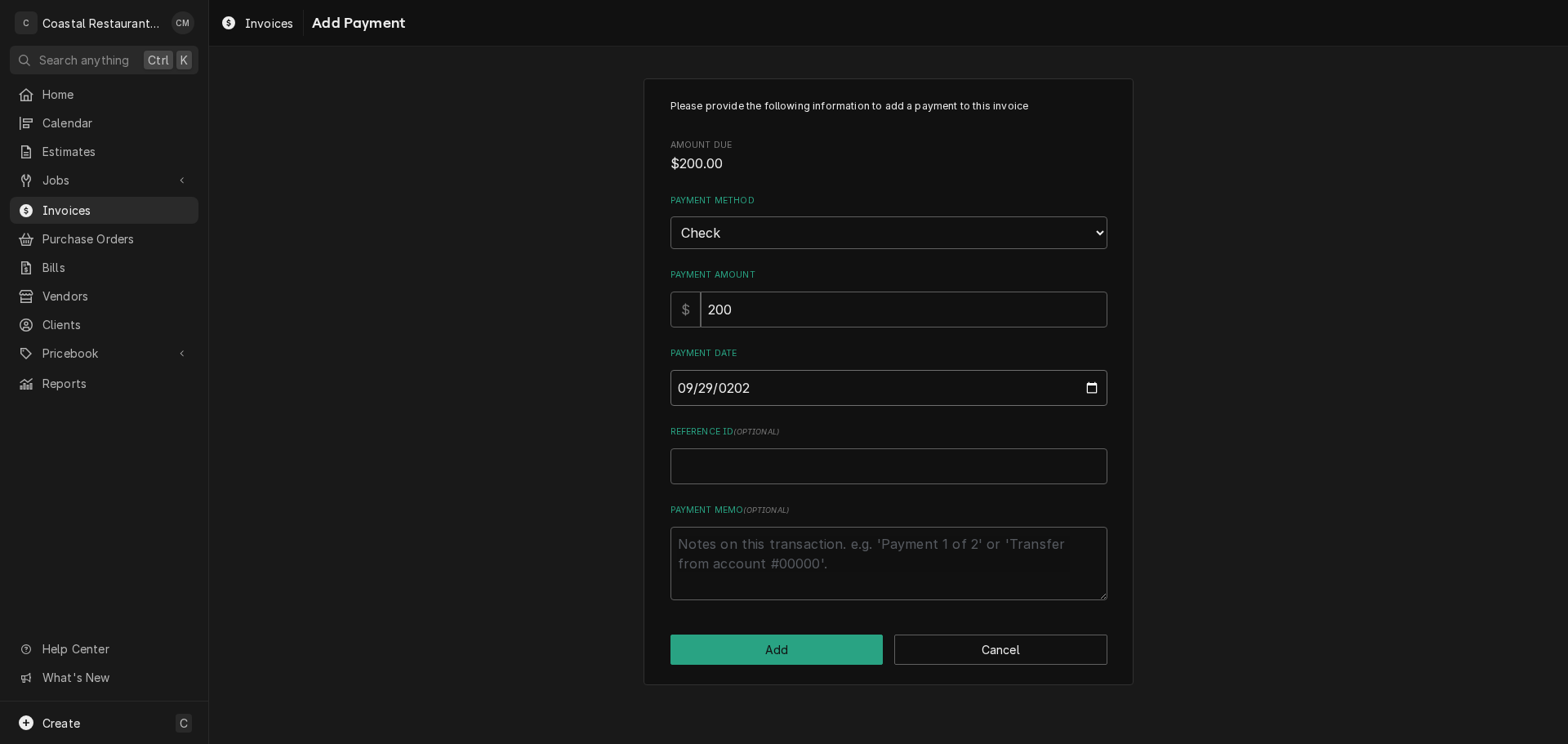
type textarea "x"
type input "[DATE]"
type textarea "x"
type input "3"
type textarea "x"
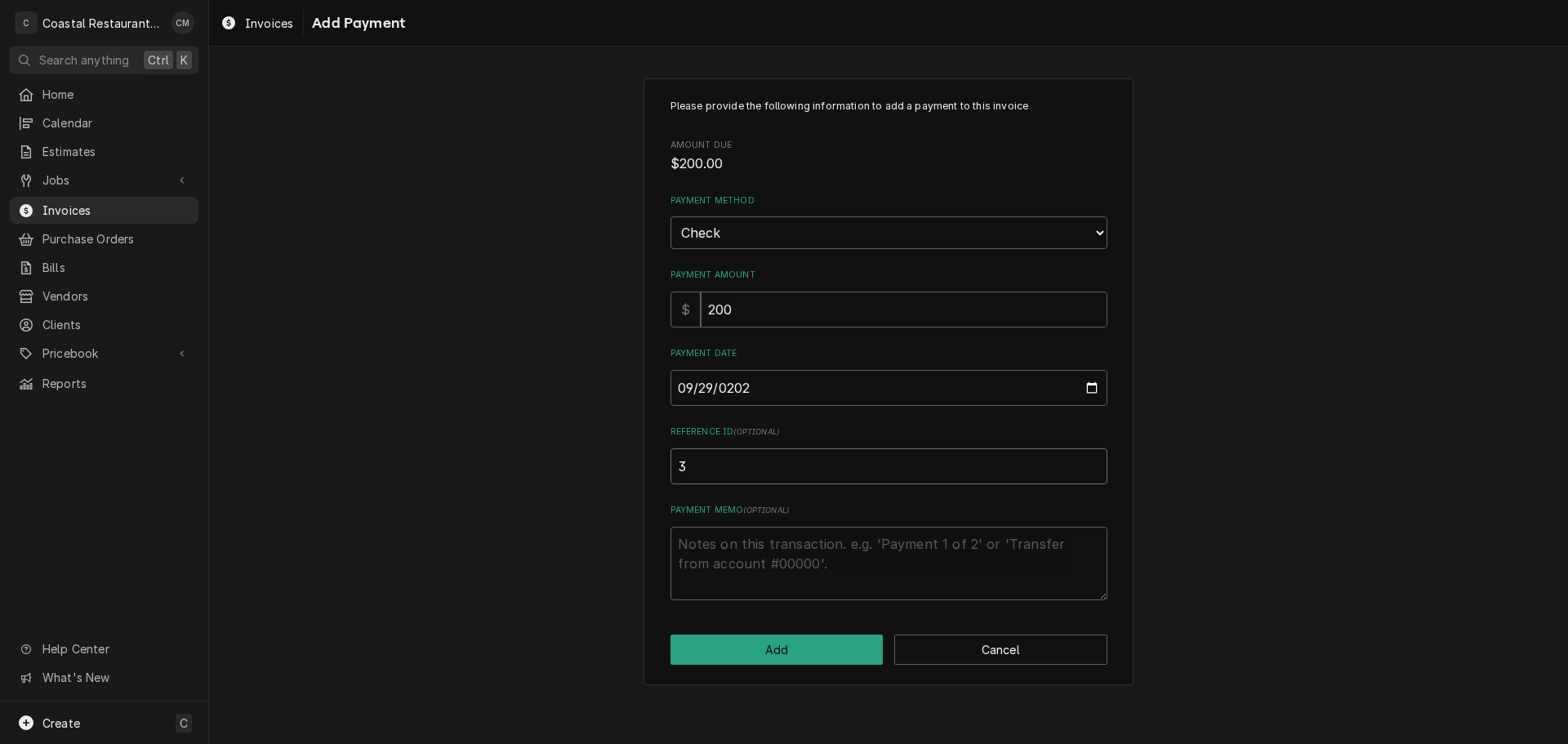
type input "33"
type textarea "x"
type input "332"
type textarea "x"
type input "3324"
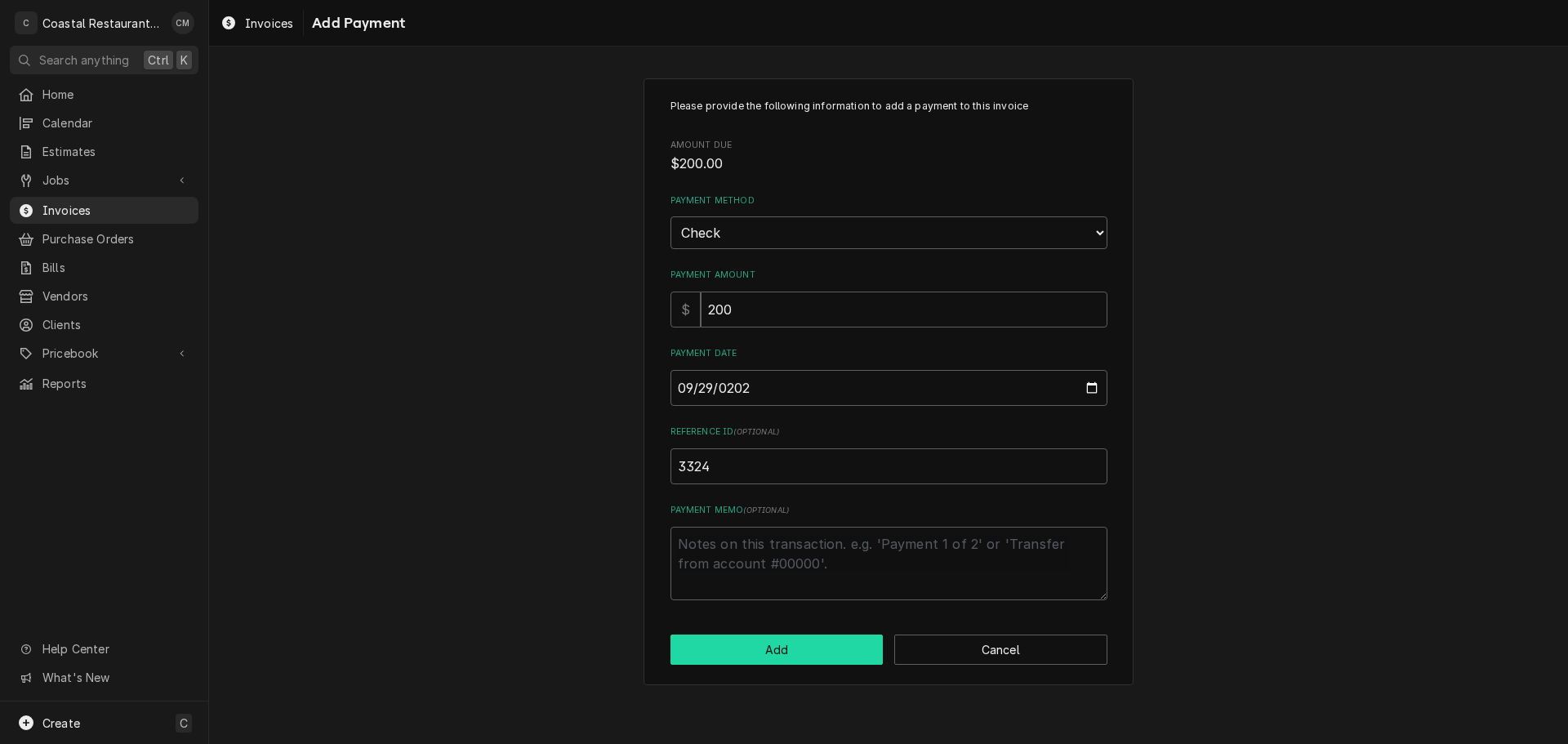
click button "Add" at bounding box center [776, 649] width 213 height 30
type textarea "x"
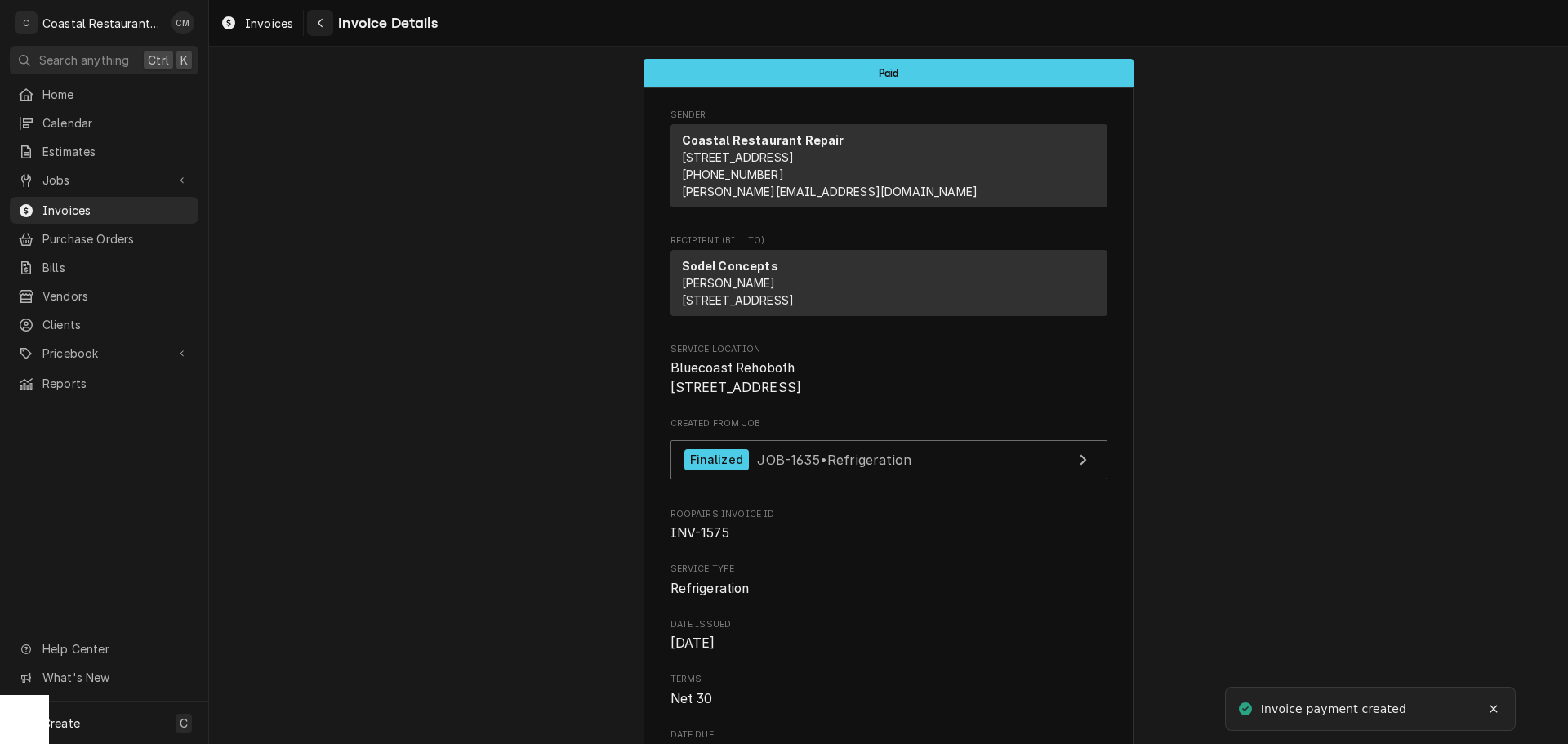
click at [324, 20] on div "Navigate back" at bounding box center [320, 23] width 16 height 16
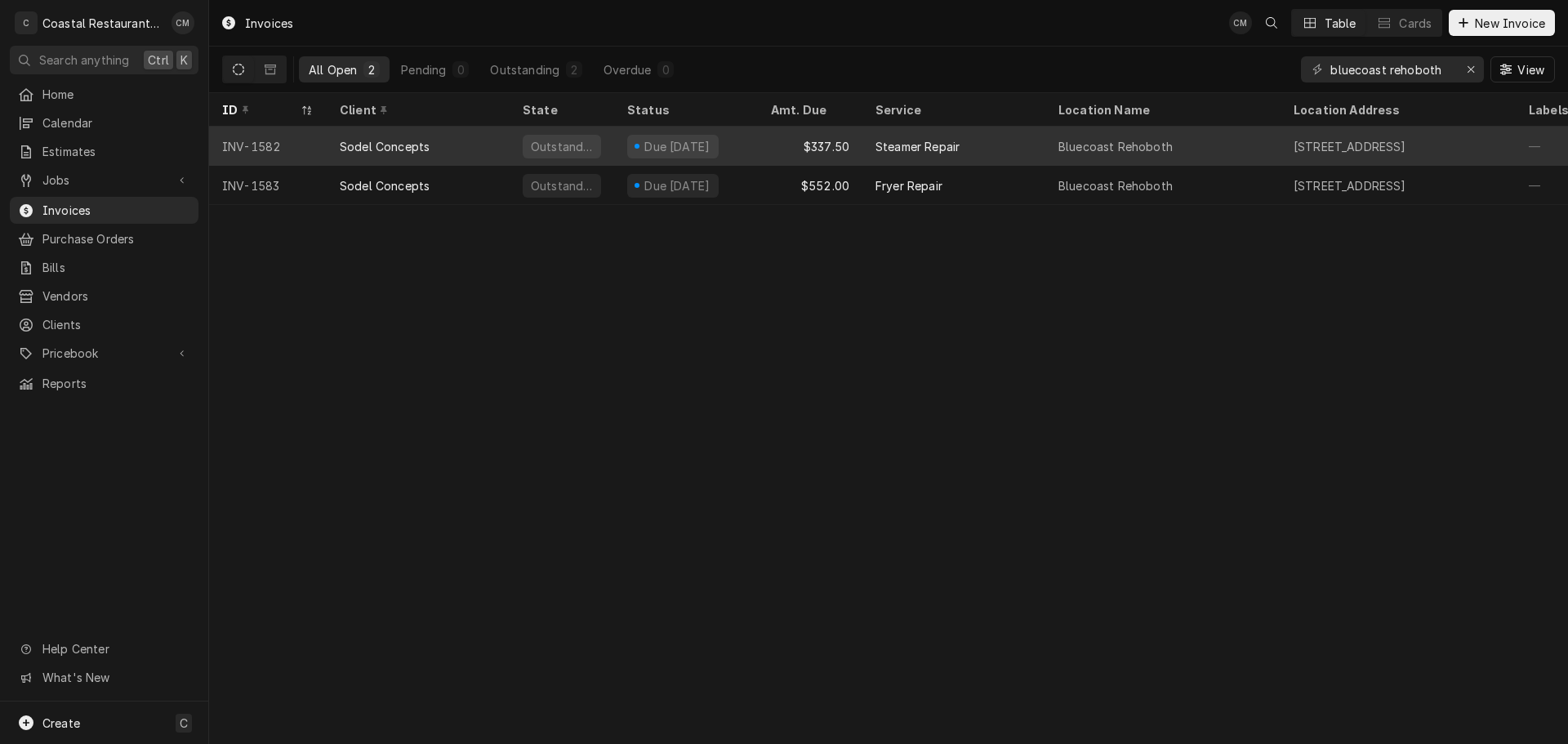
click at [776, 141] on div "$337.50" at bounding box center [810, 146] width 104 height 39
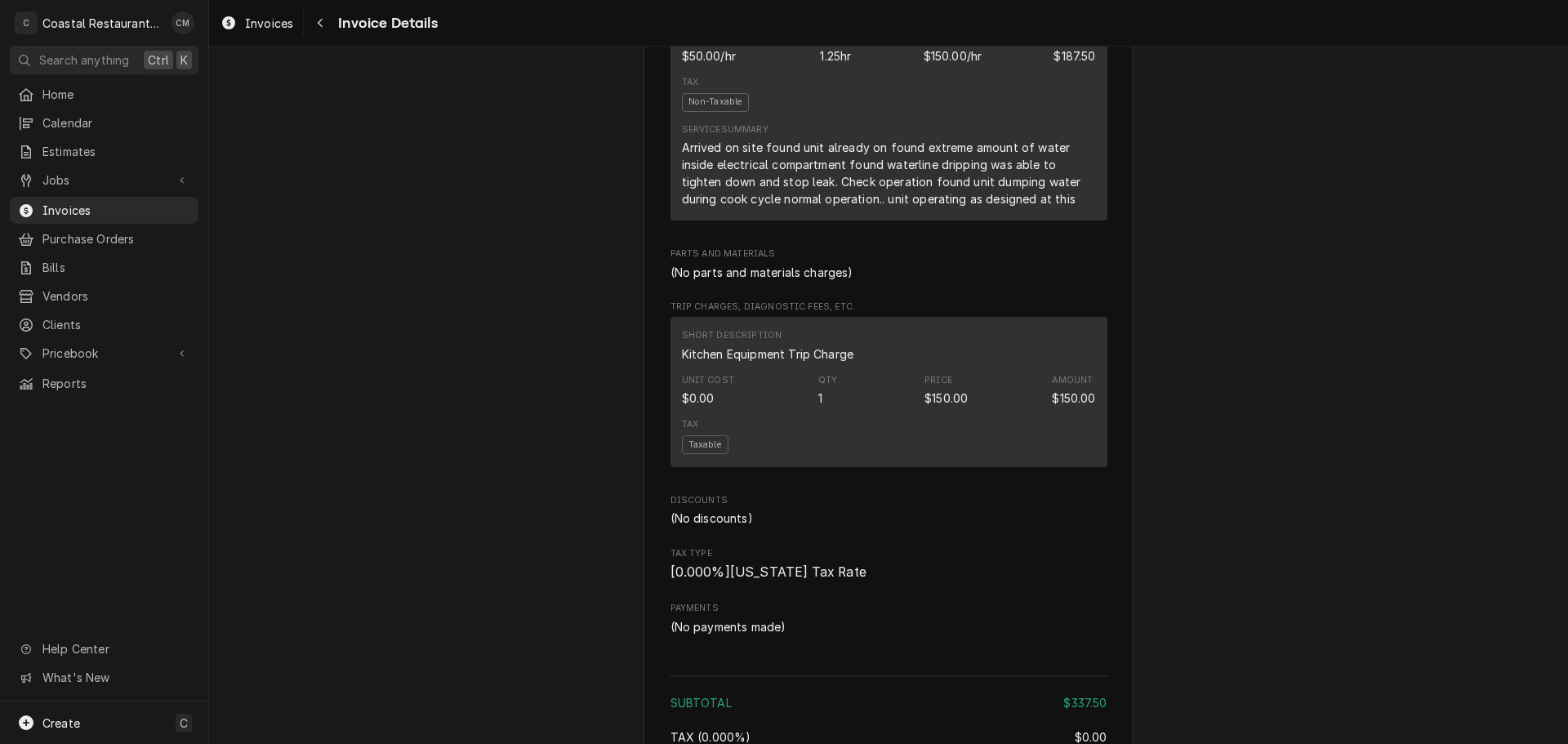
scroll to position [1470, 0]
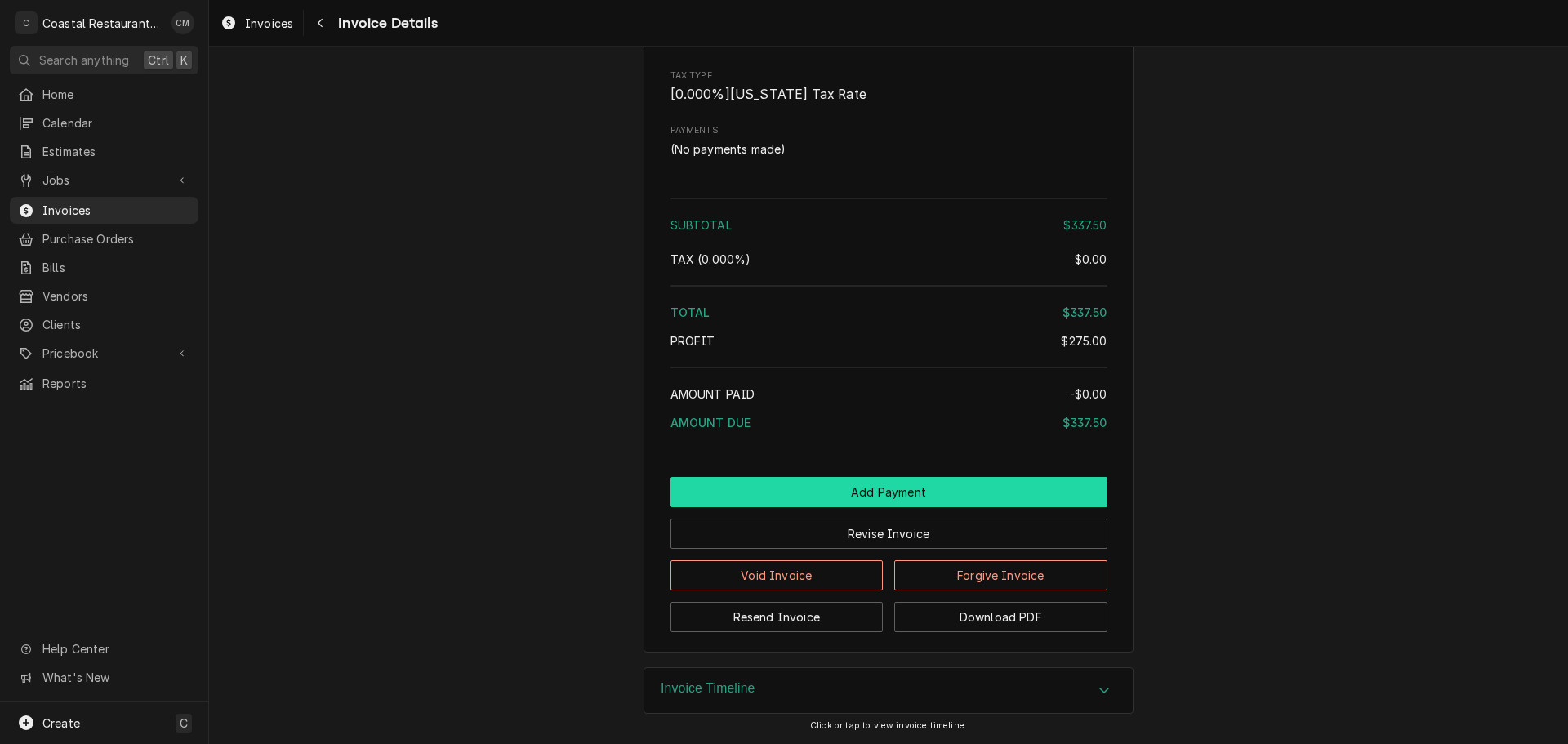
click at [804, 507] on button "Add Payment" at bounding box center [888, 491] width 437 height 30
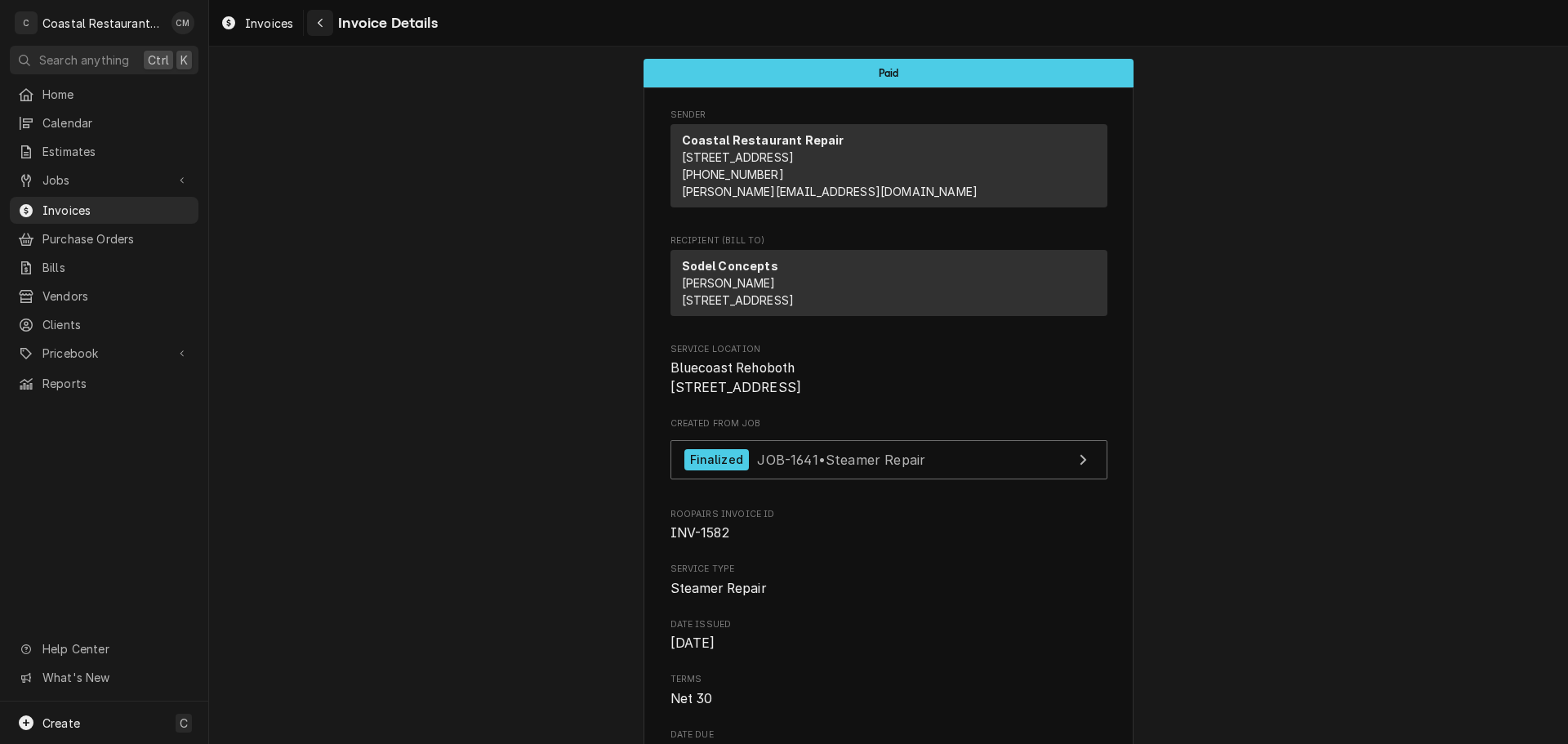
click at [321, 27] on icon "Navigate back" at bounding box center [320, 23] width 7 height 11
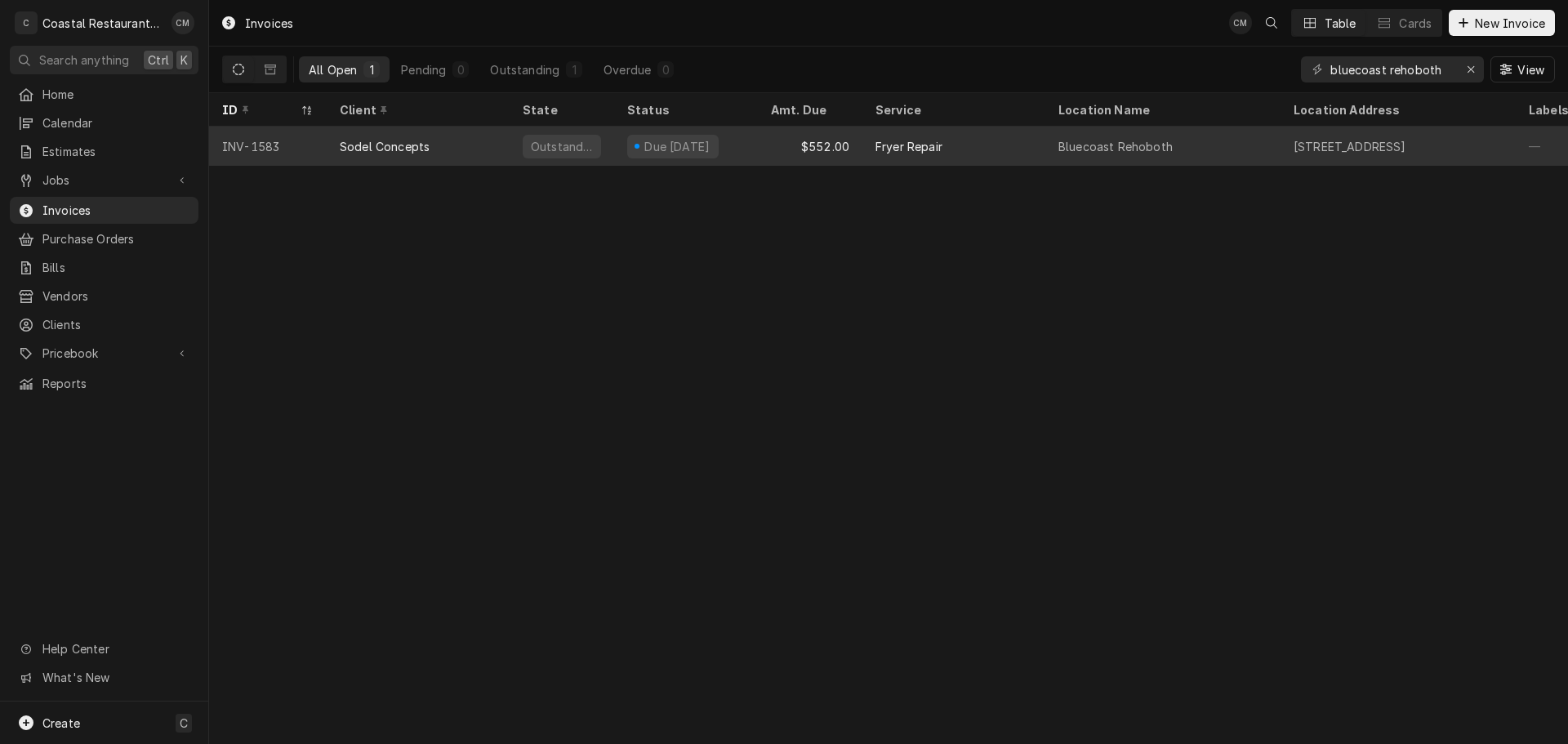
click at [760, 148] on div "$552.00" at bounding box center [810, 146] width 104 height 39
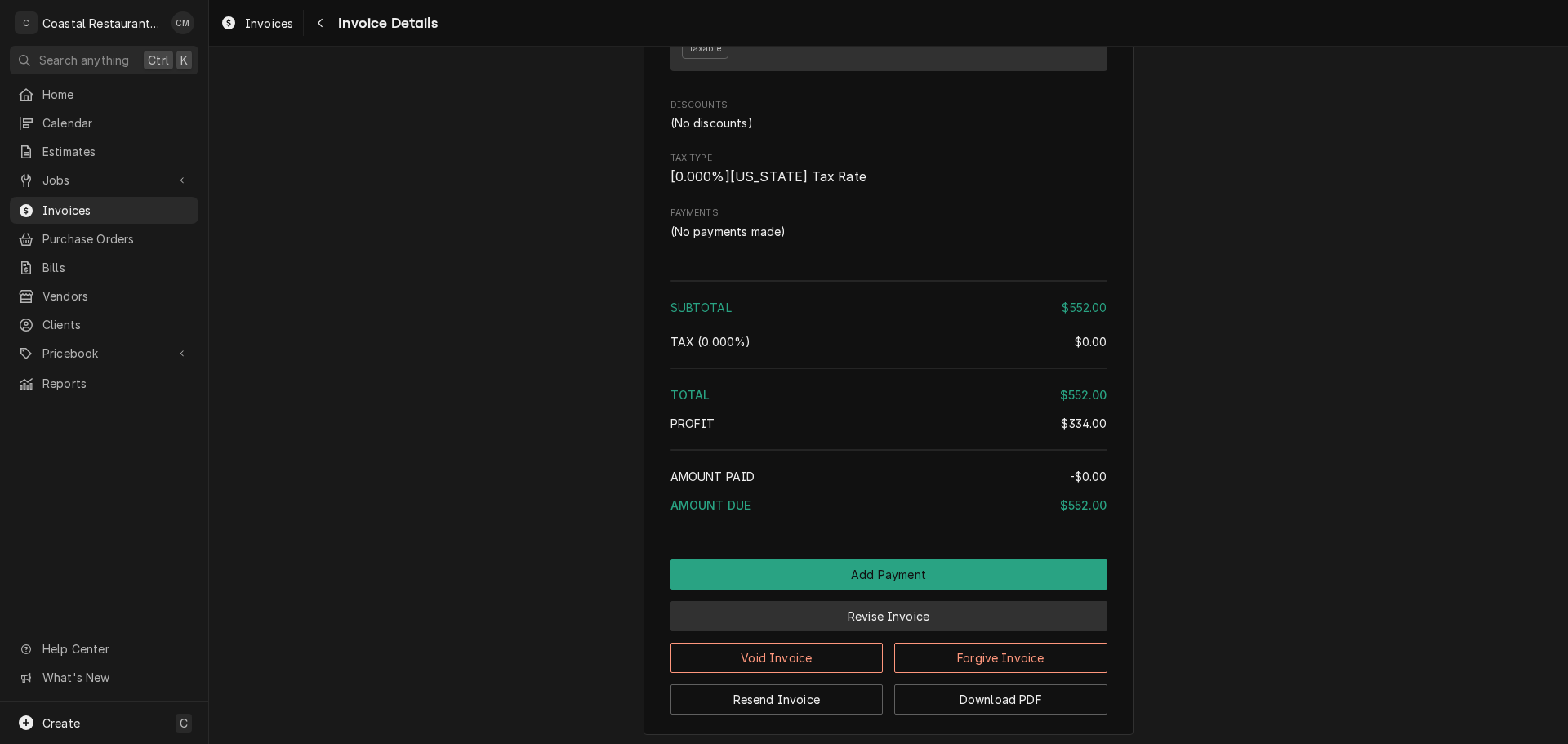
scroll to position [1741, 0]
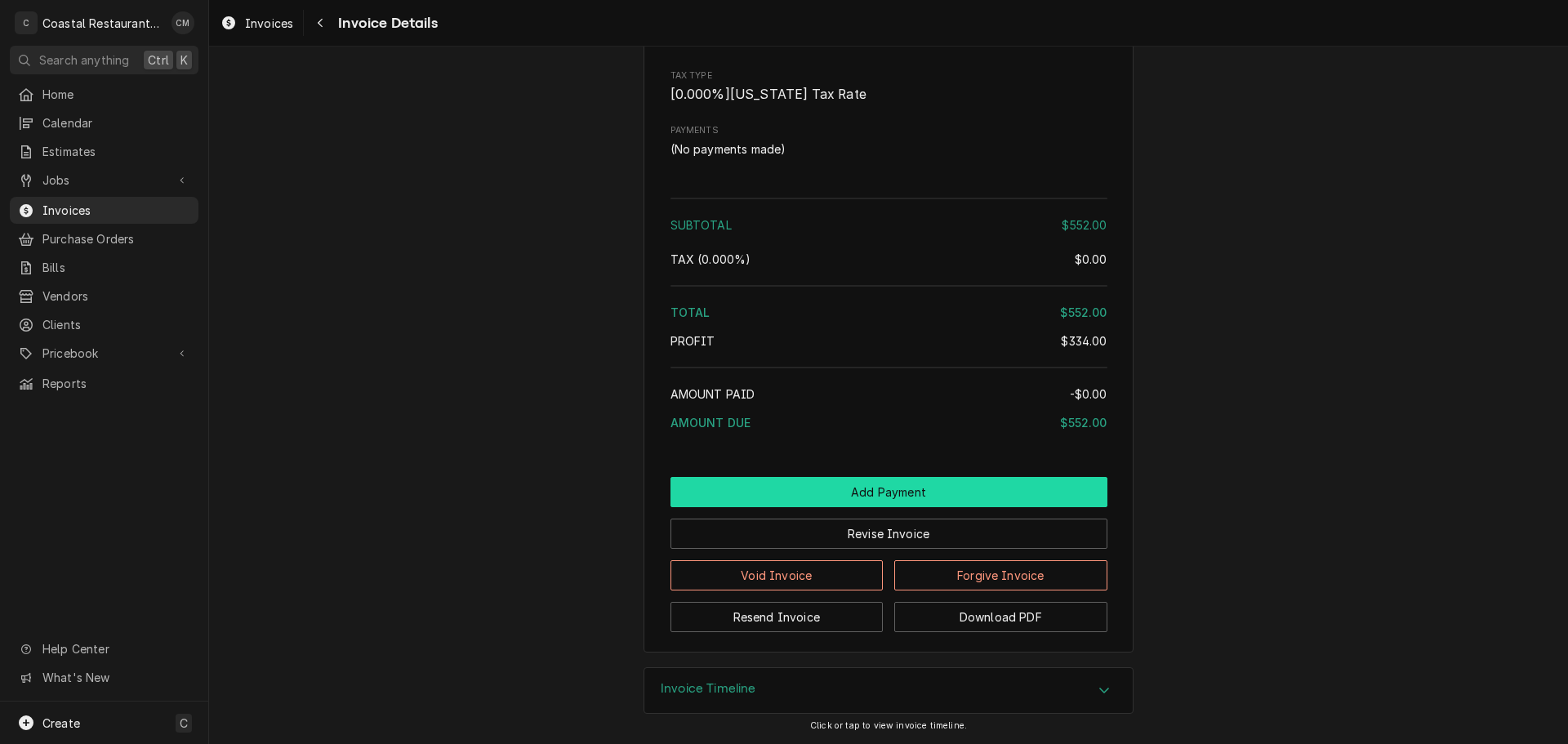
click at [810, 486] on button "Add Payment" at bounding box center [888, 491] width 437 height 30
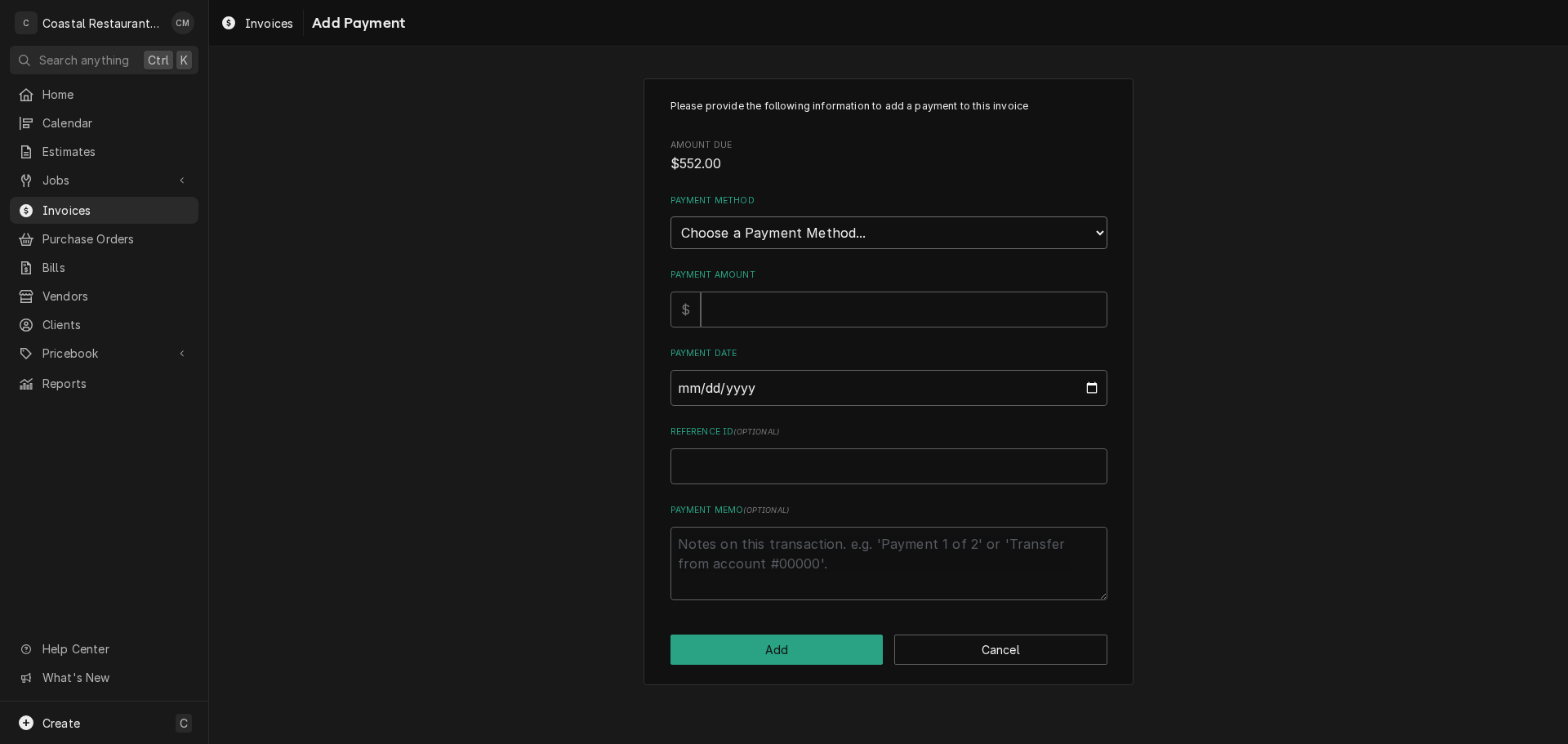
click at [770, 244] on select "Choose a Payment Method... Cash Check Credit/Debit Card ACH/eCheck Other" at bounding box center [888, 232] width 437 height 33
select select "2"
click at [670, 216] on select "Choose a Payment Method... Cash Check Credit/Debit Card ACH/eCheck Other" at bounding box center [888, 232] width 437 height 33
click at [754, 312] on input "Payment Amount" at bounding box center [903, 308] width 406 height 36
type textarea "x"
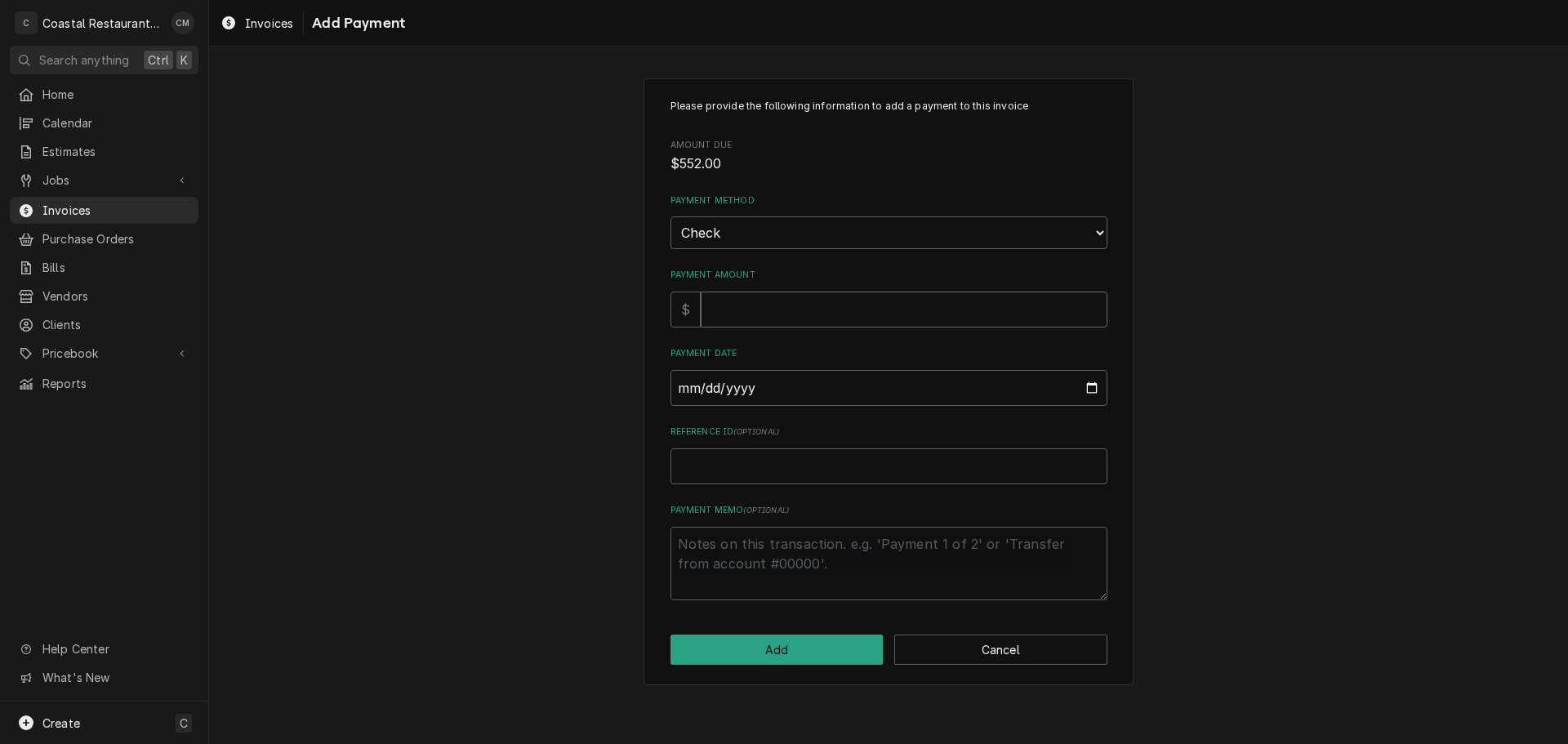
type input "5"
type textarea "x"
type input "55"
type textarea "x"
type input "552"
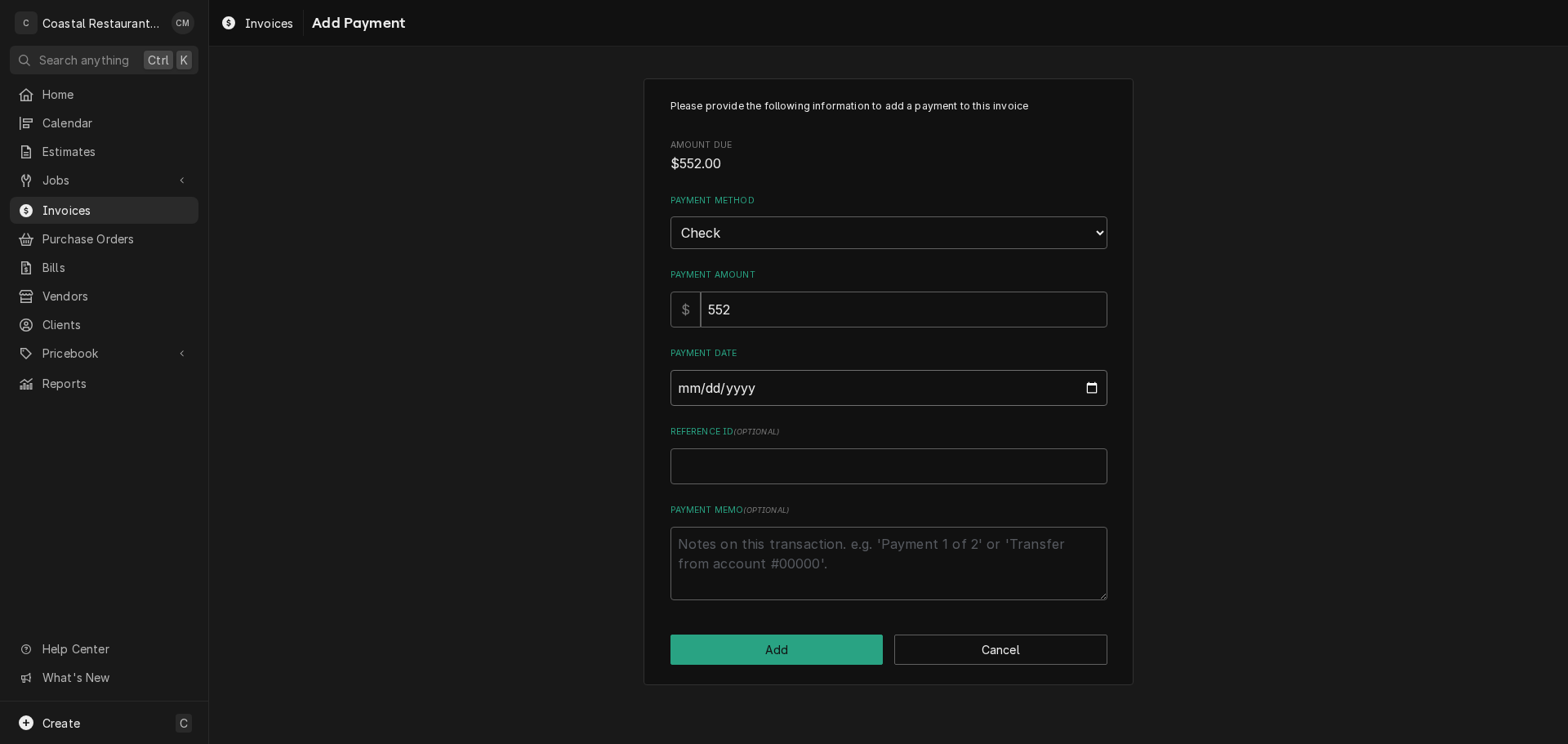
type input "0002-09-29"
type textarea "x"
type input "0020-09-29"
type textarea "x"
type input "0202-09-29"
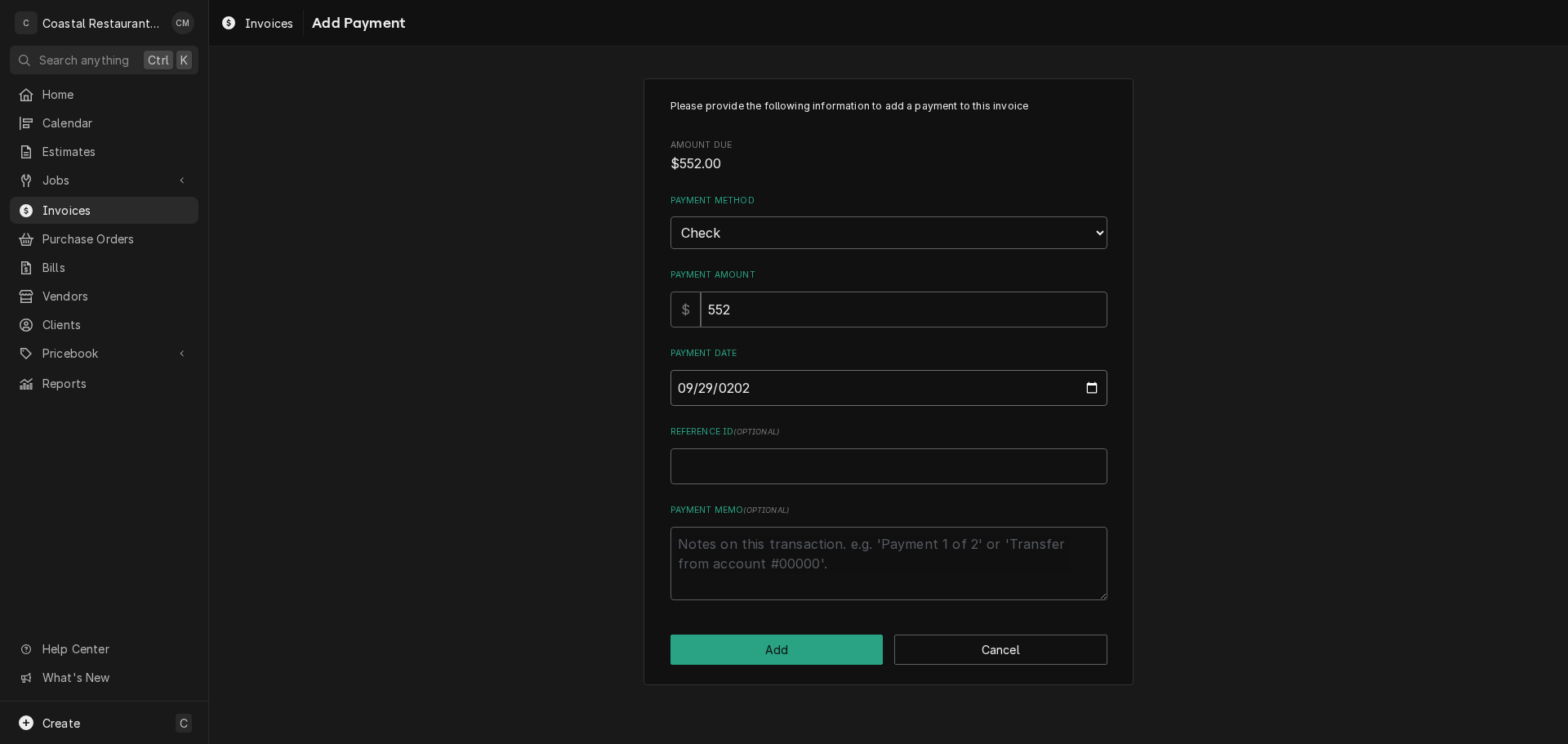
type textarea "x"
type input "[DATE]"
type textarea "x"
type input "3"
type textarea "x"
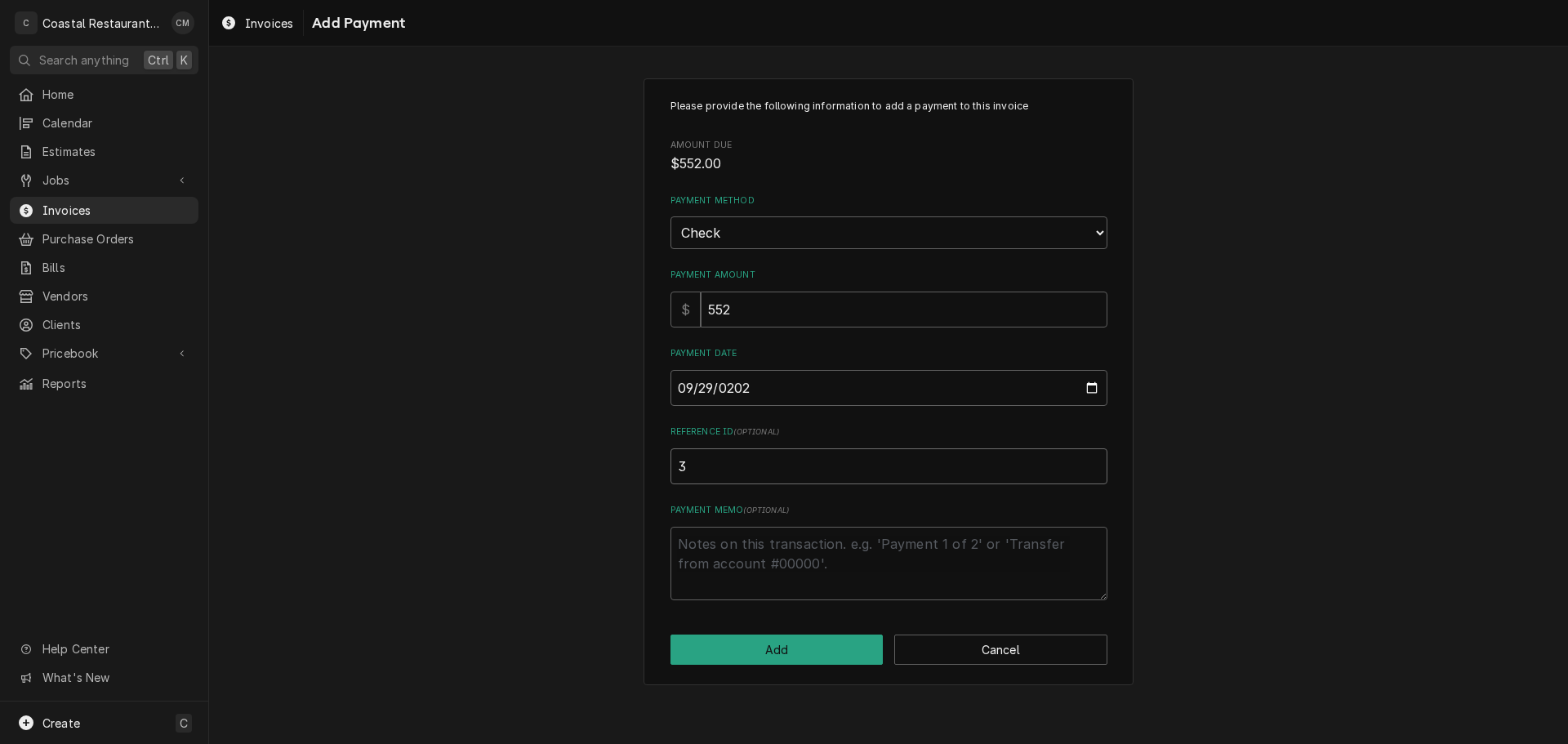
type input "33"
type textarea "x"
type input "332"
type textarea "x"
type input "3324"
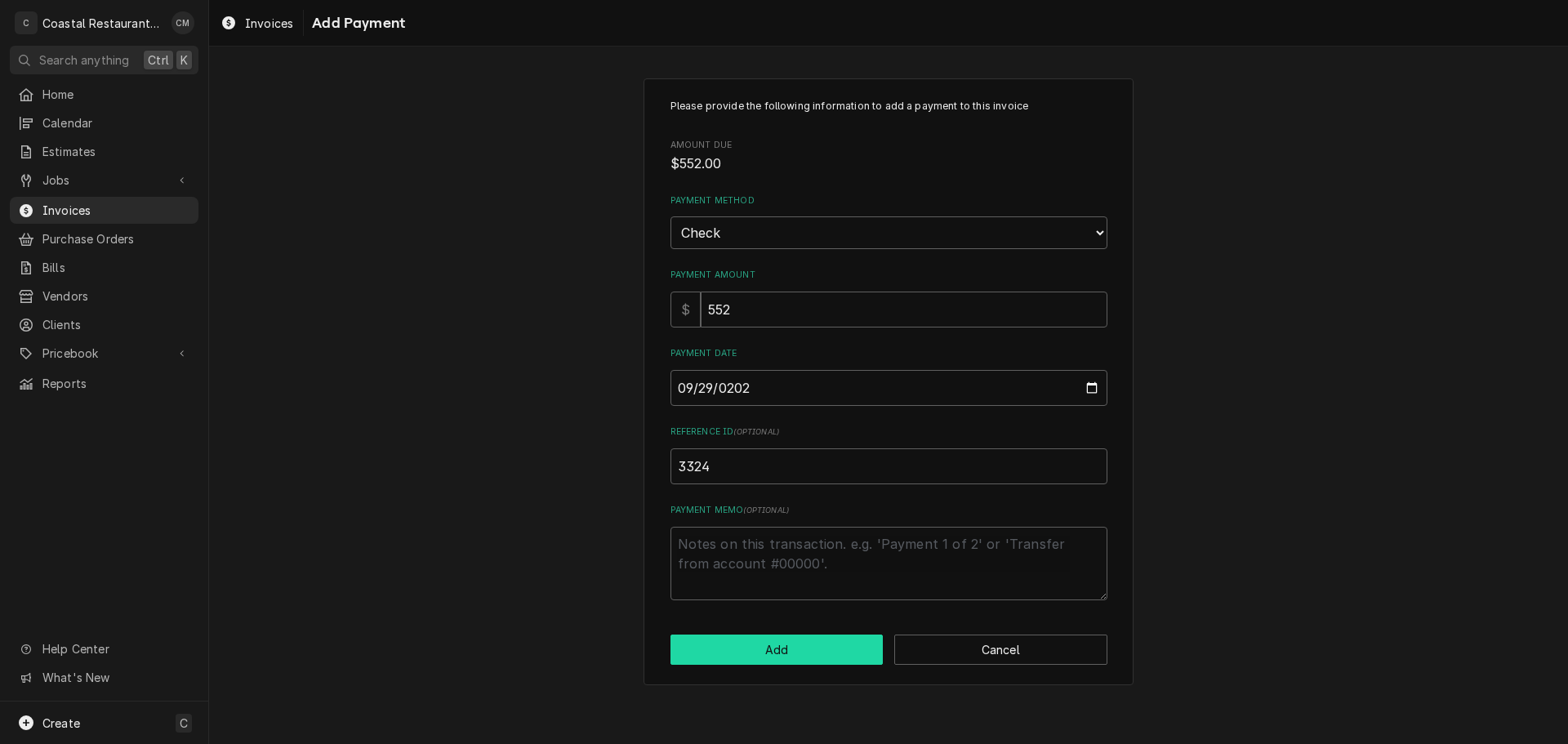
click button "Add" at bounding box center [776, 649] width 213 height 30
type textarea "x"
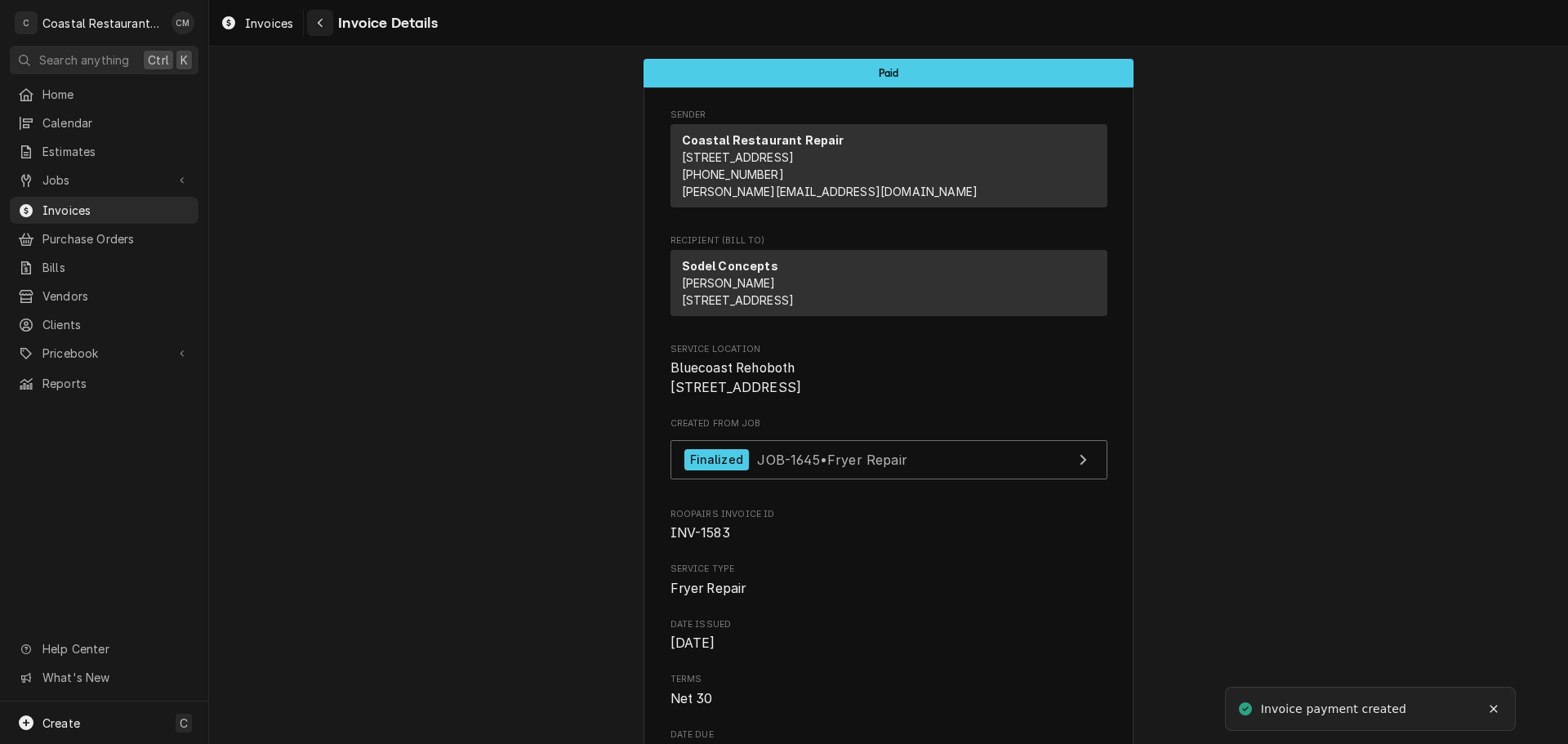
click at [317, 19] on icon "Navigate back" at bounding box center [320, 23] width 7 height 11
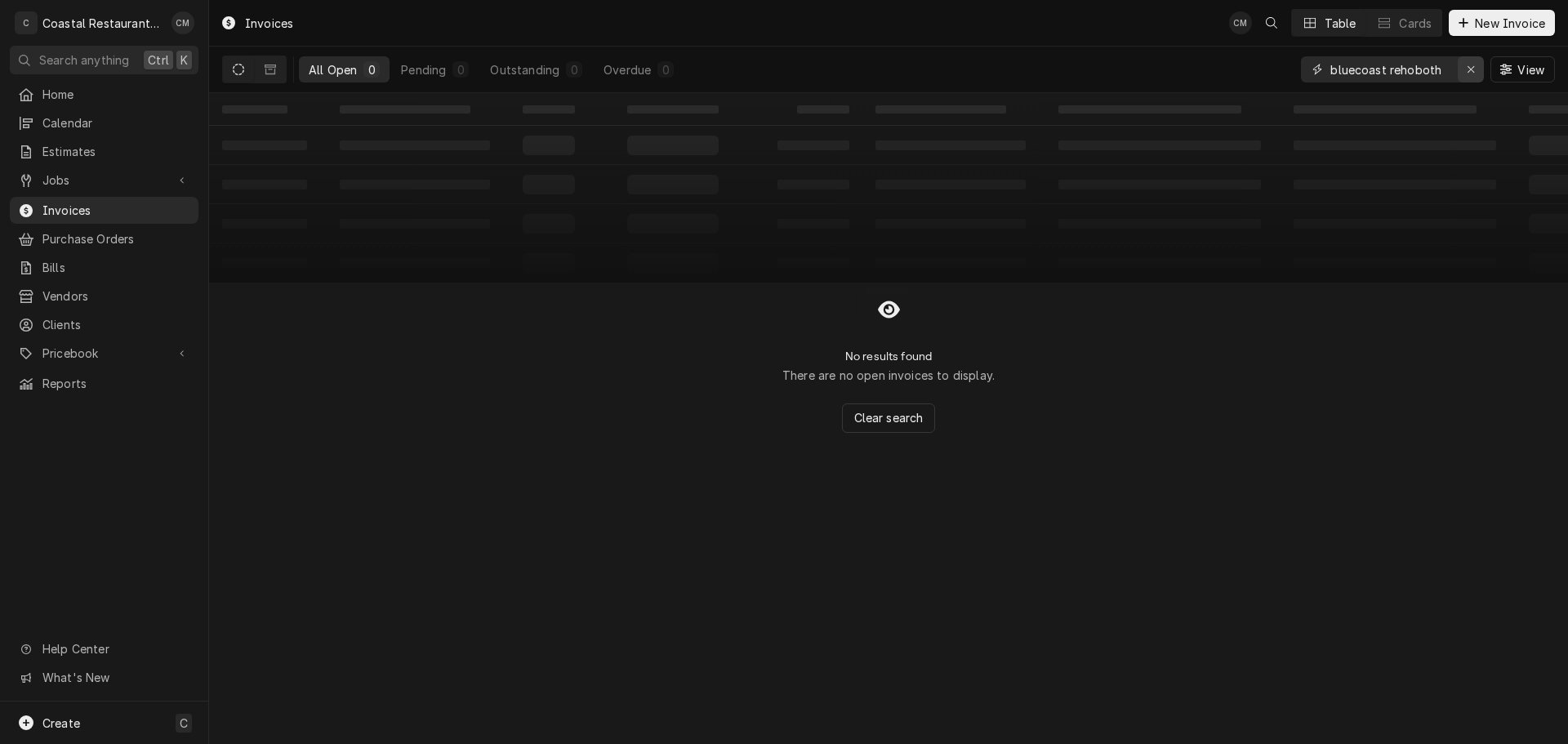
click at [1472, 70] on icon "Erase input" at bounding box center [1471, 70] width 9 height 11
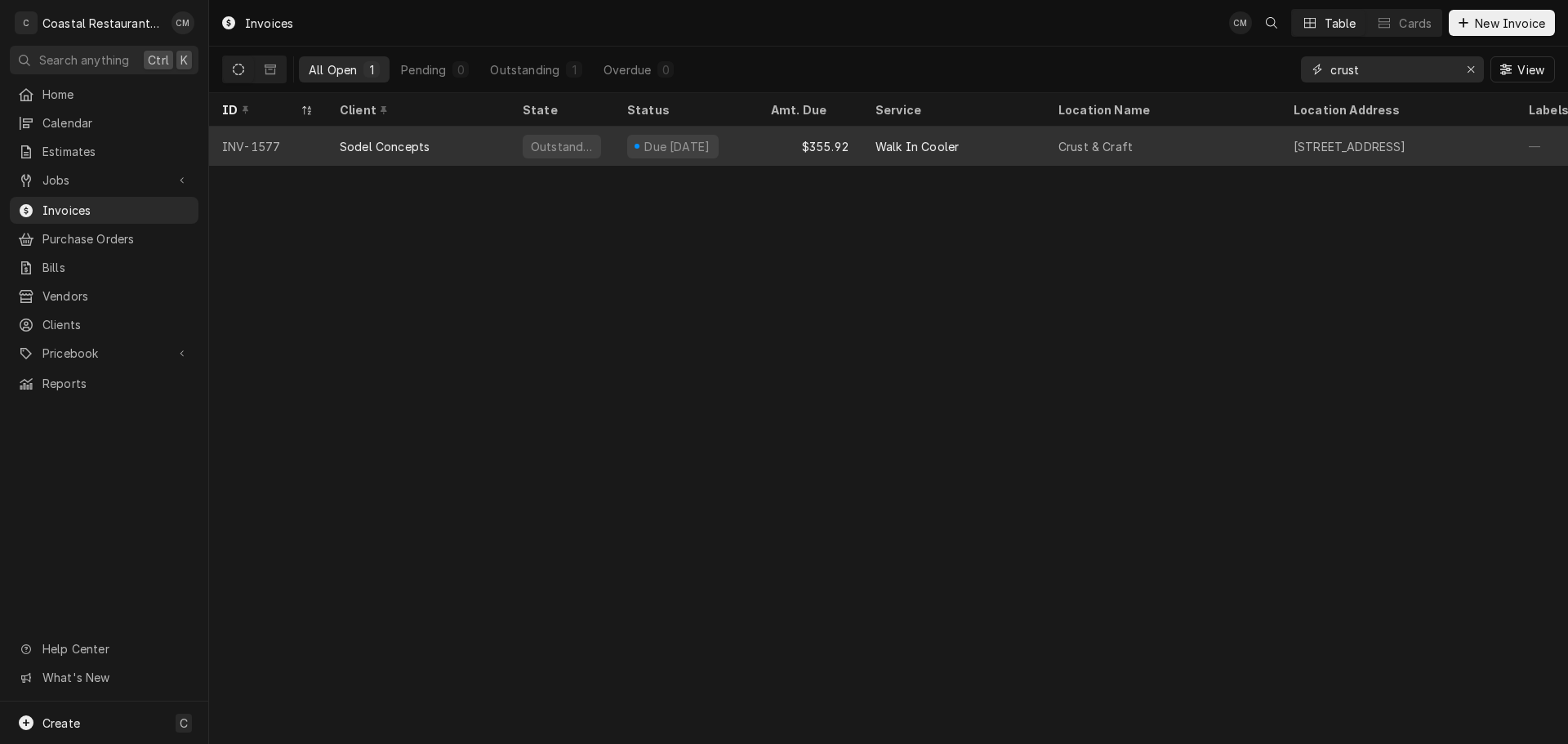
type input "crust"
click at [470, 143] on div "Sodel Concepts" at bounding box center [418, 146] width 183 height 39
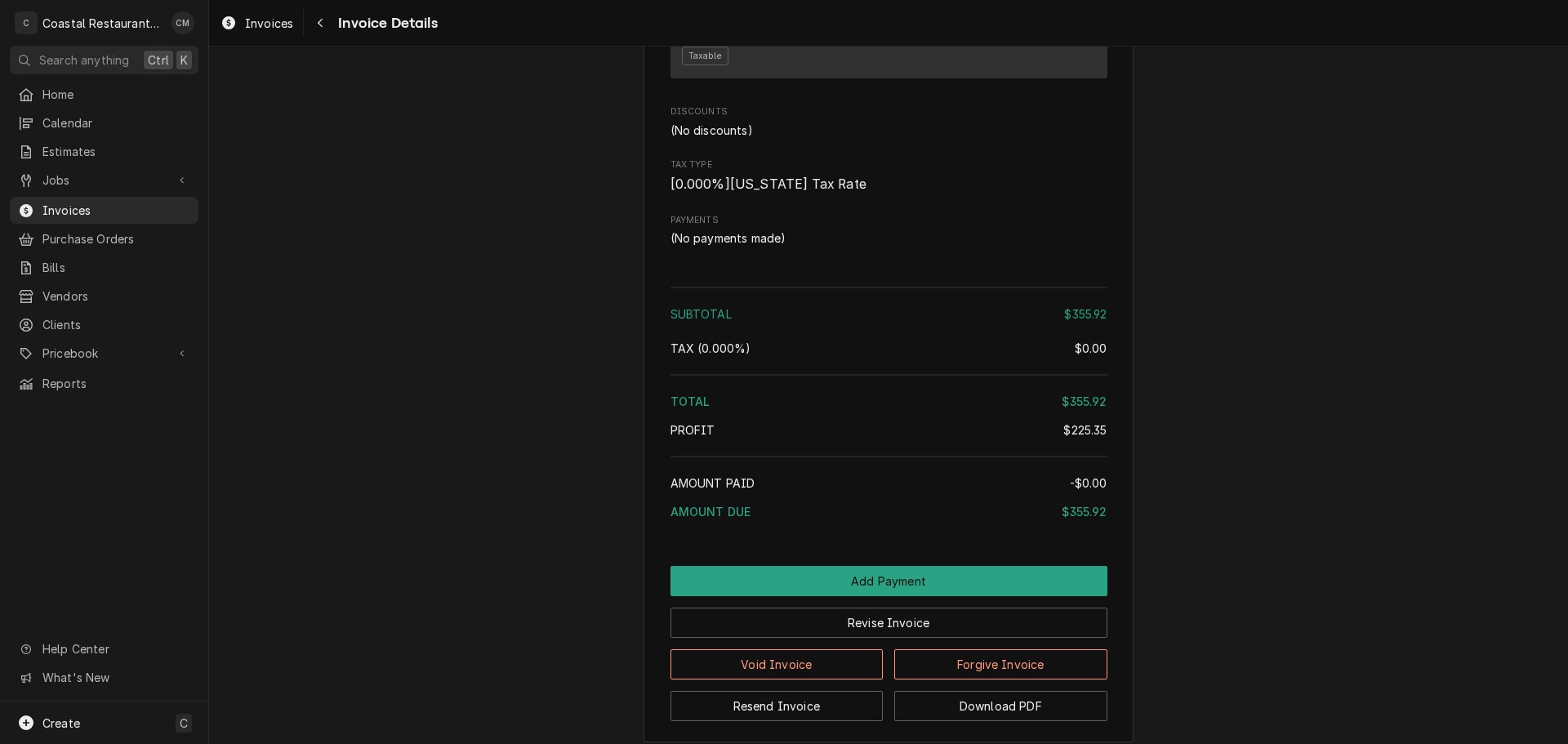
scroll to position [2054, 0]
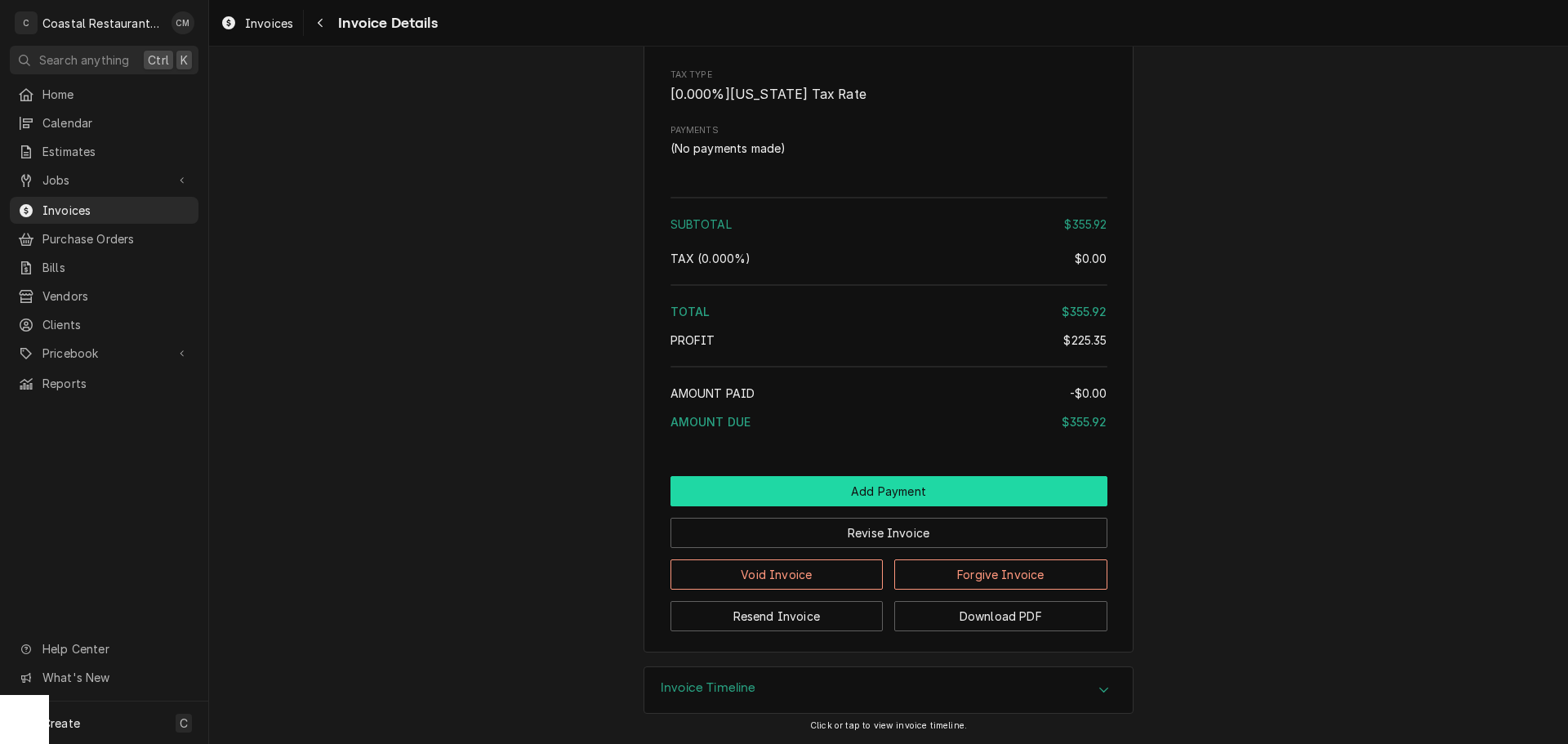
click at [834, 491] on button "Add Payment" at bounding box center [888, 491] width 437 height 30
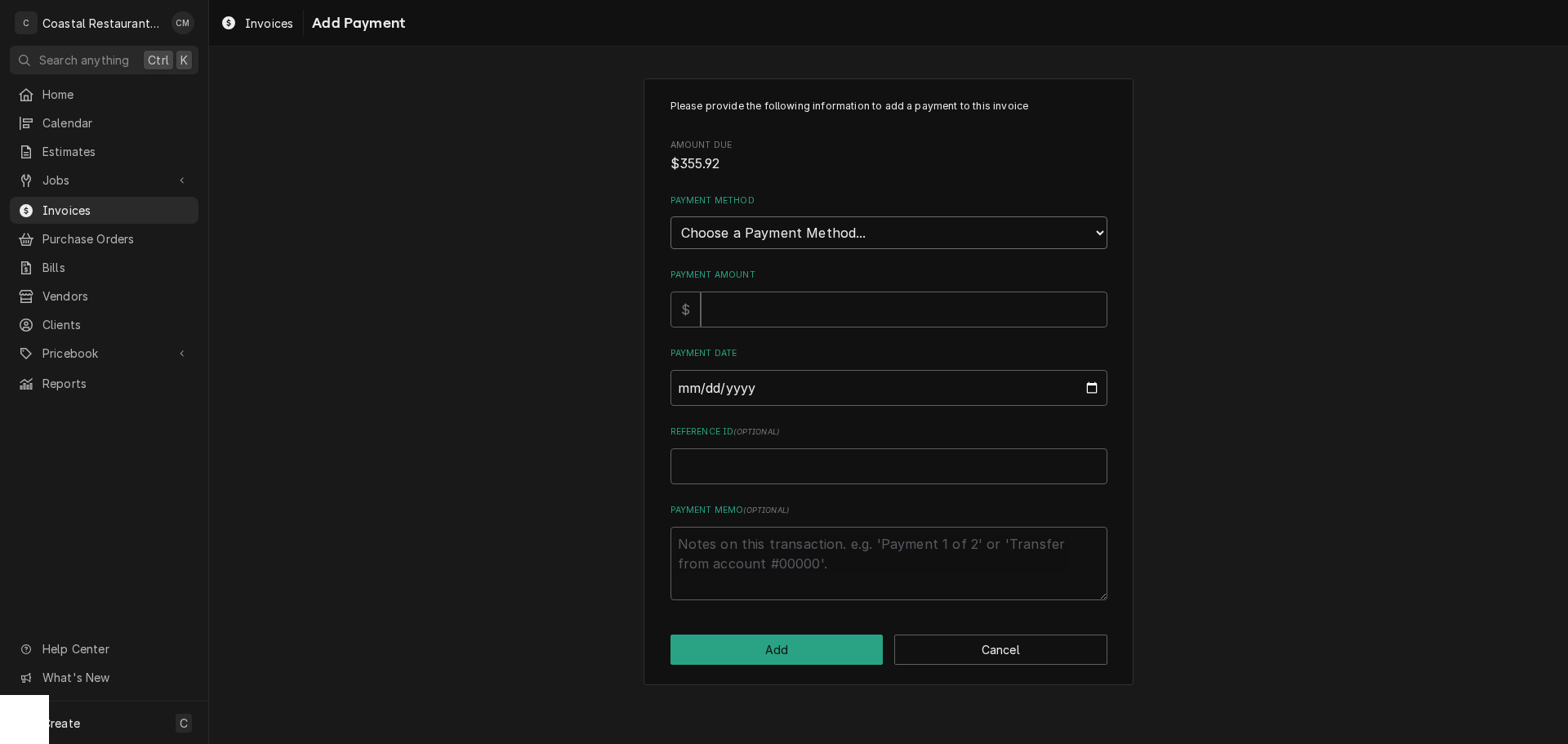
click at [752, 230] on select "Choose a Payment Method... Cash Check Credit/Debit Card ACH/eCheck Other" at bounding box center [888, 232] width 437 height 33
select select "2"
click at [670, 216] on select "Choose a Payment Method... Cash Check Credit/Debit Card ACH/eCheck Other" at bounding box center [888, 232] width 437 height 33
click at [744, 312] on input "Payment Amount" at bounding box center [903, 308] width 406 height 36
type textarea "x"
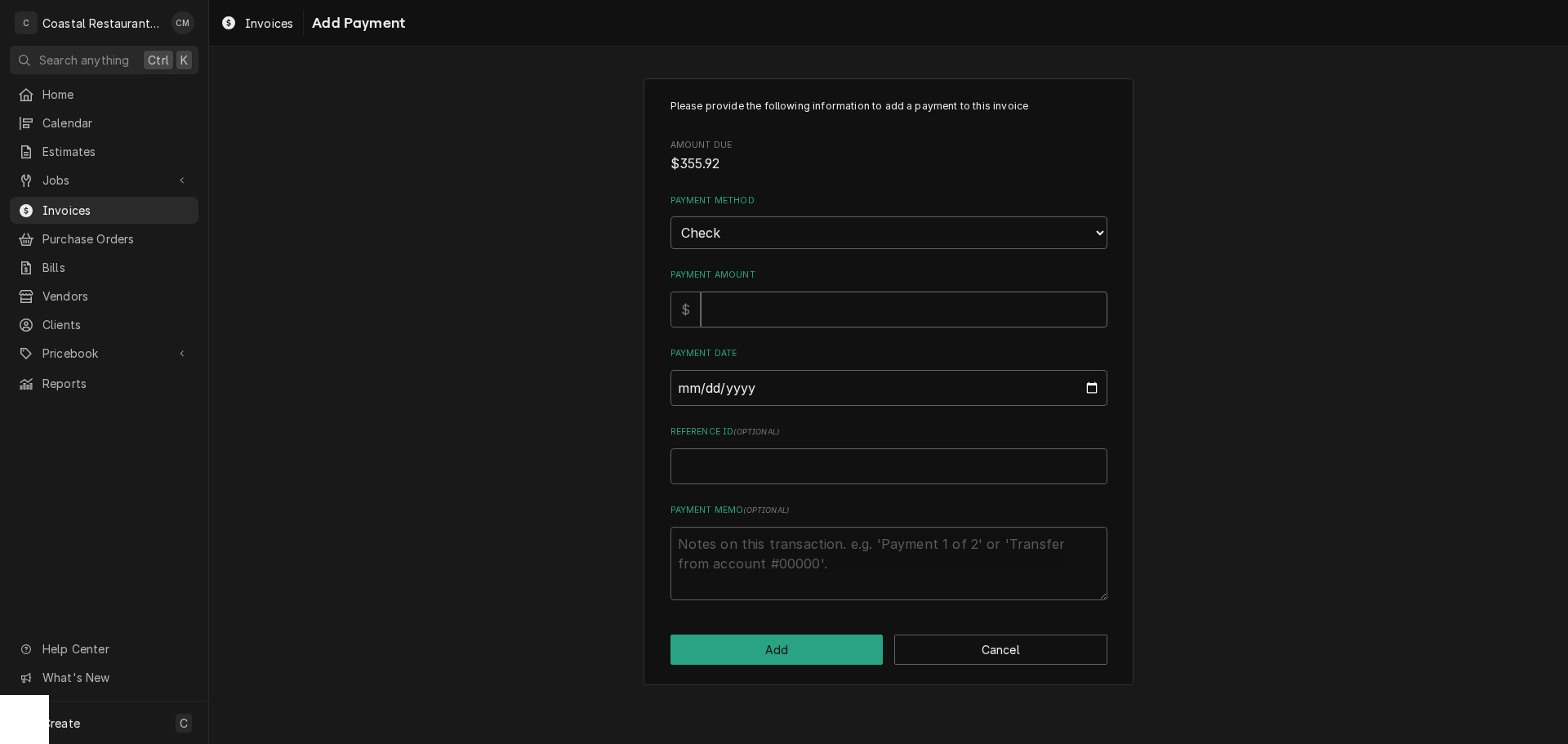
type input "3"
type textarea "x"
type input "35"
type textarea "x"
type input "355"
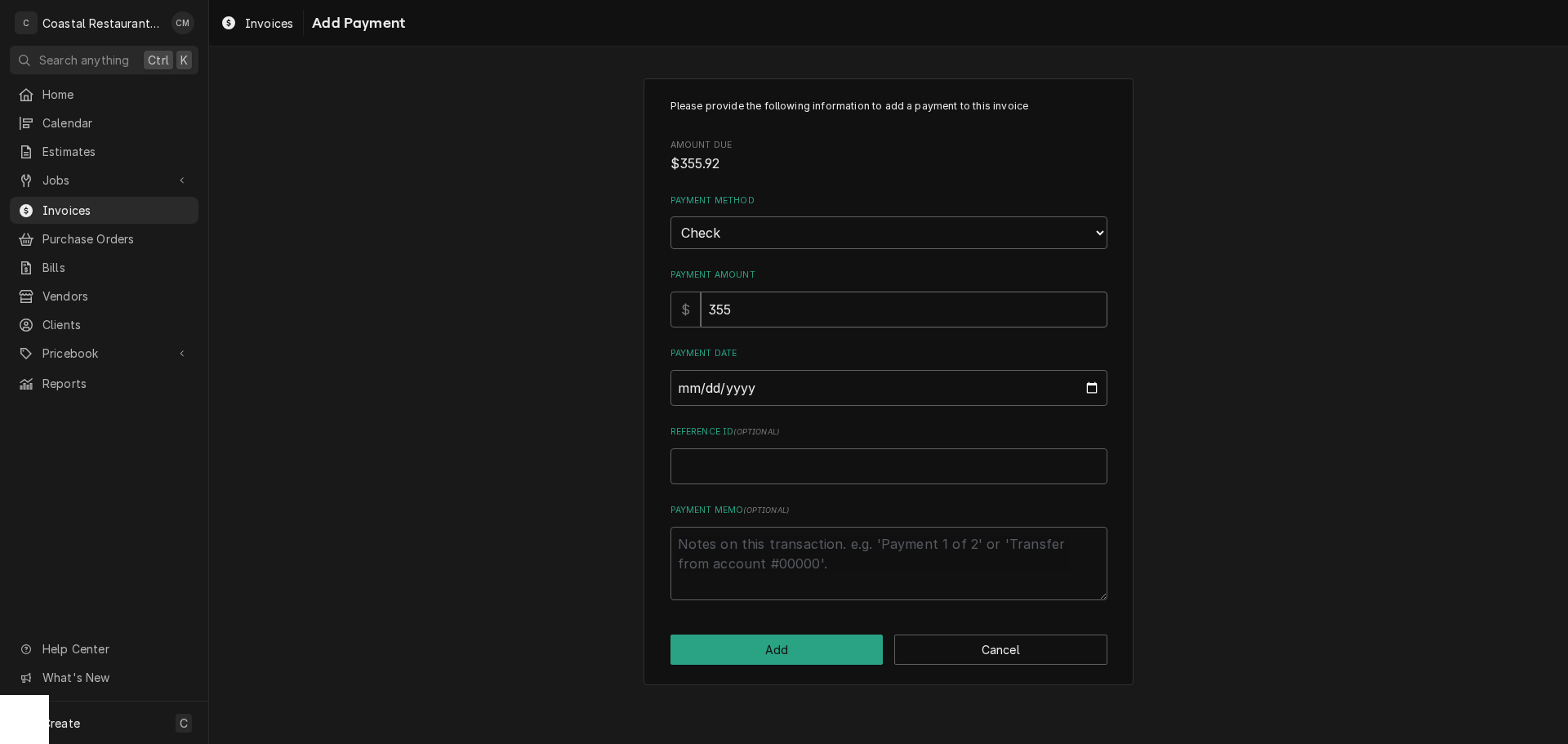
type textarea "x"
type input "355.9"
type textarea "x"
type input "355.92"
type input "0002-09-29"
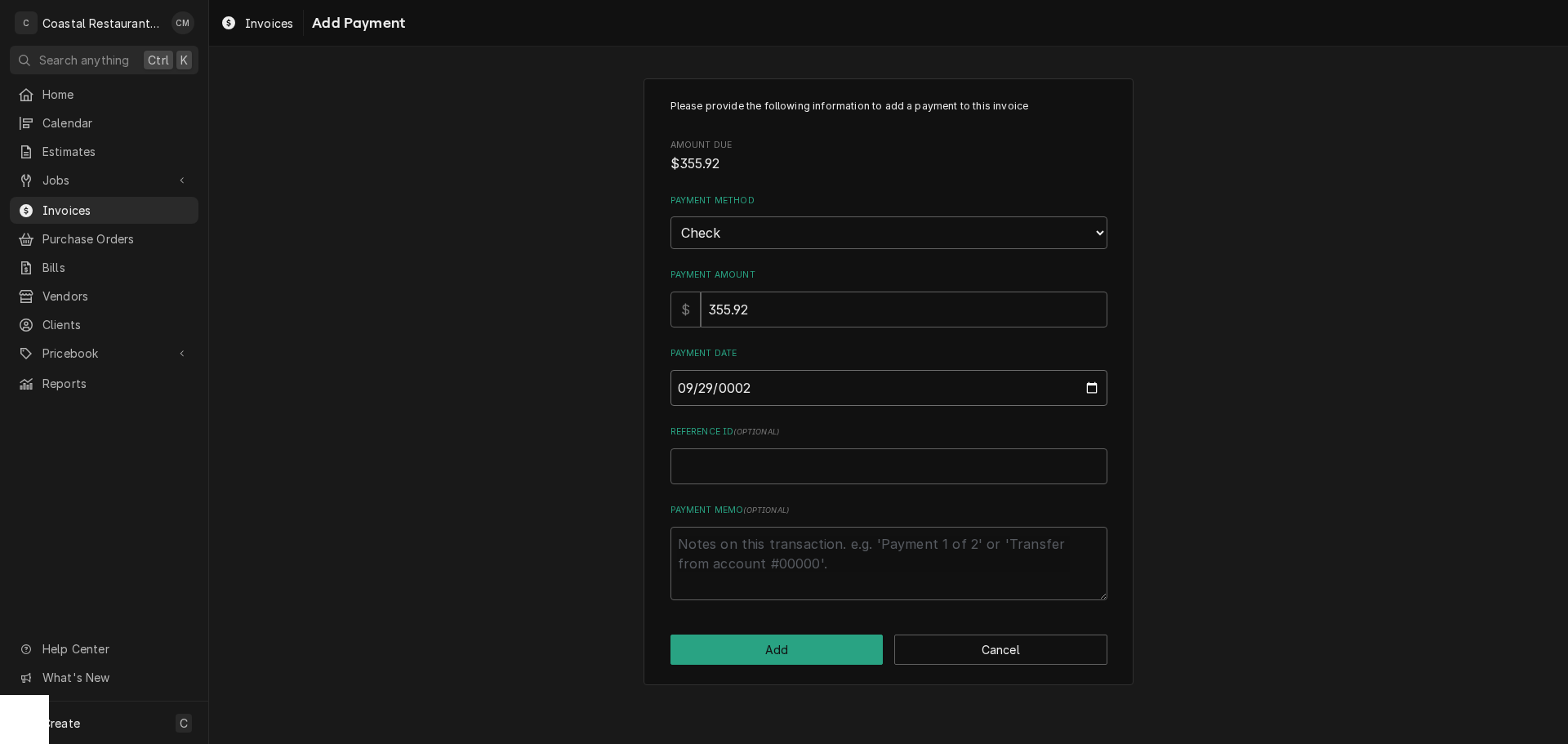
type textarea "x"
type input "0020-09-29"
type textarea "x"
type input "0202-09-29"
type textarea "x"
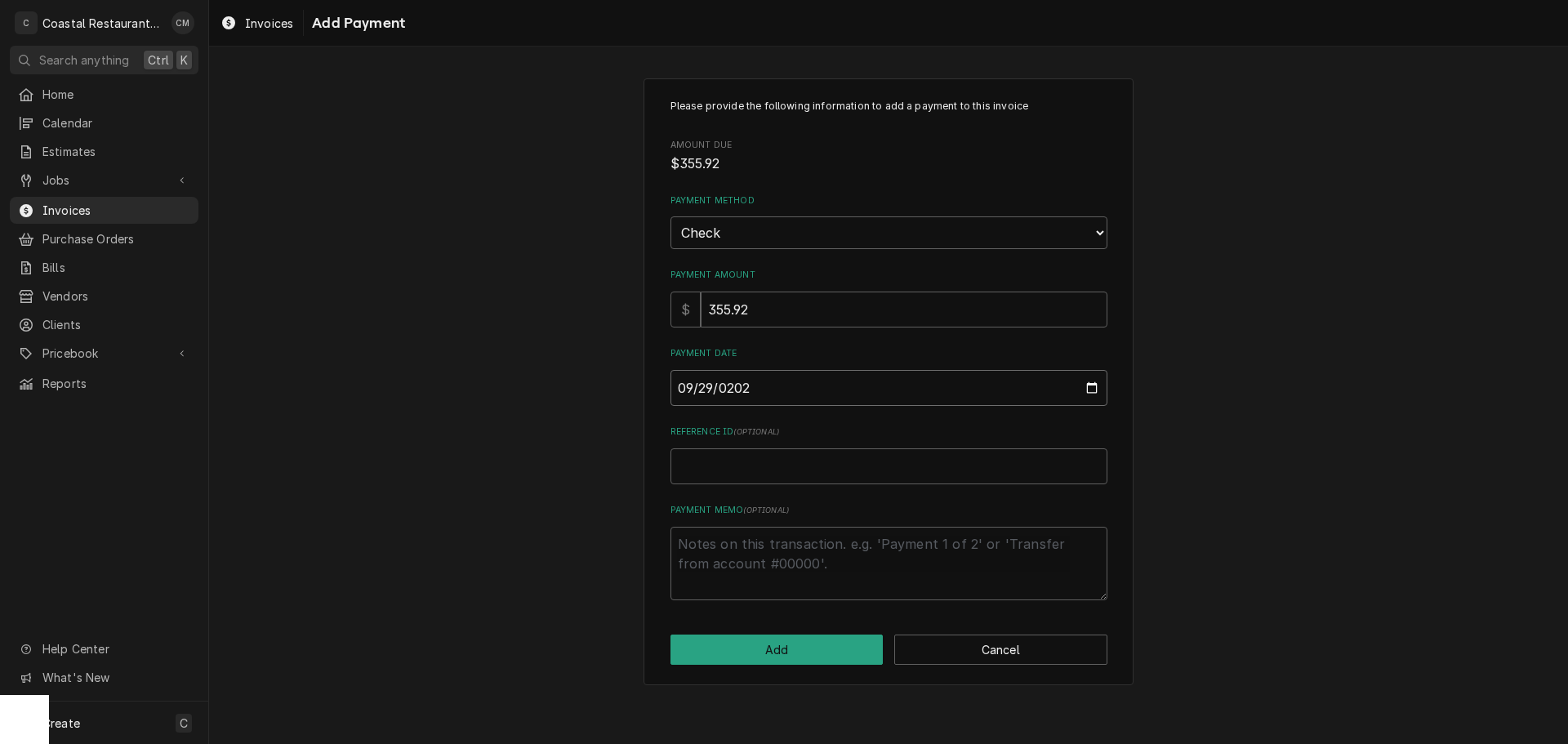
type input "[DATE]"
type textarea "x"
type input "8"
type textarea "x"
type input "84"
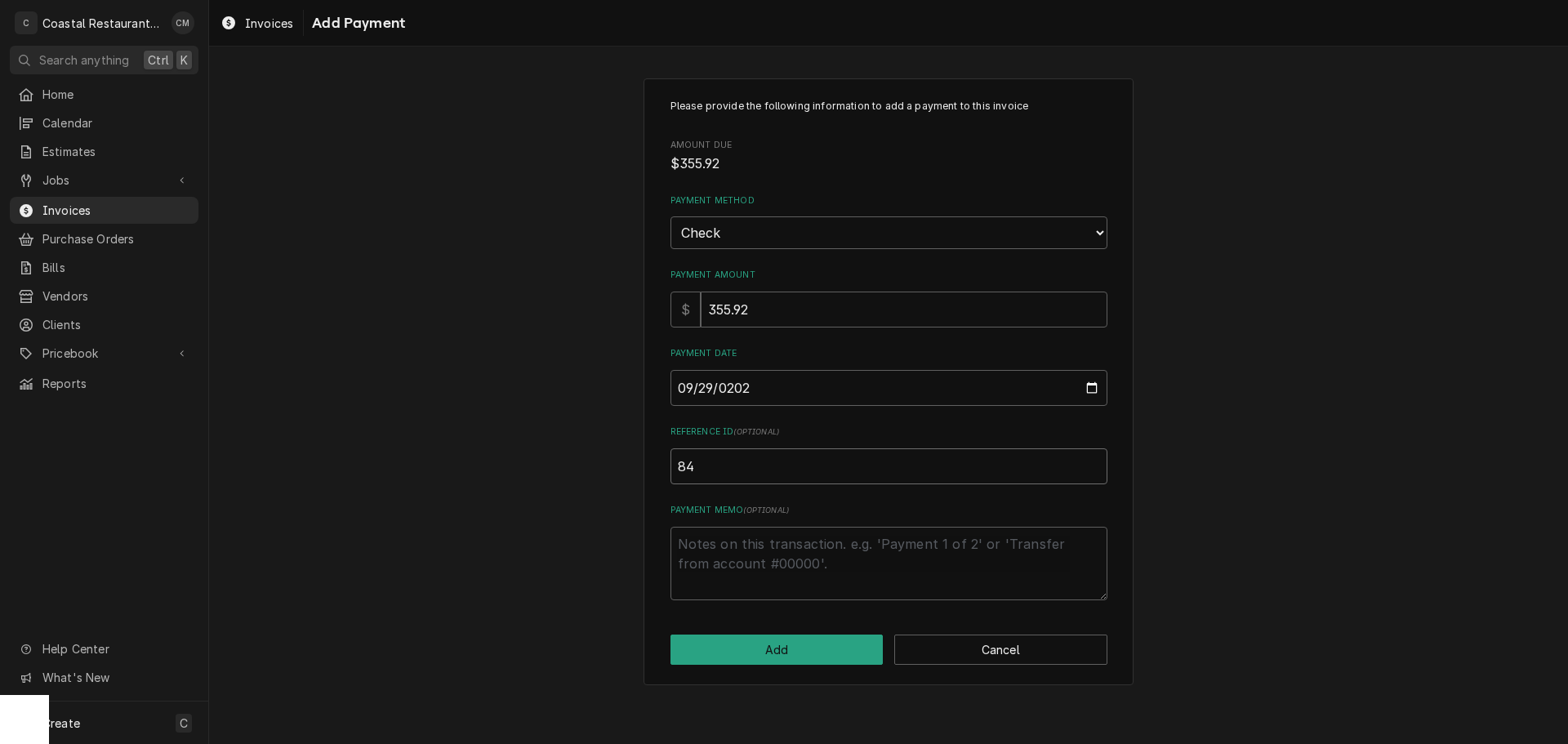
type textarea "x"
type input "841"
type textarea "x"
type input "8413"
click button "Add" at bounding box center [776, 649] width 213 height 30
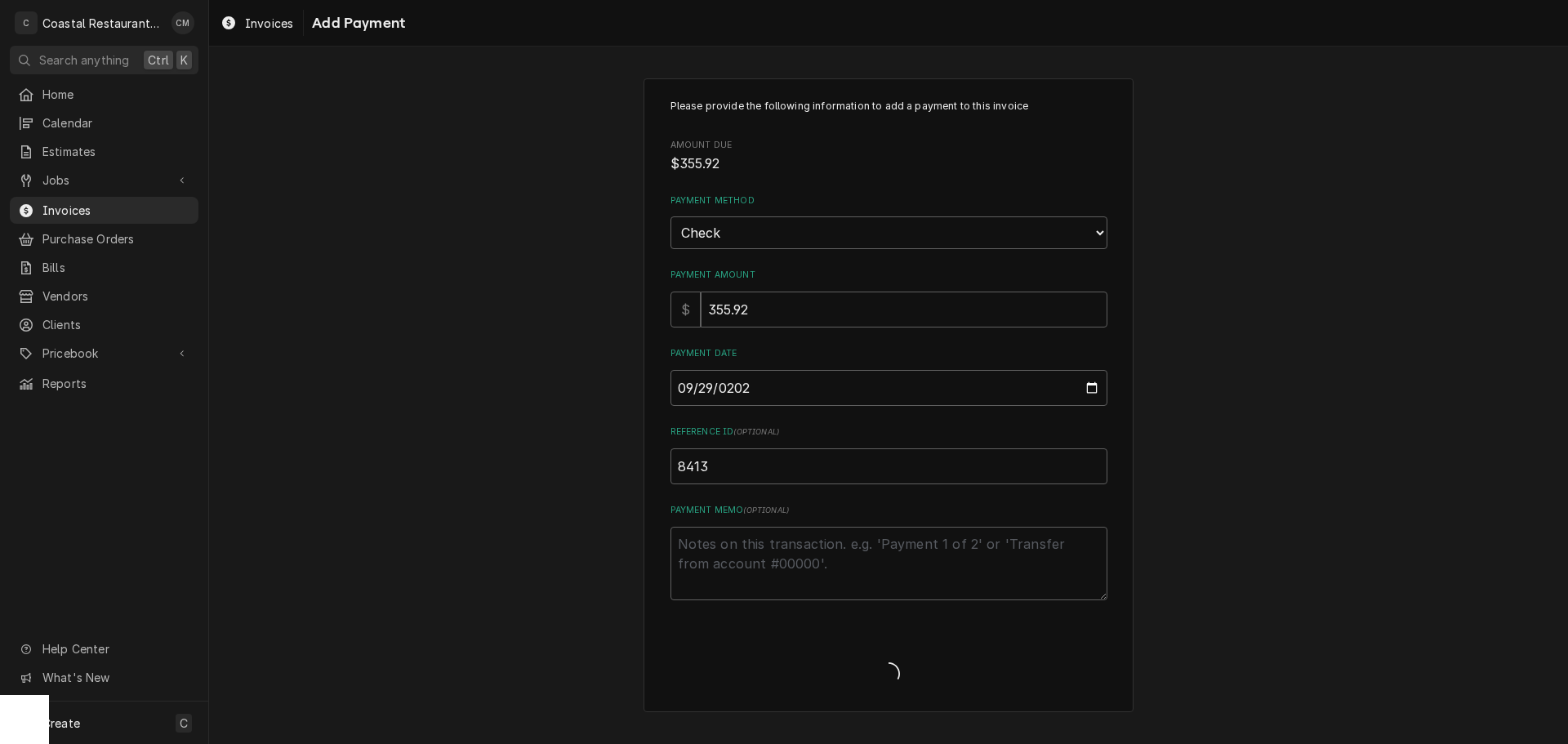
type textarea "x"
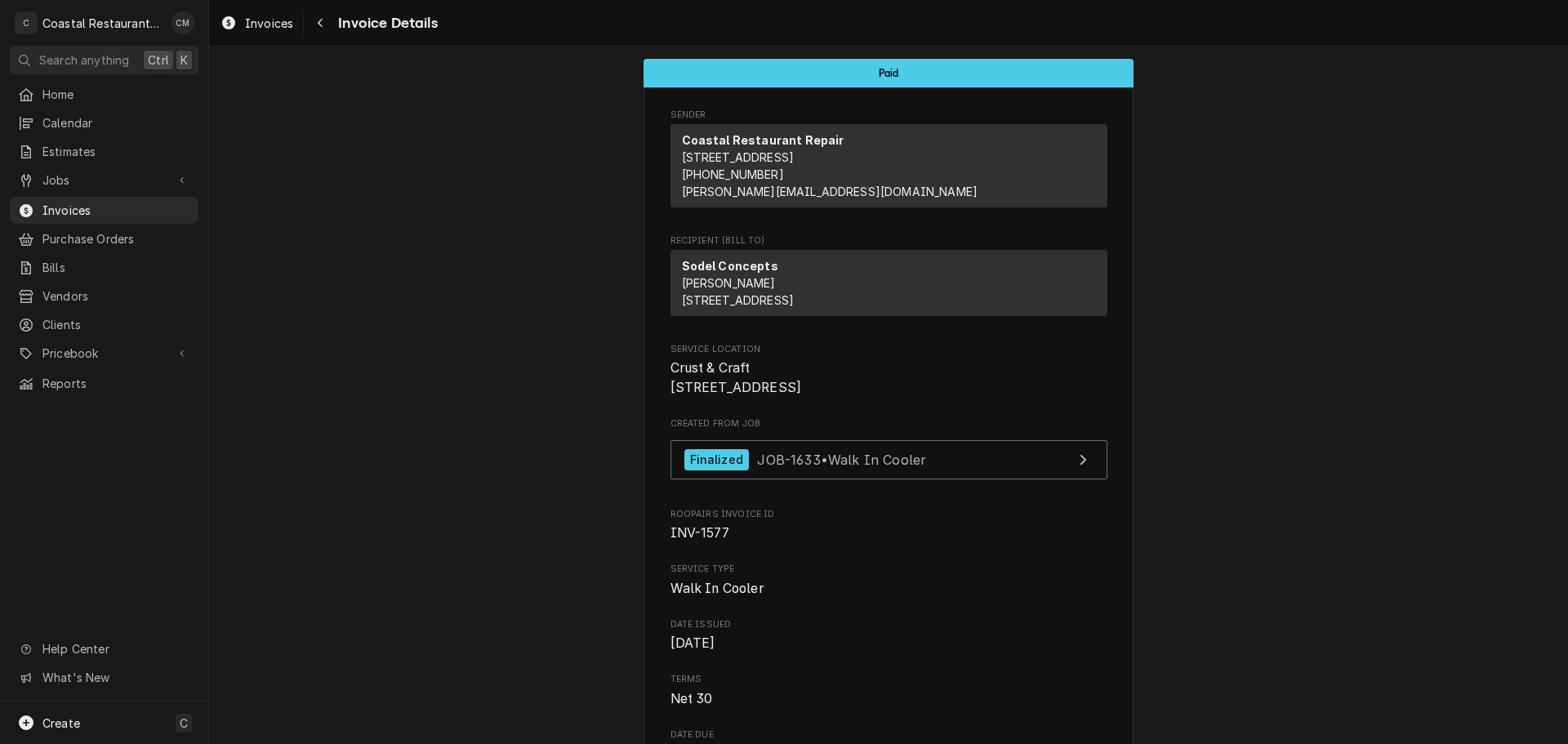
drag, startPoint x: 1408, startPoint y: 438, endPoint x: 1334, endPoint y: 386, distance: 90.4
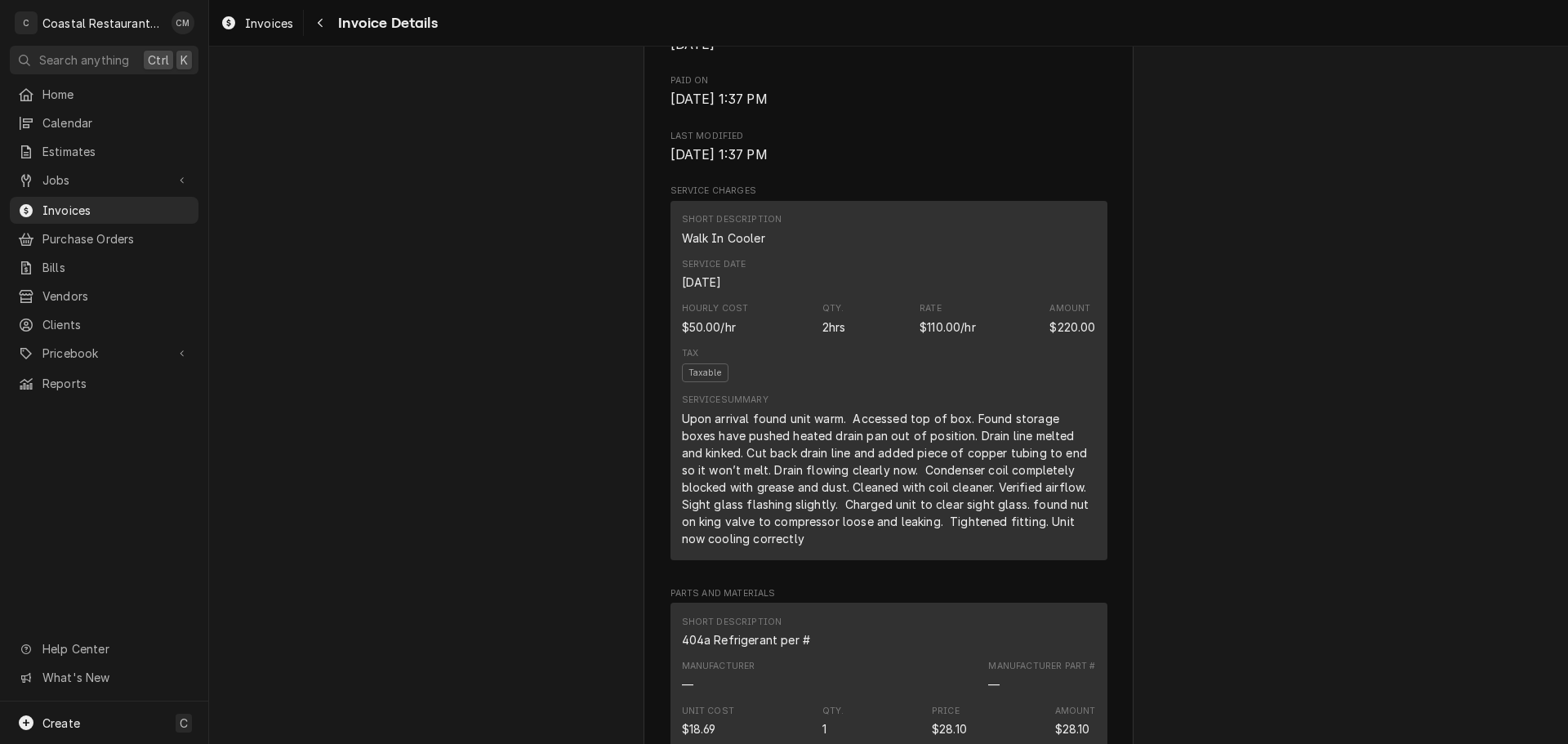
scroll to position [735, 0]
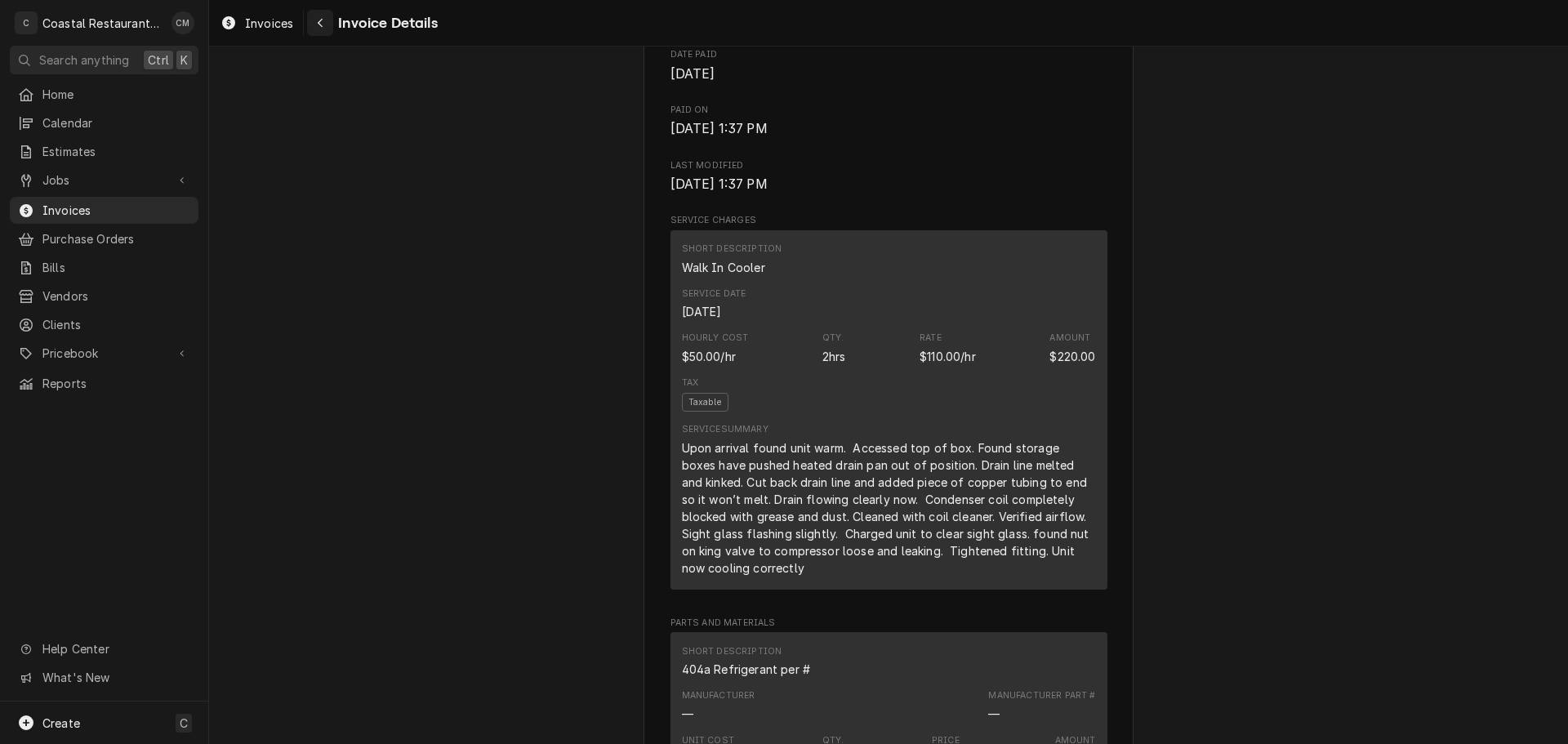
click at [314, 25] on div "Navigate back" at bounding box center [320, 23] width 16 height 16
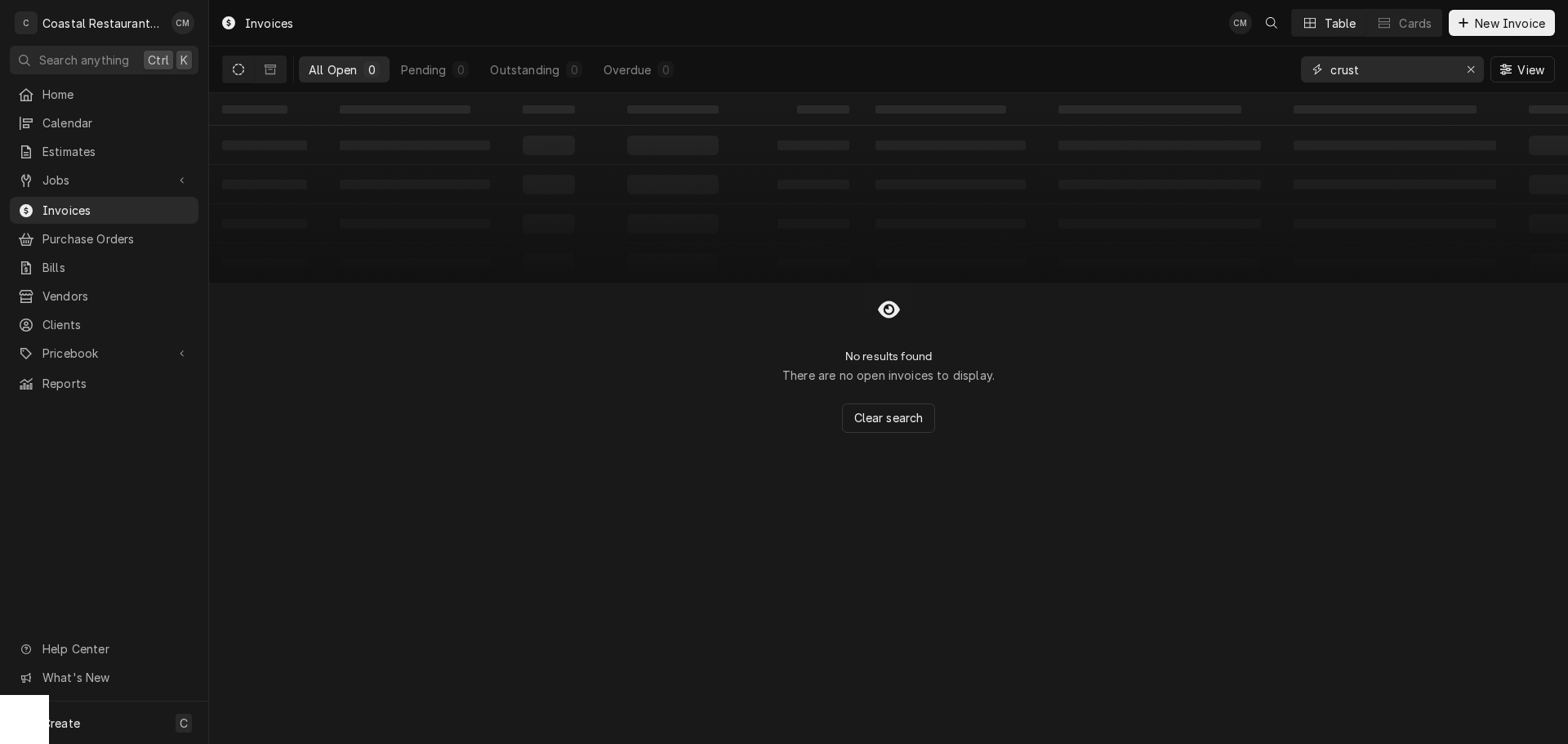
click at [1398, 78] on input "crust" at bounding box center [1391, 70] width 123 height 27
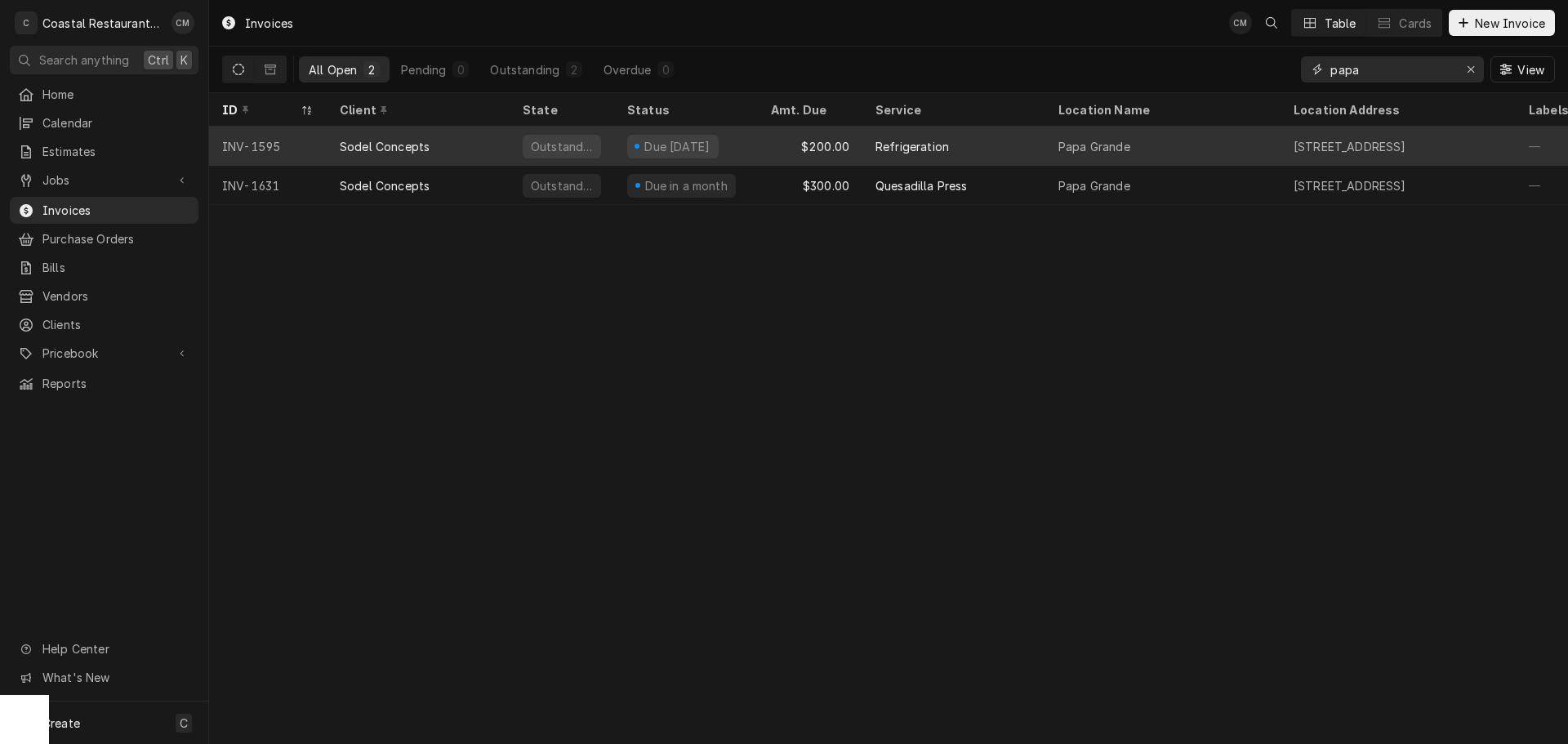
type input "papa"
click at [774, 142] on div "$200.00" at bounding box center [810, 146] width 104 height 39
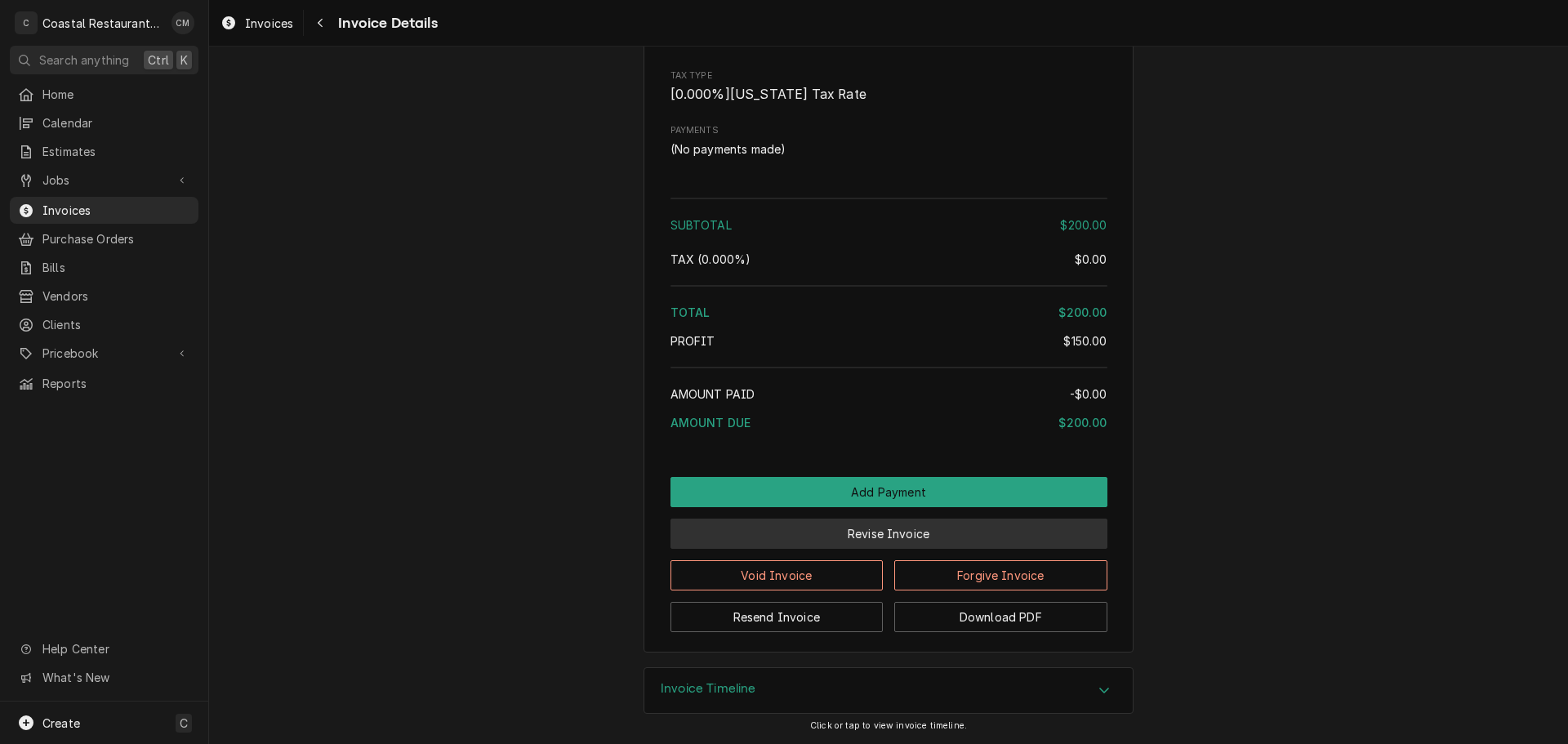
scroll to position [1477, 0]
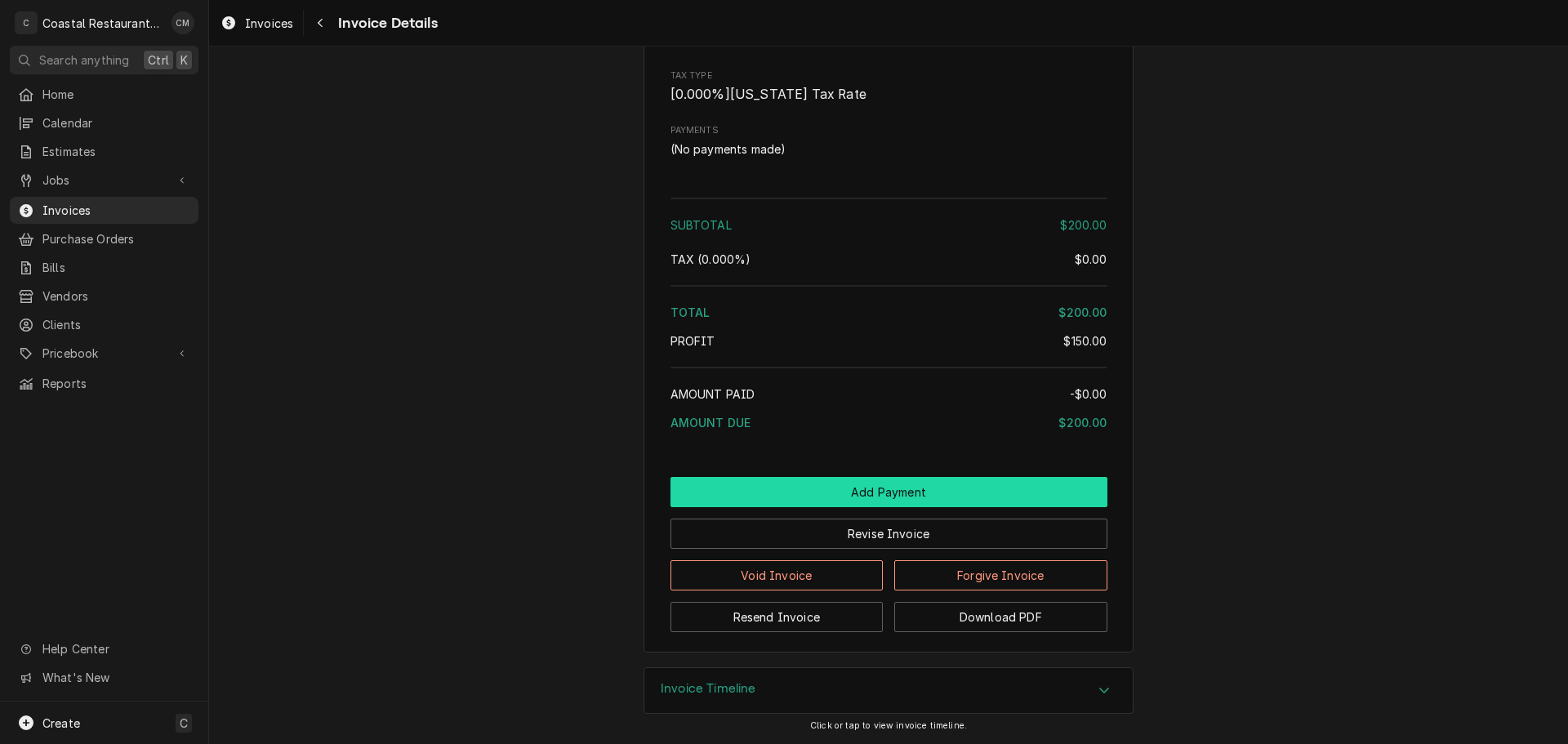
click at [755, 489] on button "Add Payment" at bounding box center [888, 491] width 437 height 30
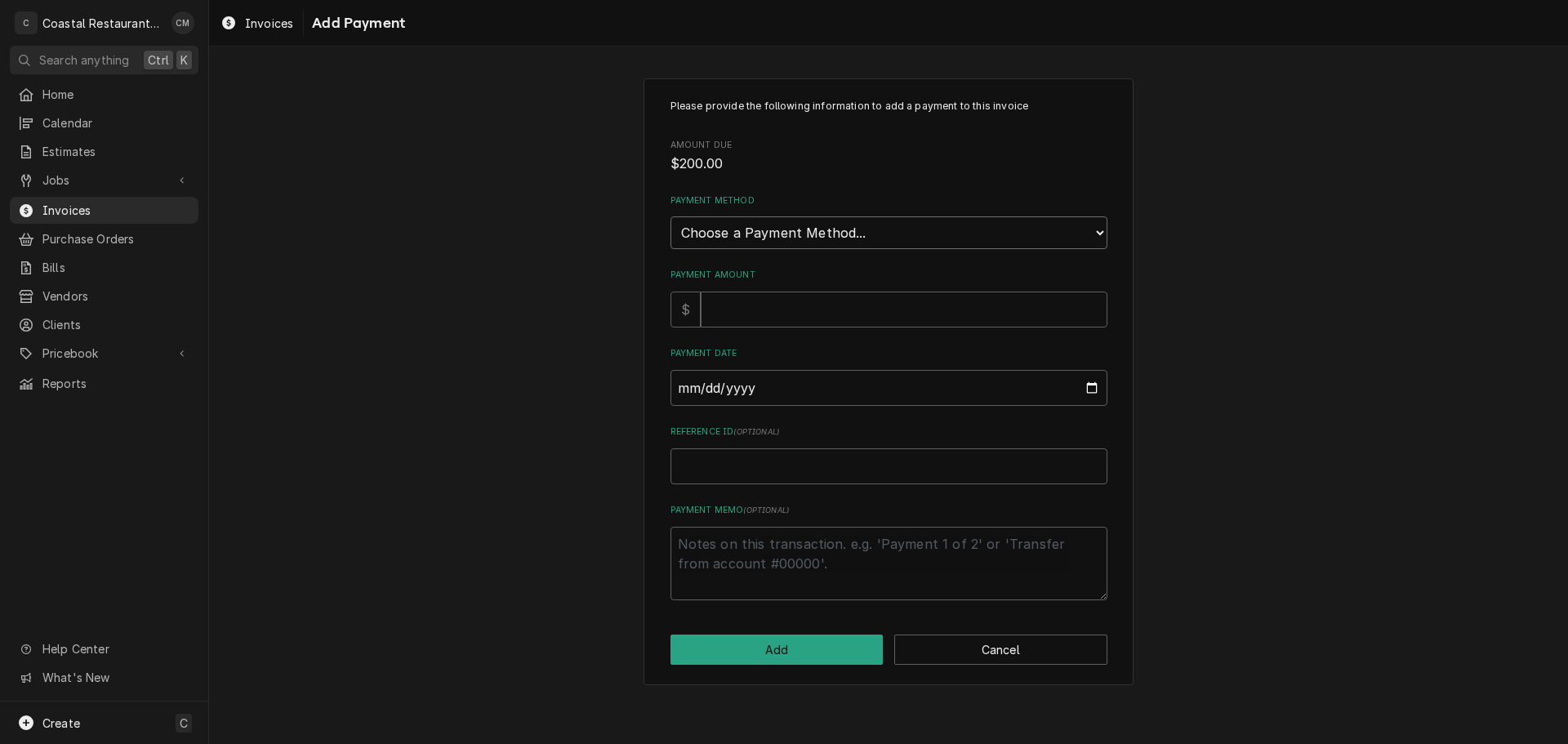
click at [724, 236] on select "Choose a Payment Method... Cash Check Credit/Debit Card ACH/eCheck Other" at bounding box center [888, 232] width 437 height 33
select select "2"
click at [670, 216] on select "Choose a Payment Method... Cash Check Credit/Debit Card ACH/eCheck Other" at bounding box center [888, 232] width 437 height 33
click at [722, 311] on input "Payment Amount" at bounding box center [903, 308] width 406 height 36
type textarea "x"
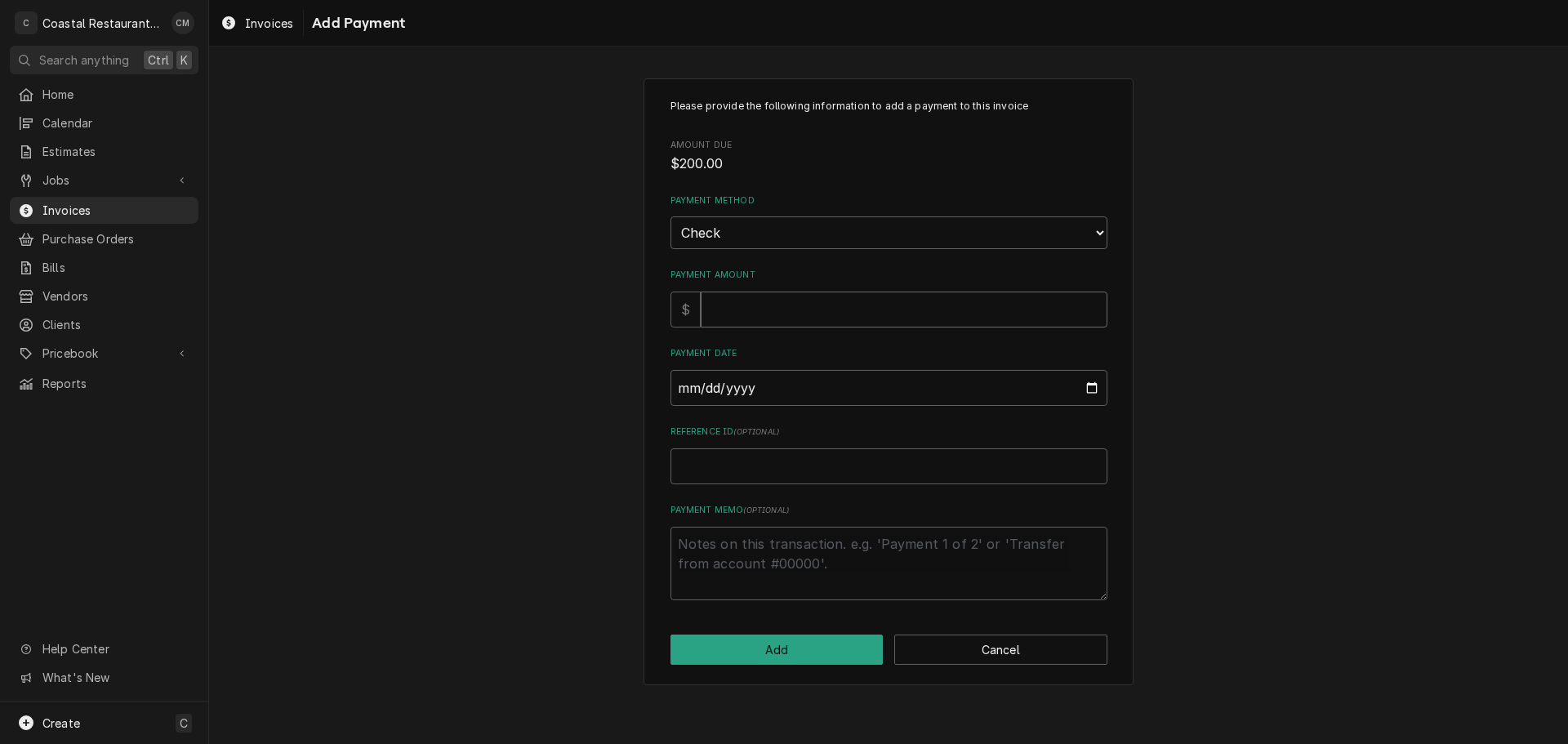
type input "2"
type textarea "x"
type input "20"
type textarea "x"
type input "200"
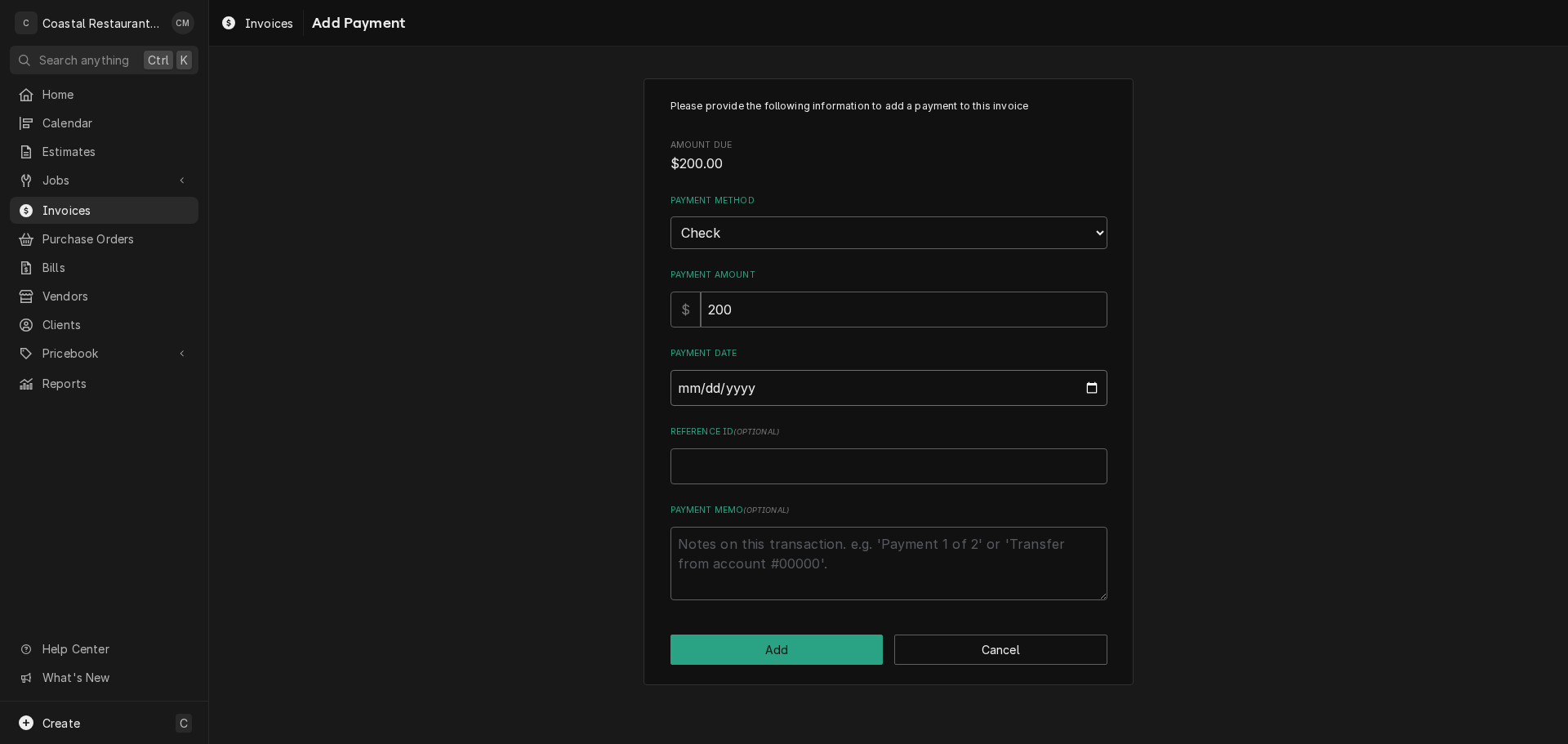
type input "0002-09-29"
type textarea "x"
type input "0020-09-29"
type textarea "x"
type input "0202-09-29"
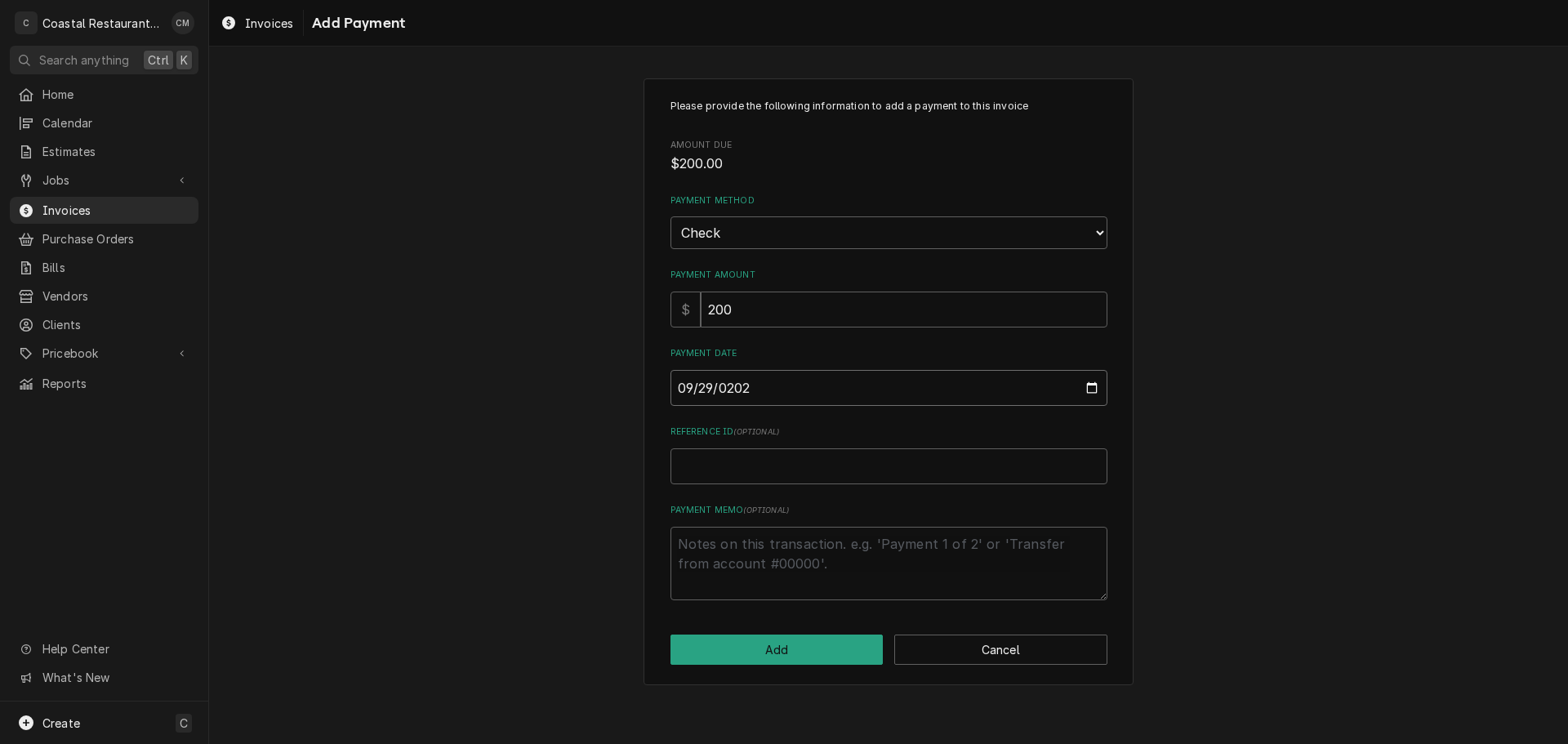
type textarea "x"
type input "[DATE]"
type textarea "x"
type input "3"
type textarea "x"
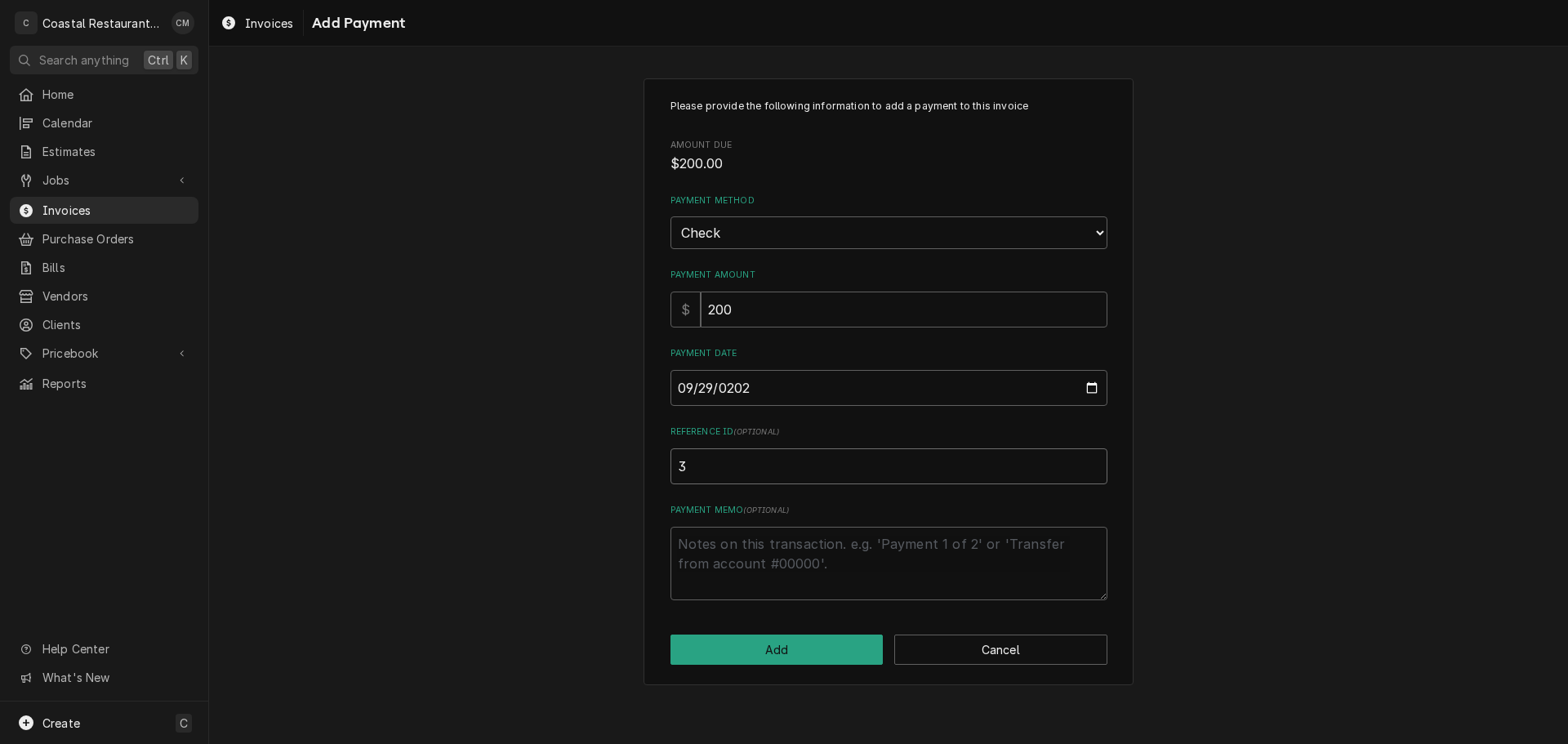
type input "34"
type textarea "x"
type input "347"
type textarea "x"
type input "3477"
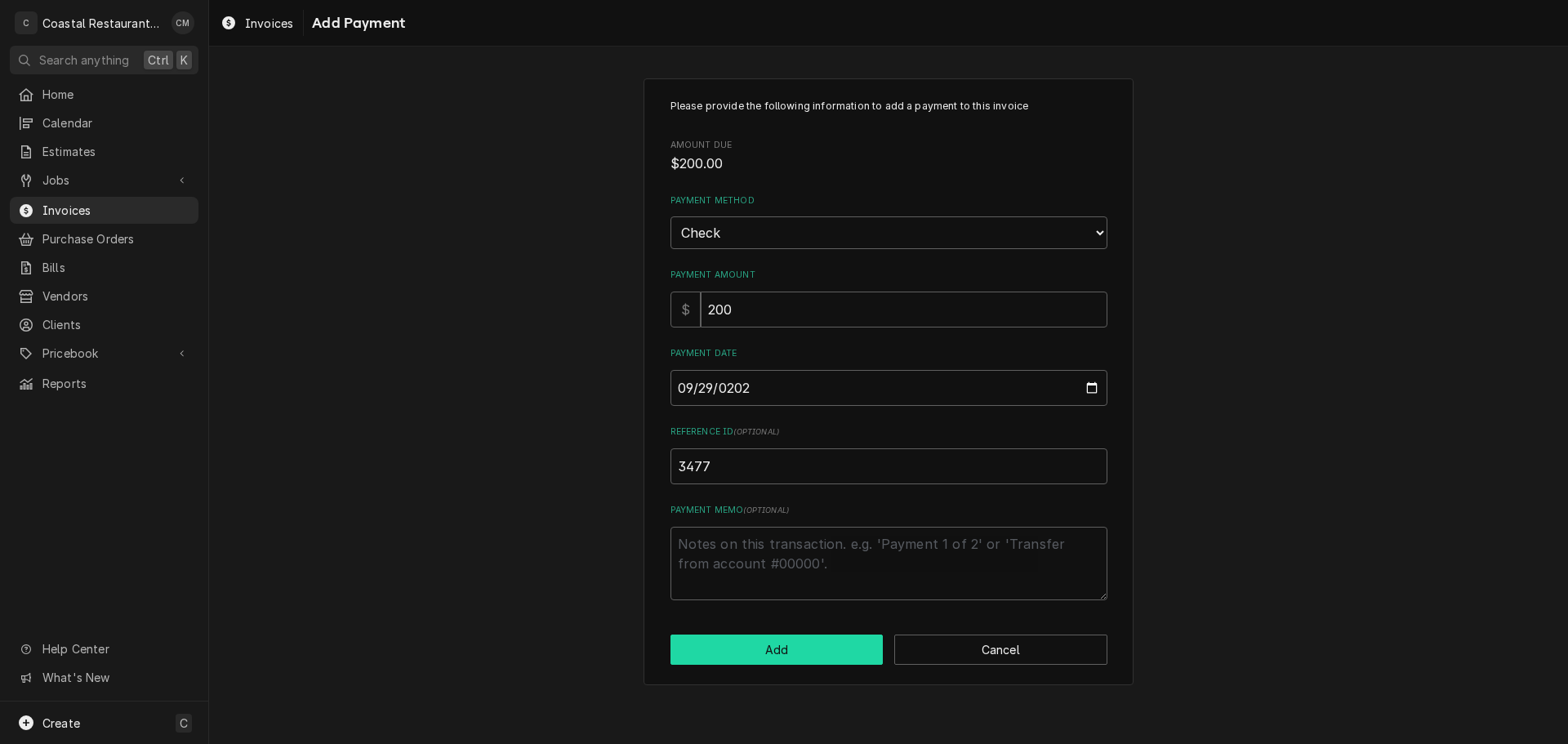
click button "Add" at bounding box center [776, 649] width 213 height 30
type textarea "x"
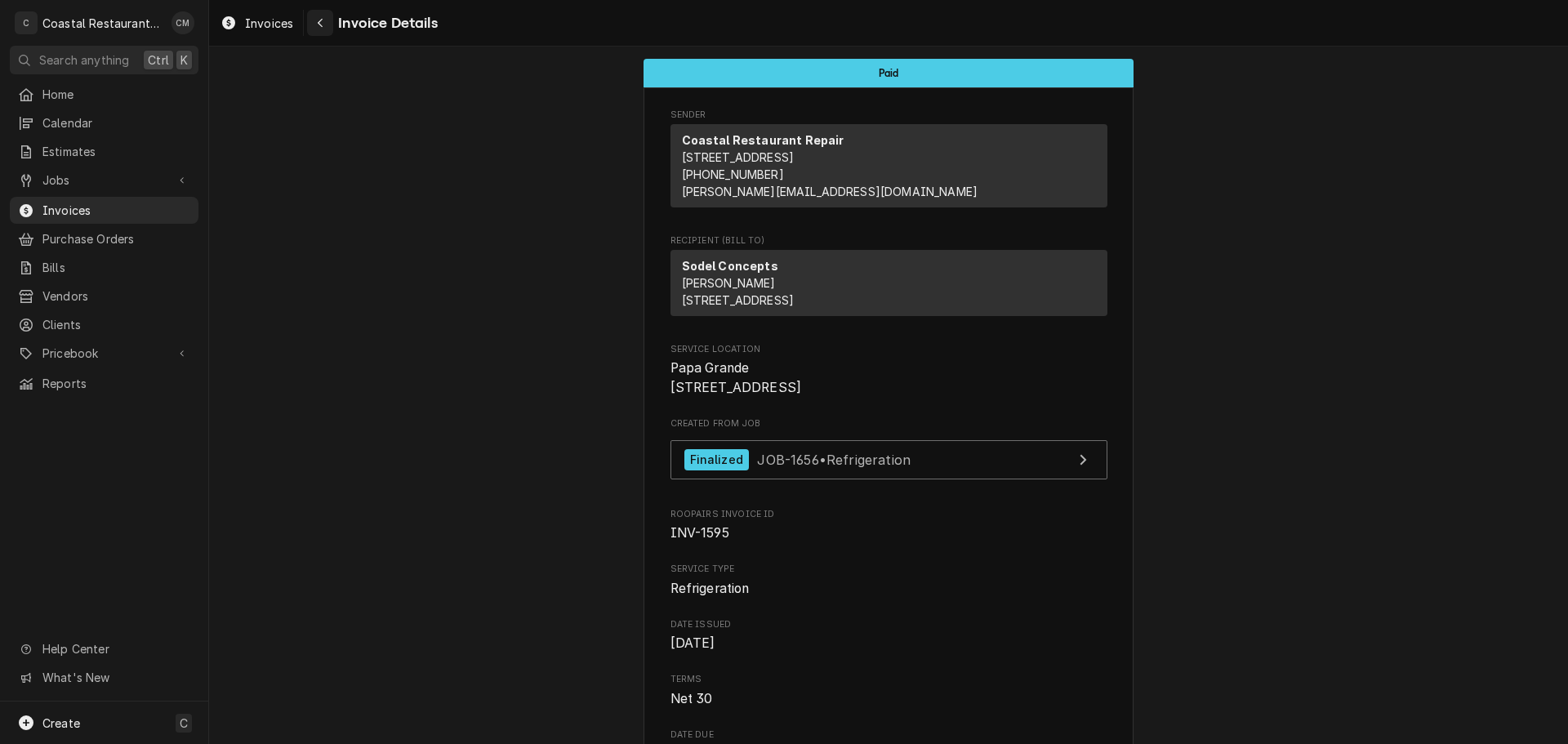
click at [321, 27] on icon "Navigate back" at bounding box center [319, 24] width 5 height 9
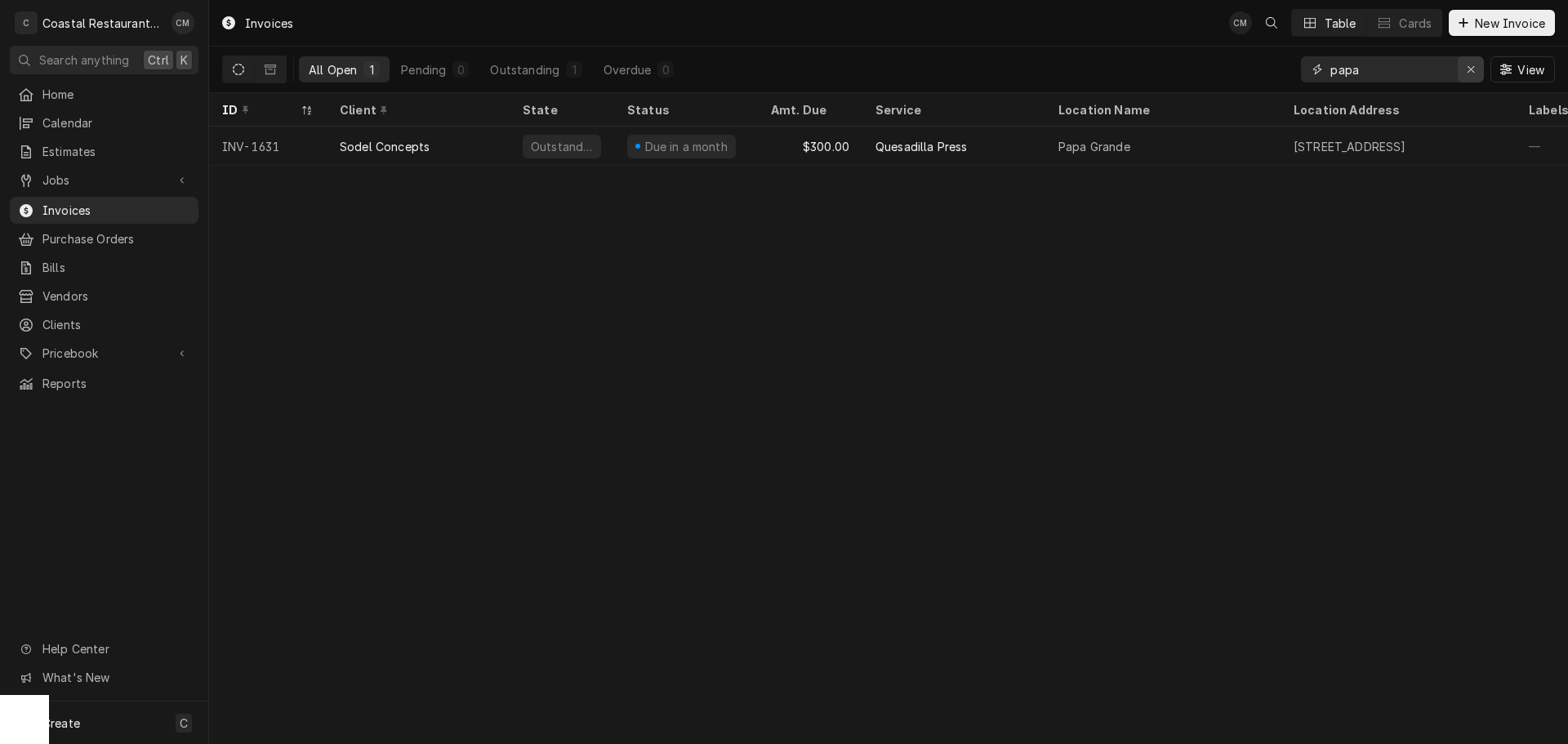
click at [1474, 70] on icon "Erase input" at bounding box center [1471, 70] width 9 height 11
click at [1414, 73] on input "Dynamic Content Wrapper" at bounding box center [1407, 70] width 154 height 27
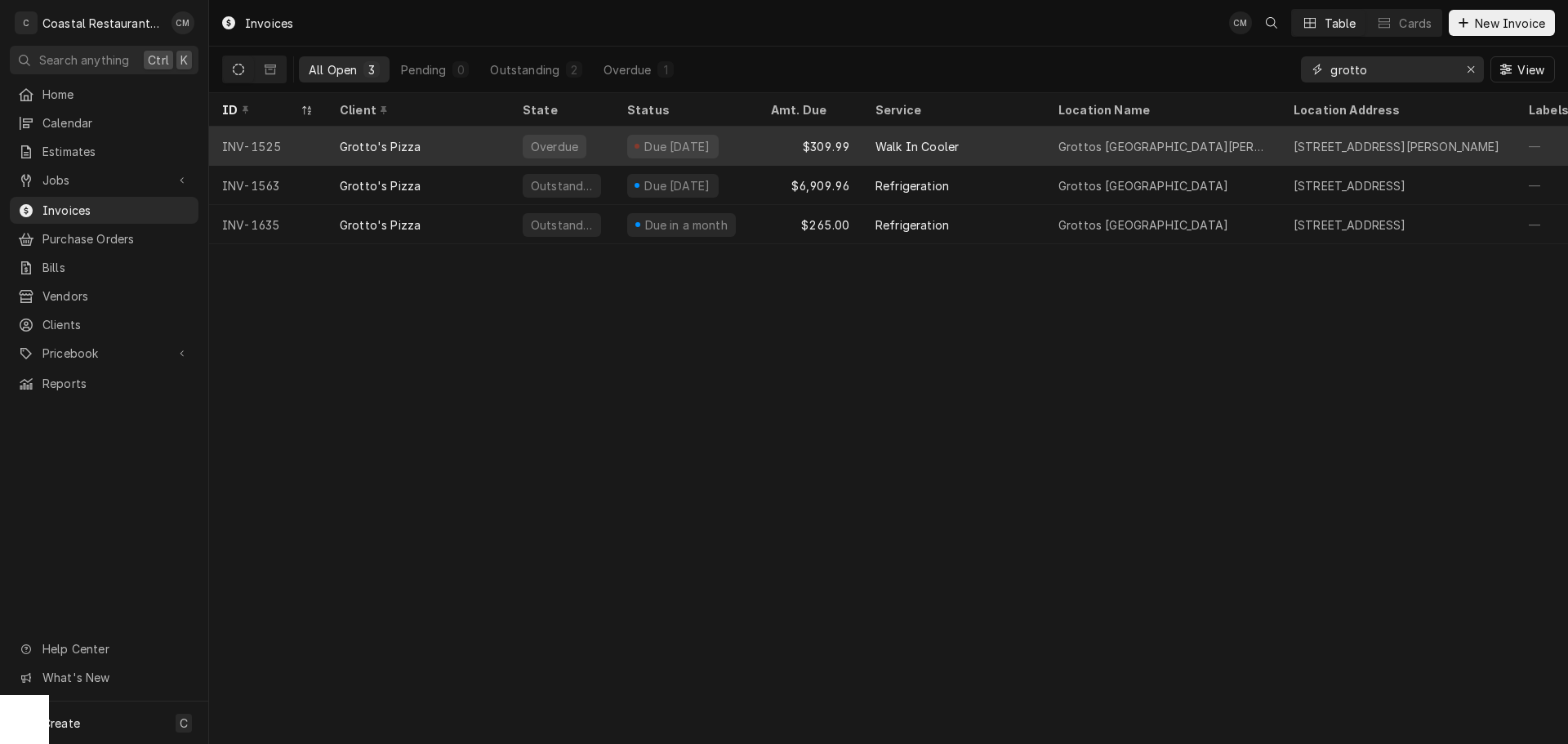
type input "grotto"
click at [774, 146] on div "$309.99" at bounding box center [810, 146] width 104 height 39
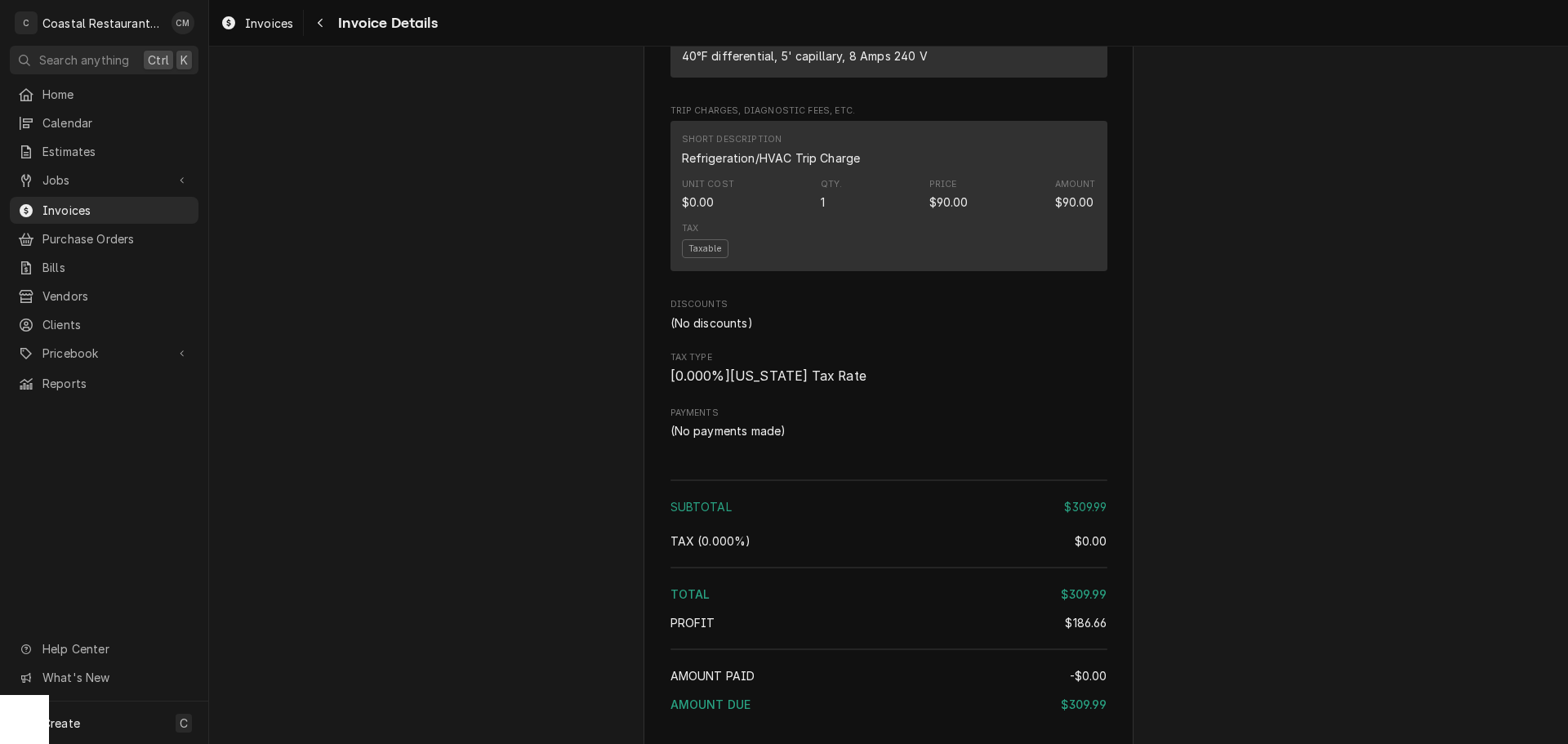
scroll to position [1714, 0]
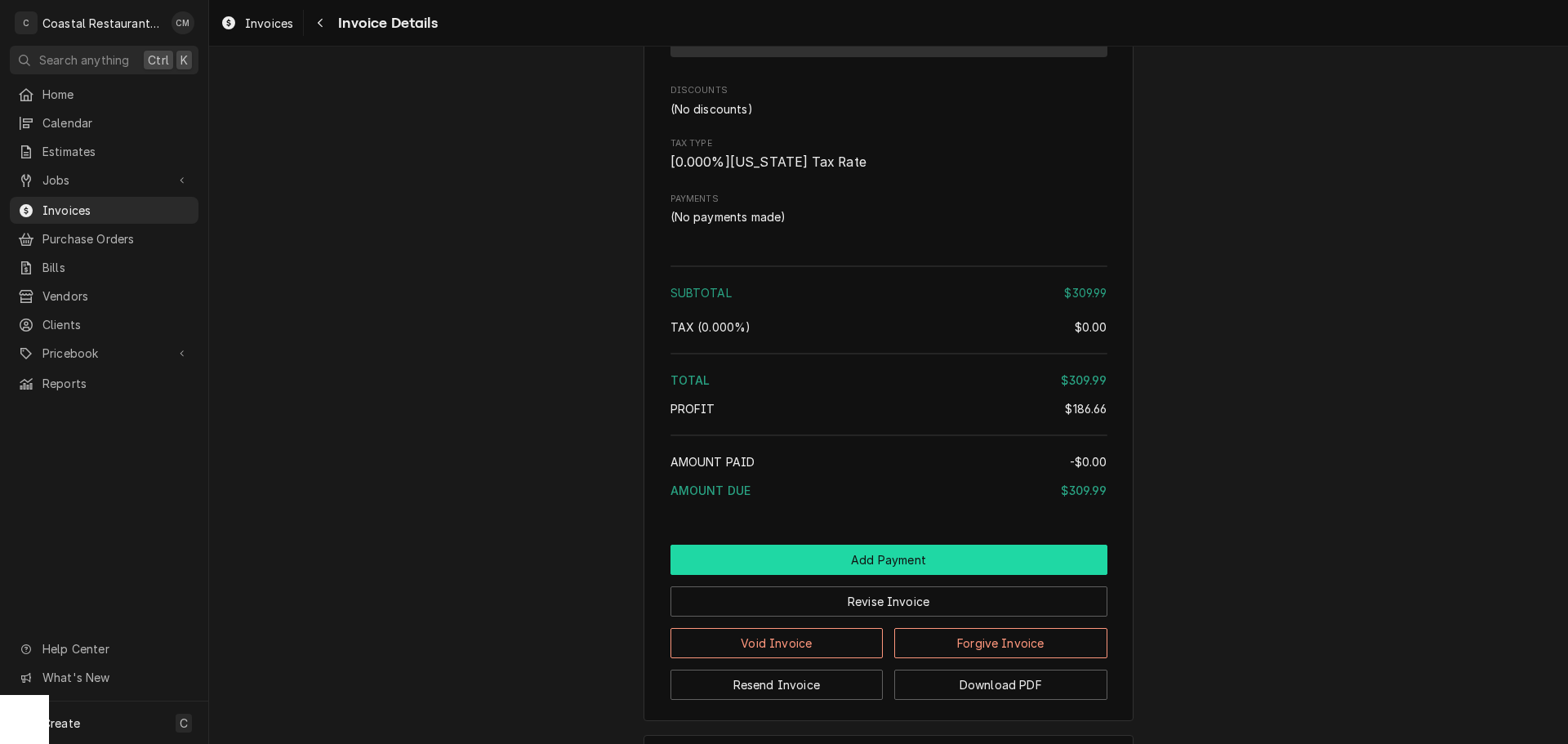
click at [867, 575] on button "Add Payment" at bounding box center [888, 559] width 437 height 30
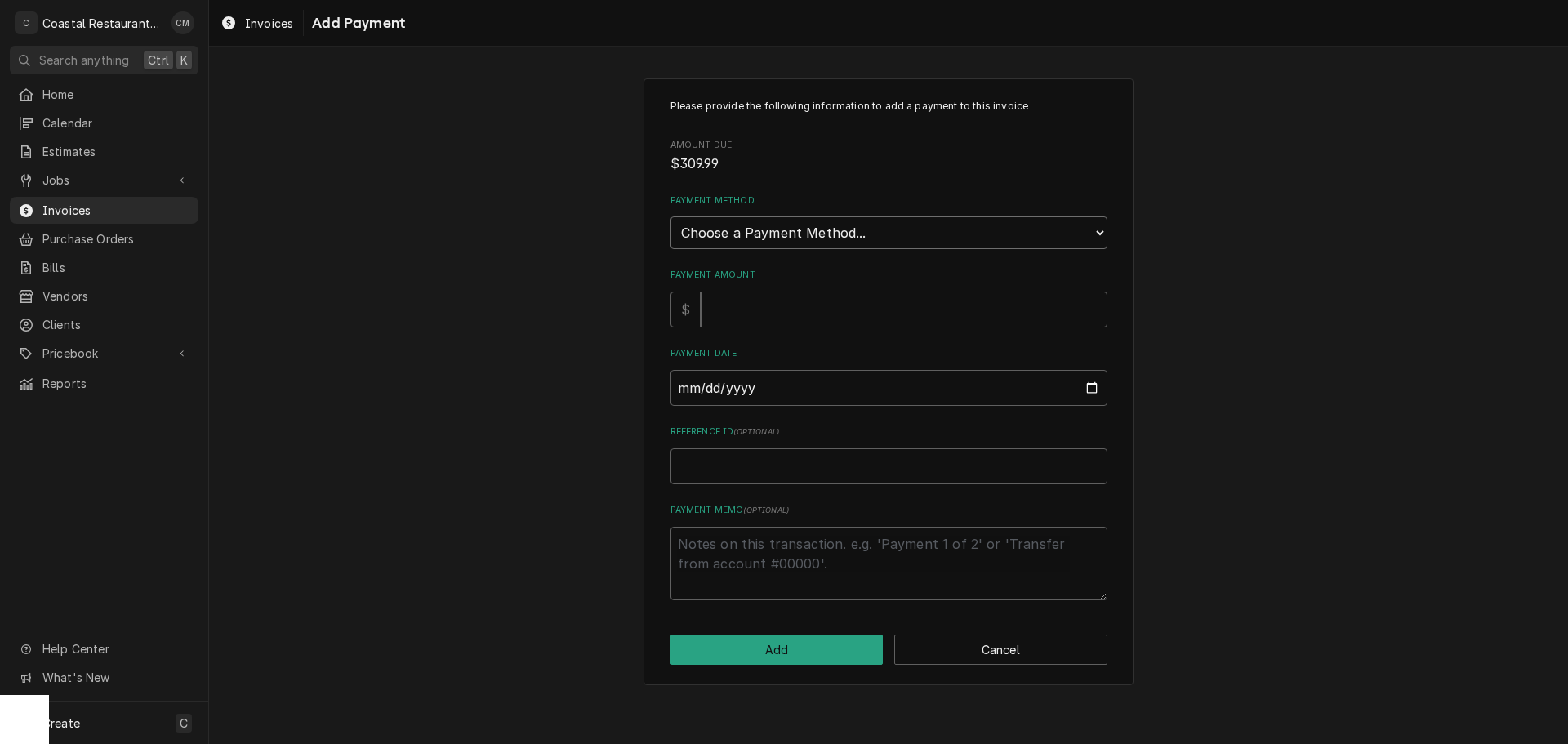
click at [831, 232] on select "Choose a Payment Method... Cash Check Credit/Debit Card ACH/eCheck Other" at bounding box center [888, 232] width 437 height 33
select select "2"
click at [670, 216] on select "Choose a Payment Method... Cash Check Credit/Debit Card ACH/eCheck Other" at bounding box center [888, 232] width 437 height 33
click at [760, 312] on input "Payment Amount" at bounding box center [903, 308] width 406 height 36
type textarea "x"
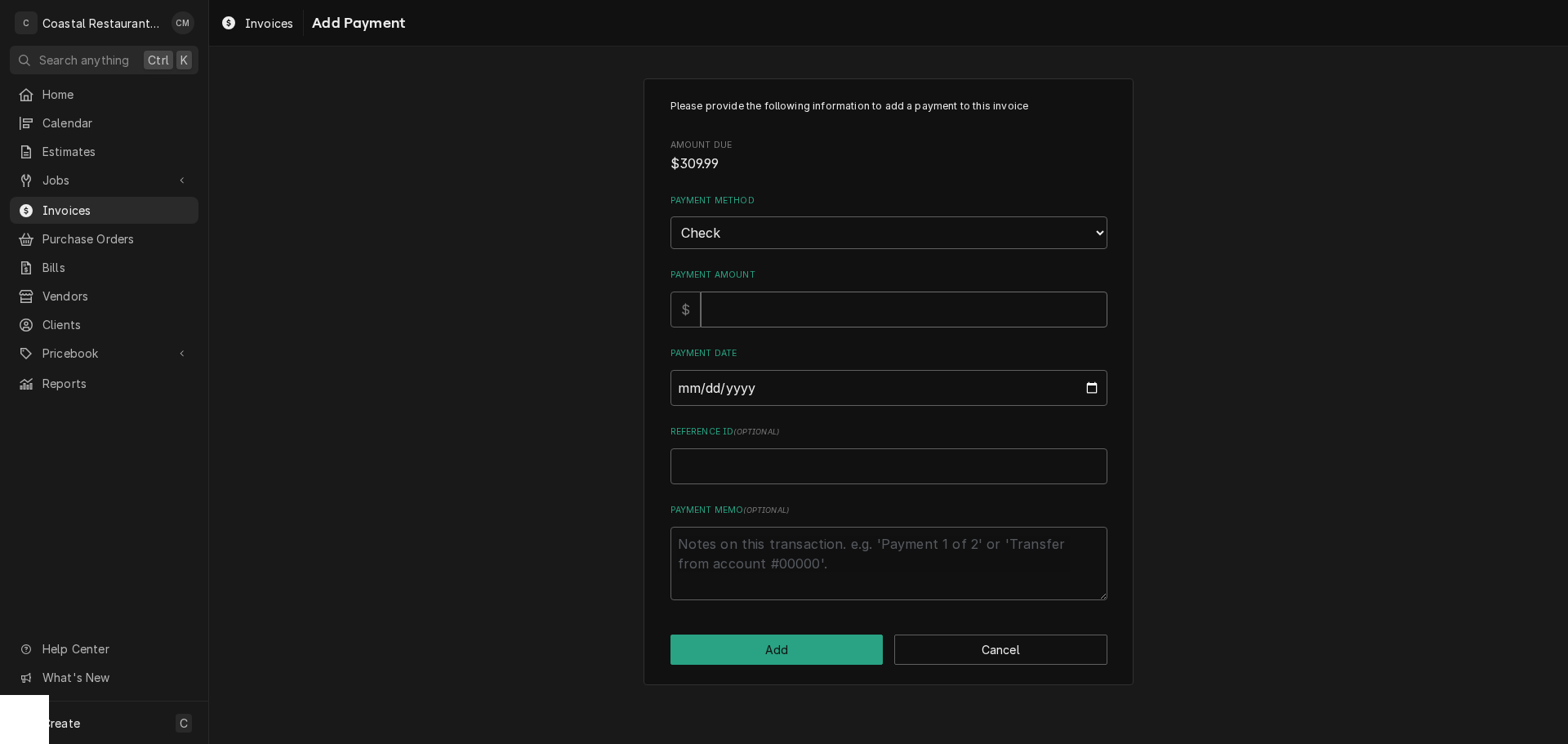
type input "3"
type textarea "x"
type input "30"
type textarea "x"
type input "309"
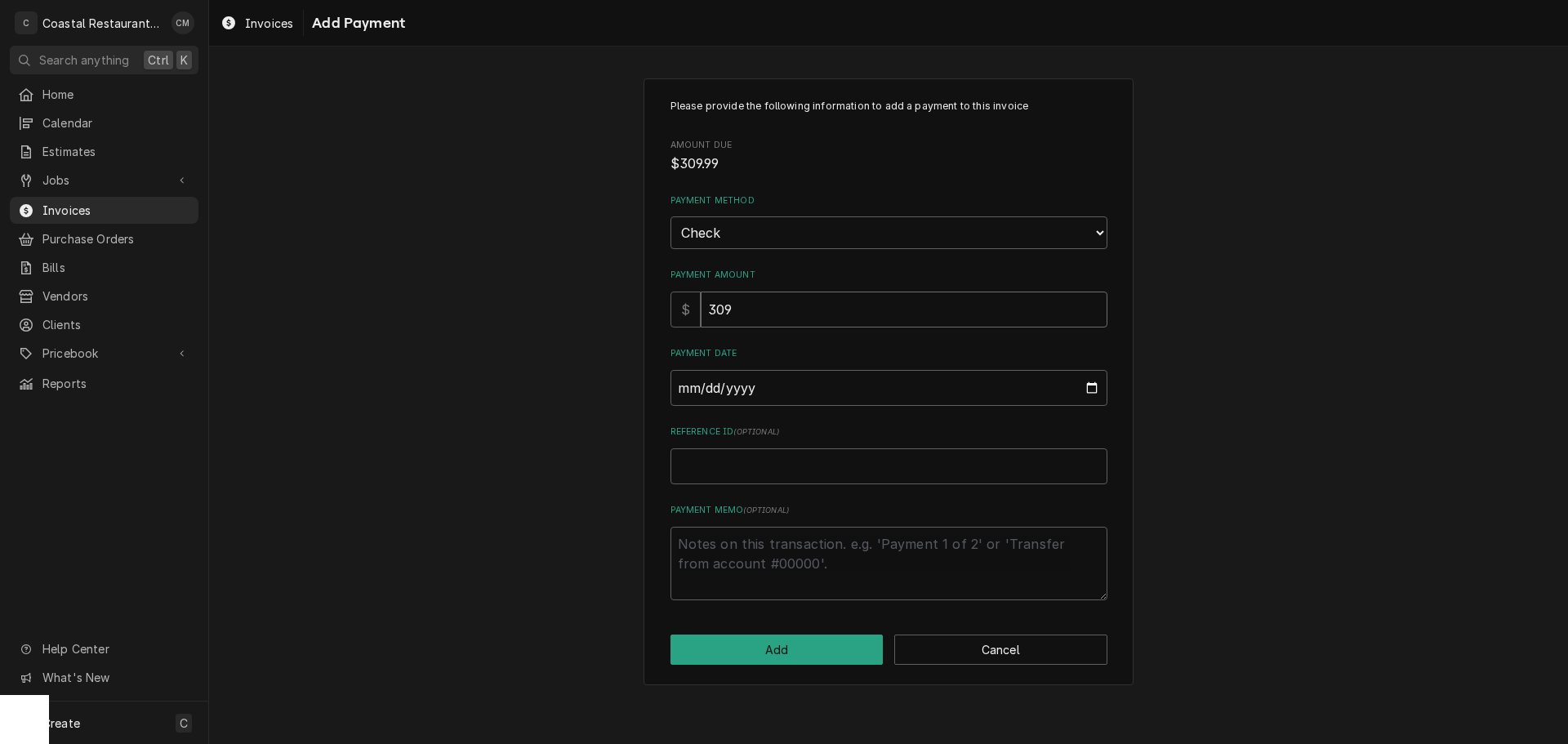
type textarea "x"
type input "309.9"
type textarea "x"
type input "309.99"
type input "0002-09-29"
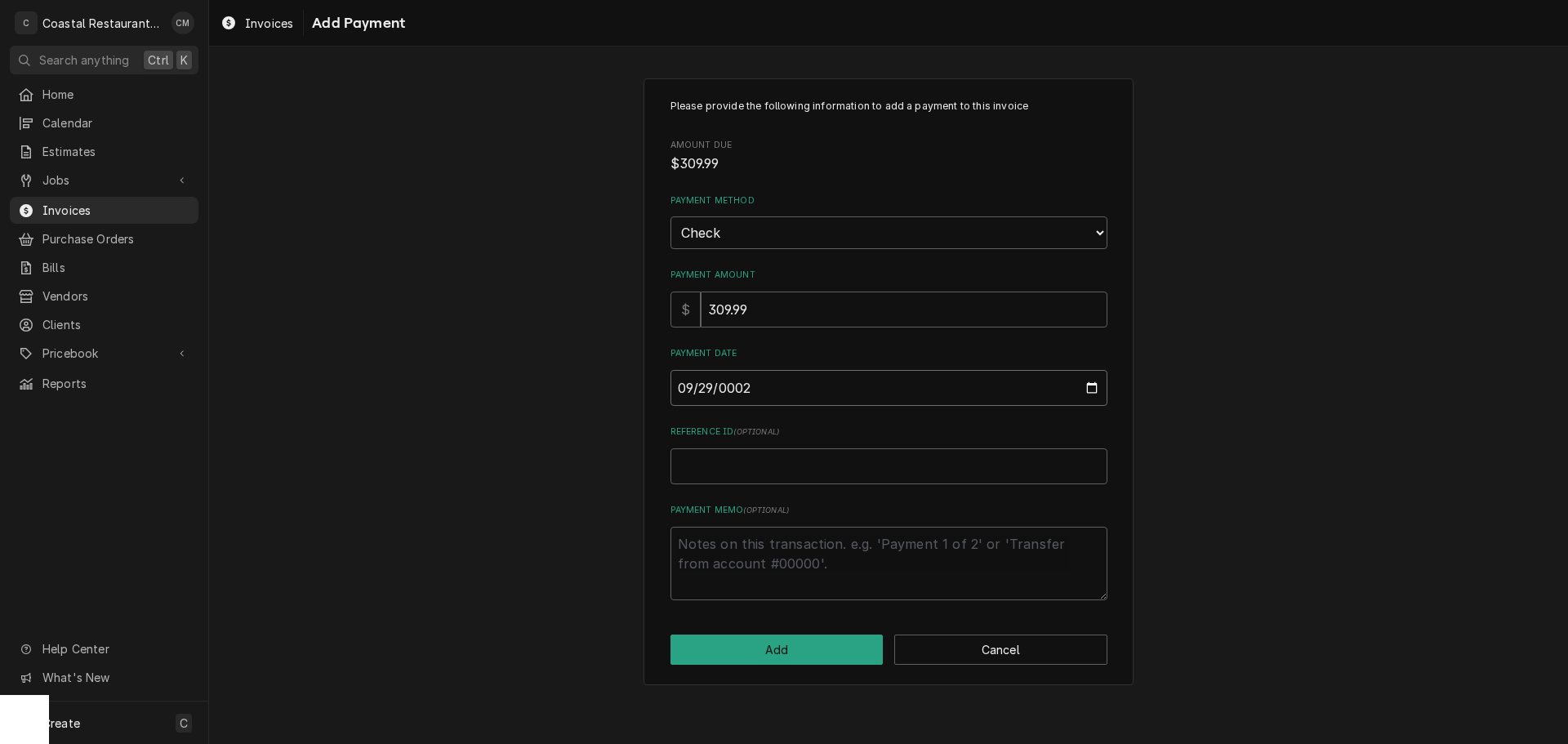
type textarea "x"
type input "0020-09-29"
type textarea "x"
type input "0202-09-29"
type textarea "x"
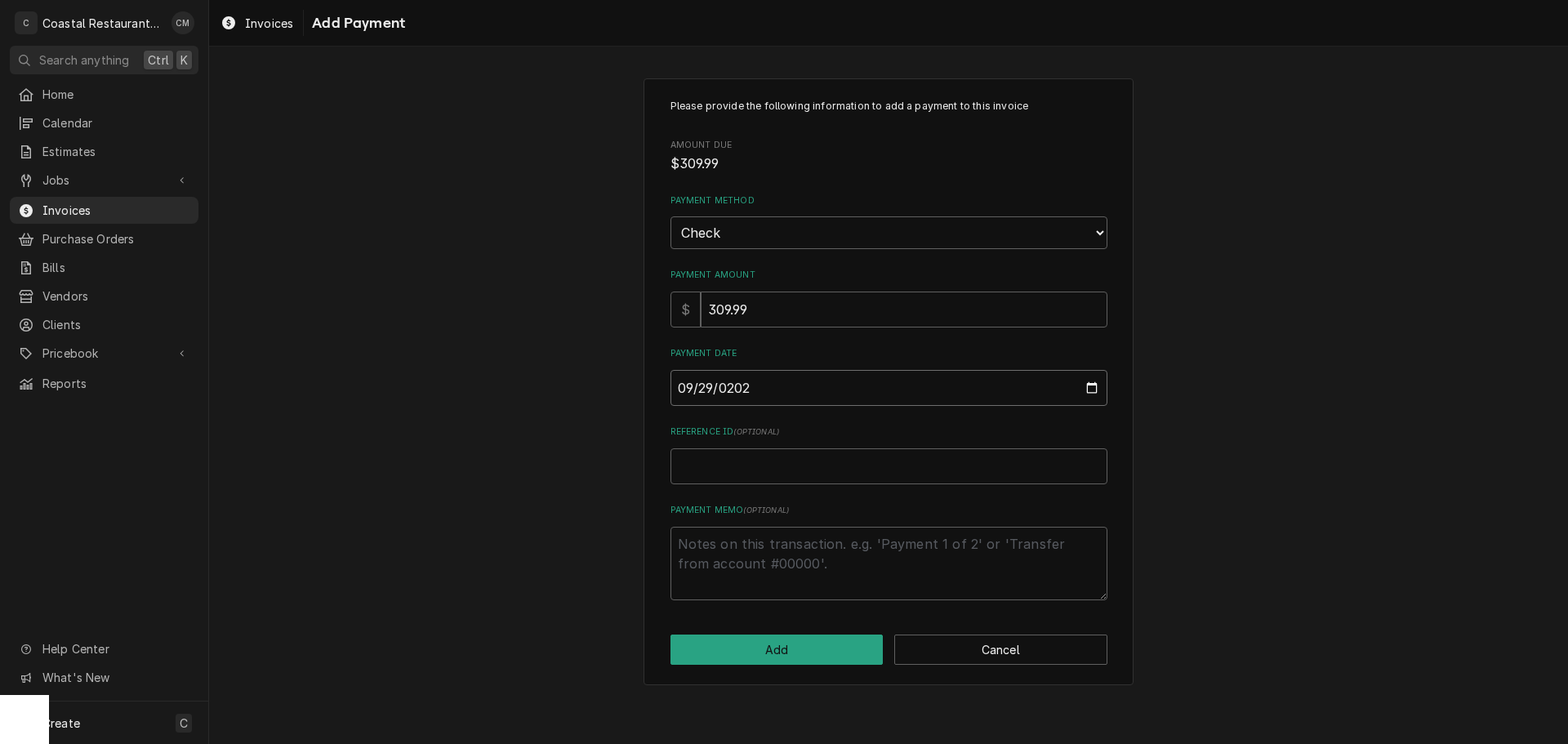
type input "2025-09-29"
type textarea "x"
type input "1"
type textarea "x"
type input "16"
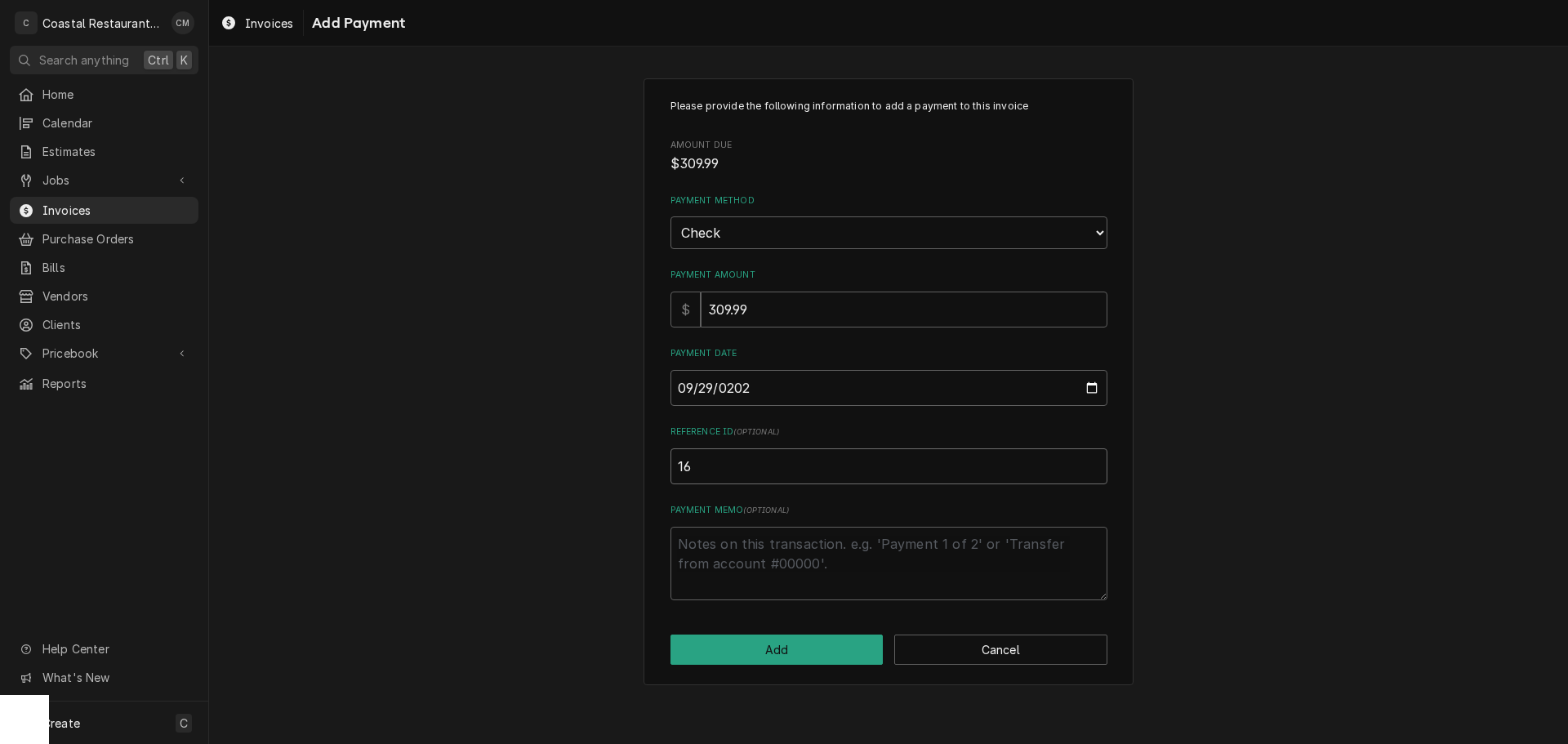
type textarea "x"
type input "162"
type textarea "x"
type input "1625"
type textarea "x"
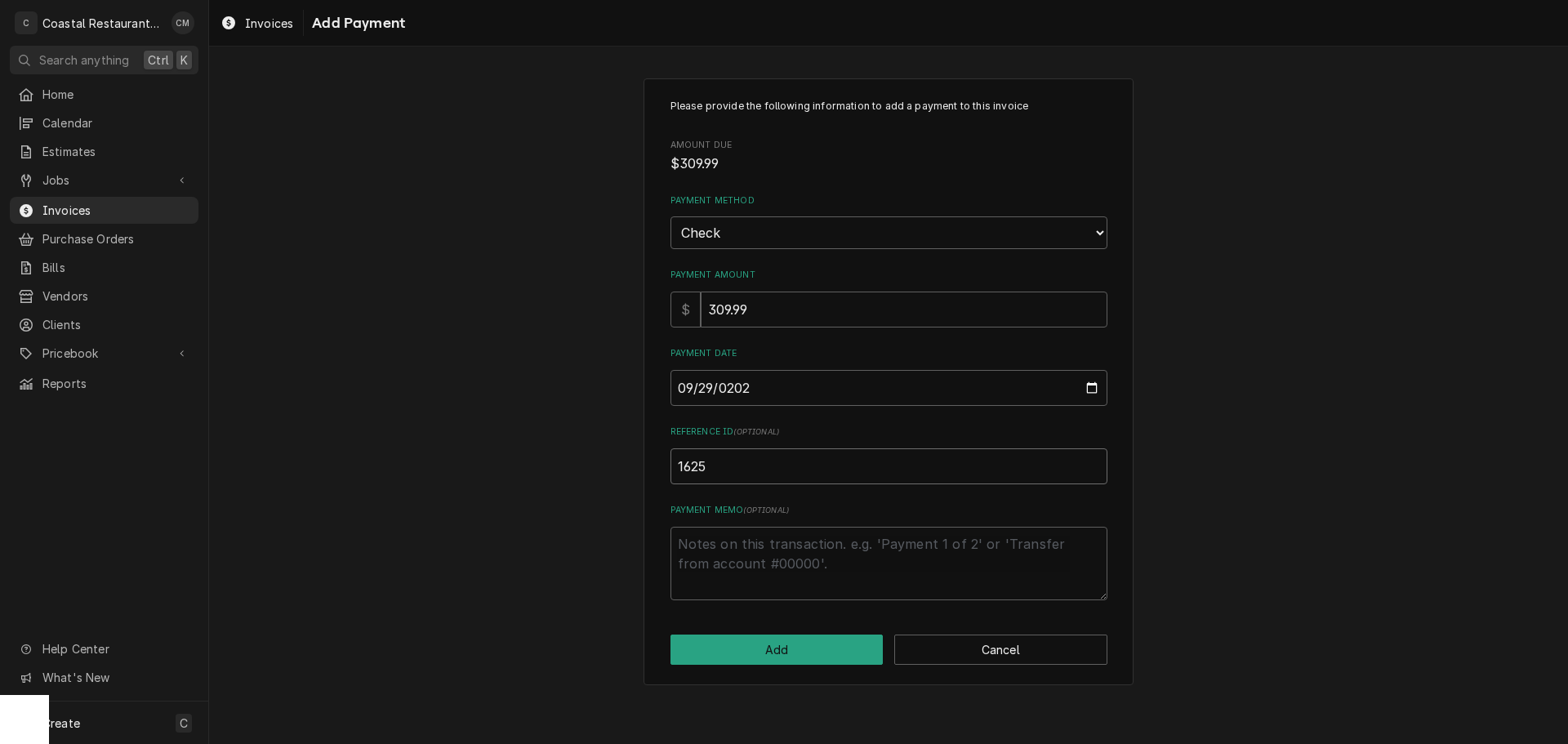
type input "16256"
type textarea "x"
type input "162560"
click button "Add" at bounding box center [776, 649] width 213 height 30
type textarea "x"
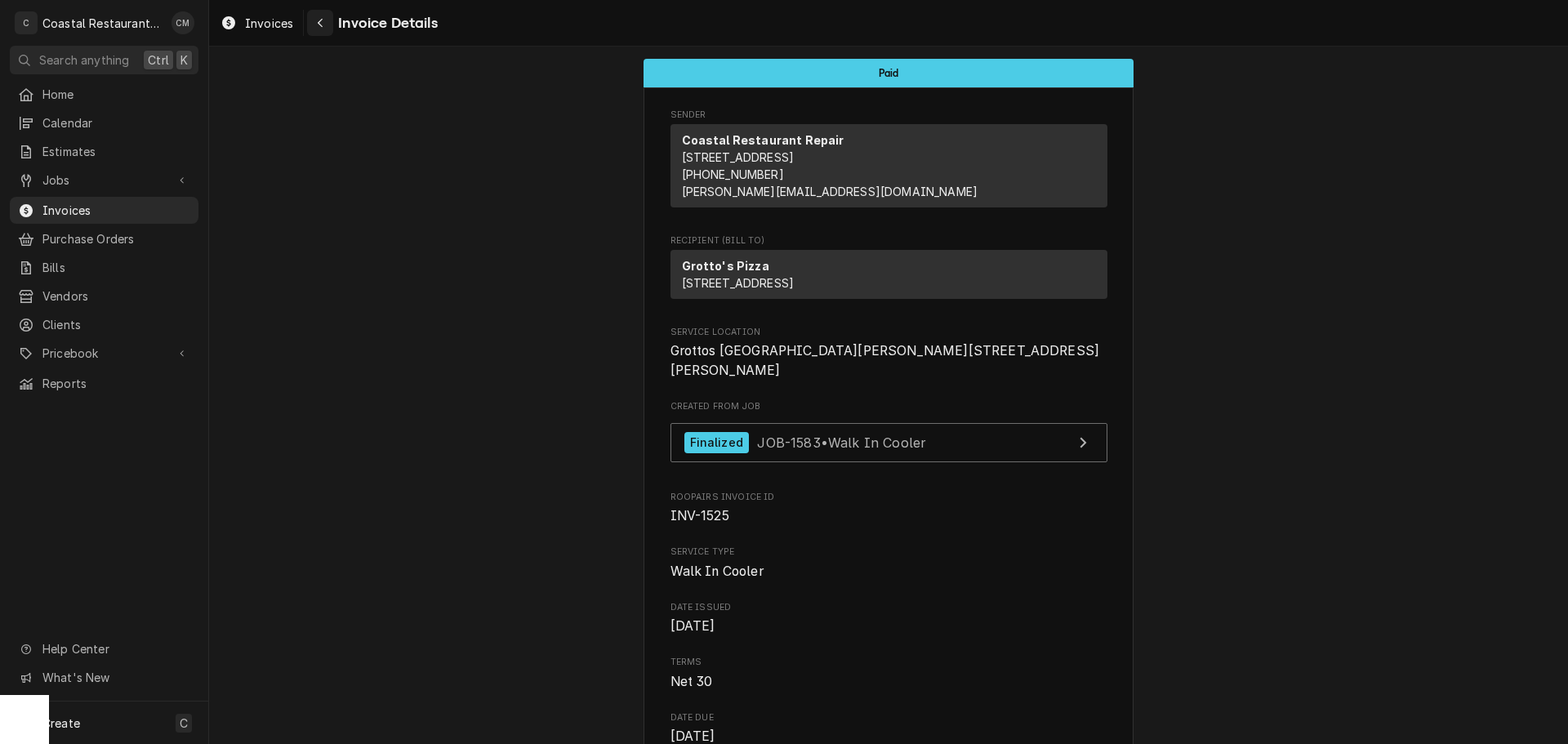
click at [319, 27] on icon "Navigate back" at bounding box center [320, 23] width 7 height 11
